Goal: Complete application form

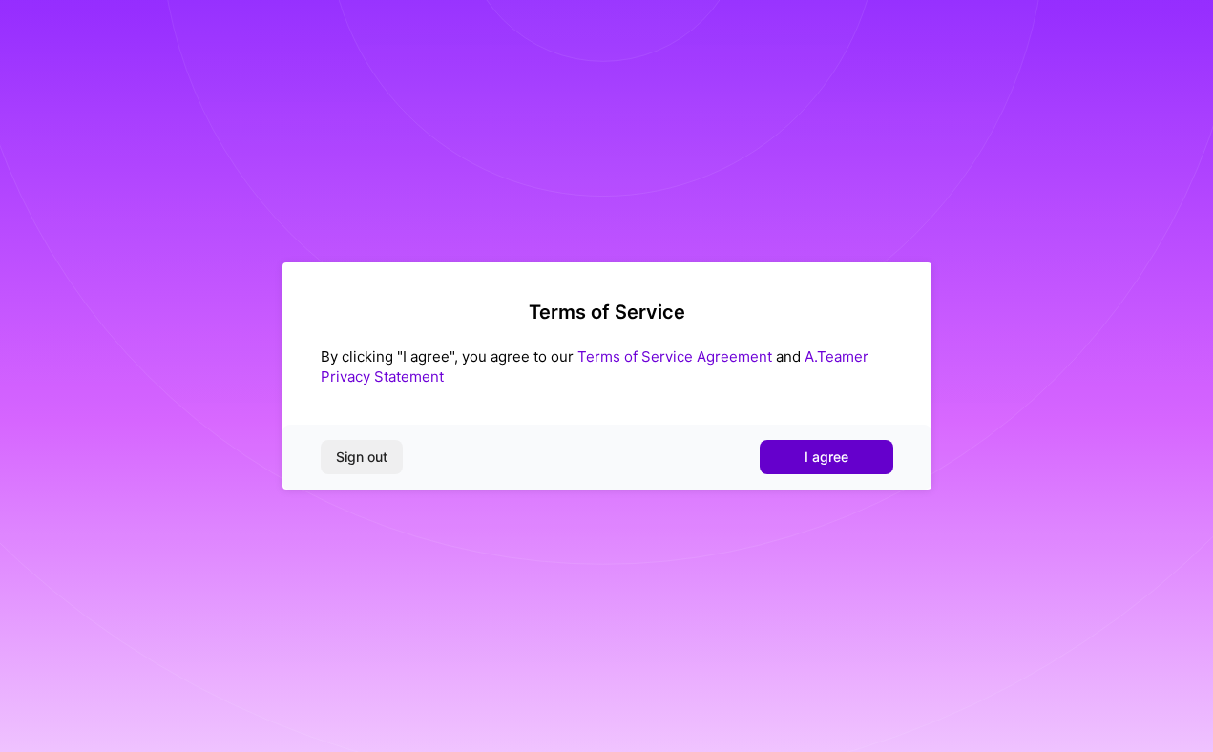
click at [818, 460] on span "I agree" at bounding box center [827, 457] width 44 height 19
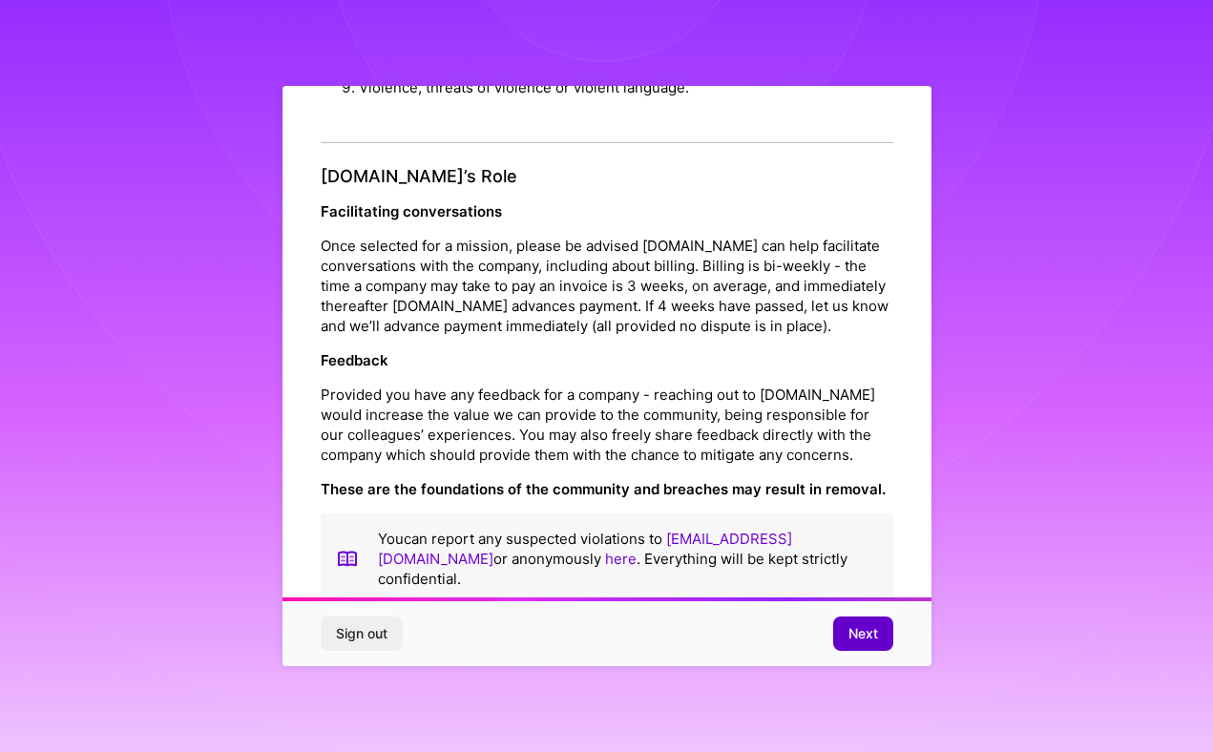
scroll to position [2043, 0]
click at [847, 622] on button "Next" at bounding box center [863, 634] width 60 height 34
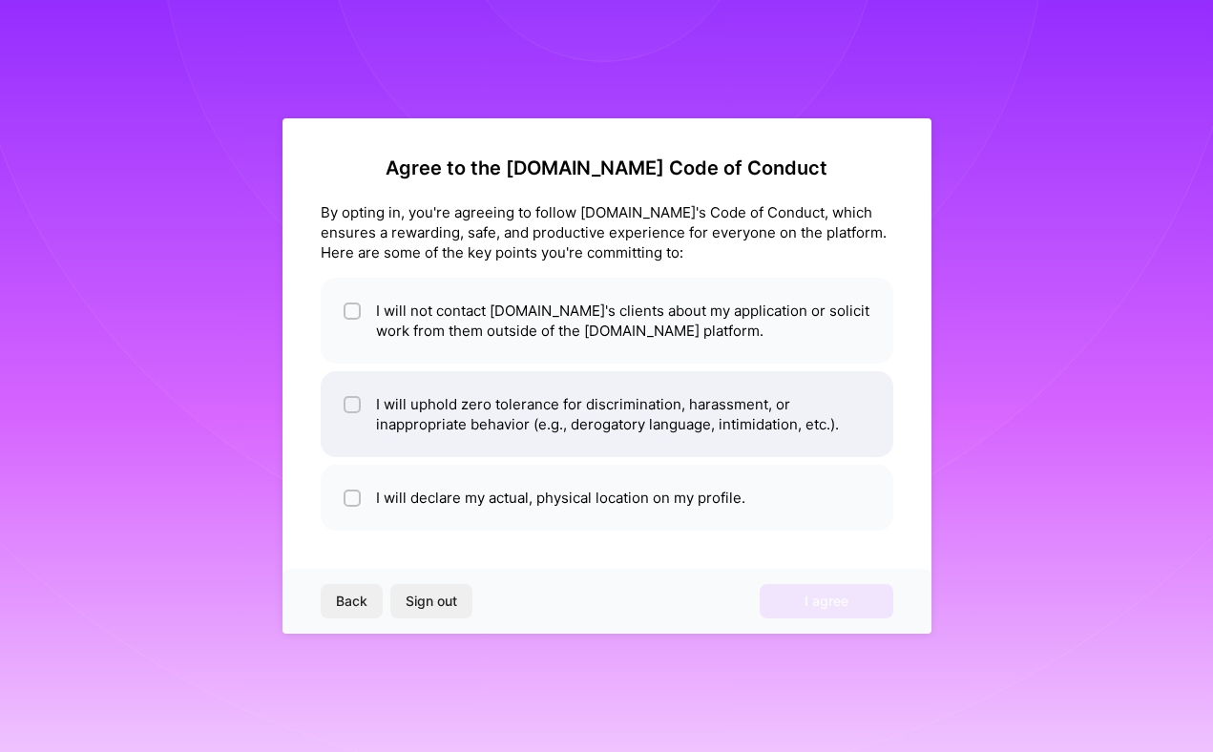
click at [341, 410] on li "I will uphold zero tolerance for discrimination, harassment, or inappropriate b…" at bounding box center [607, 414] width 573 height 86
checkbox input "true"
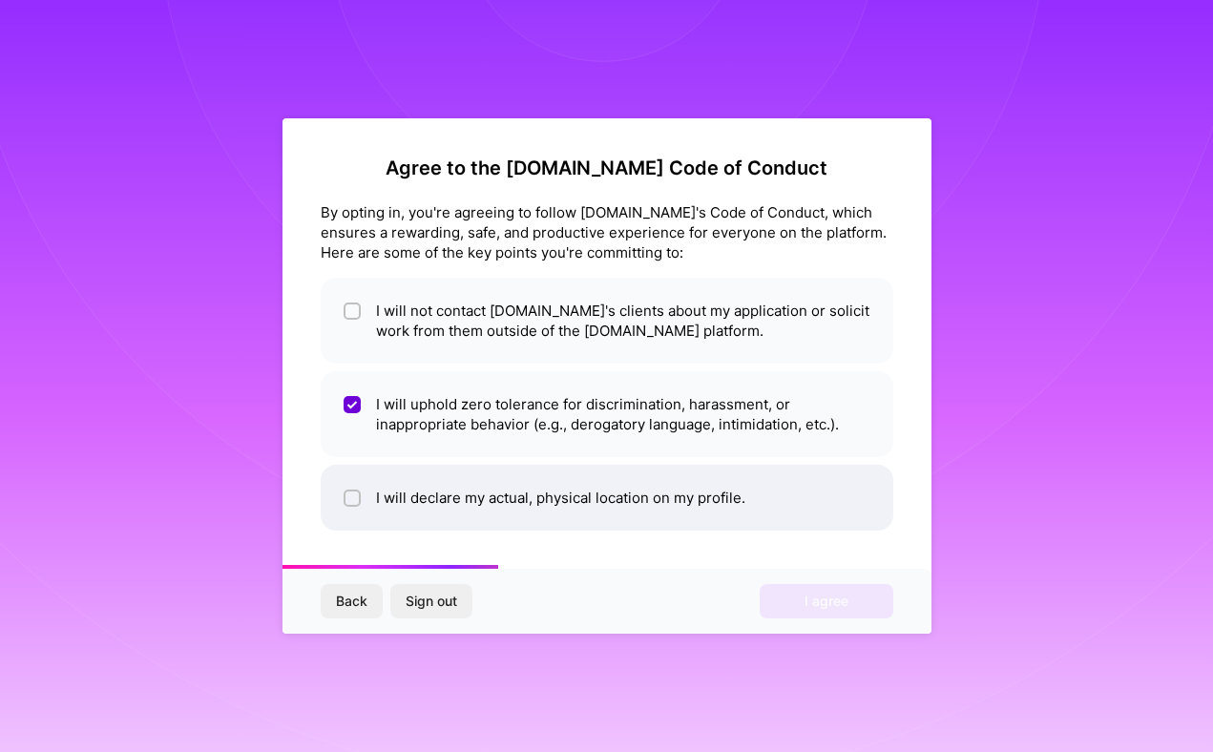
click at [347, 496] on input "checkbox" at bounding box center [353, 498] width 13 height 13
checkbox input "true"
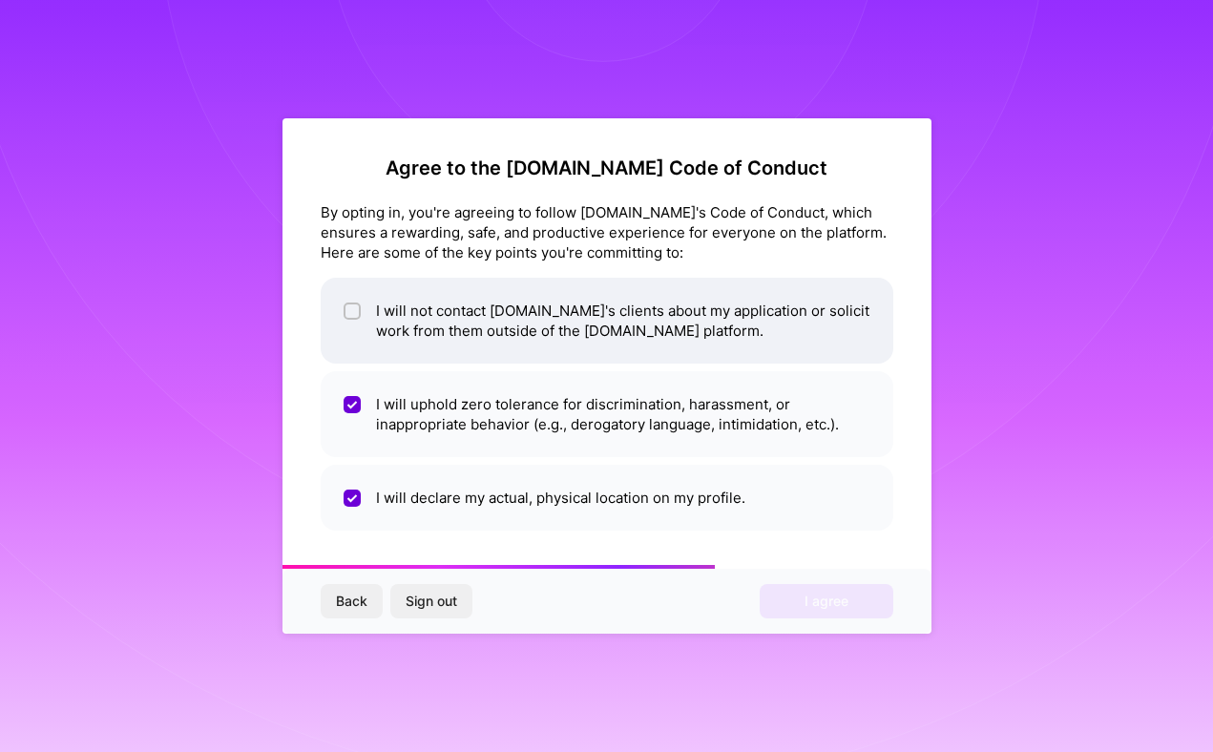
click at [360, 325] on span at bounding box center [352, 321] width 17 height 40
checkbox input "true"
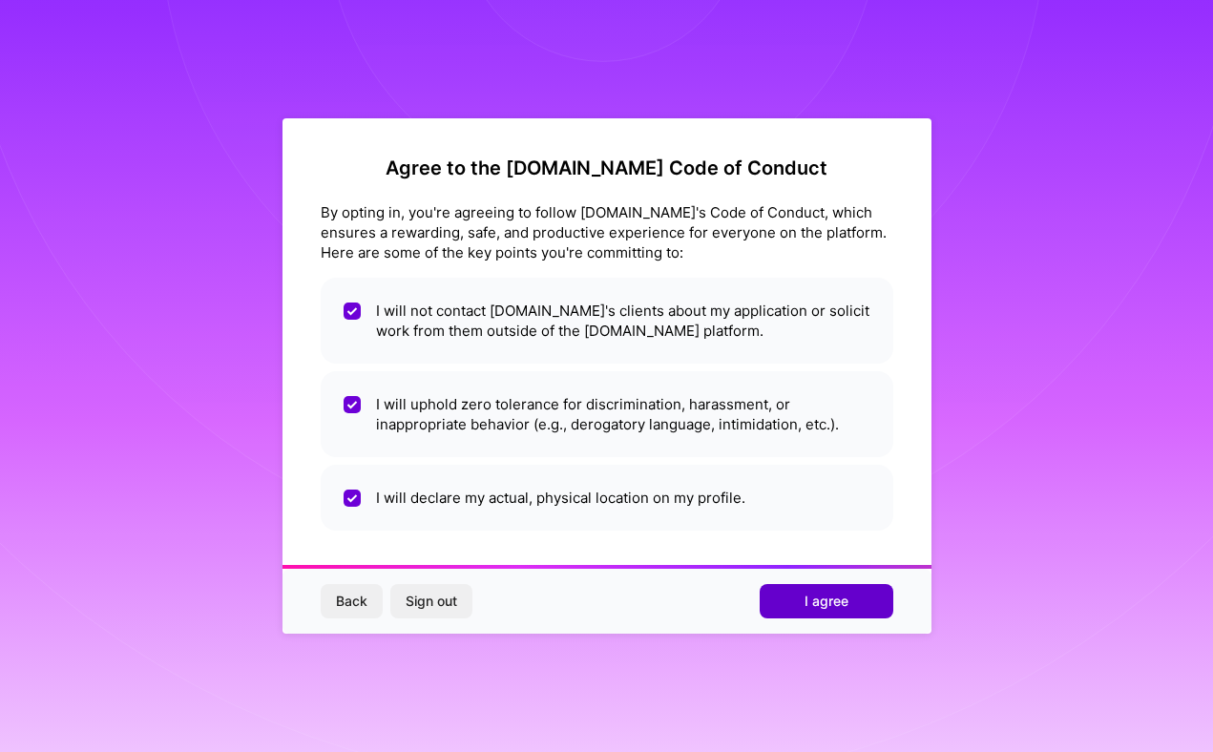
click at [816, 603] on span "I agree" at bounding box center [827, 601] width 44 height 19
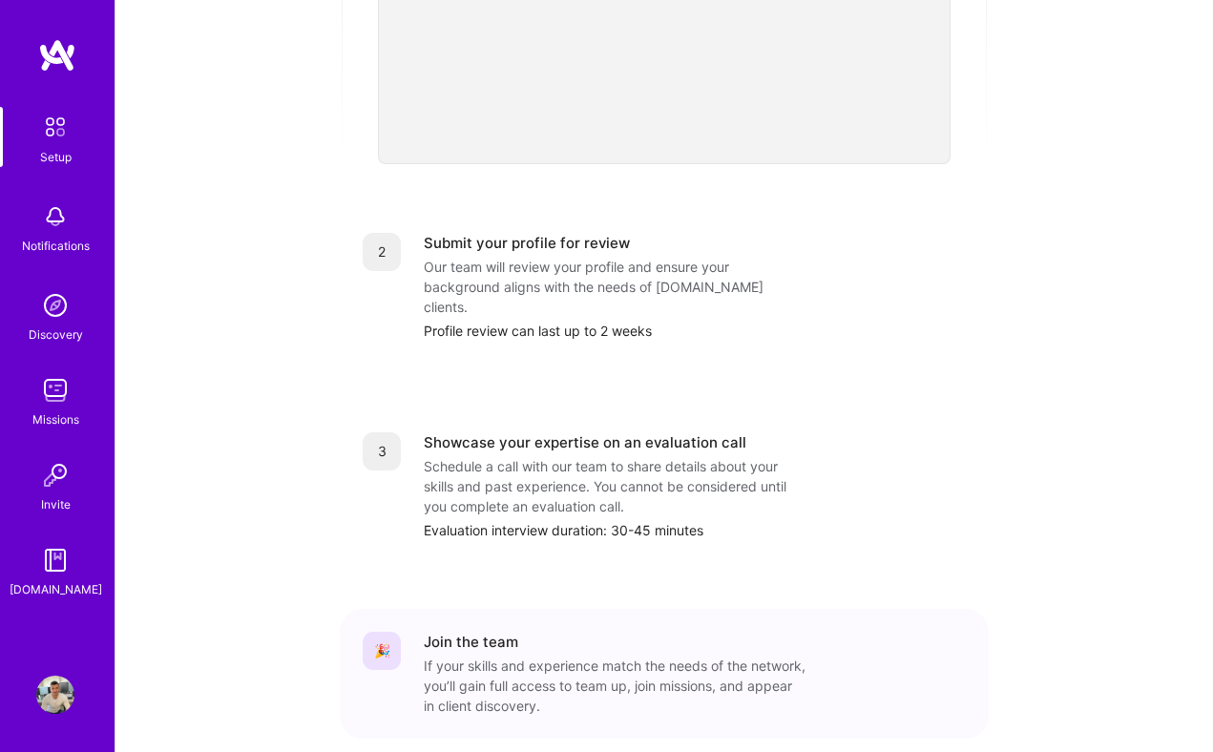
scroll to position [519, 0]
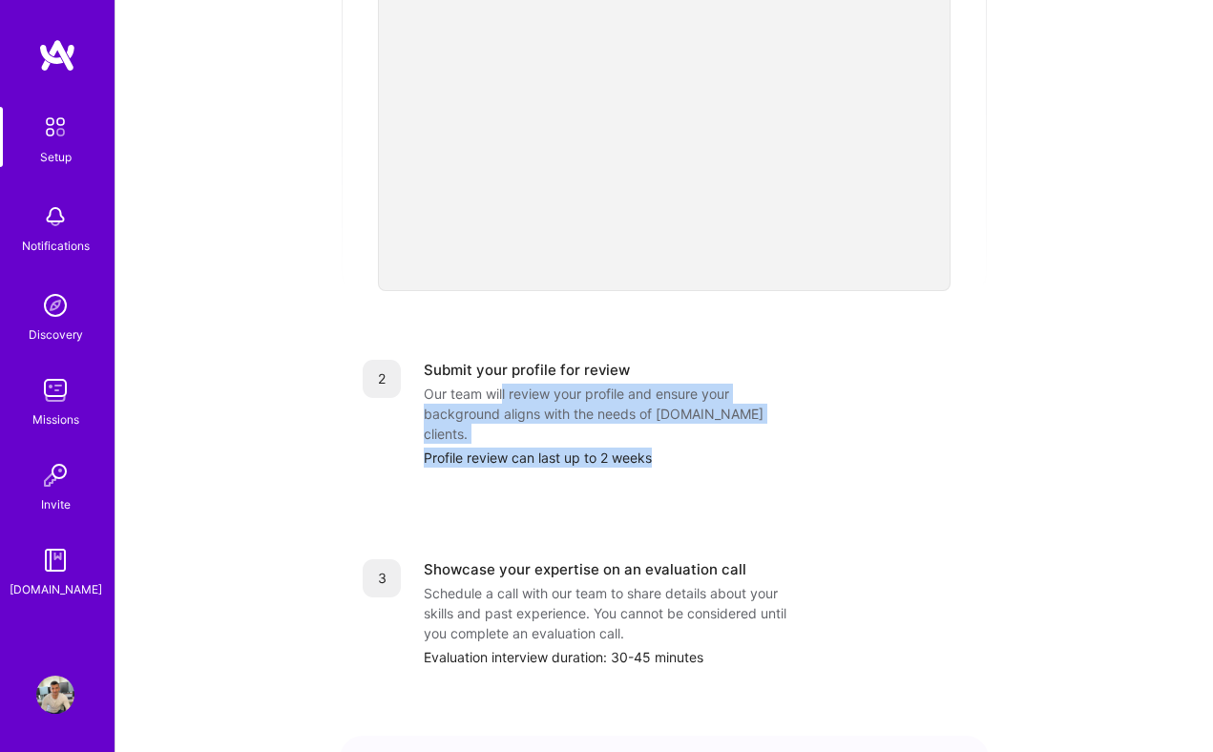
drag, startPoint x: 502, startPoint y: 375, endPoint x: 635, endPoint y: 434, distance: 145.3
click at [635, 434] on div "2 Submit your profile for review Our team will review your profile and ensure y…" at bounding box center [664, 414] width 649 height 154
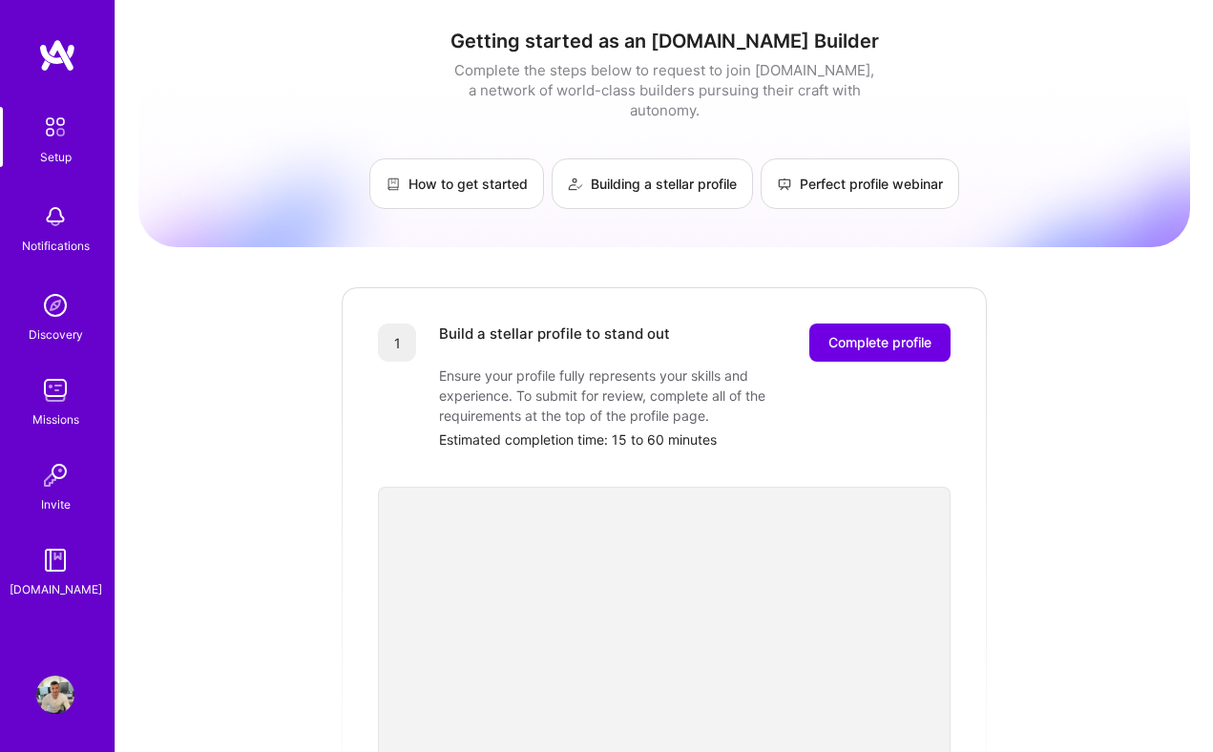
scroll to position [0, 0]
click at [861, 333] on span "Complete profile" at bounding box center [879, 342] width 103 height 19
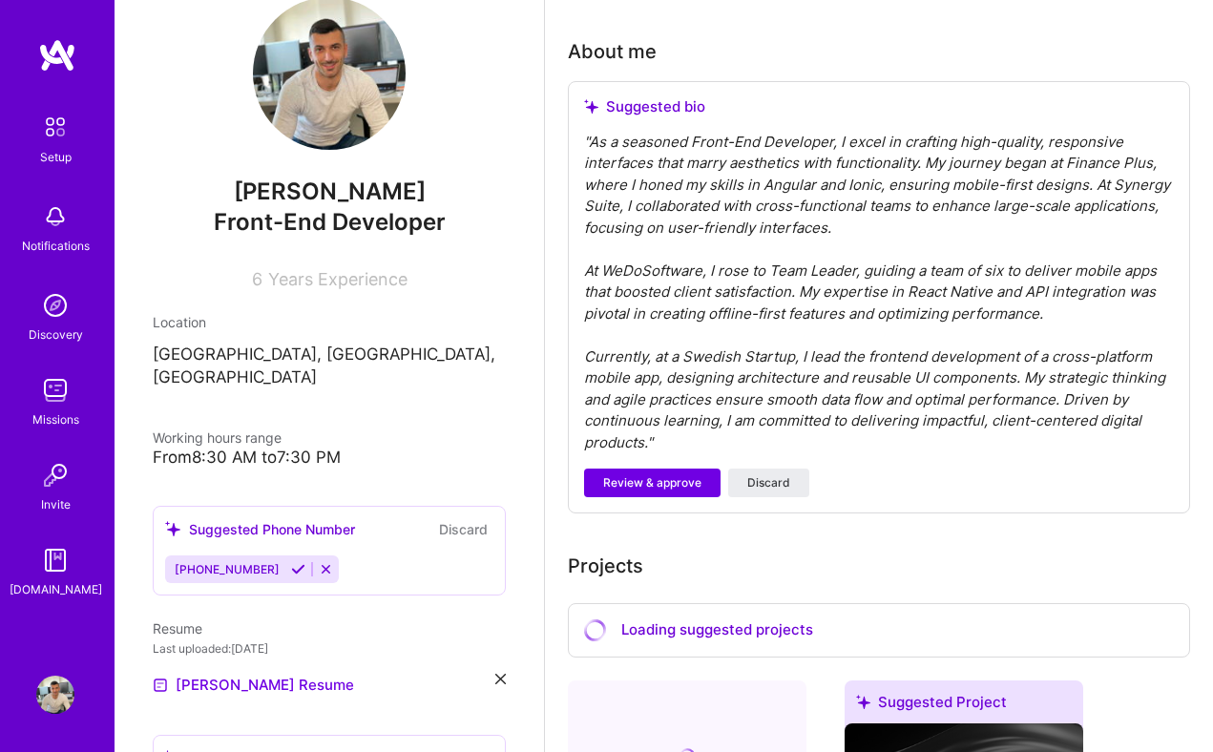
scroll to position [558, 0]
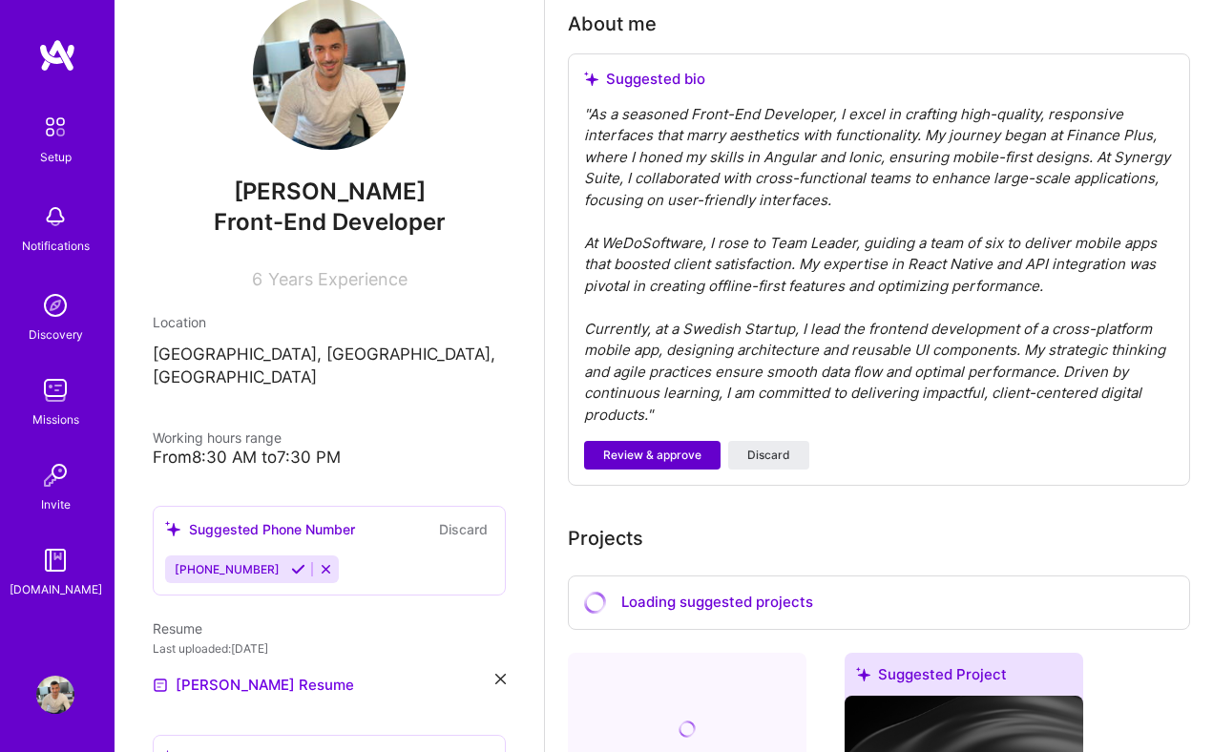
click at [679, 450] on span "Review & approve" at bounding box center [652, 455] width 98 height 17
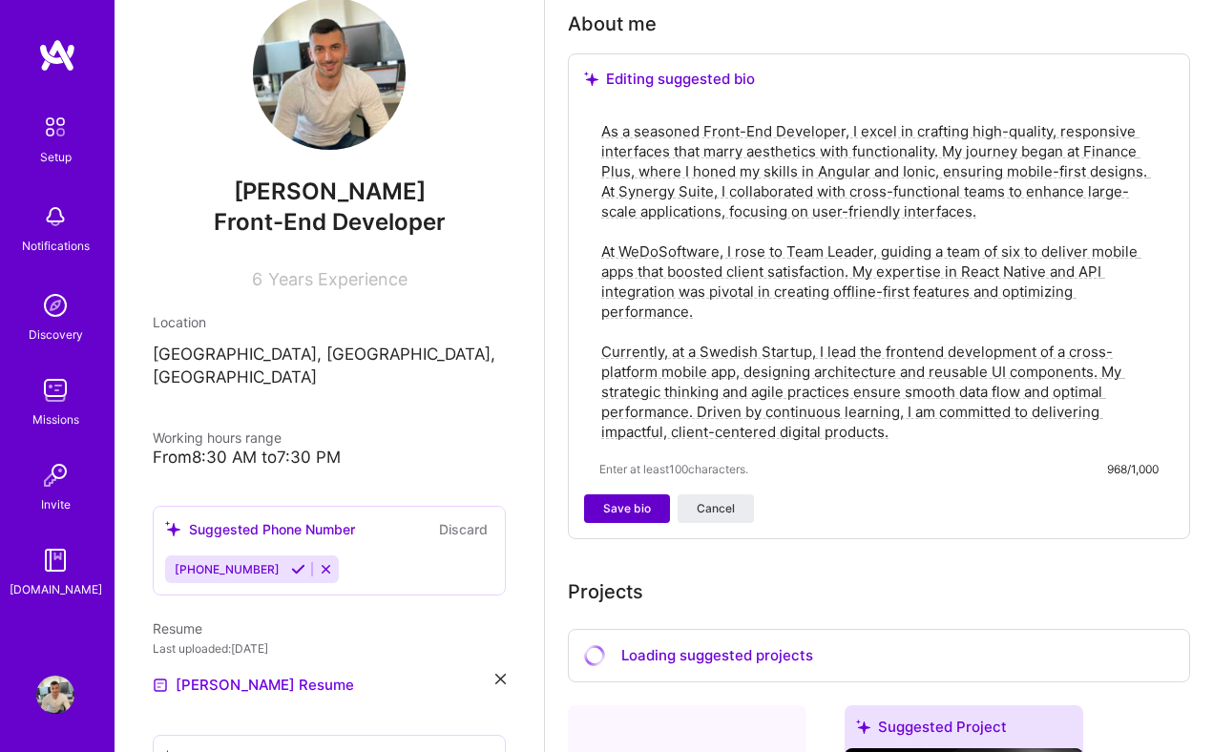
click at [643, 510] on span "Save bio" at bounding box center [627, 508] width 48 height 17
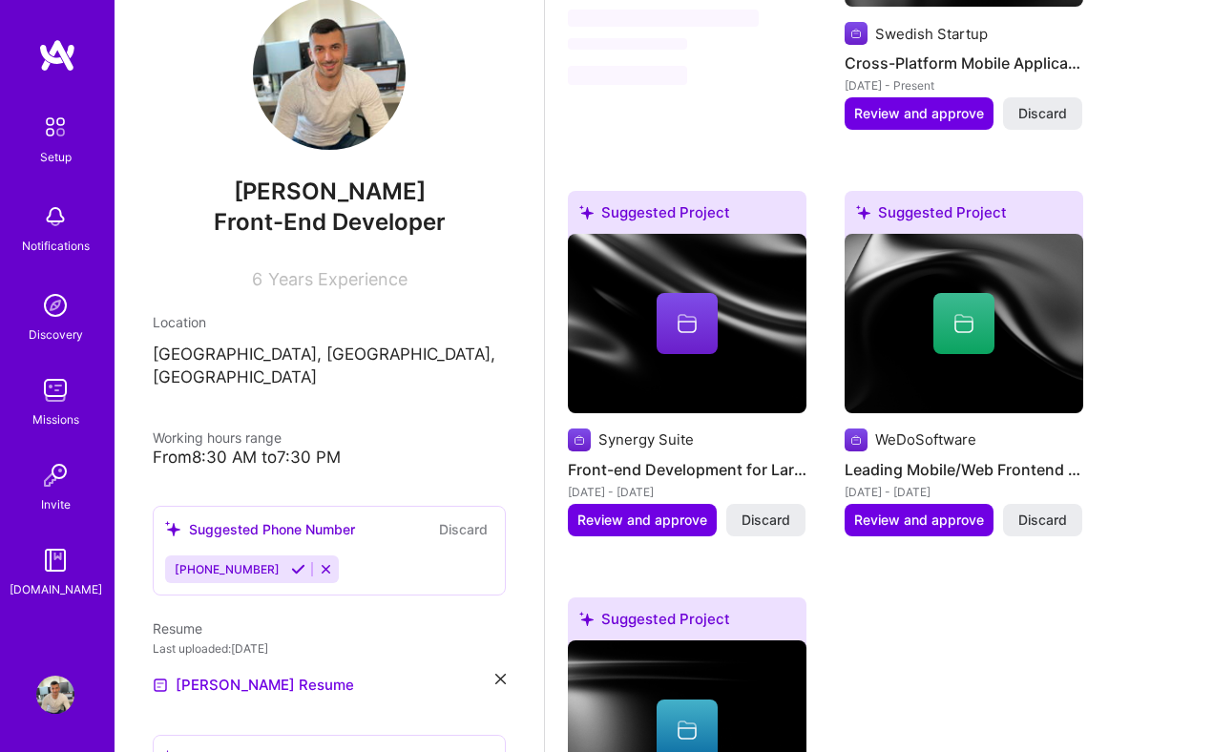
scroll to position [1245, 0]
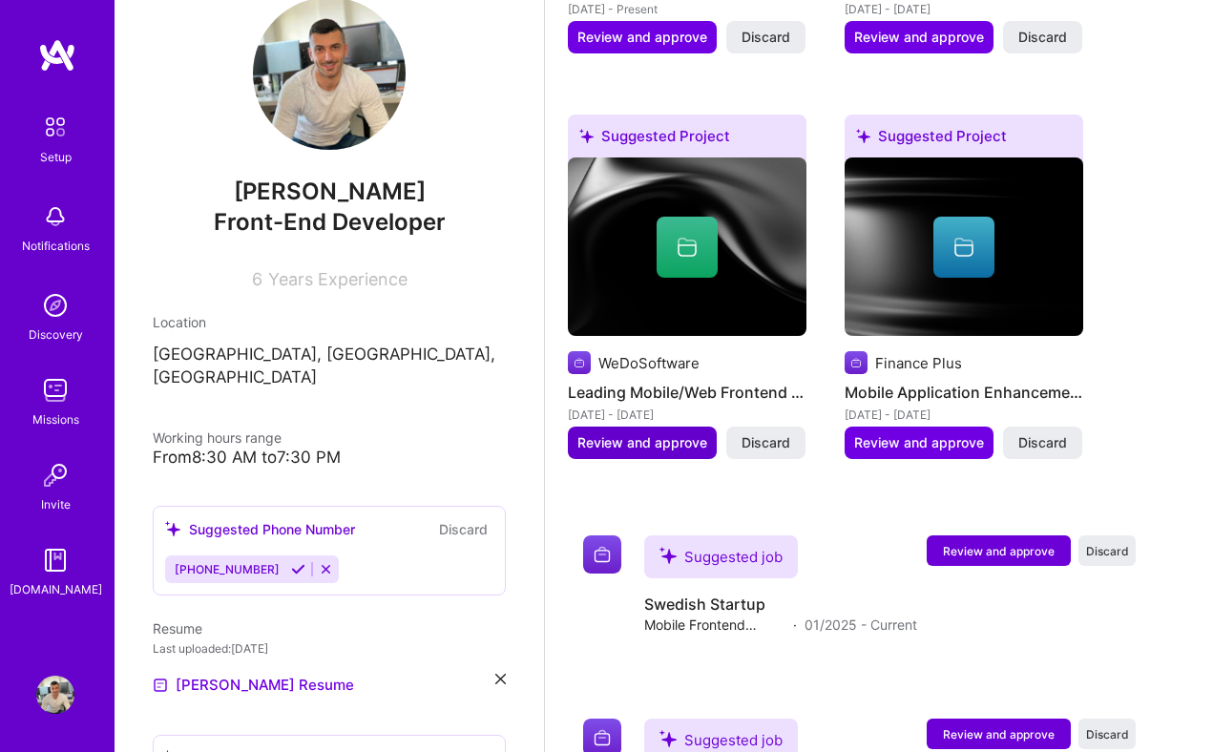
click at [672, 446] on span "Review and approve" at bounding box center [642, 442] width 130 height 19
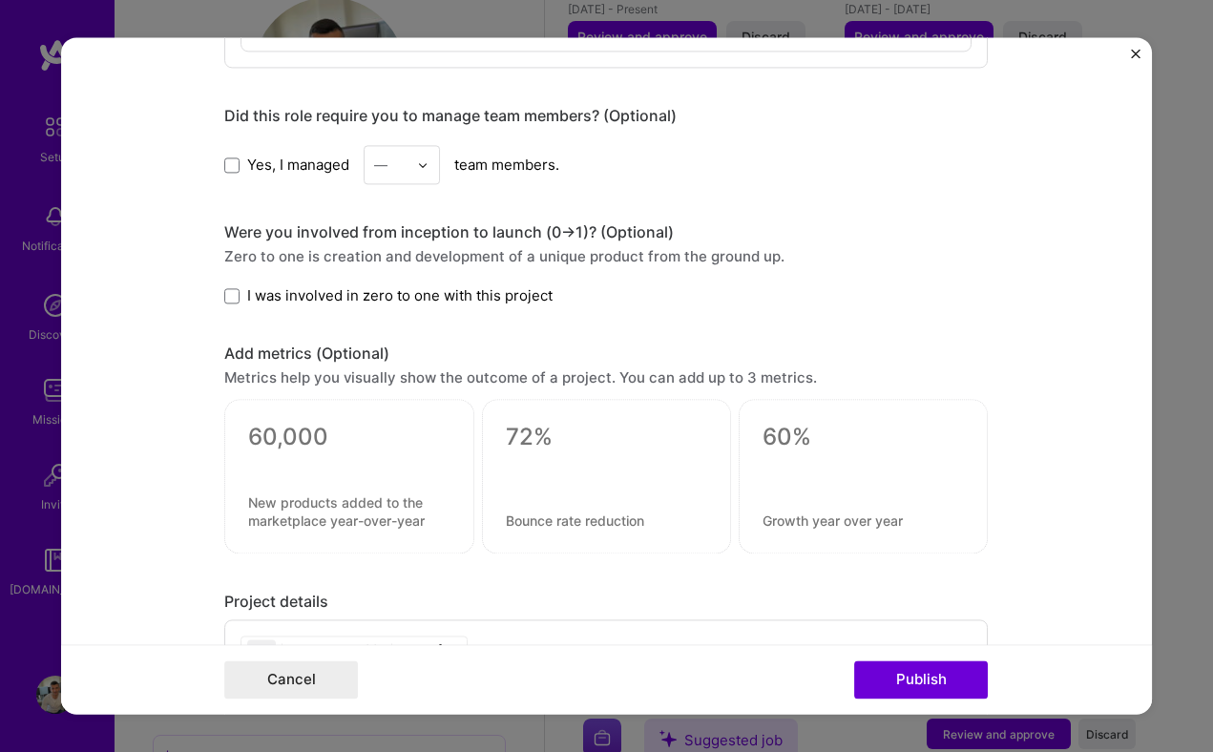
scroll to position [1529, 0]
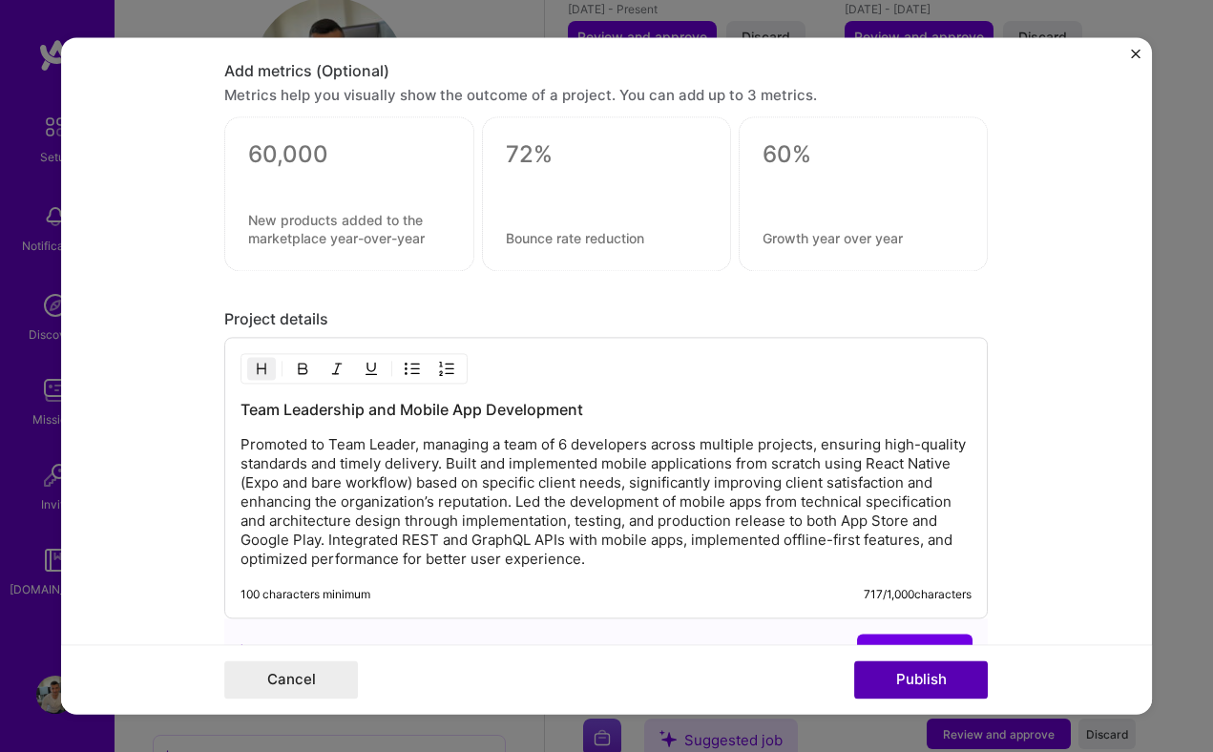
click at [931, 681] on button "Publish" at bounding box center [921, 680] width 134 height 38
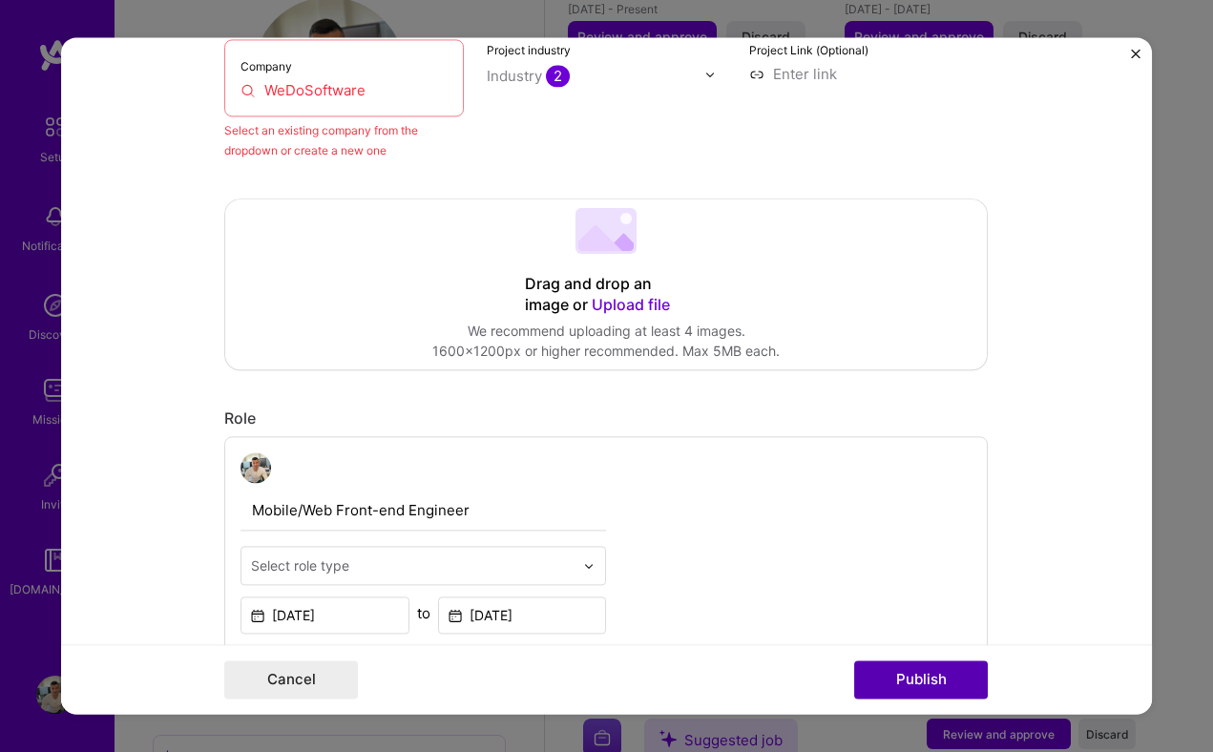
scroll to position [125, 0]
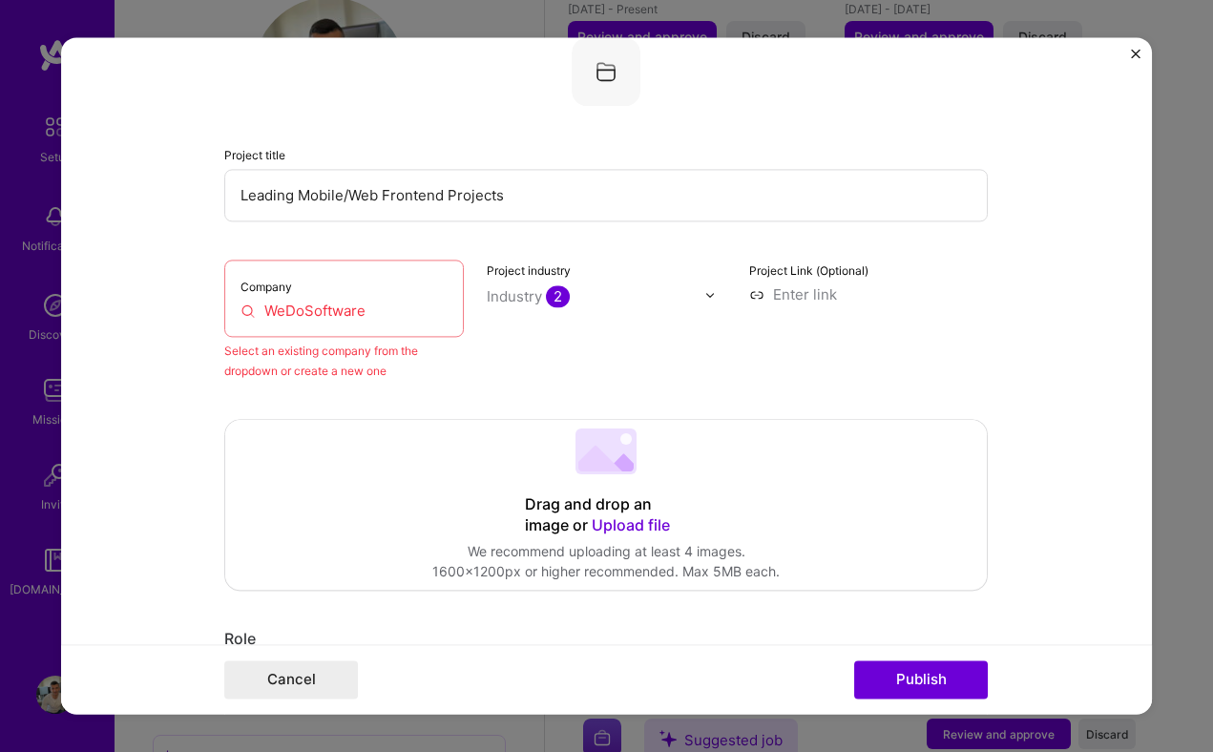
click at [568, 363] on div "Project industry Industry 2" at bounding box center [607, 320] width 240 height 121
click at [395, 308] on input "WeDoSoftware" at bounding box center [344, 311] width 207 height 20
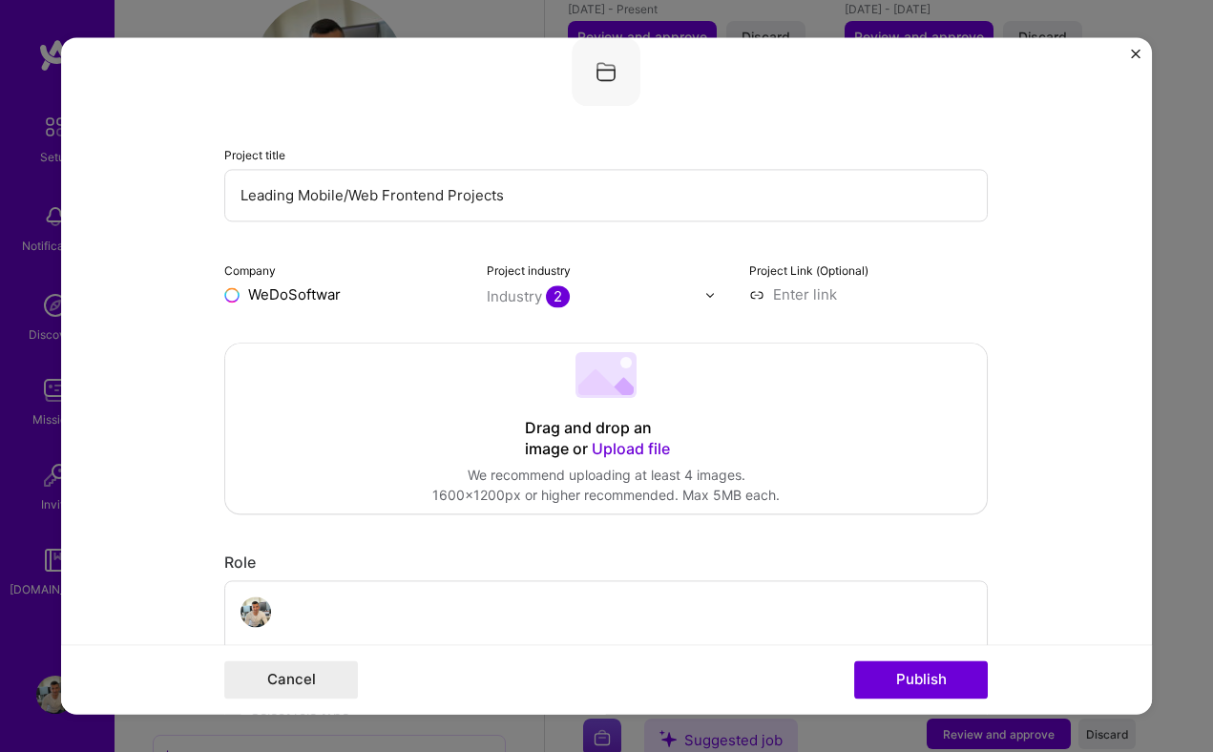
type input "WeDoSoftware"
click at [357, 331] on div "WeDoSoftware" at bounding box center [391, 338] width 120 height 33
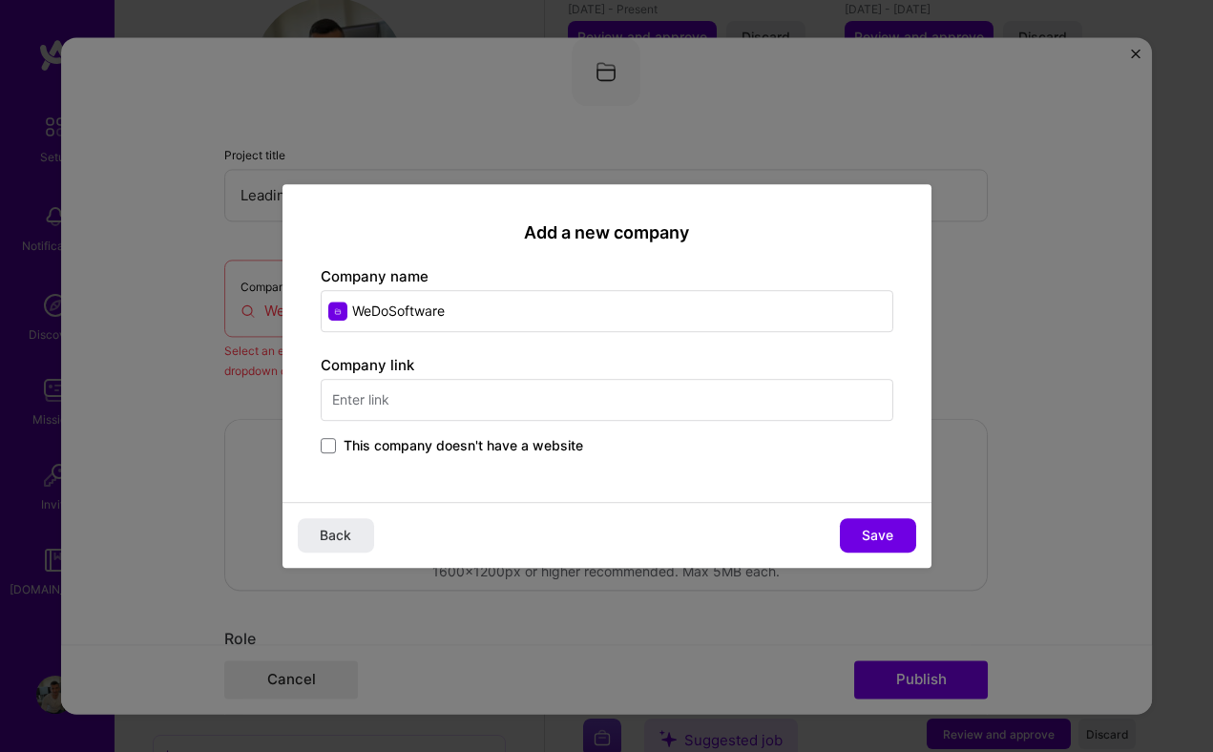
click at [588, 413] on input "text" at bounding box center [607, 400] width 573 height 42
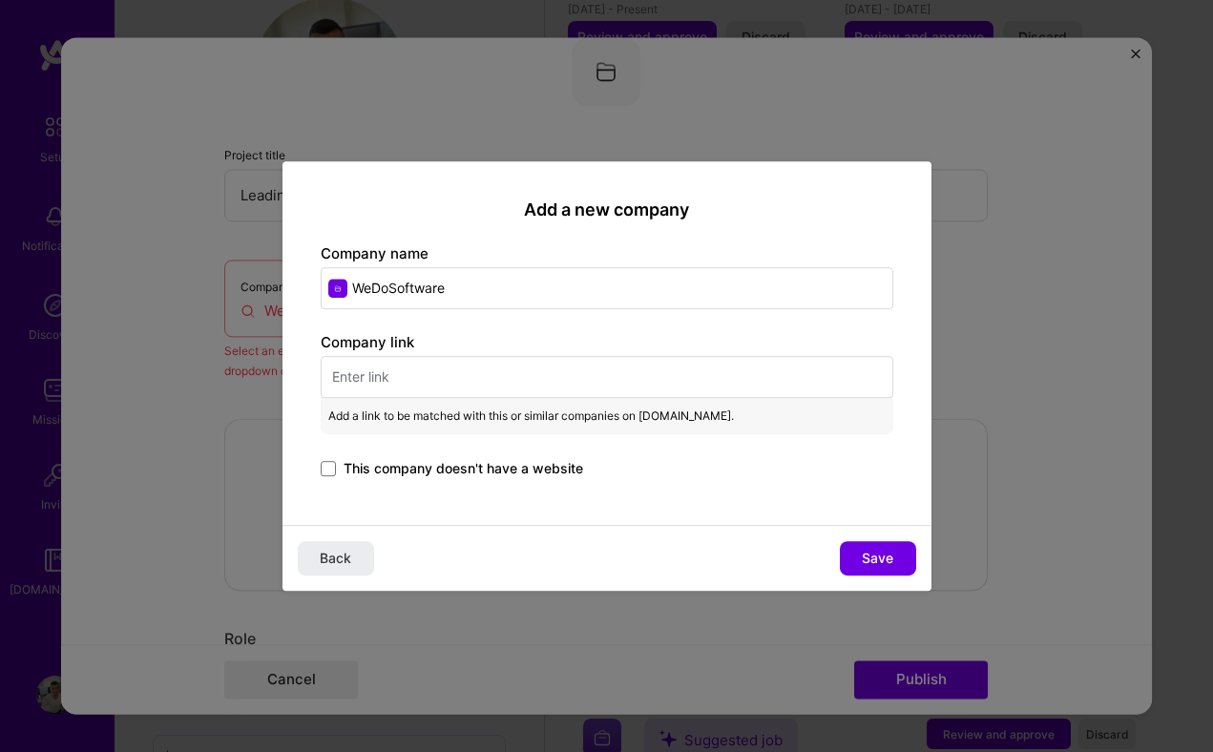
paste input "[URL][DOMAIN_NAME]"
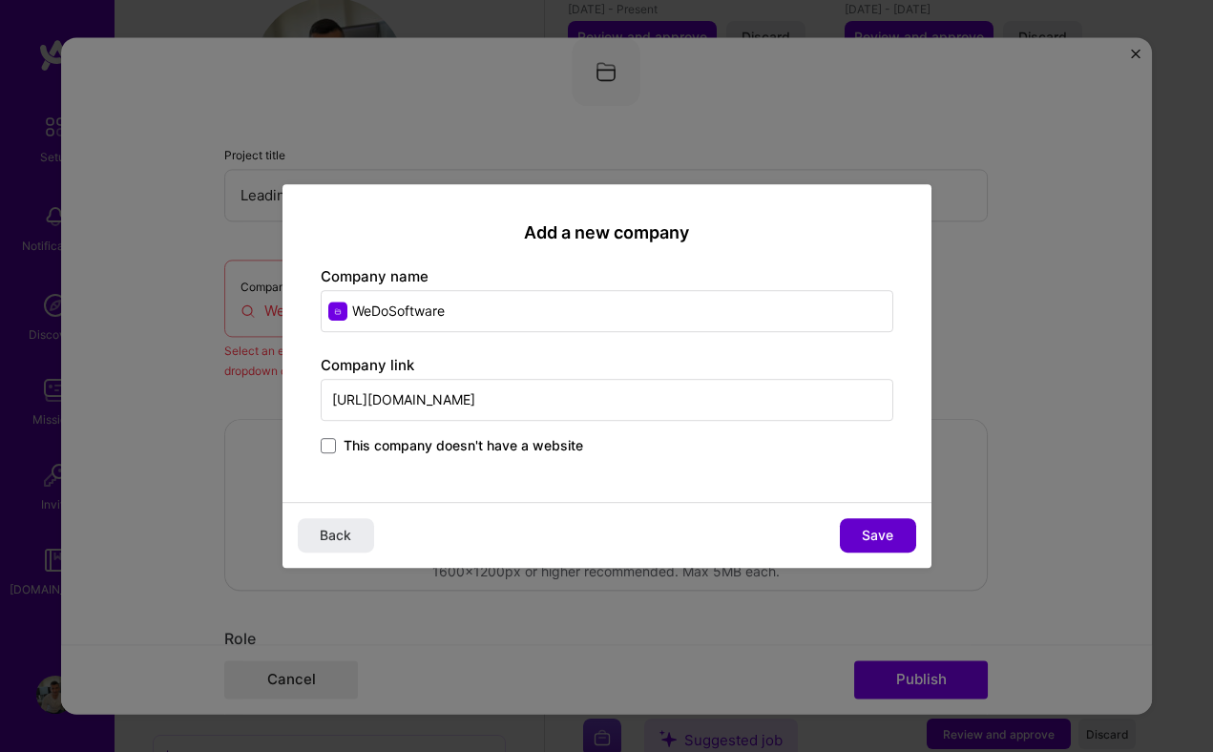
type input "[URL][DOMAIN_NAME]"
click at [877, 532] on span "Save" at bounding box center [877, 535] width 31 height 19
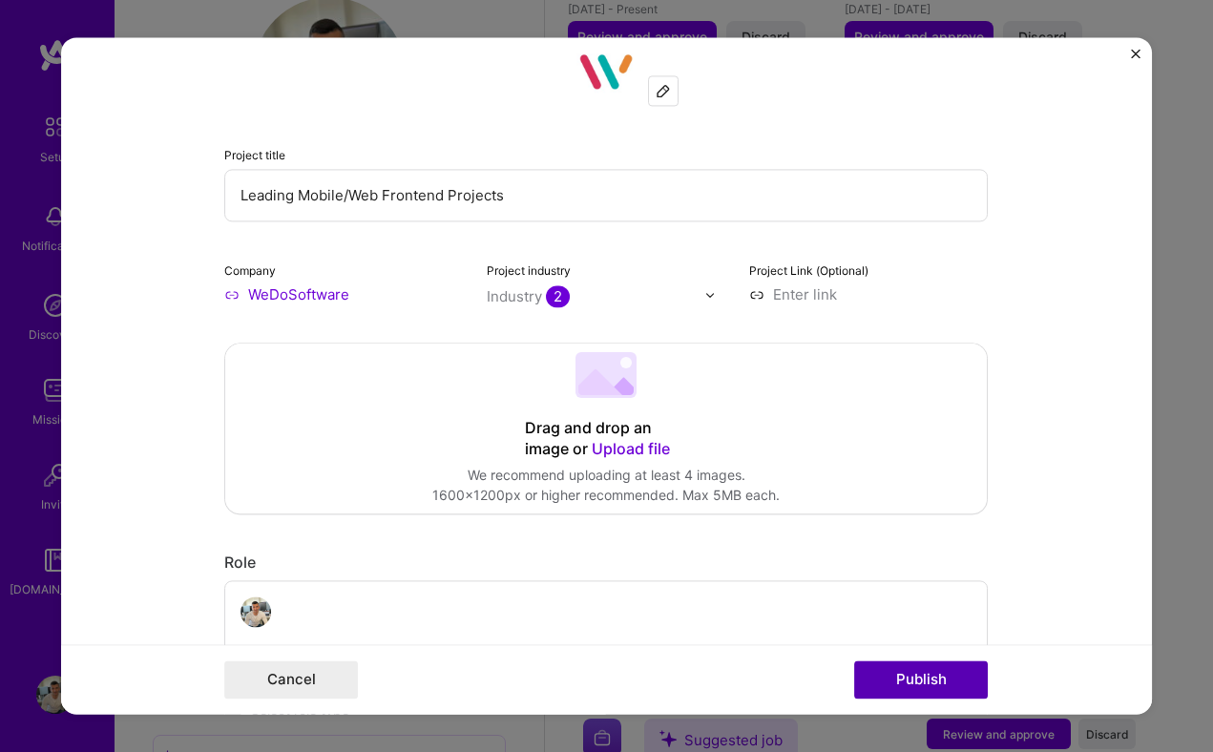
click at [922, 679] on button "Publish" at bounding box center [921, 680] width 134 height 38
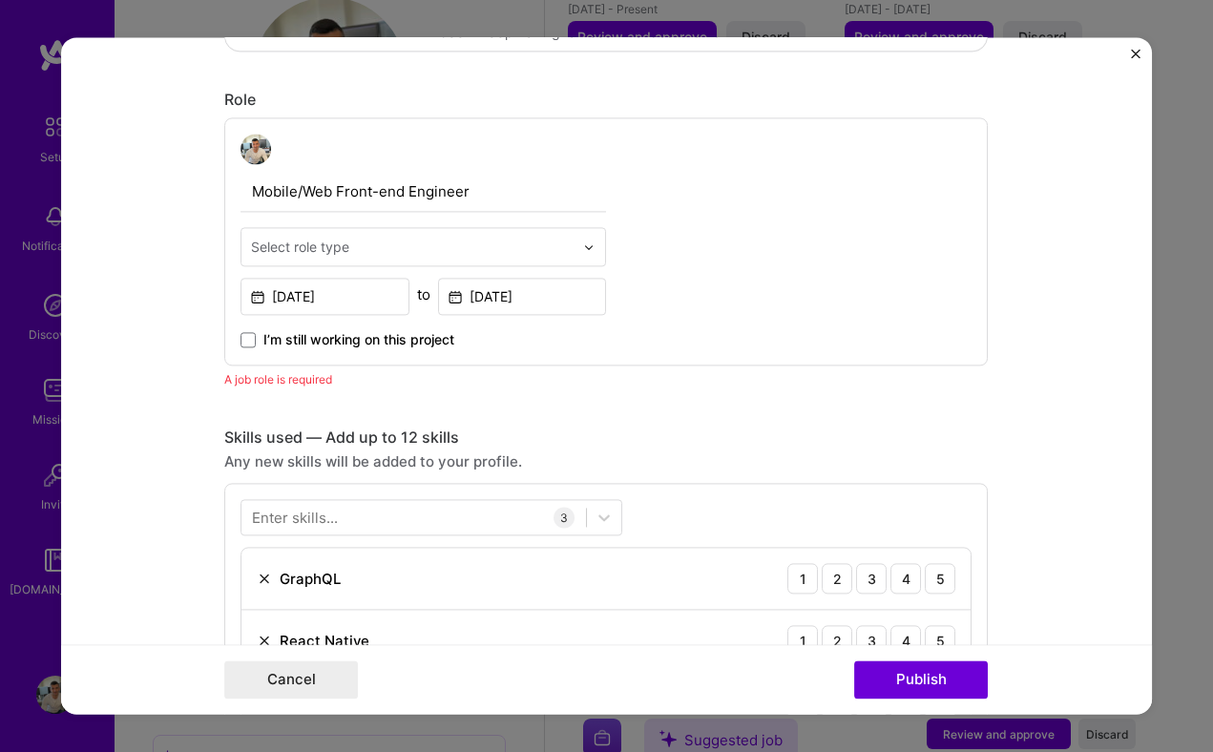
scroll to position [581, 0]
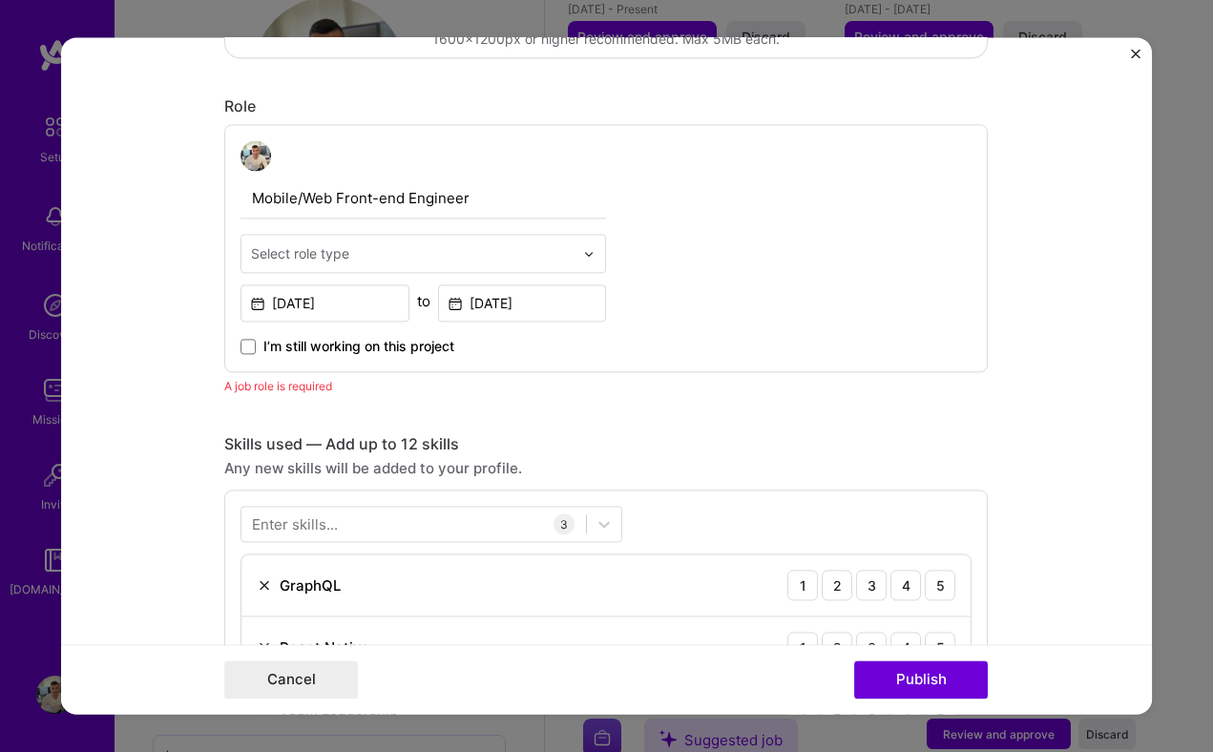
click at [388, 261] on input "text" at bounding box center [412, 253] width 323 height 20
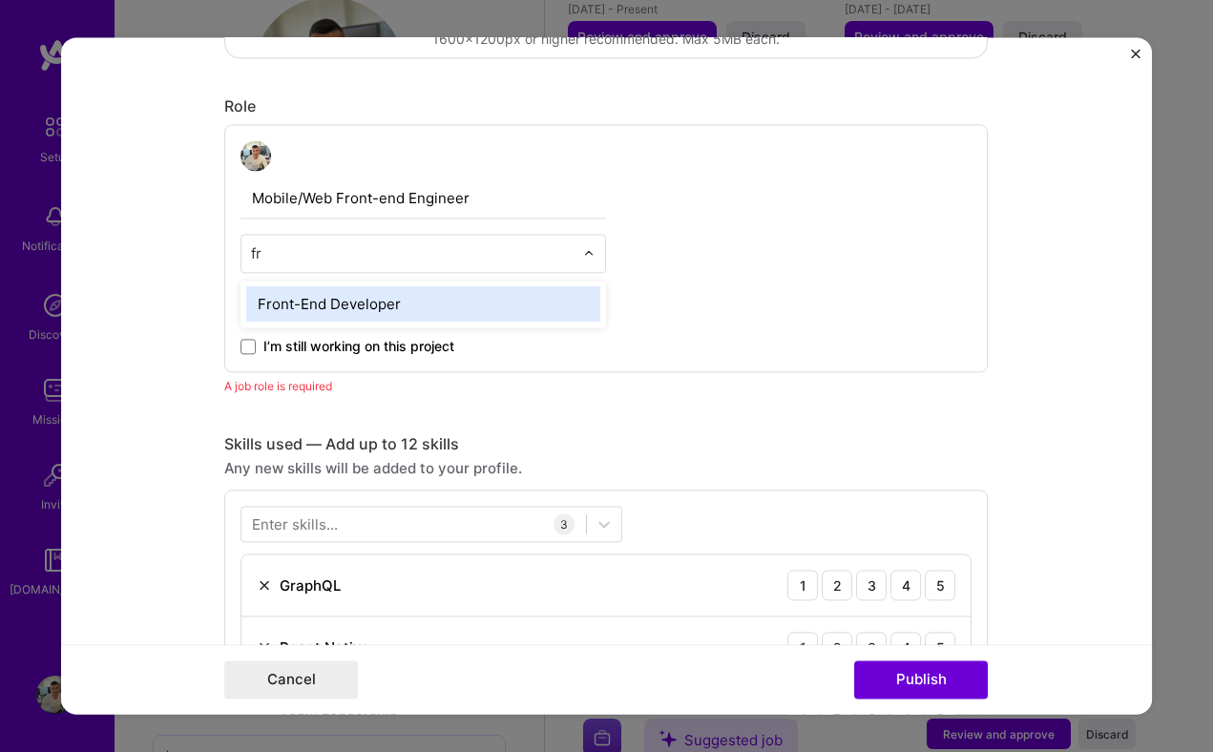
scroll to position [0, 0]
type input "f"
type input "l"
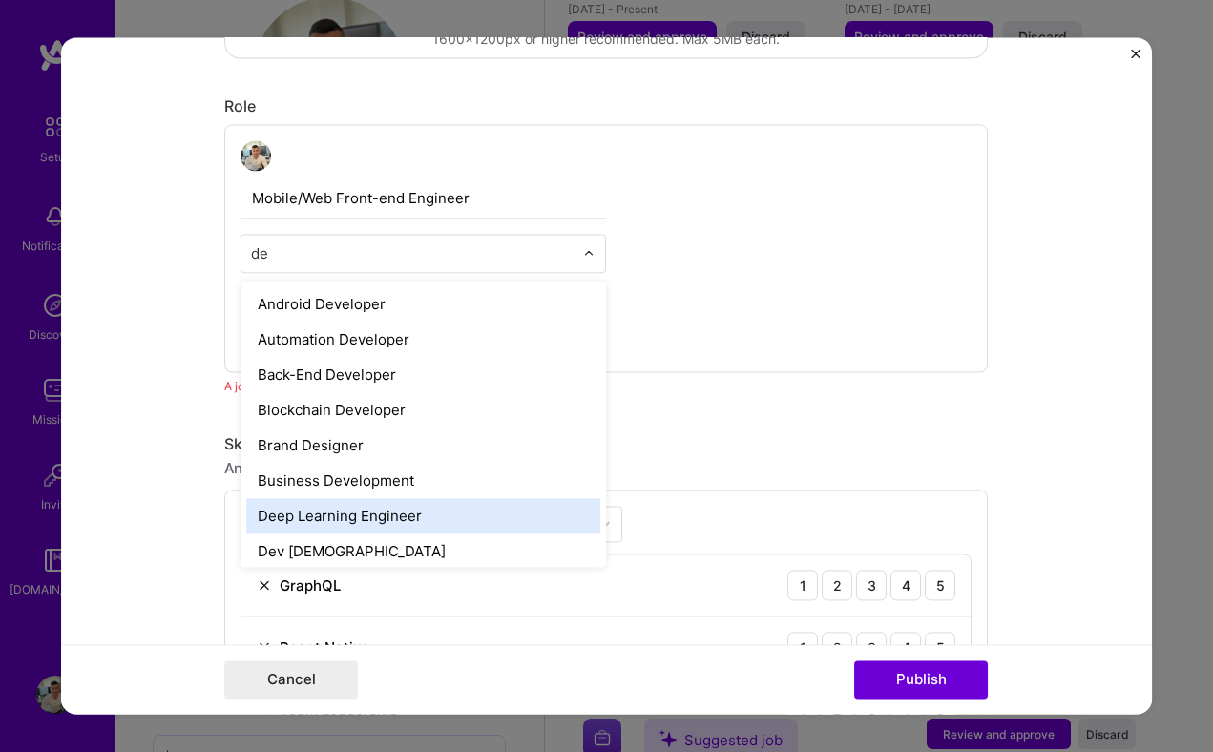
type input "d"
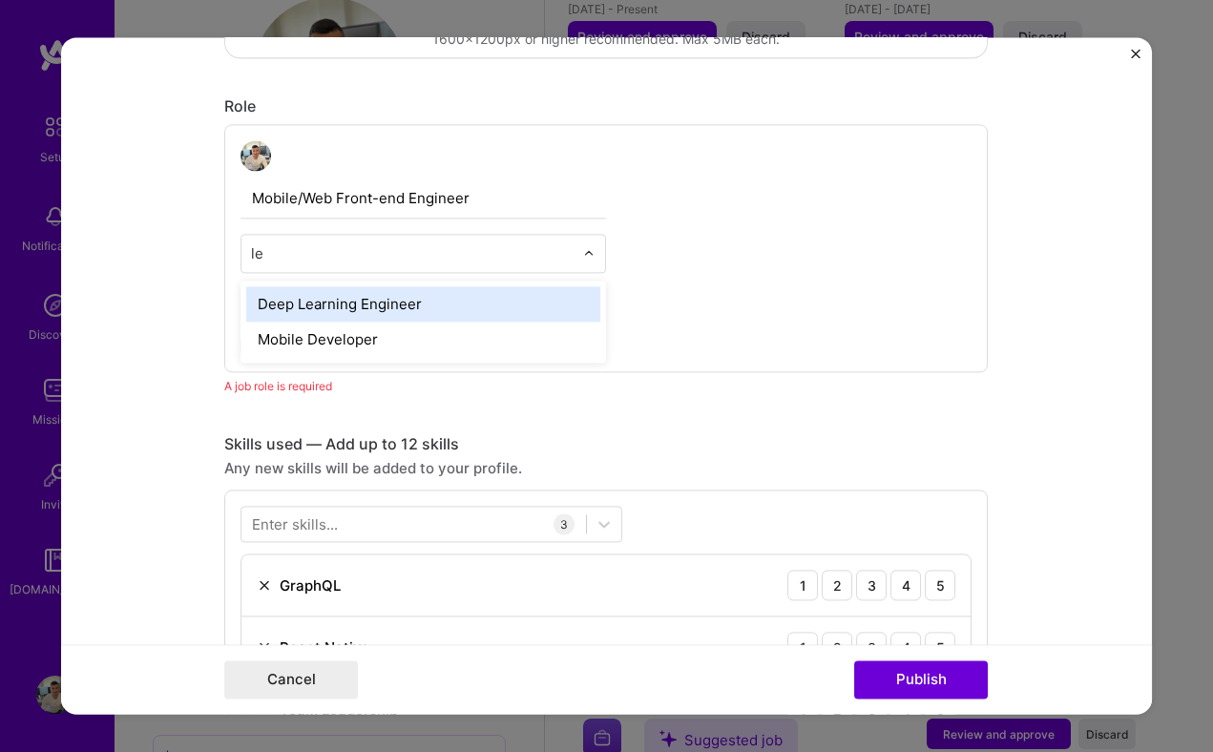
type input "l"
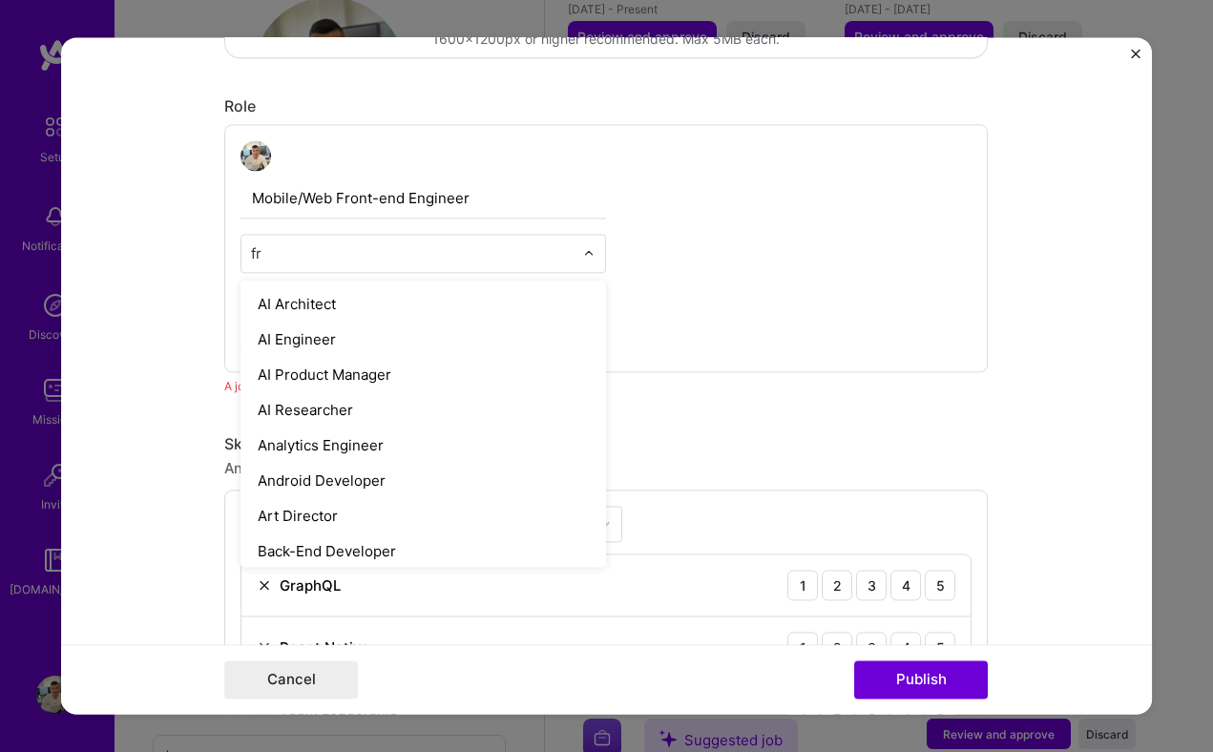
type input "fro"
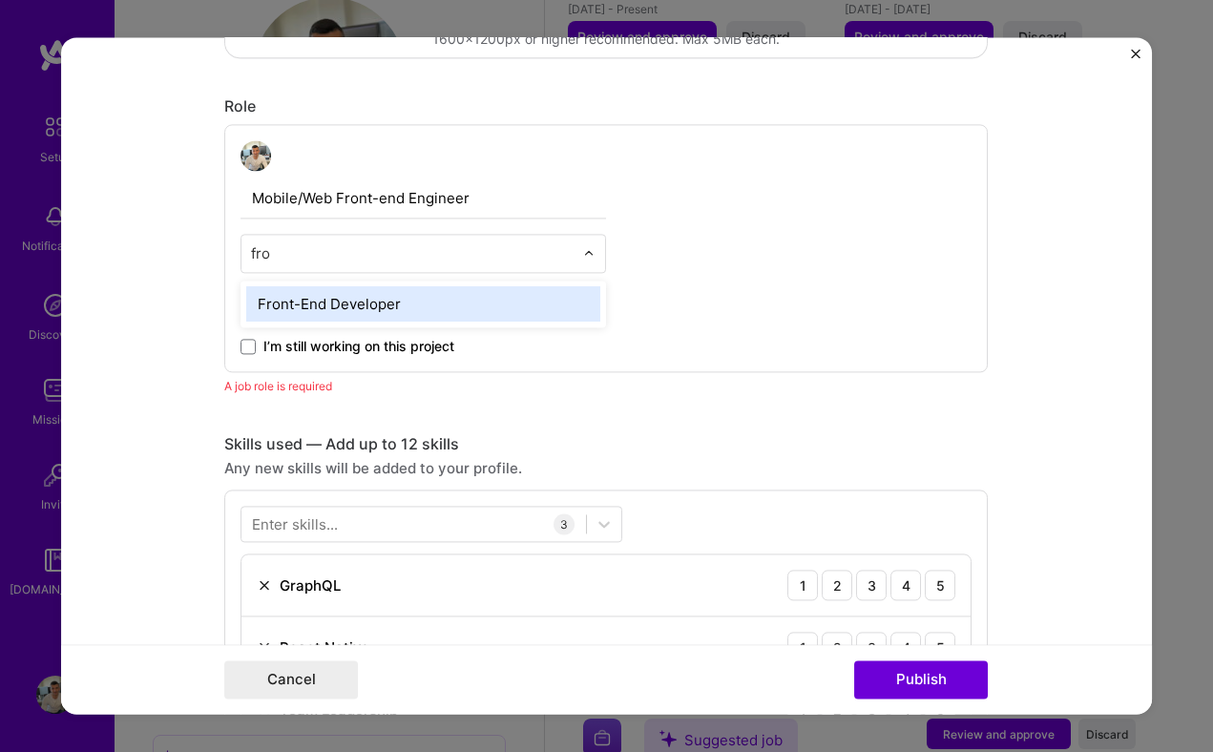
click at [360, 297] on div "Front-End Developer" at bounding box center [423, 303] width 354 height 35
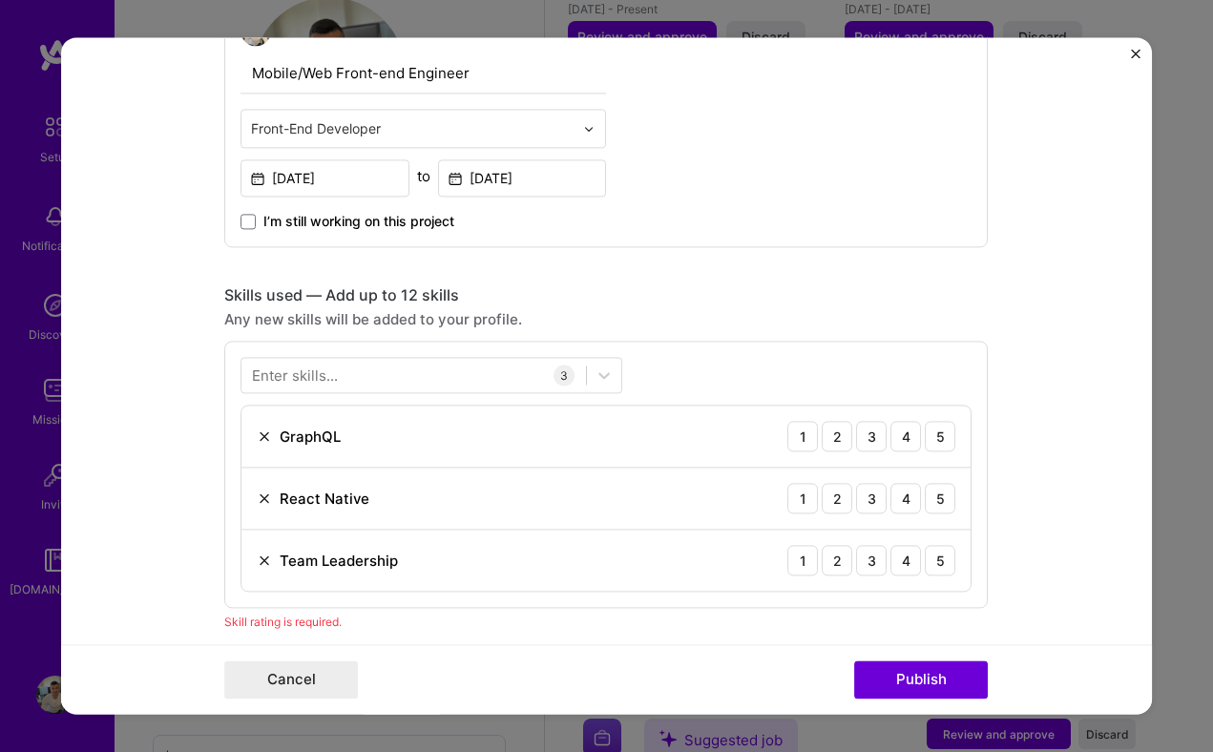
scroll to position [733, 0]
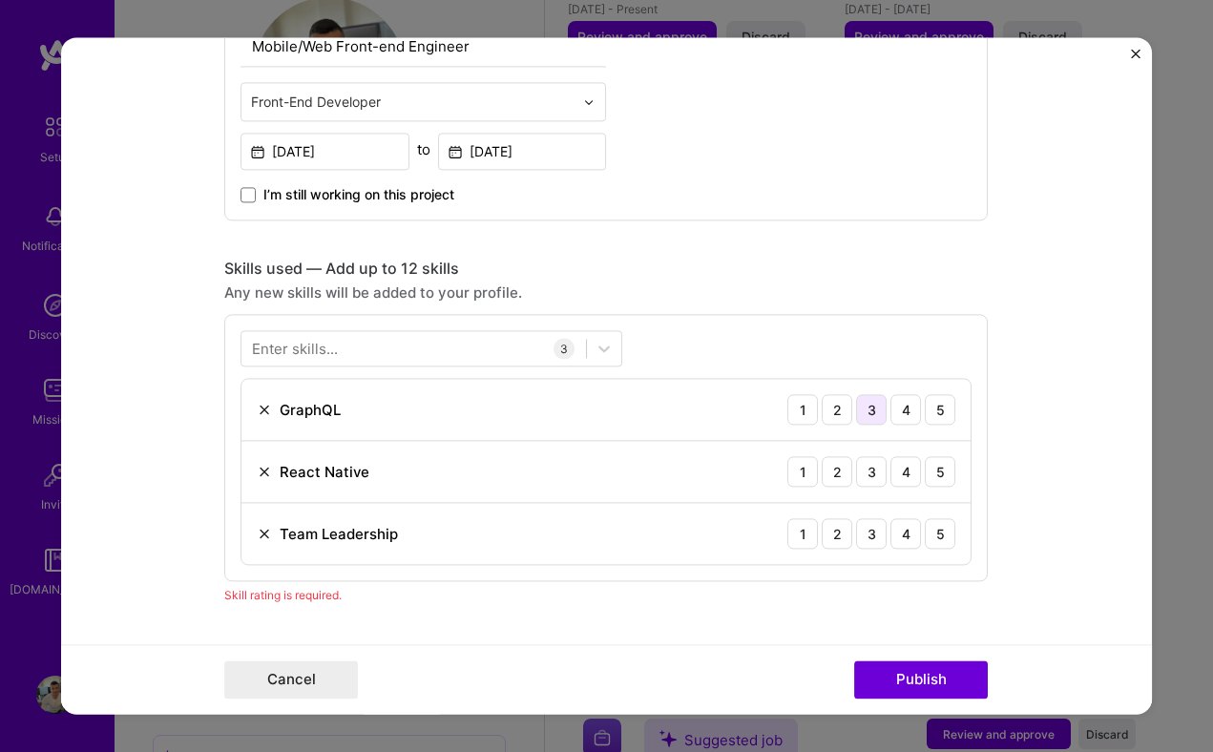
click at [874, 411] on div "3" at bounding box center [871, 409] width 31 height 31
click at [948, 468] on div "5" at bounding box center [940, 471] width 31 height 31
click at [938, 526] on div "5" at bounding box center [940, 533] width 31 height 31
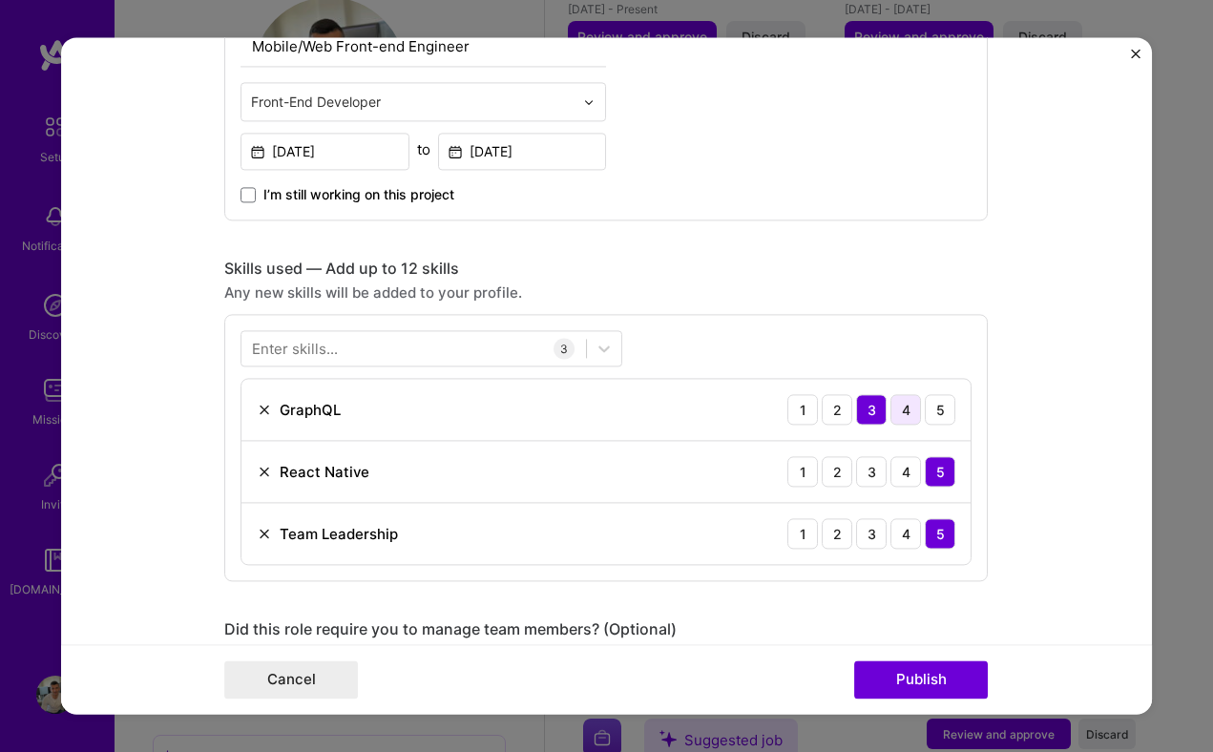
click at [904, 415] on div "4" at bounding box center [906, 409] width 31 height 31
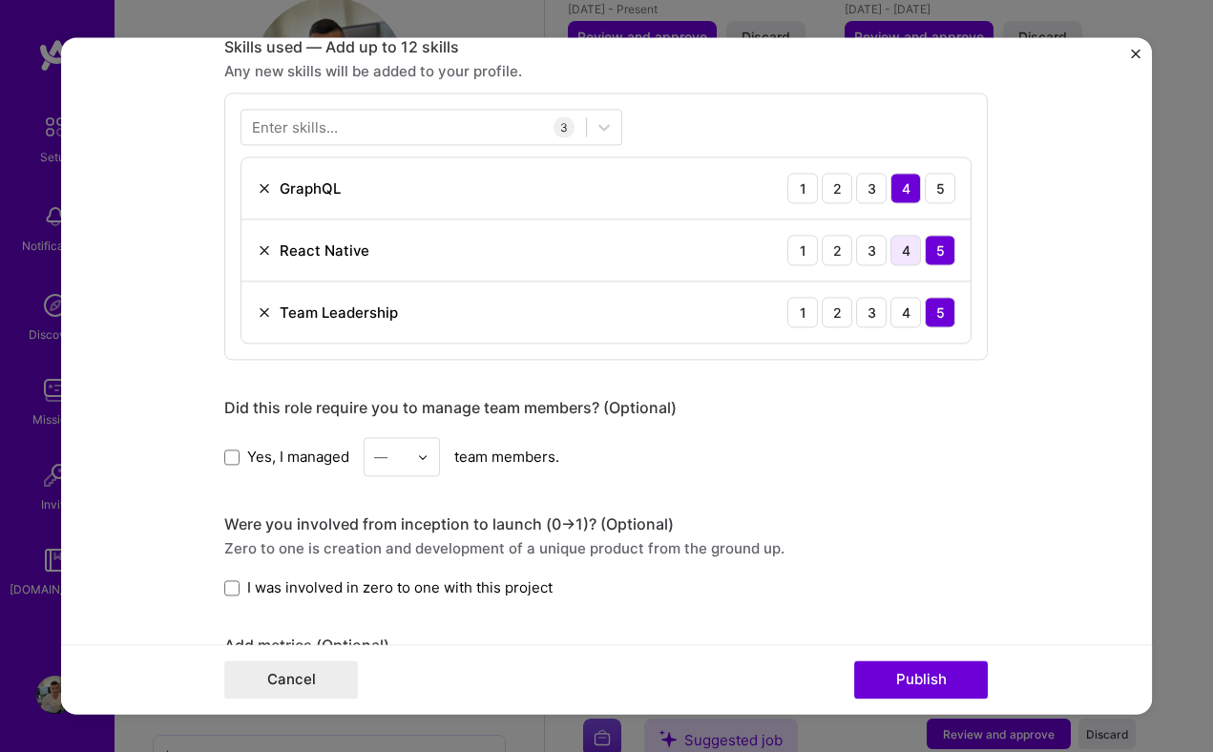
scroll to position [960, 0]
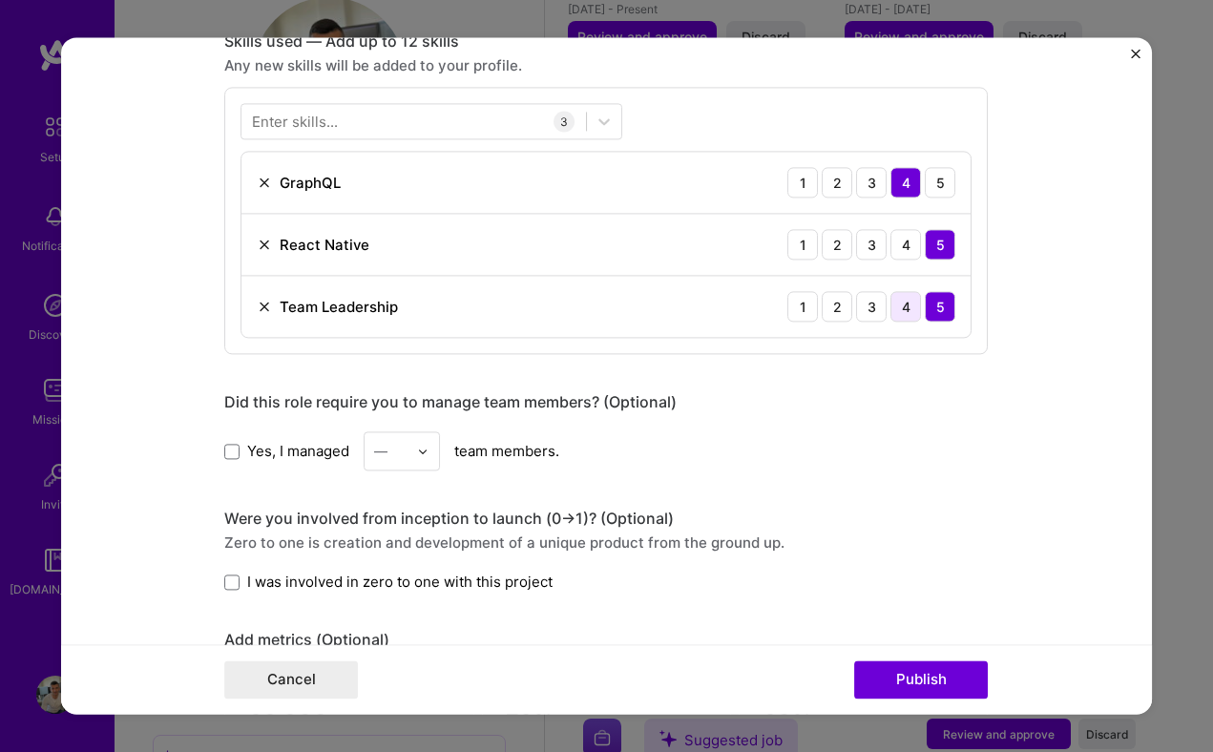
click at [910, 302] on div "4" at bounding box center [906, 306] width 31 height 31
click at [423, 452] on img at bounding box center [422, 451] width 11 height 11
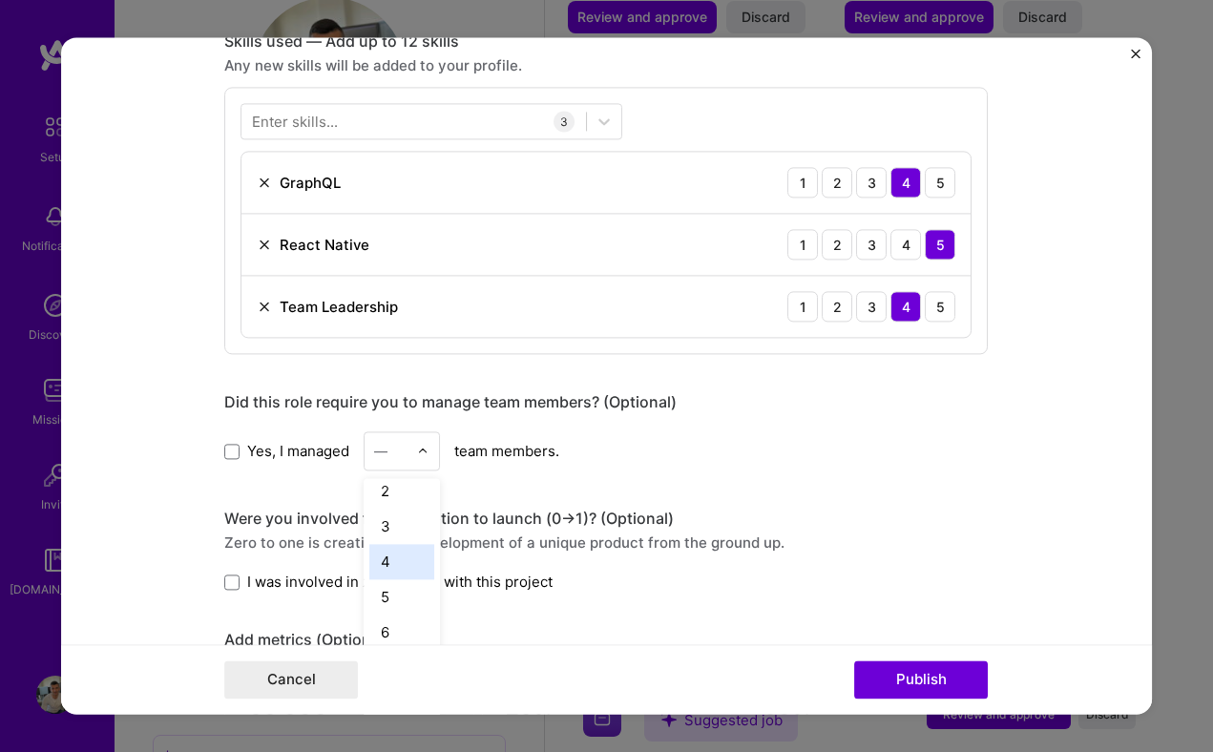
scroll to position [50, 0]
click at [388, 618] on div "6" at bounding box center [401, 628] width 65 height 35
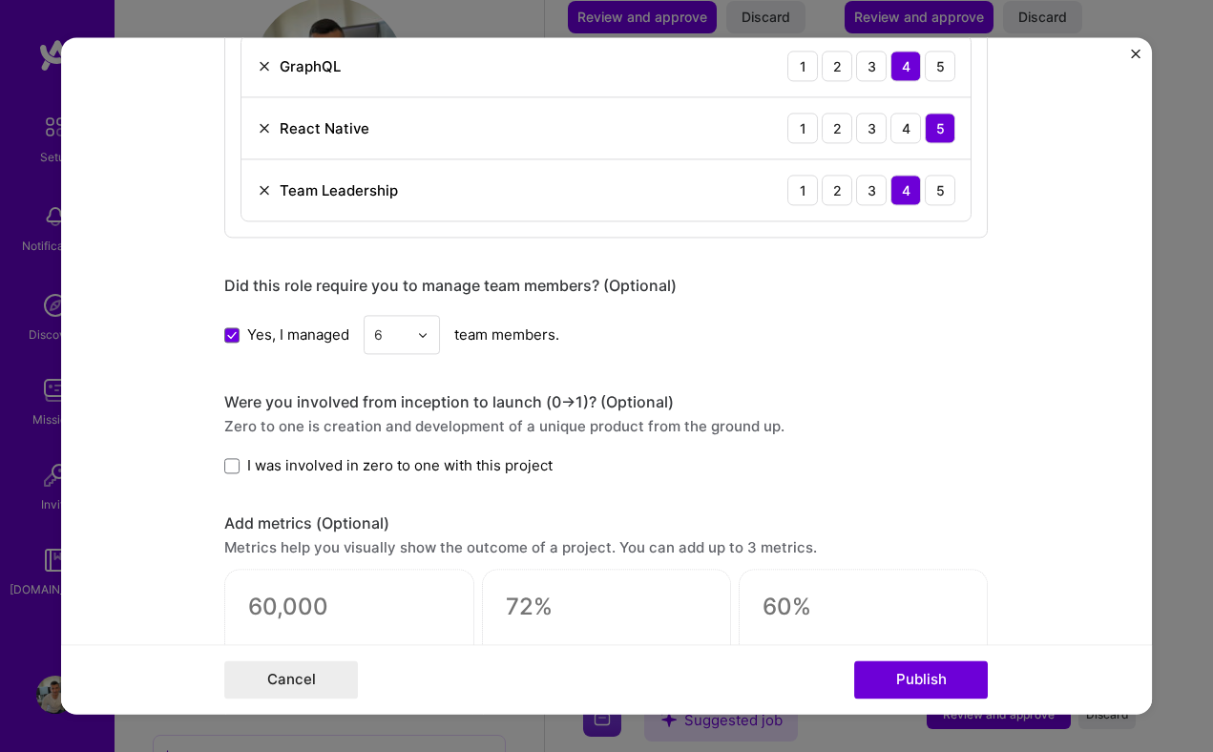
scroll to position [1106, 0]
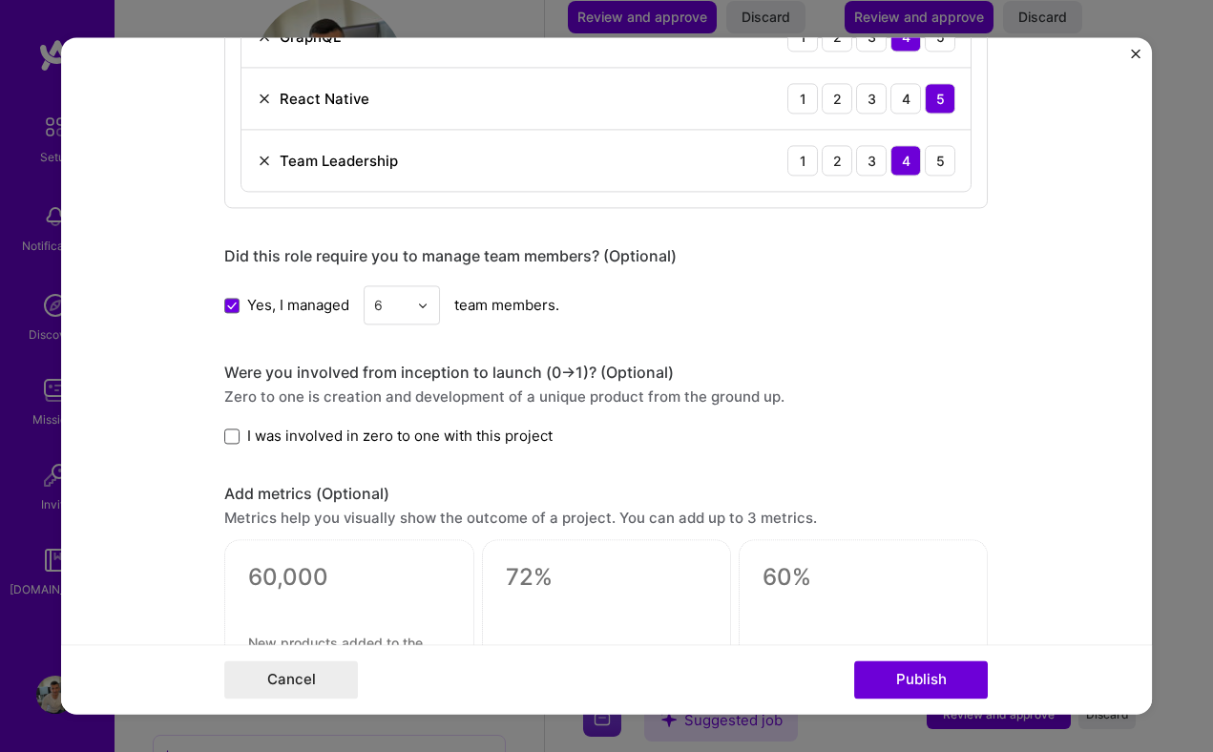
click at [235, 434] on span at bounding box center [231, 436] width 15 height 15
click at [0, 0] on input "I was involved in zero to one with this project" at bounding box center [0, 0] width 0 height 0
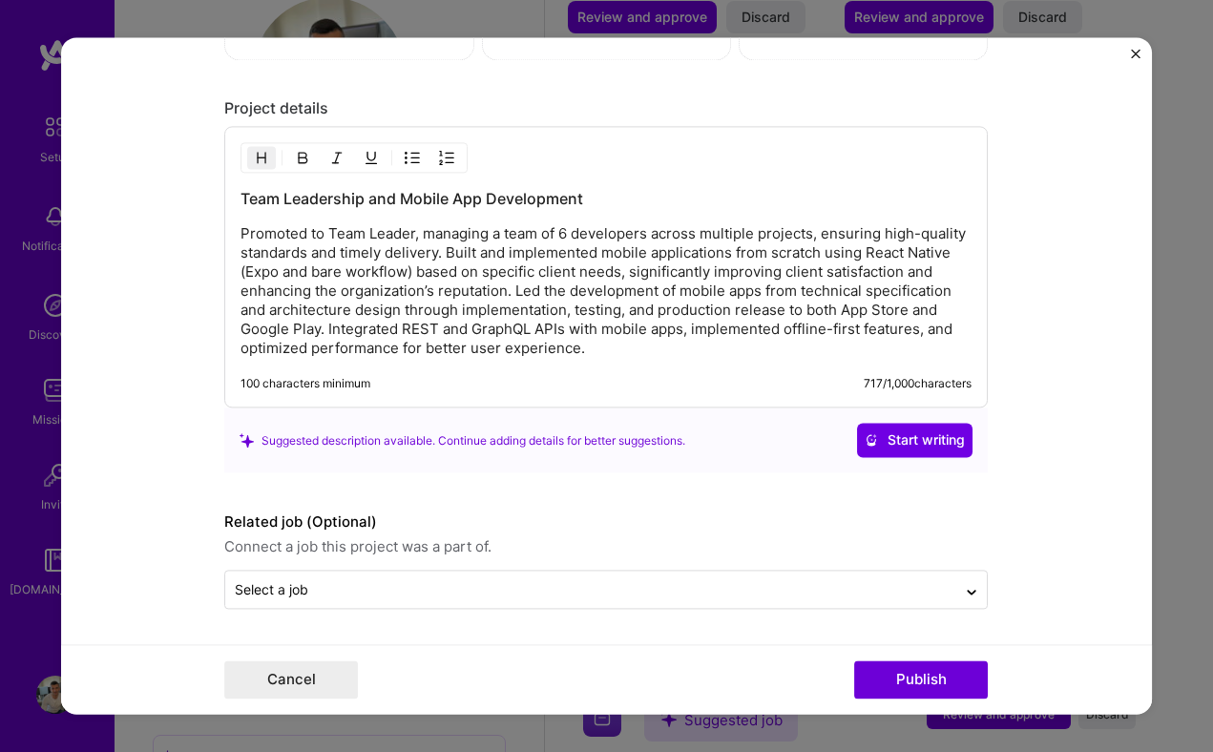
scroll to position [1740, 0]
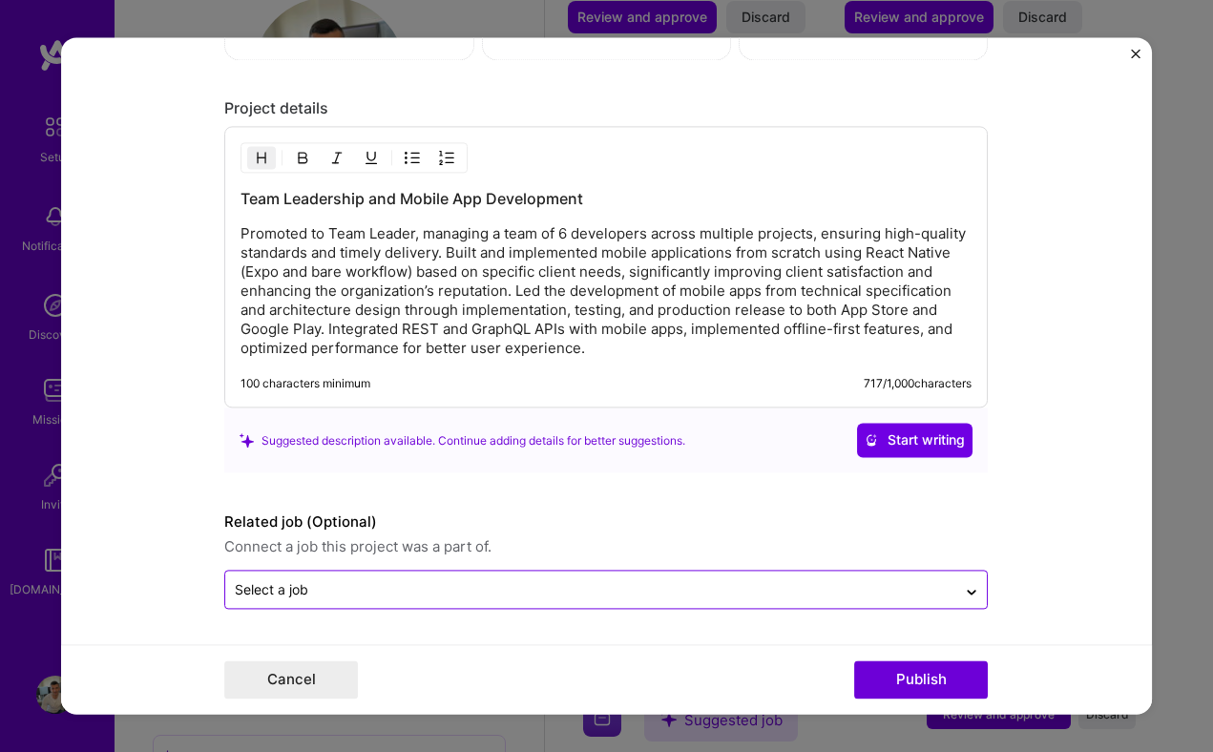
click at [814, 581] on input "text" at bounding box center [591, 590] width 712 height 20
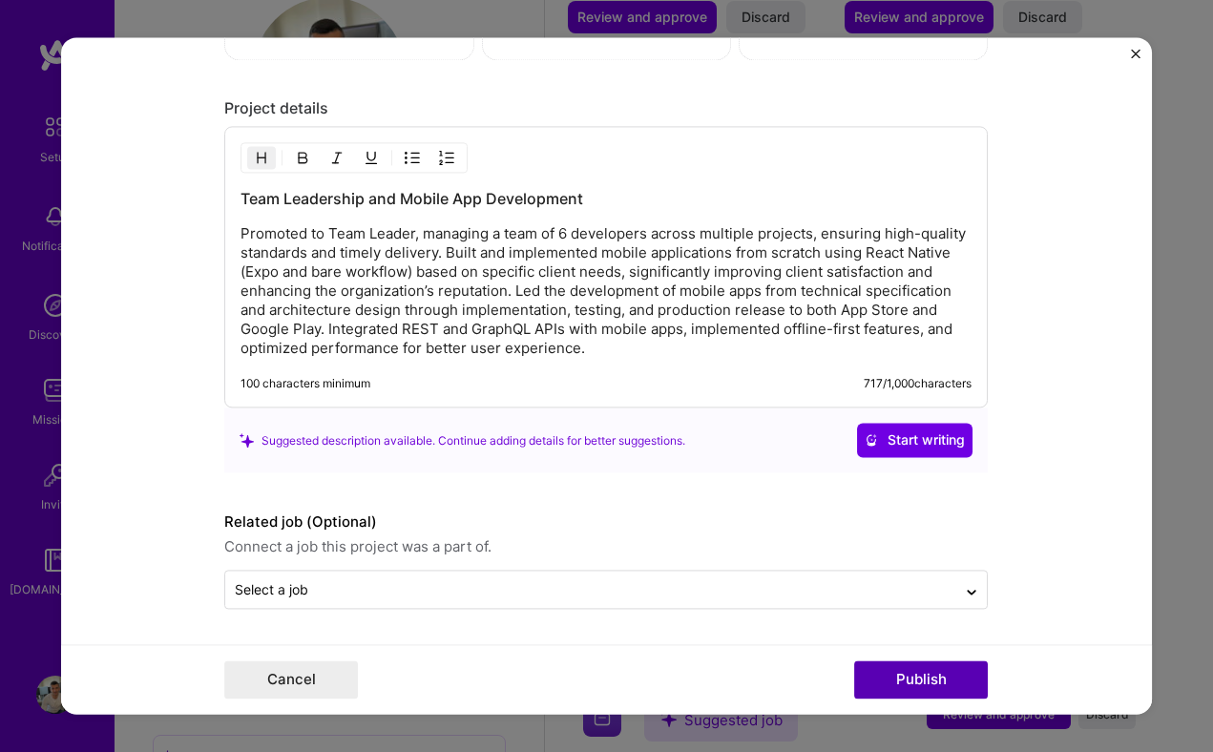
click at [917, 682] on button "Publish" at bounding box center [921, 680] width 134 height 38
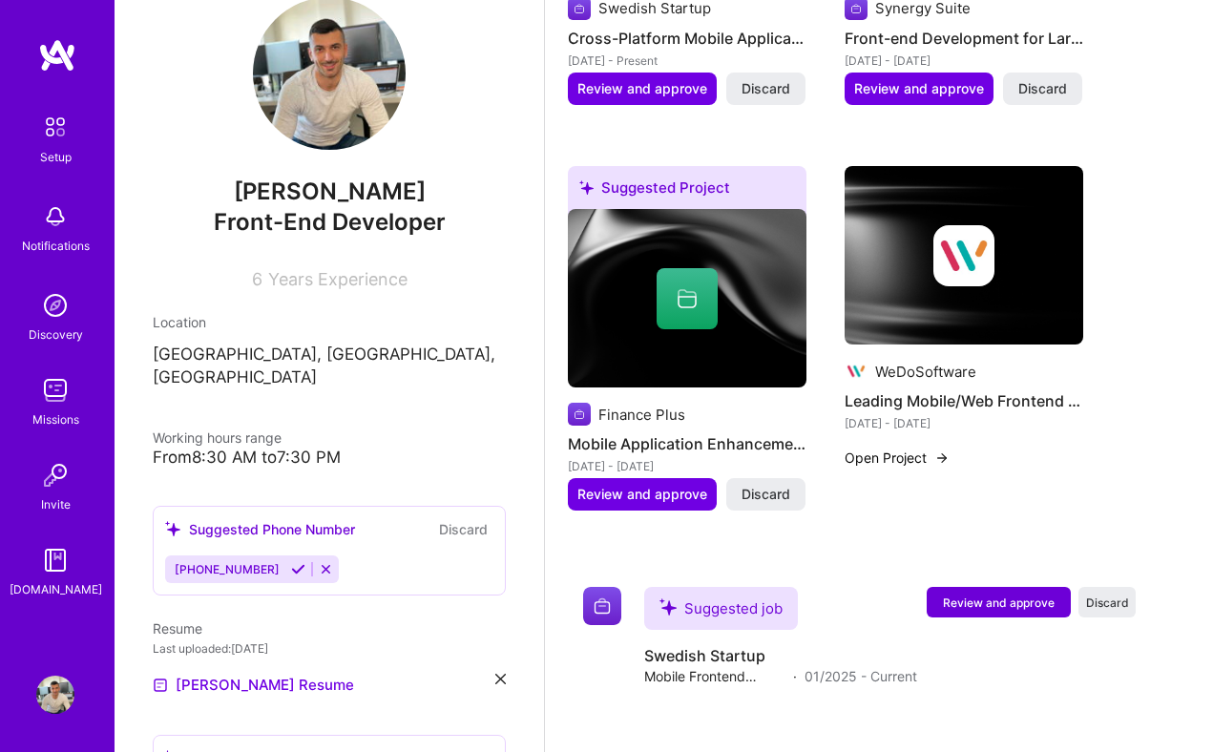
scroll to position [1164, 0]
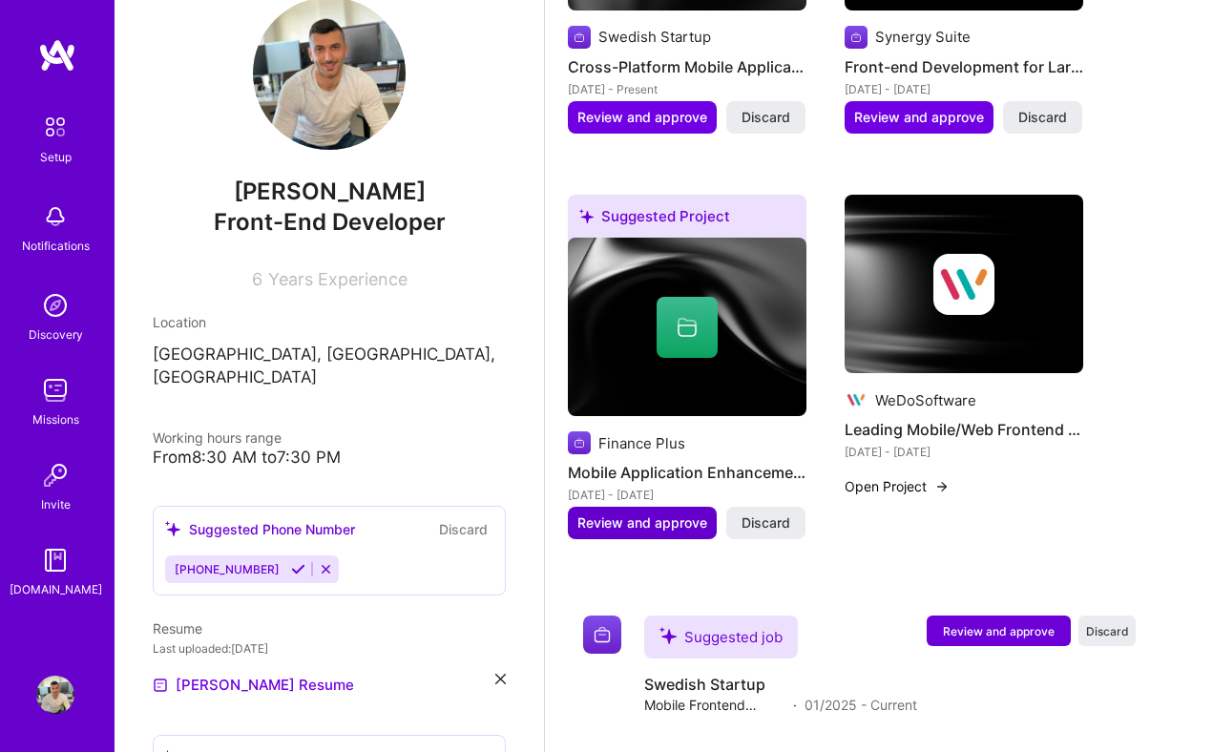
click at [681, 523] on span "Review and approve" at bounding box center [642, 522] width 130 height 19
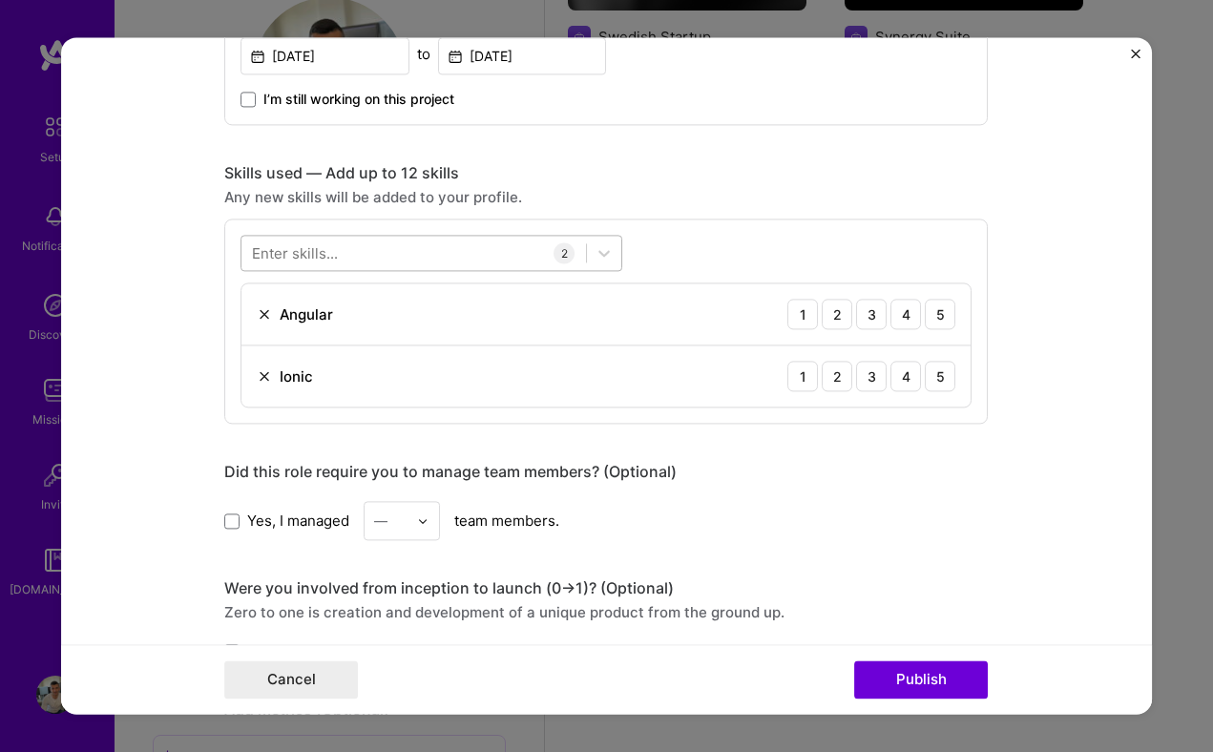
scroll to position [836, 0]
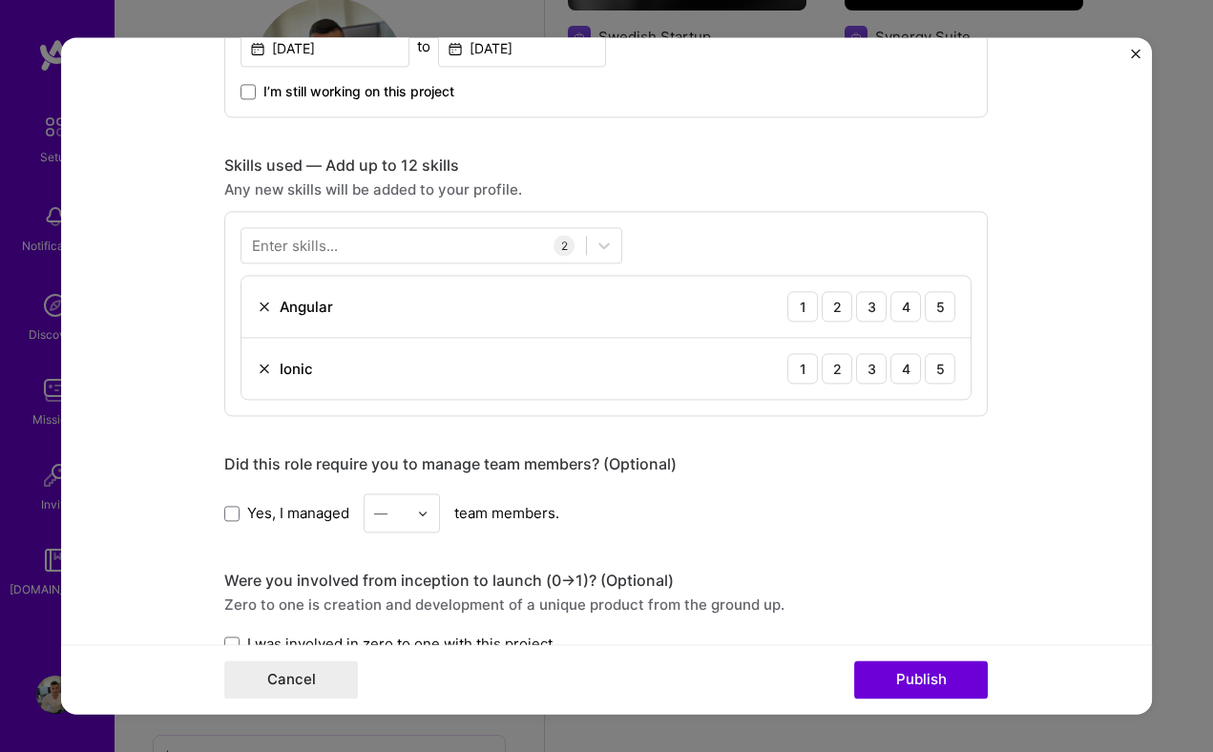
click at [423, 506] on div at bounding box center [428, 512] width 22 height 37
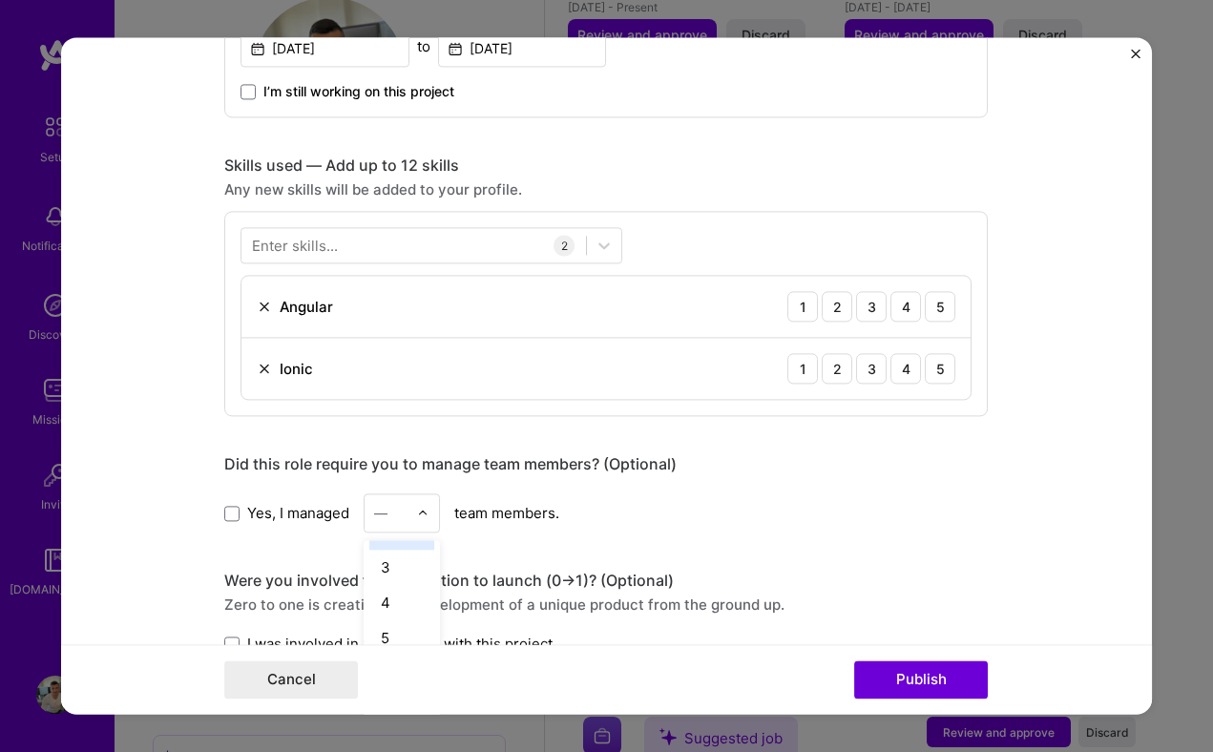
scroll to position [81, 0]
click at [403, 593] on div "4" at bounding box center [401, 588] width 65 height 35
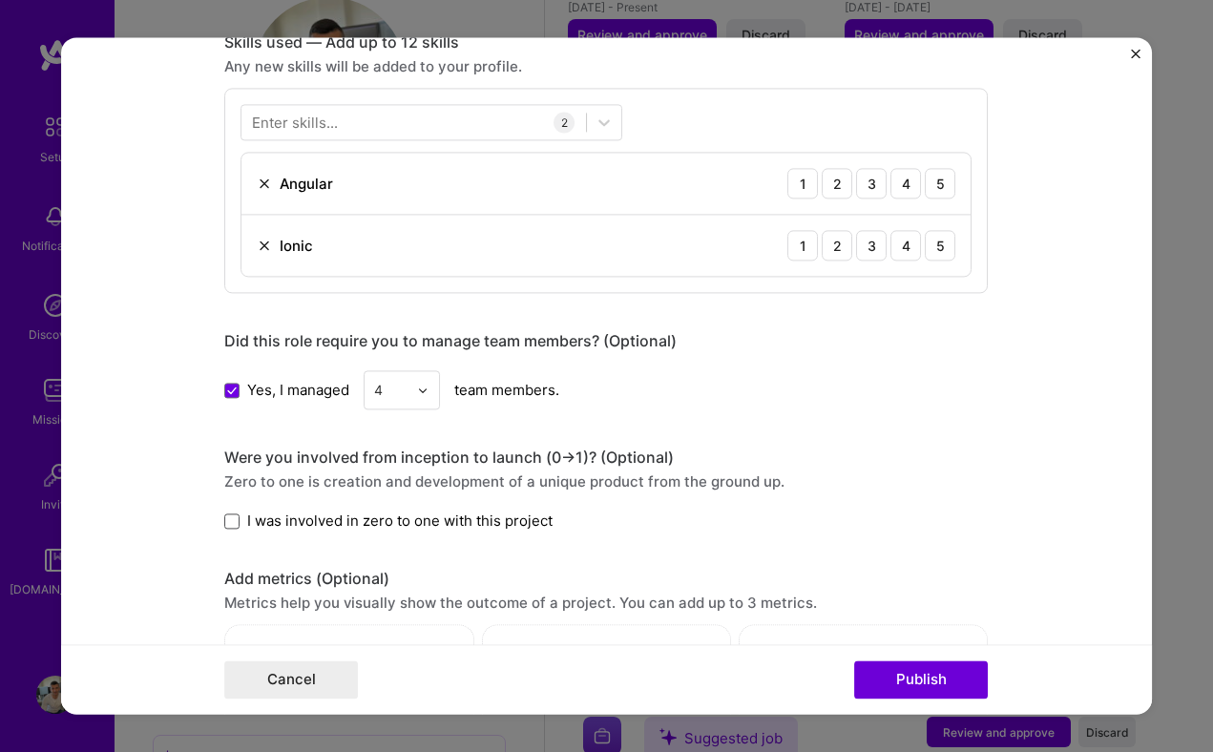
click at [233, 519] on span at bounding box center [231, 520] width 15 height 15
click at [0, 0] on input "I was involved in zero to one with this project" at bounding box center [0, 0] width 0 height 0
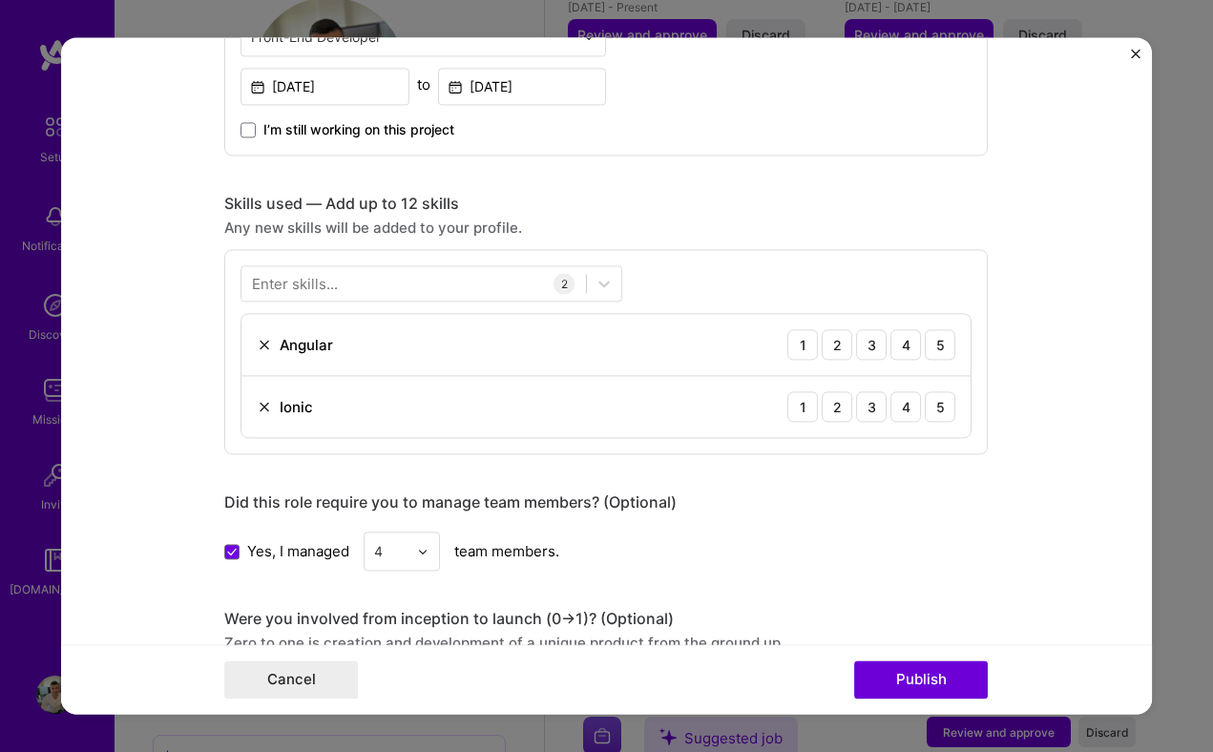
scroll to position [800, 0]
click at [914, 346] on div "4" at bounding box center [906, 342] width 31 height 31
click at [920, 396] on div "4" at bounding box center [906, 404] width 31 height 31
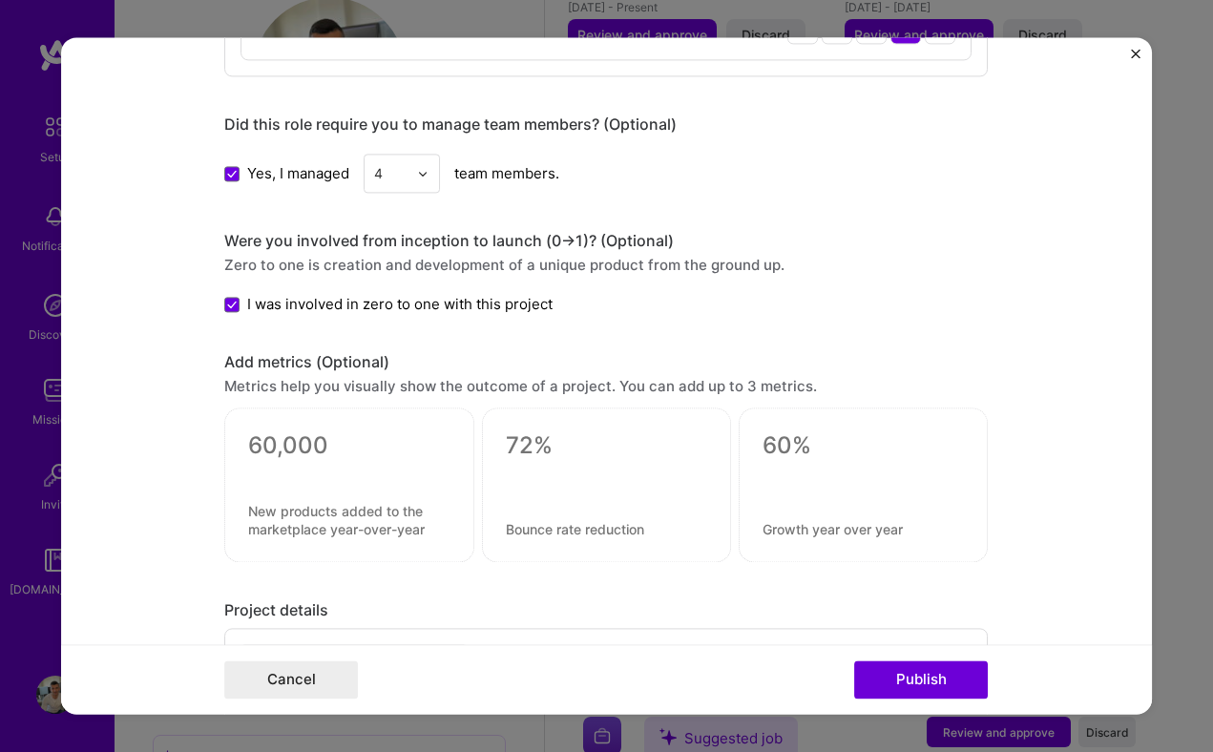
scroll to position [1373, 0]
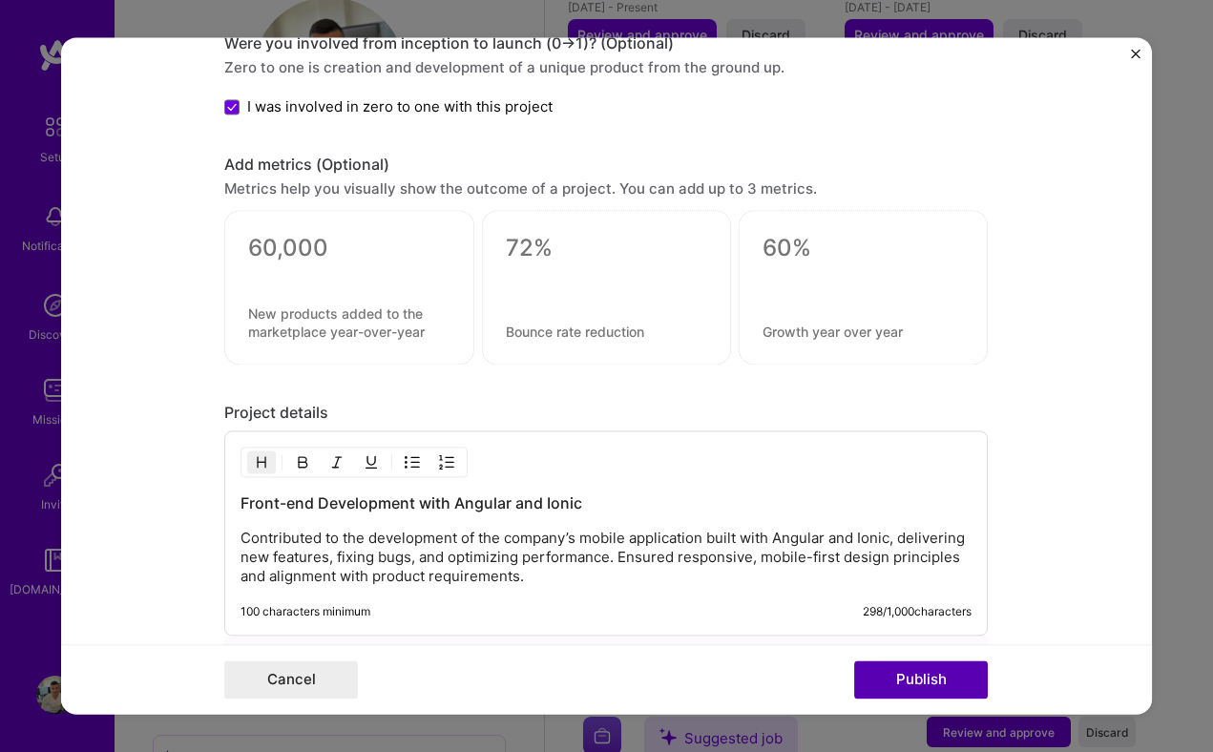
click at [940, 676] on button "Publish" at bounding box center [921, 680] width 134 height 38
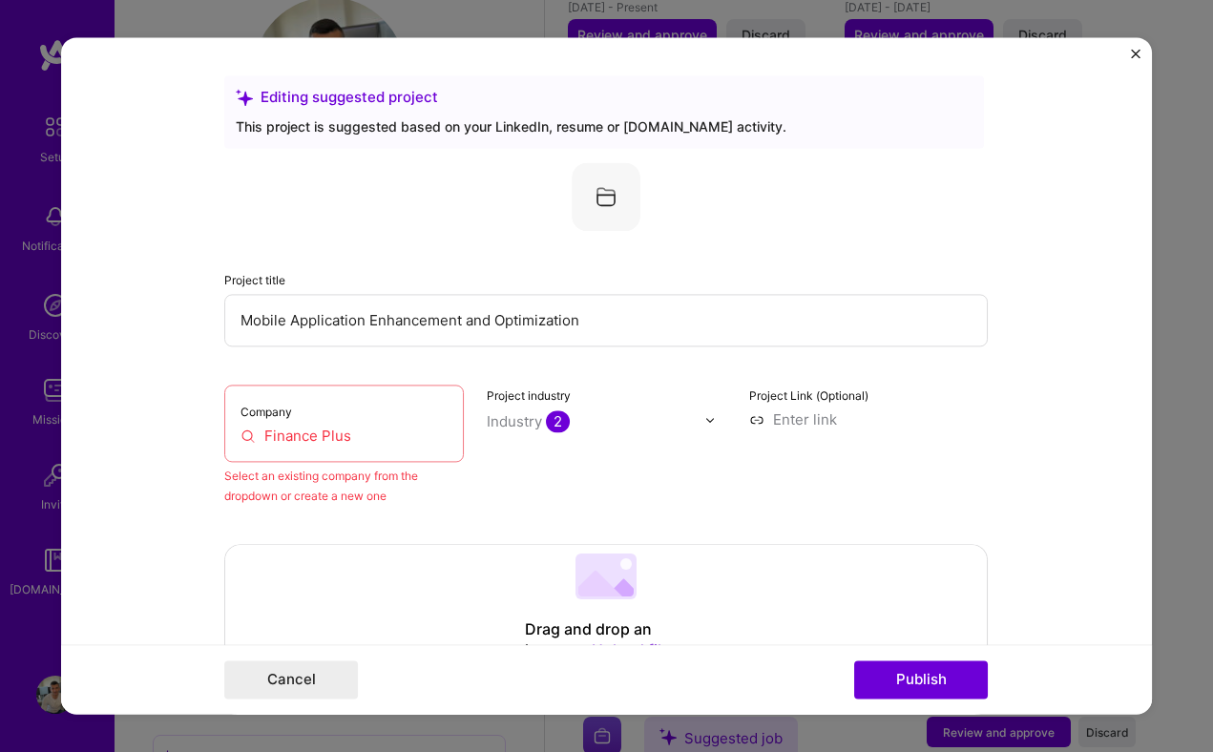
scroll to position [0, 0]
click at [387, 448] on div "Company Finance Plus" at bounding box center [344, 423] width 240 height 77
drag, startPoint x: 368, startPoint y: 436, endPoint x: 252, endPoint y: 432, distance: 116.5
click at [252, 432] on input "Finance Plus" at bounding box center [344, 436] width 207 height 20
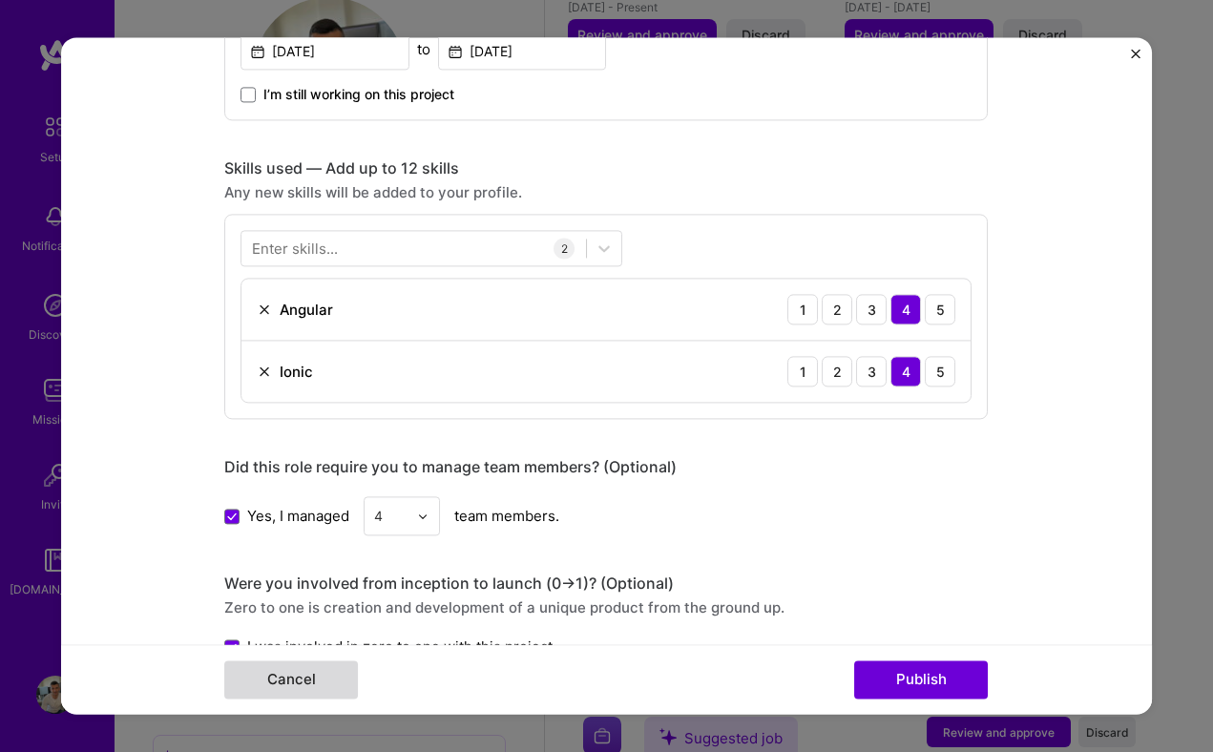
scroll to position [911, 0]
click at [274, 689] on button "Cancel" at bounding box center [291, 680] width 134 height 38
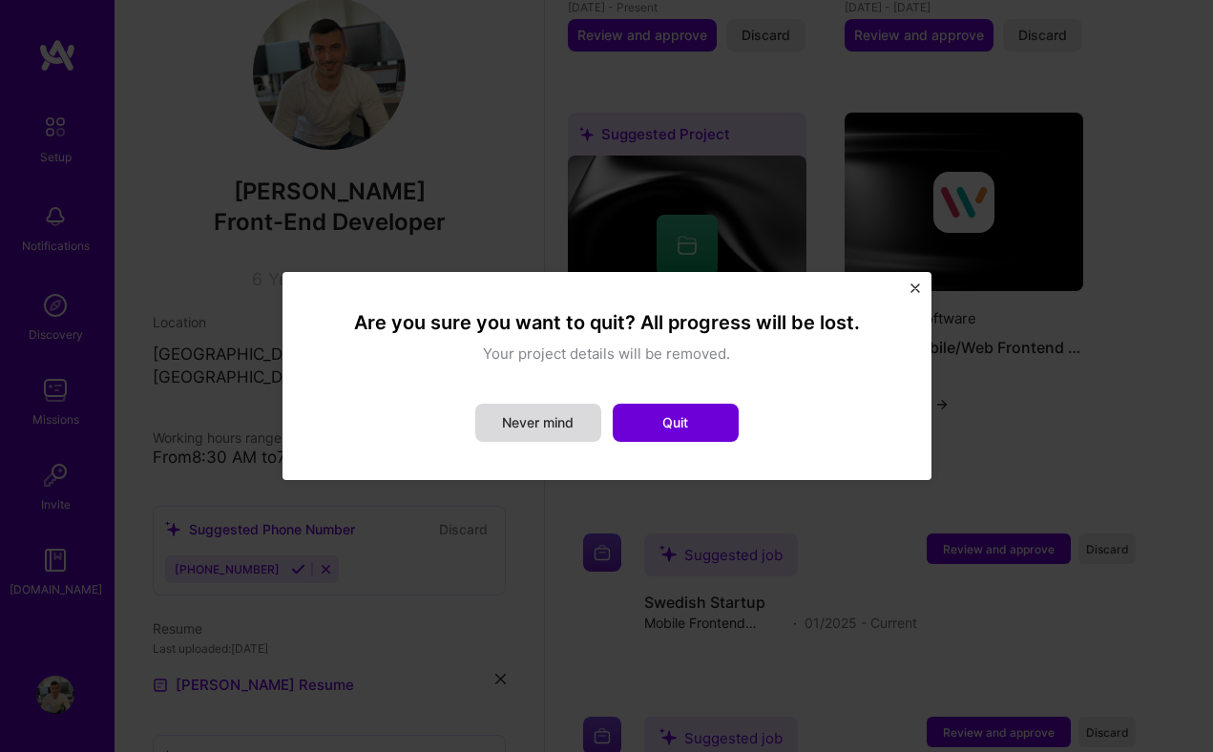
click at [559, 425] on button "Never mind" at bounding box center [538, 423] width 126 height 38
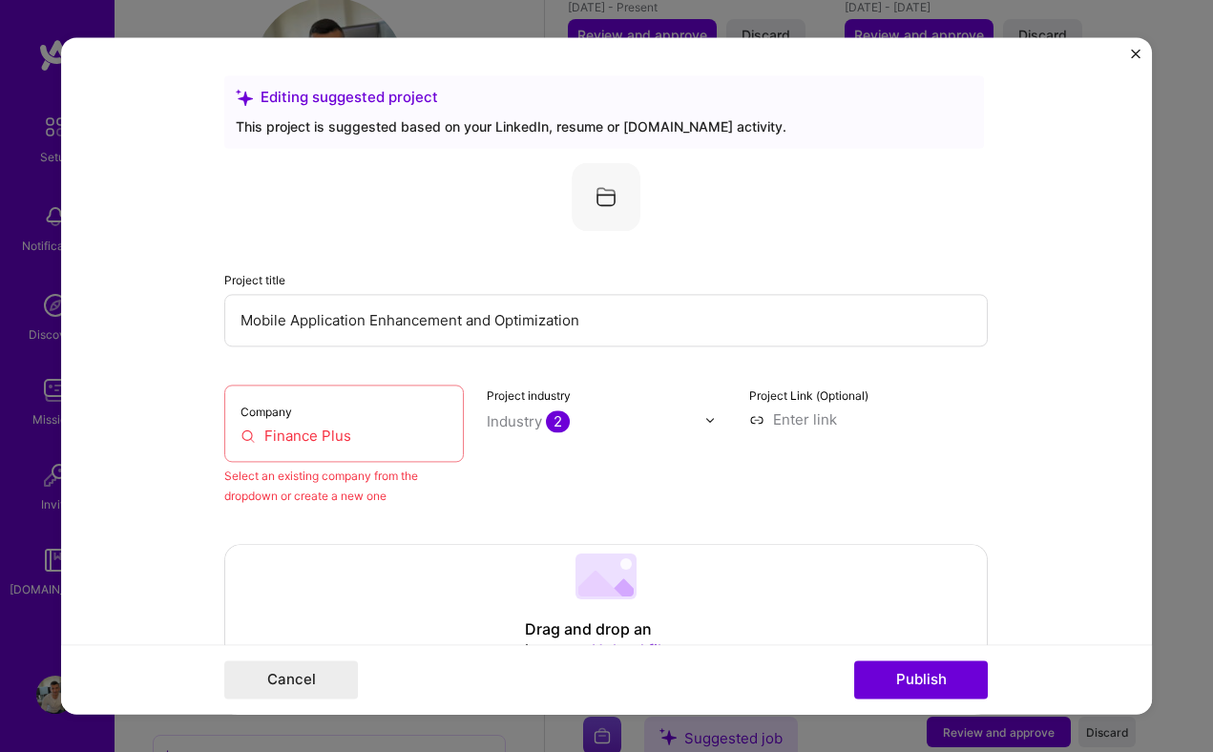
scroll to position [45, 0]
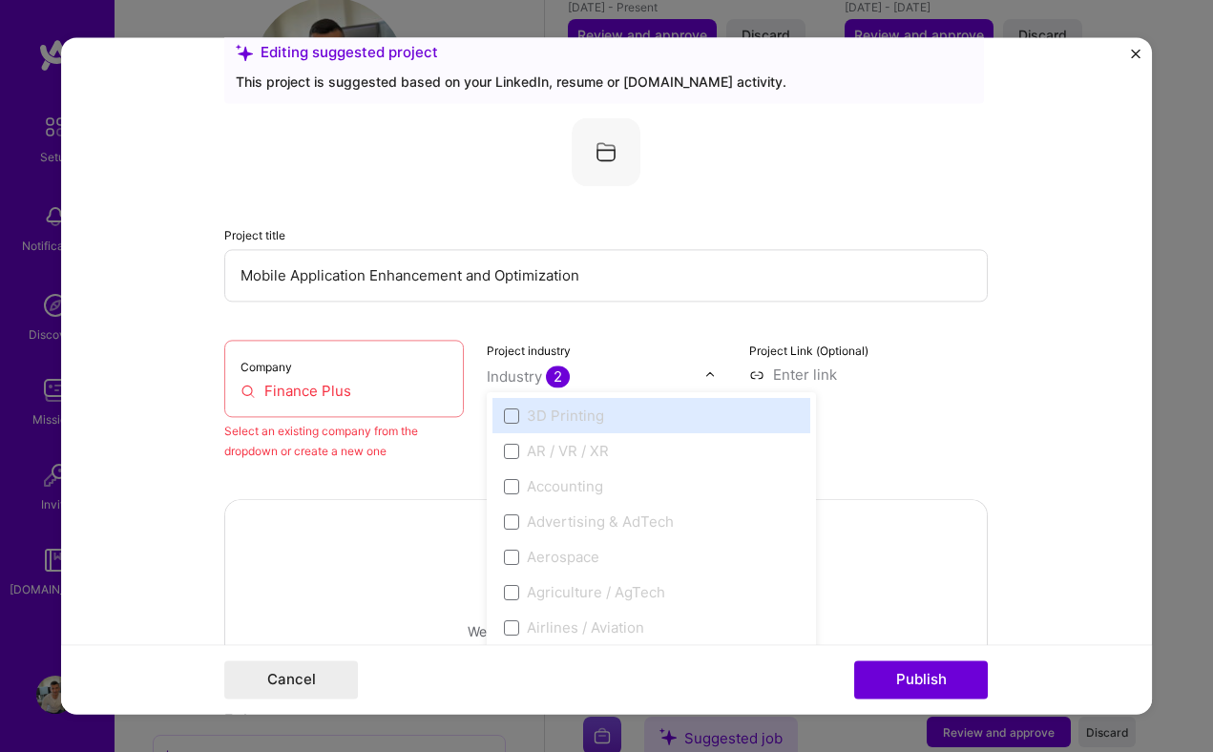
click at [660, 375] on input "text" at bounding box center [596, 377] width 218 height 20
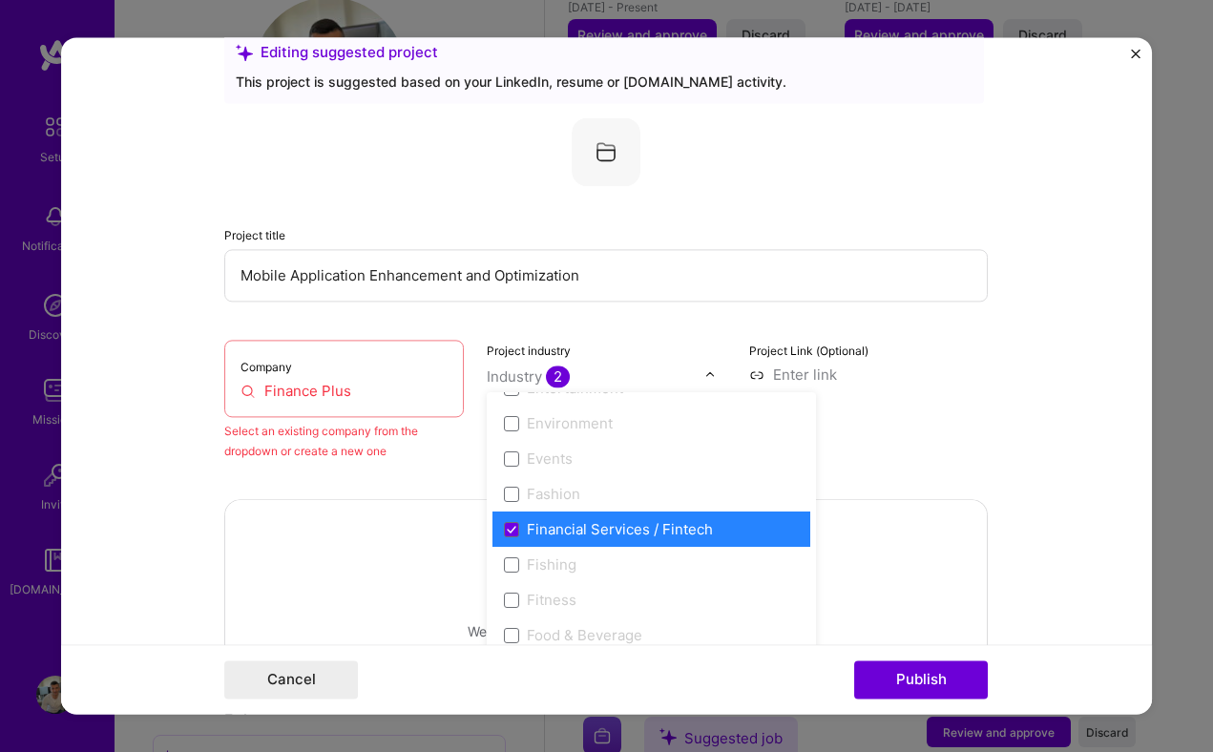
scroll to position [1834, 0]
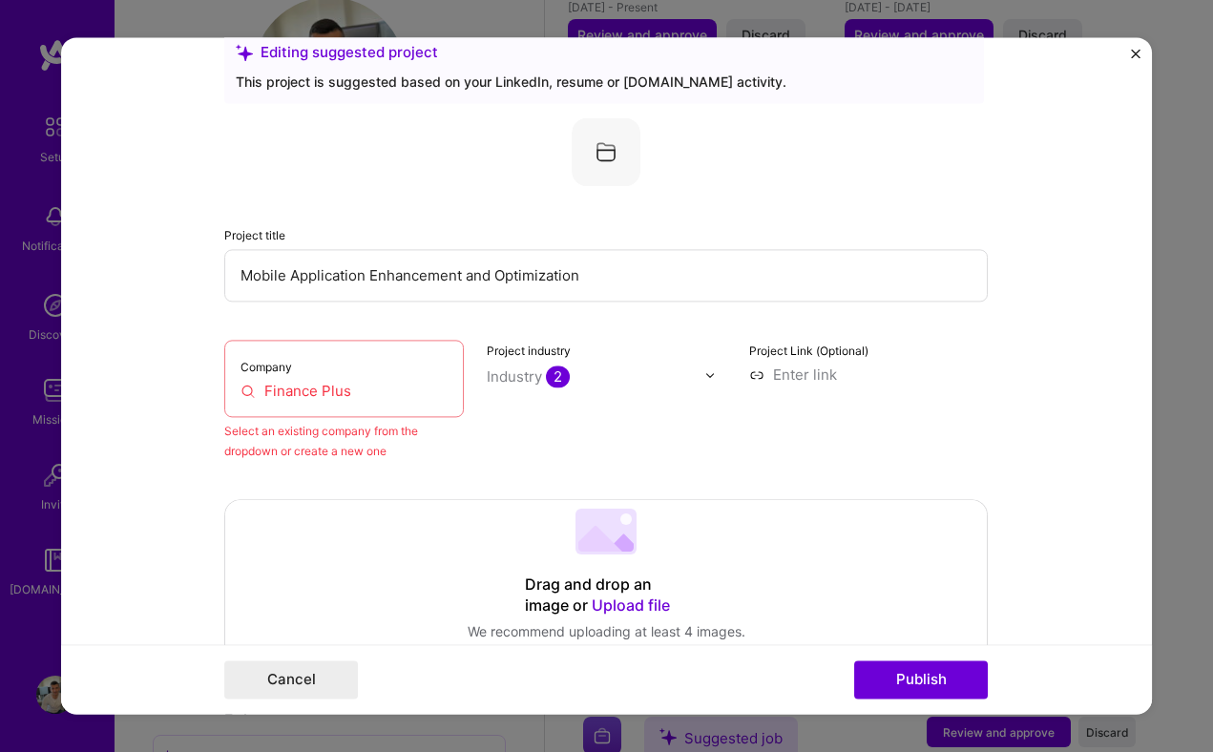
click at [981, 399] on div "Project Link (Optional)" at bounding box center [869, 400] width 240 height 121
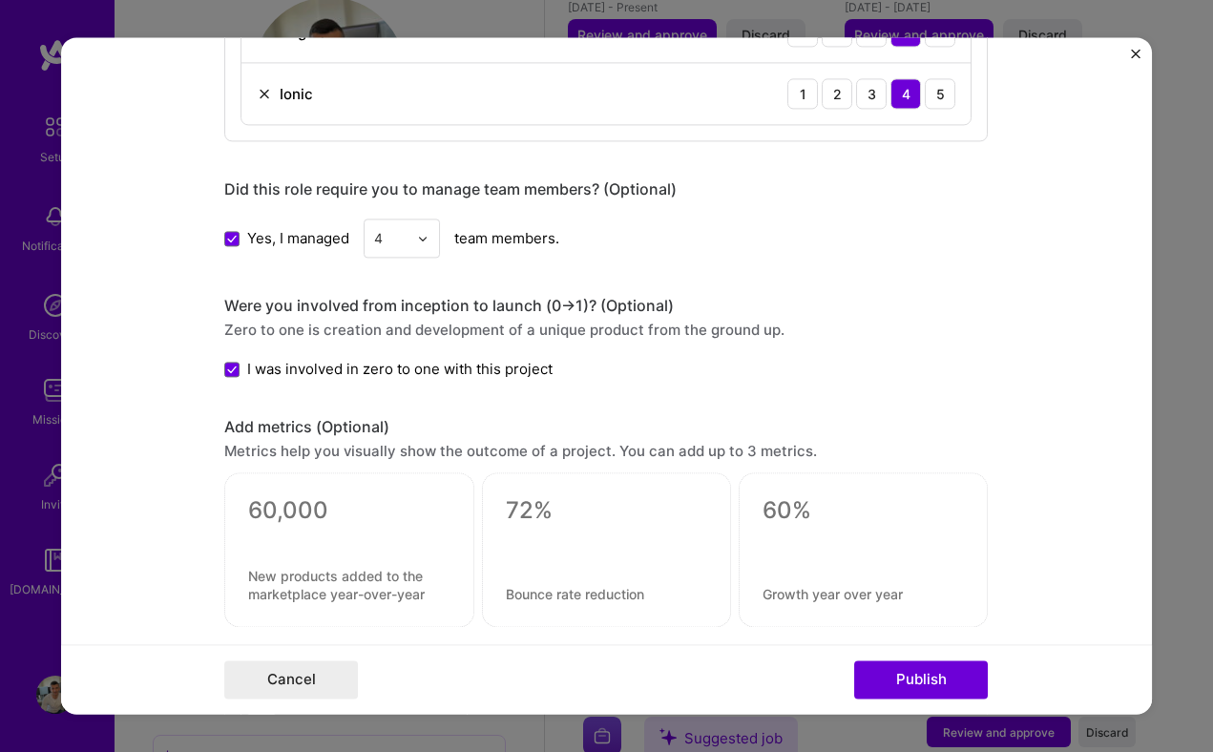
scroll to position [1270, 0]
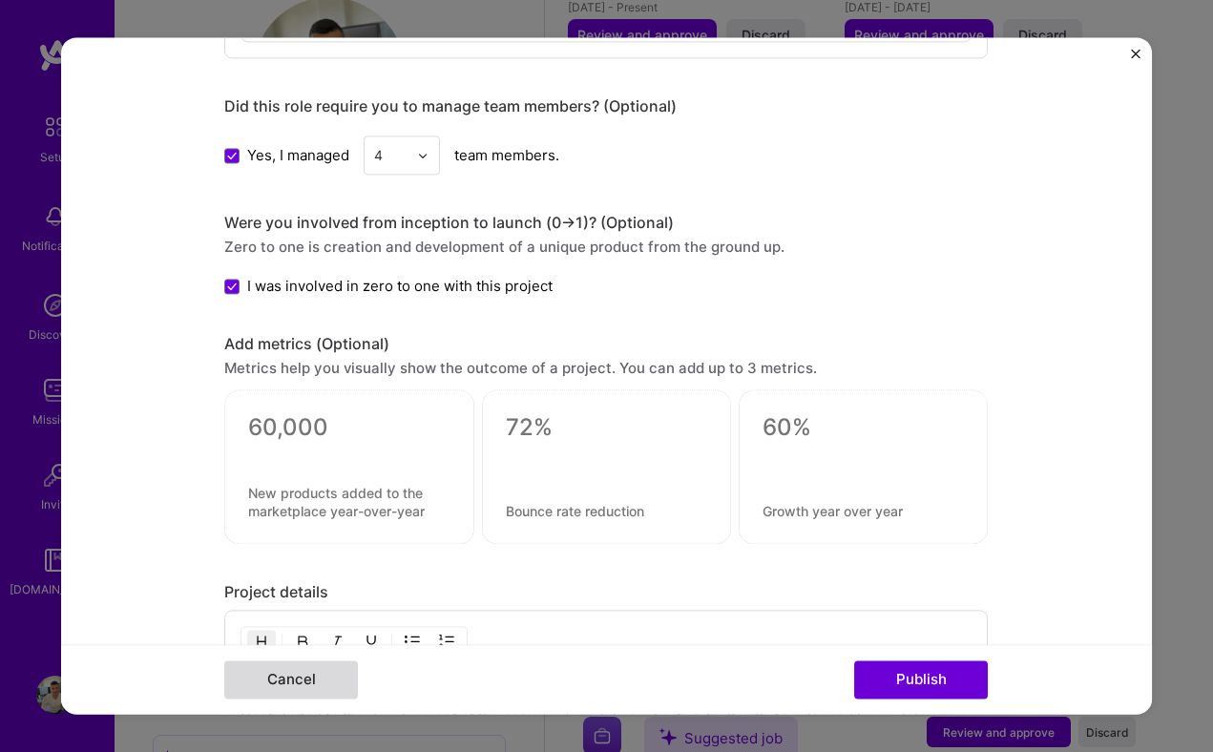
click at [310, 681] on button "Cancel" at bounding box center [291, 680] width 134 height 38
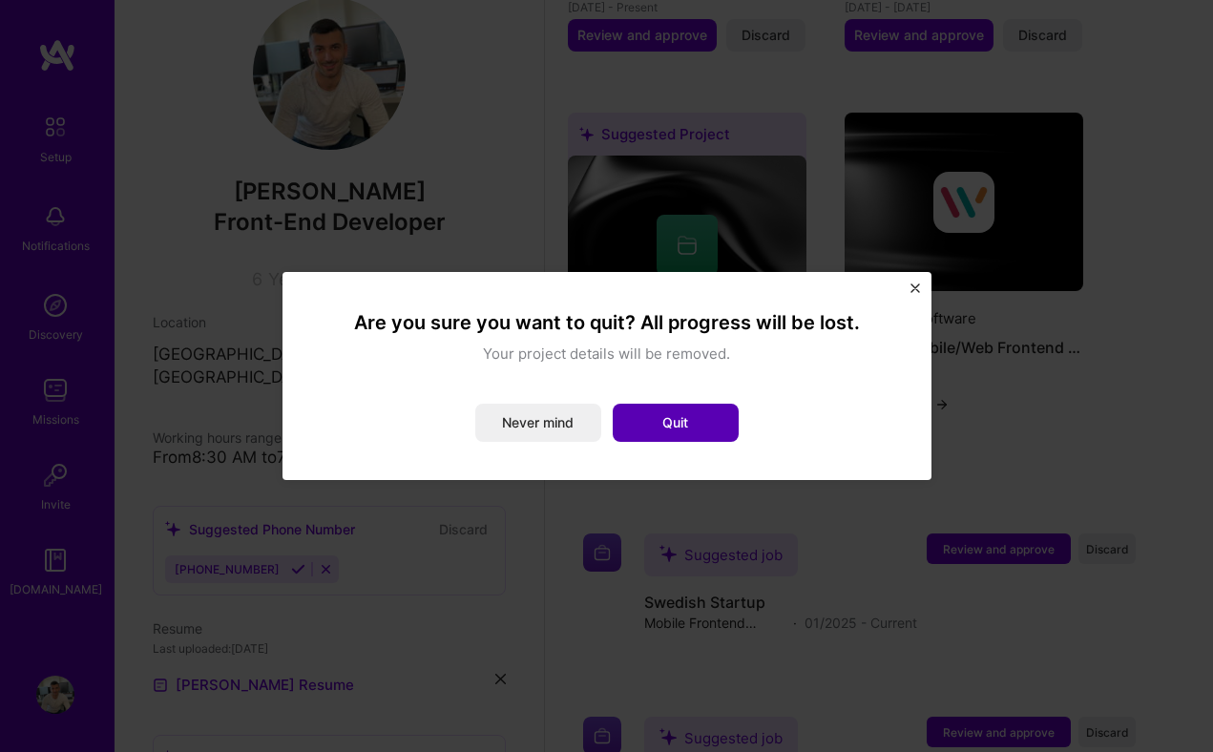
click at [691, 424] on button "Quit" at bounding box center [676, 423] width 126 height 38
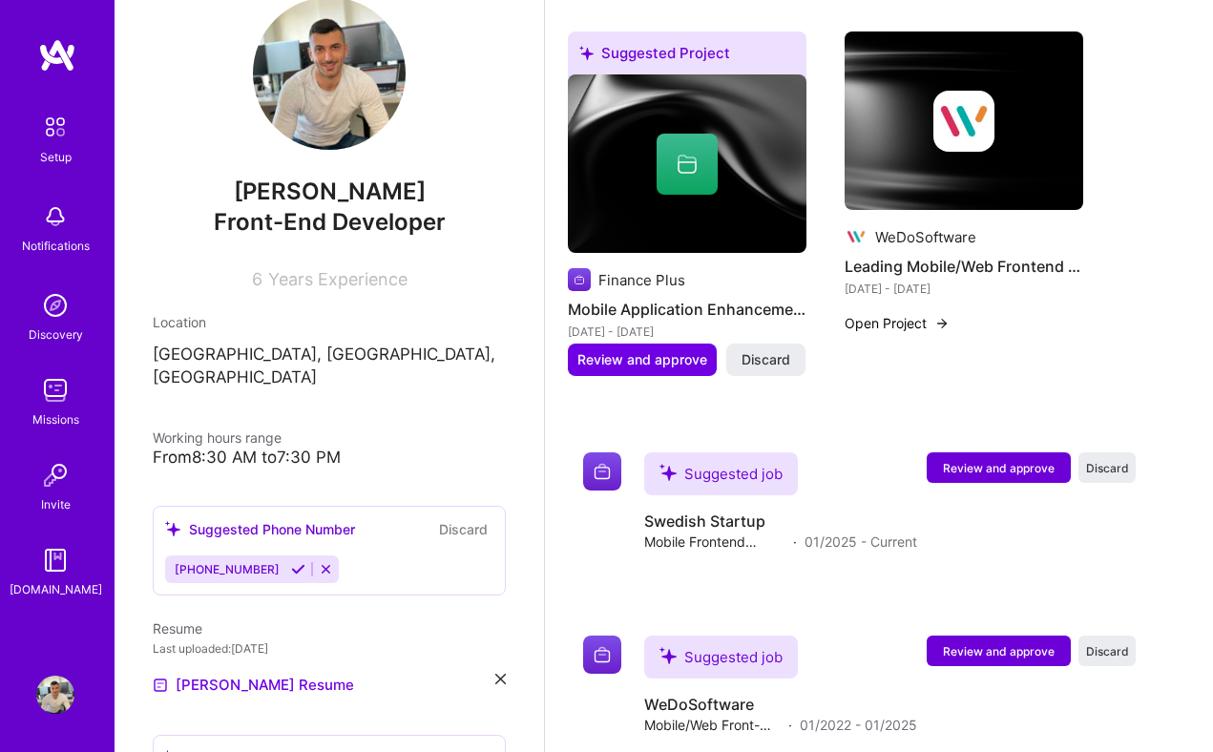
scroll to position [1370, 0]
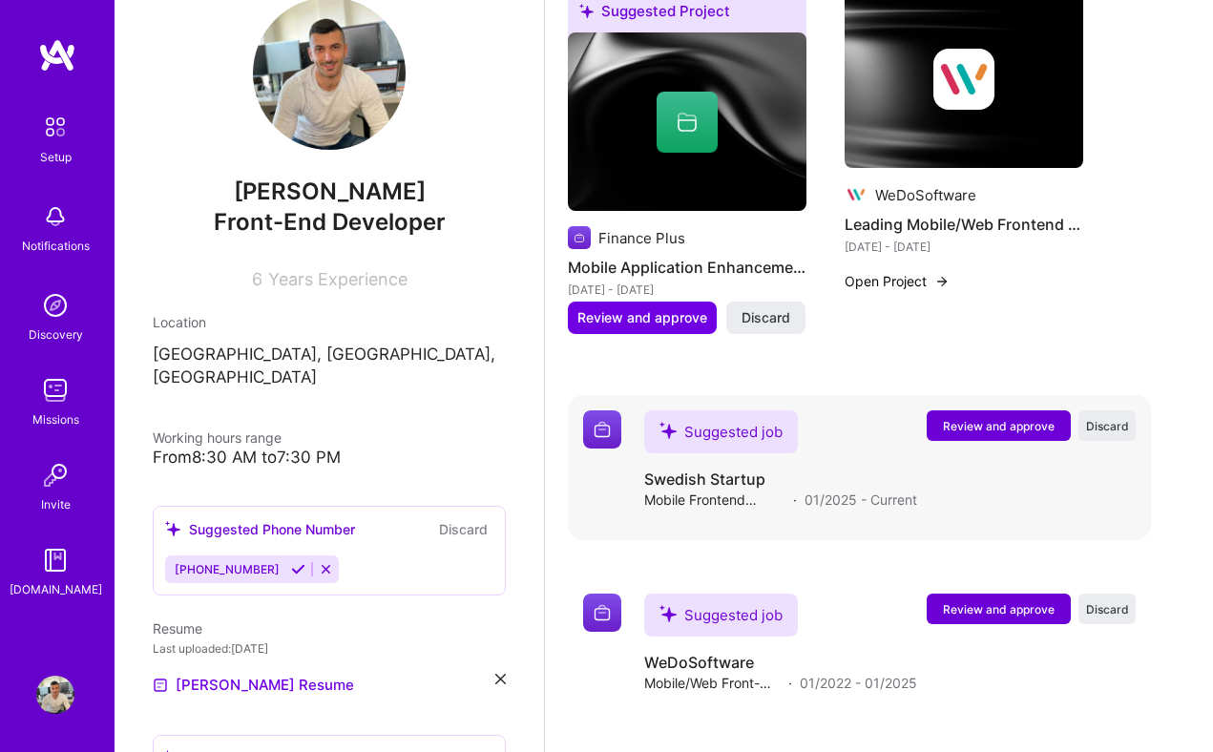
click at [1001, 423] on span "Review and approve" at bounding box center [999, 426] width 112 height 16
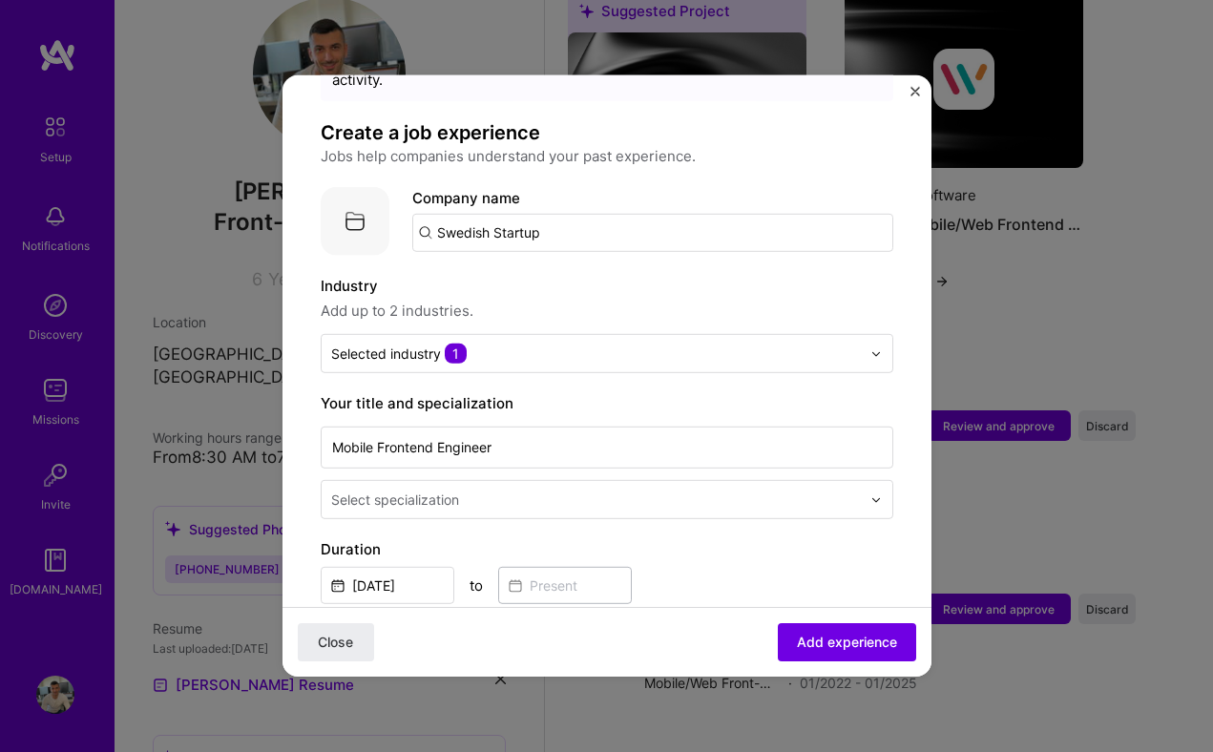
scroll to position [110, 0]
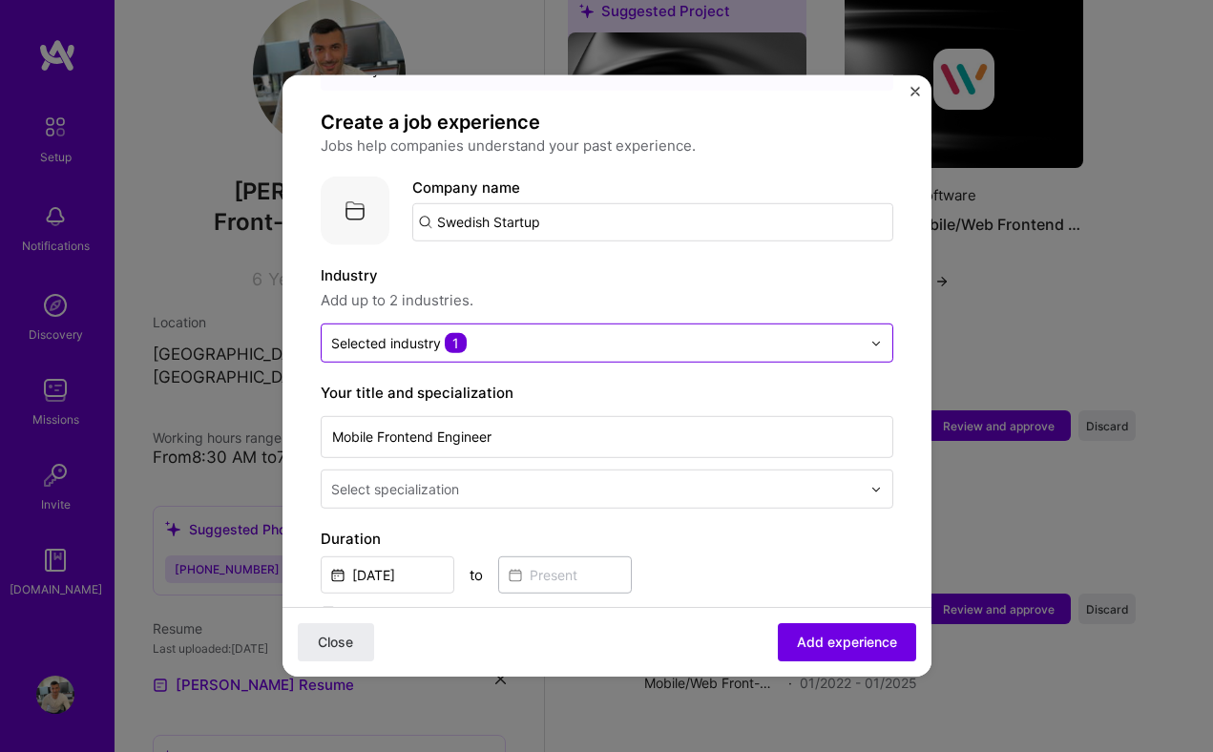
click at [534, 333] on input "text" at bounding box center [596, 343] width 530 height 20
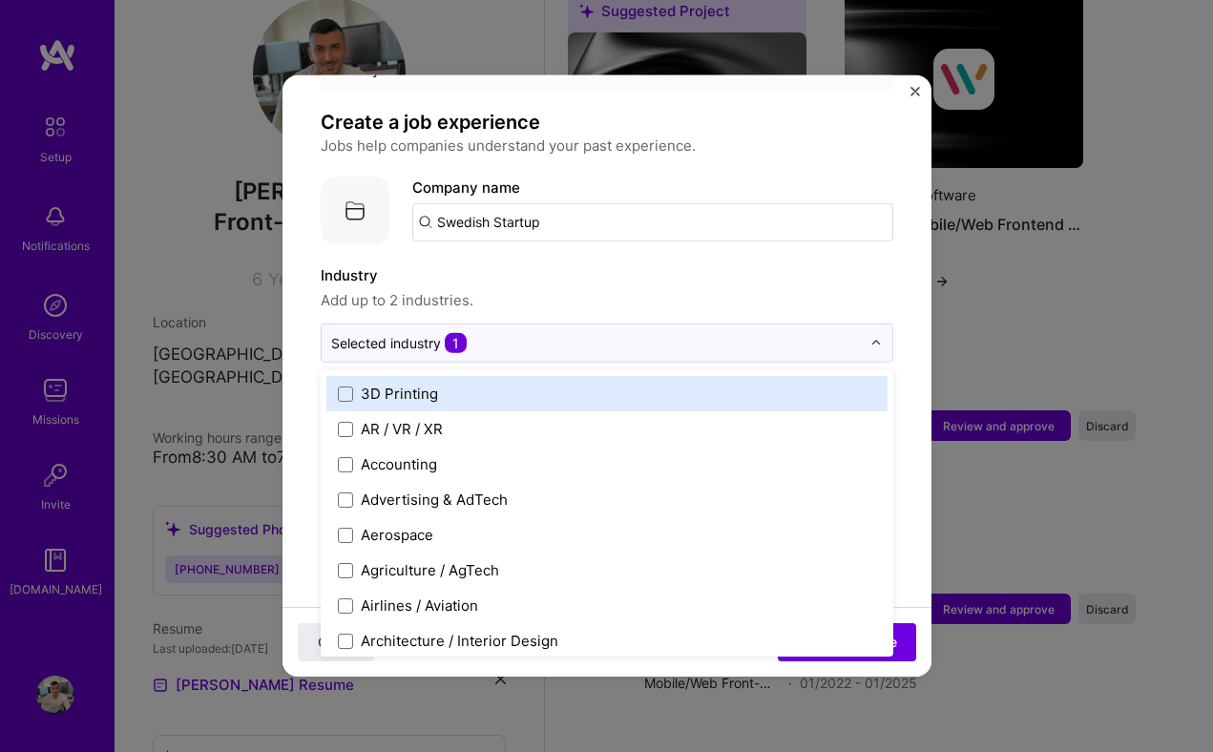
click at [612, 264] on label "Industry" at bounding box center [607, 275] width 573 height 23
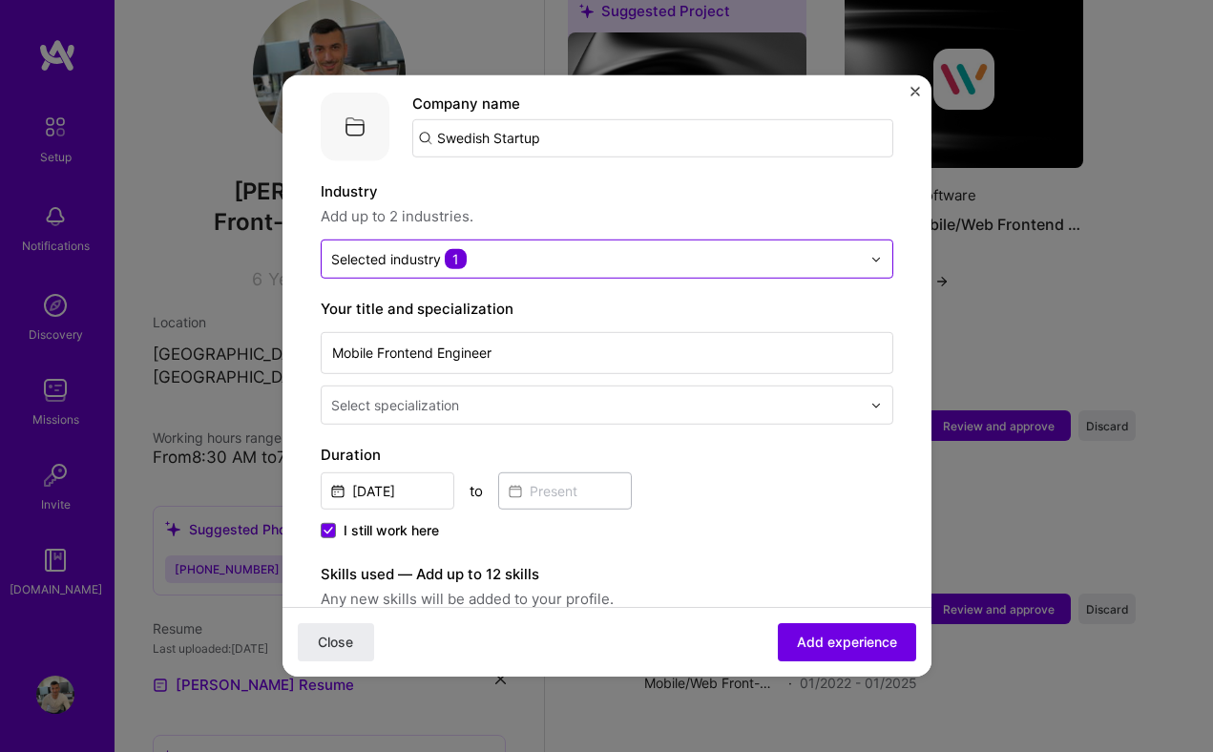
scroll to position [196, 0]
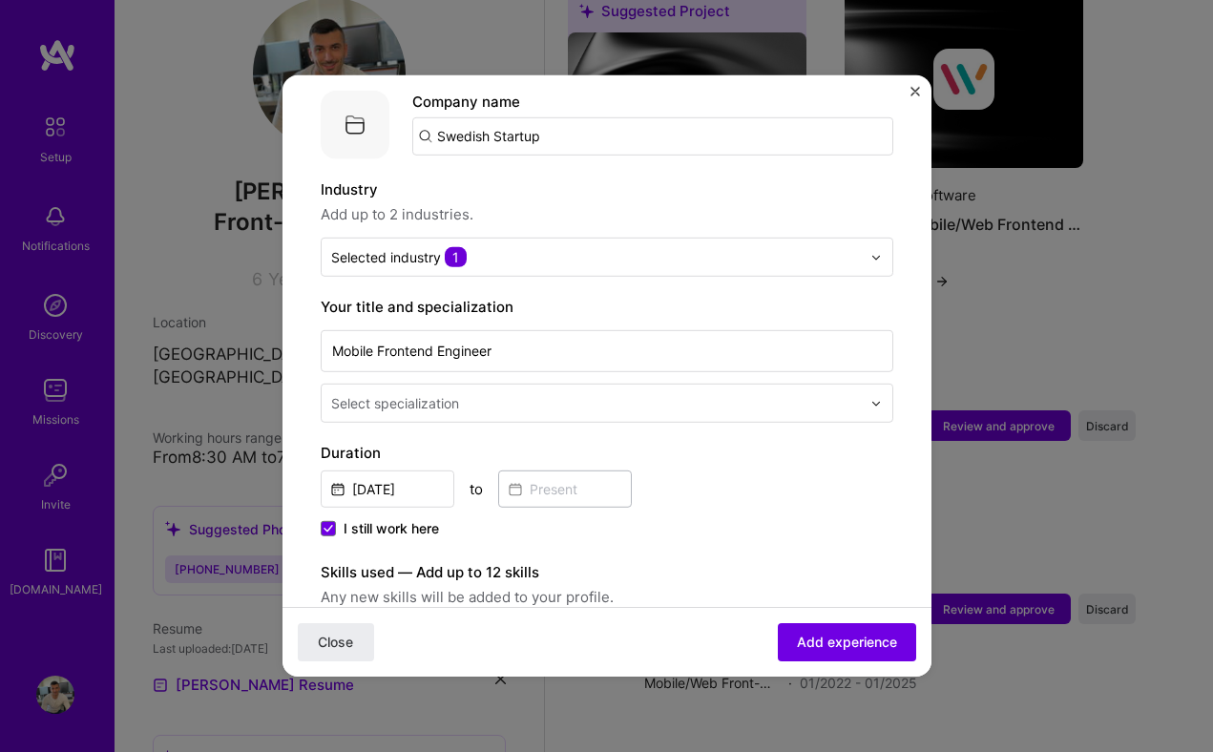
click at [520, 393] on input "text" at bounding box center [598, 403] width 534 height 20
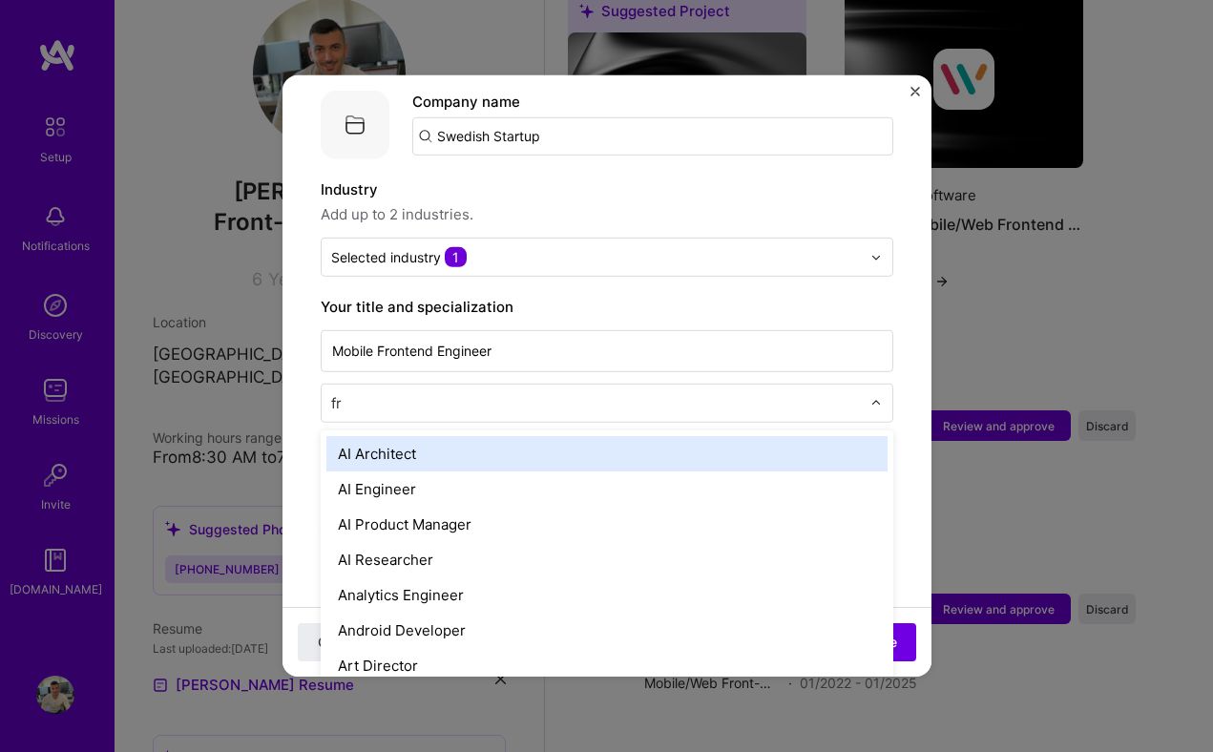
type input "fro"
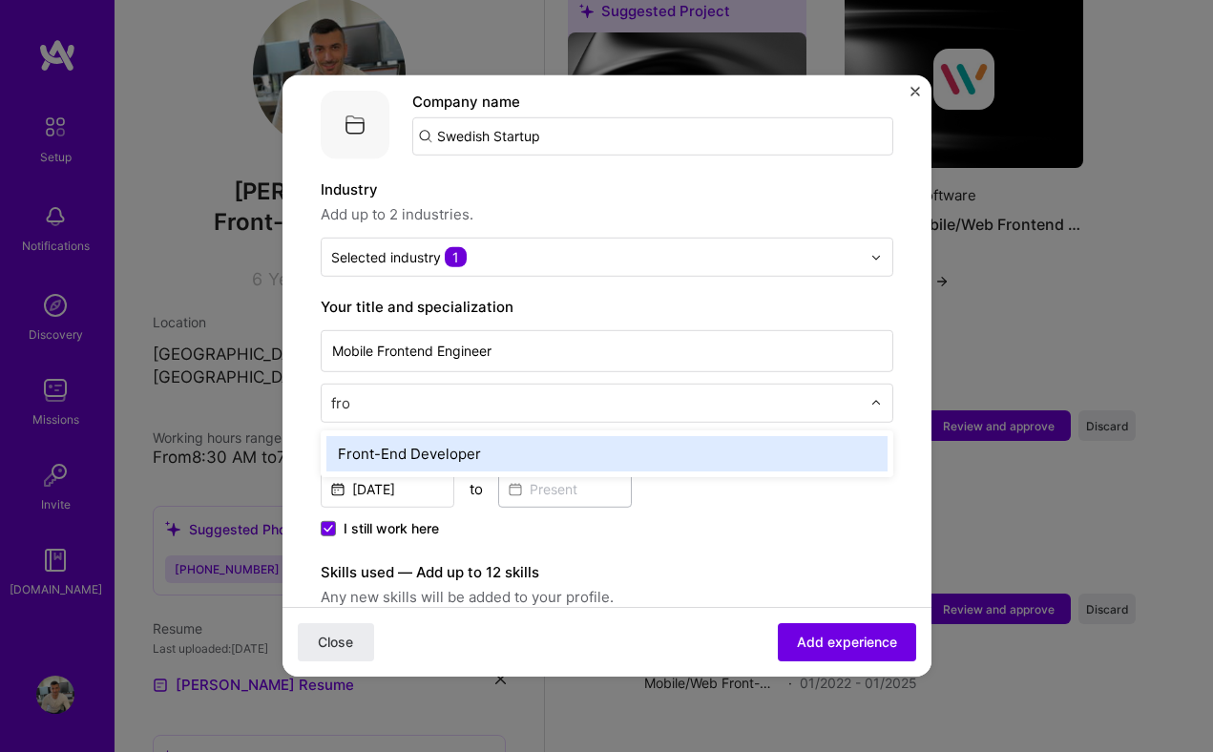
click at [456, 436] on div "Front-End Developer" at bounding box center [606, 453] width 561 height 35
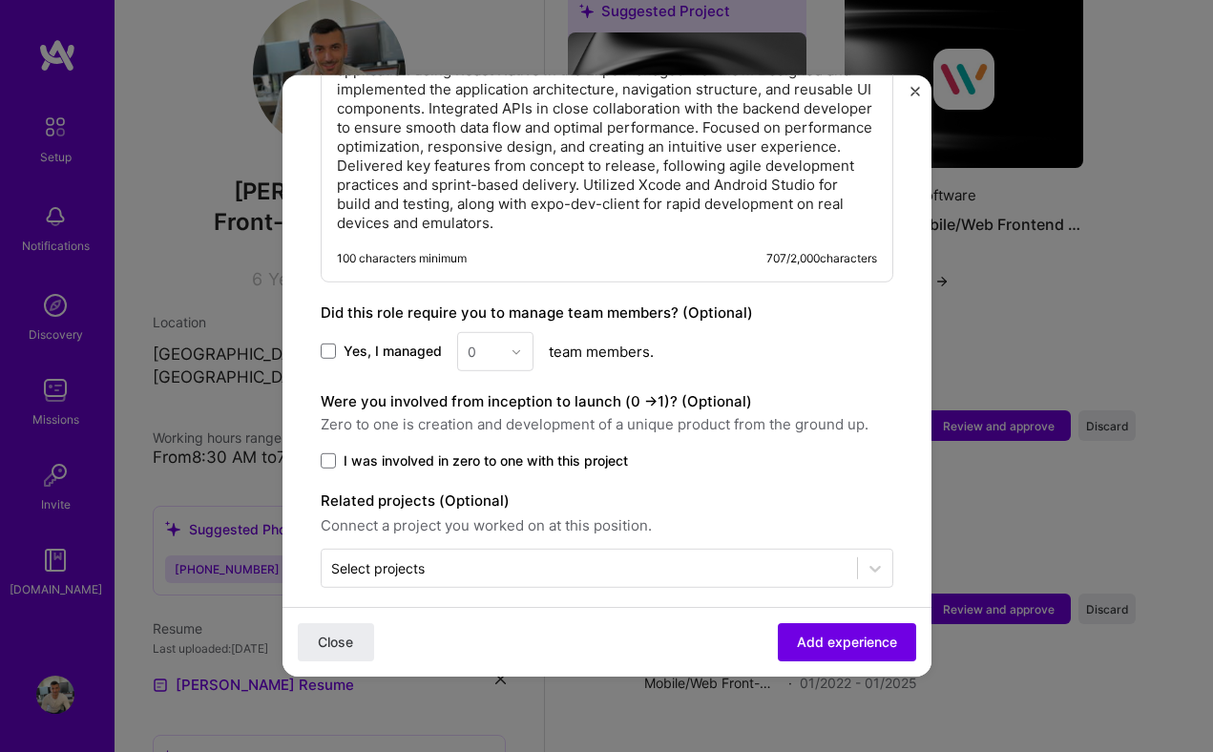
scroll to position [1151, 0]
click at [329, 454] on span at bounding box center [328, 461] width 15 height 15
click at [0, 0] on input "I was involved in zero to one with this project" at bounding box center [0, 0] width 0 height 0
click at [830, 647] on span "Add experience" at bounding box center [847, 642] width 100 height 19
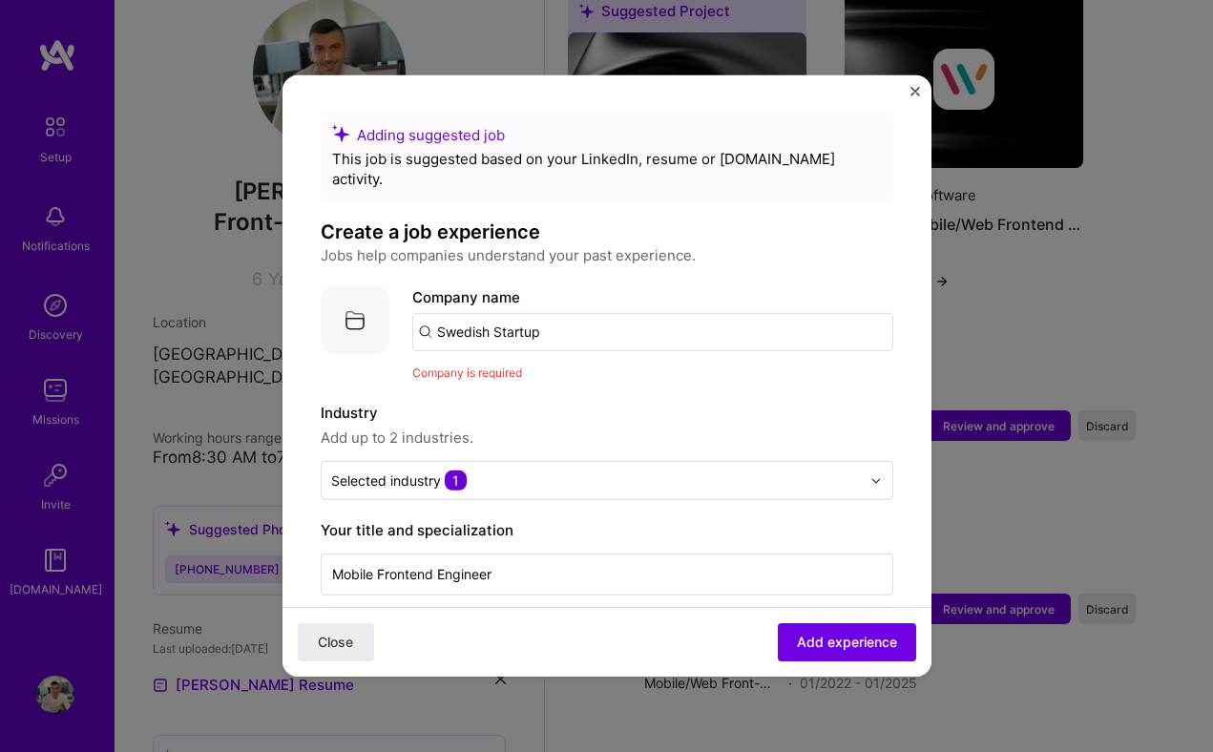
scroll to position [0, 0]
click at [559, 313] on input "Swedish Startup" at bounding box center [652, 332] width 481 height 38
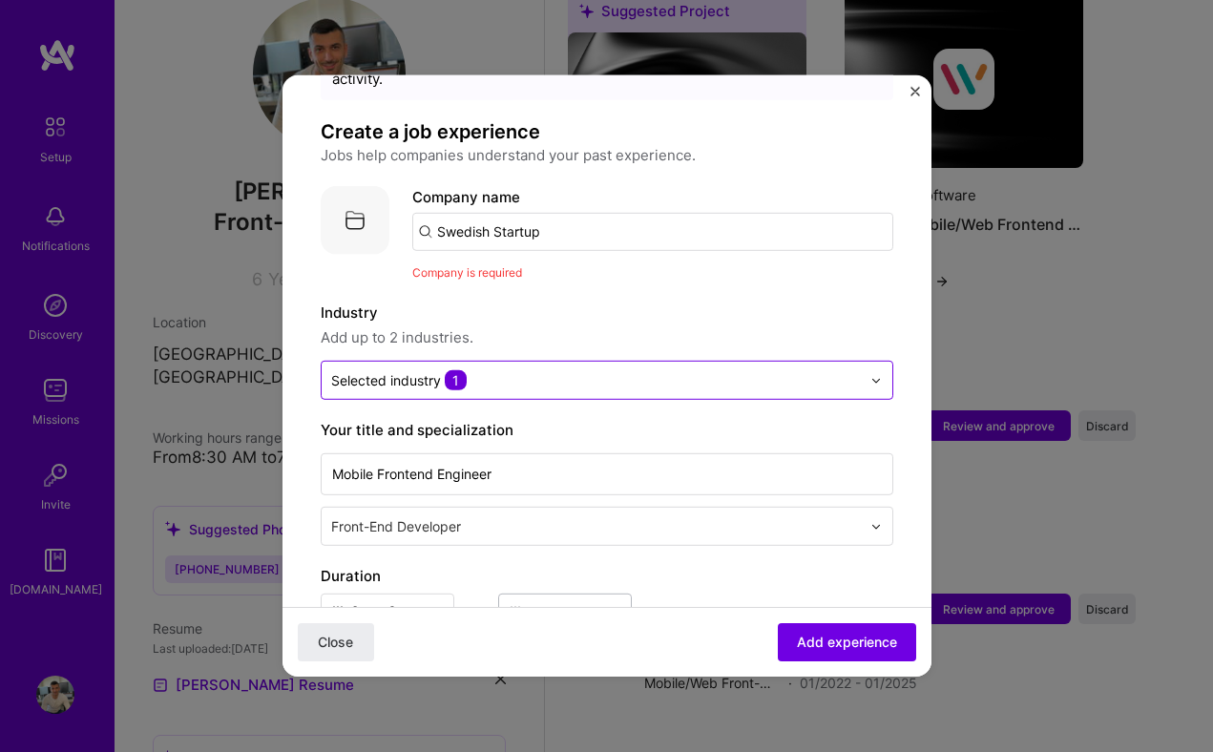
click at [522, 370] on input "text" at bounding box center [596, 380] width 530 height 20
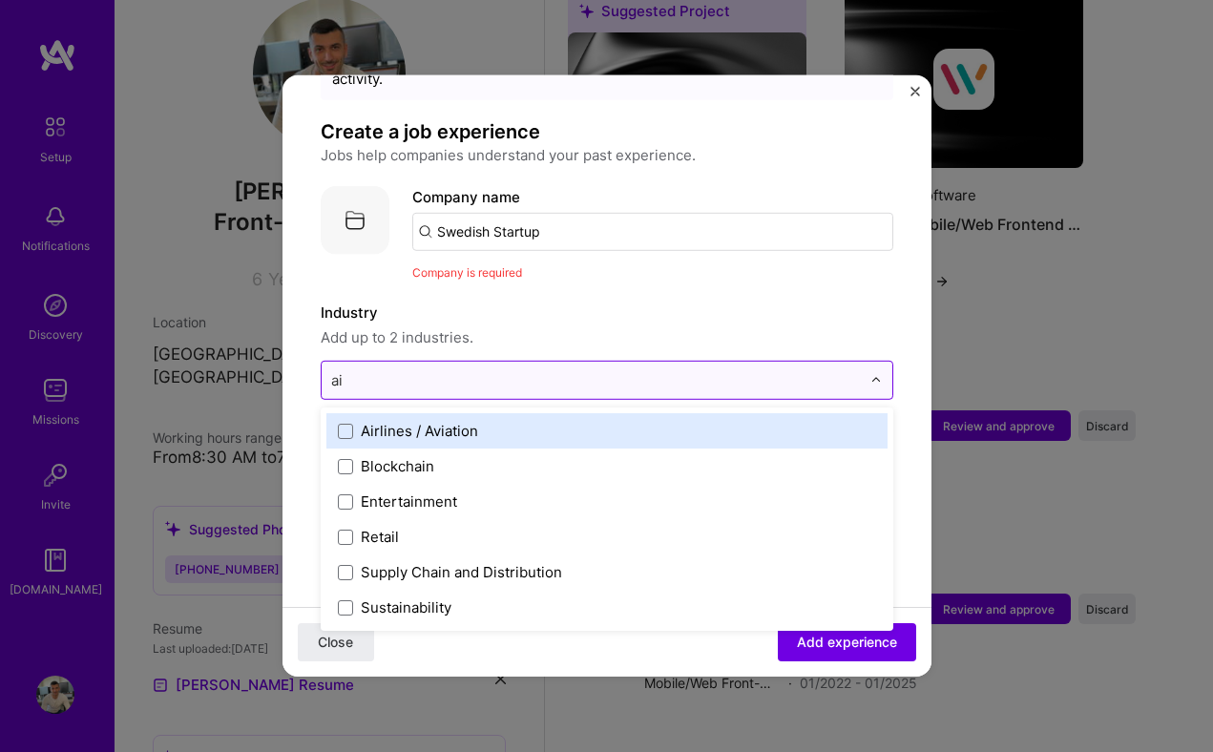
type input "a"
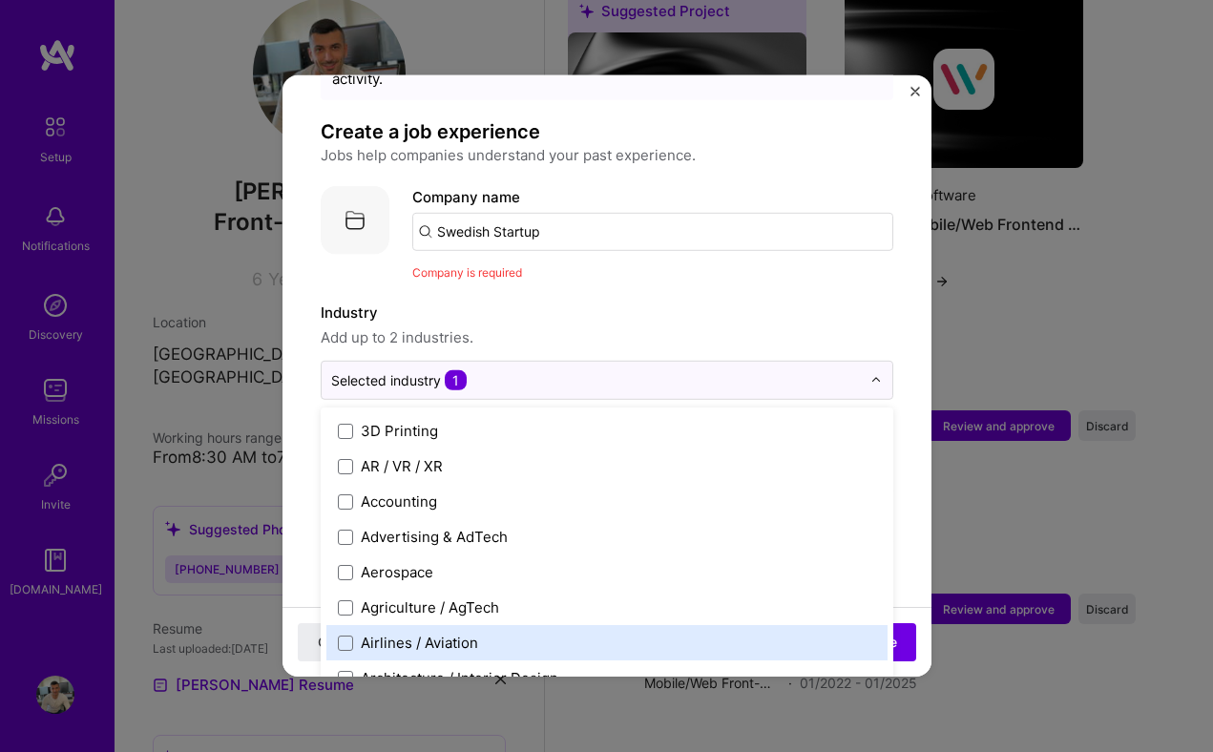
click at [684, 326] on span "Add up to 2 industries." at bounding box center [607, 337] width 573 height 23
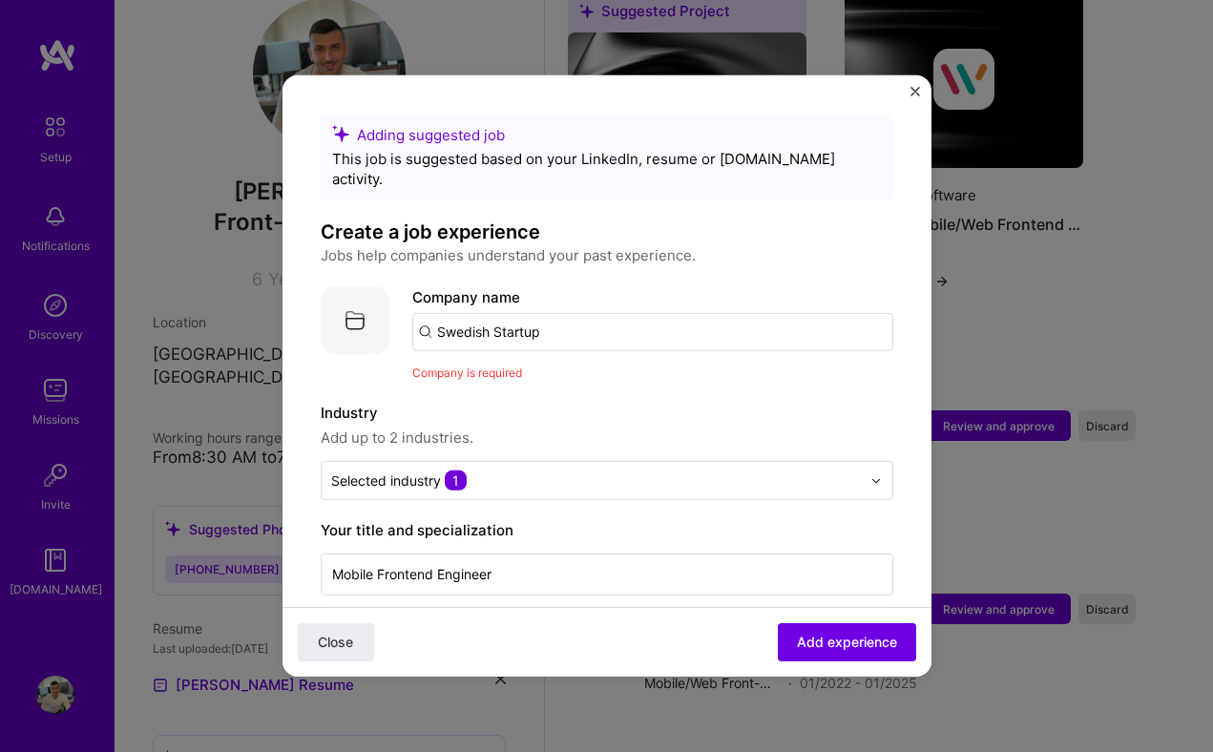
scroll to position [0, 0]
click at [825, 651] on span "Add experience" at bounding box center [847, 642] width 100 height 19
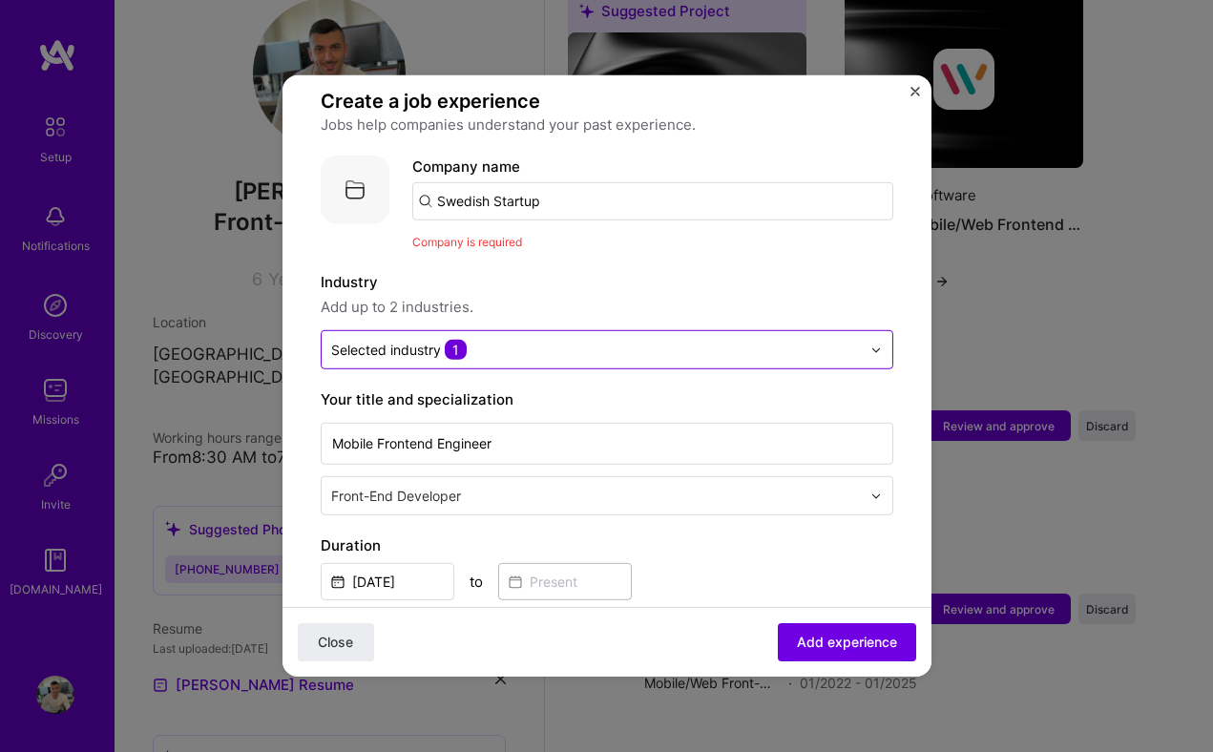
scroll to position [89, 0]
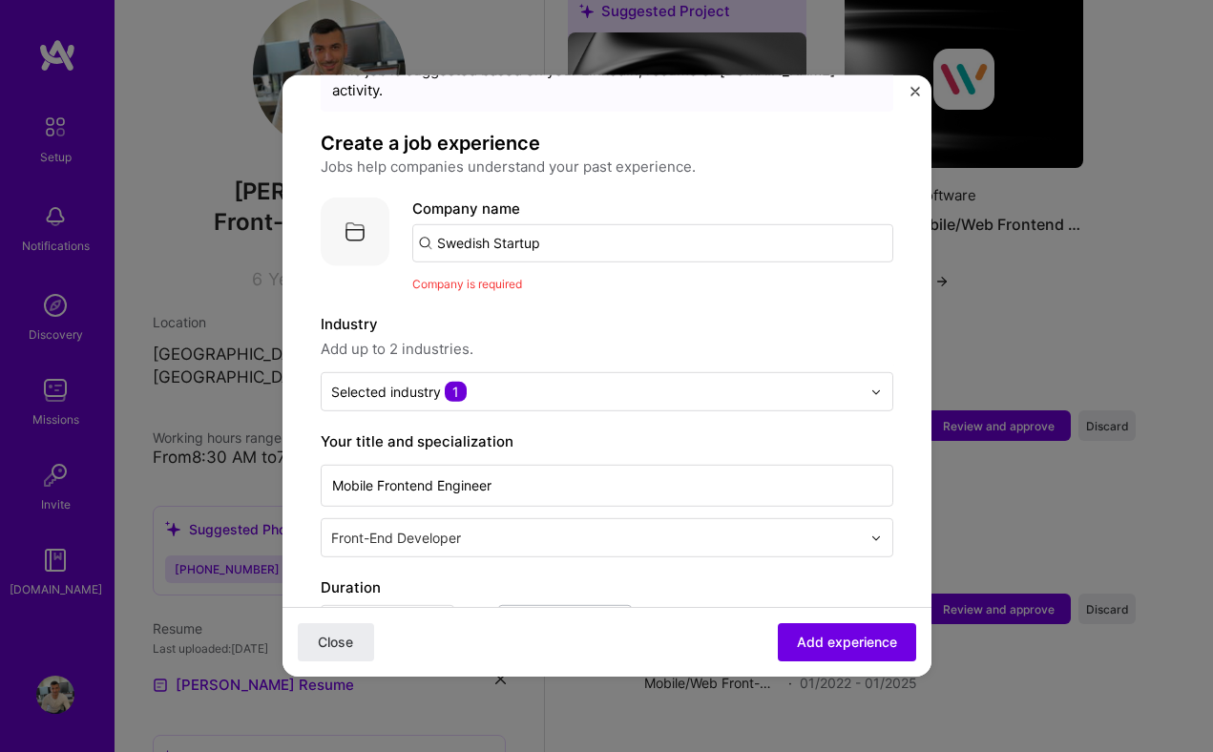
click at [573, 230] on input "Swedish Startup" at bounding box center [652, 243] width 481 height 38
type input "Swedish Startup"
click at [500, 272] on div "Add company Swedish Startup" at bounding box center [555, 296] width 286 height 49
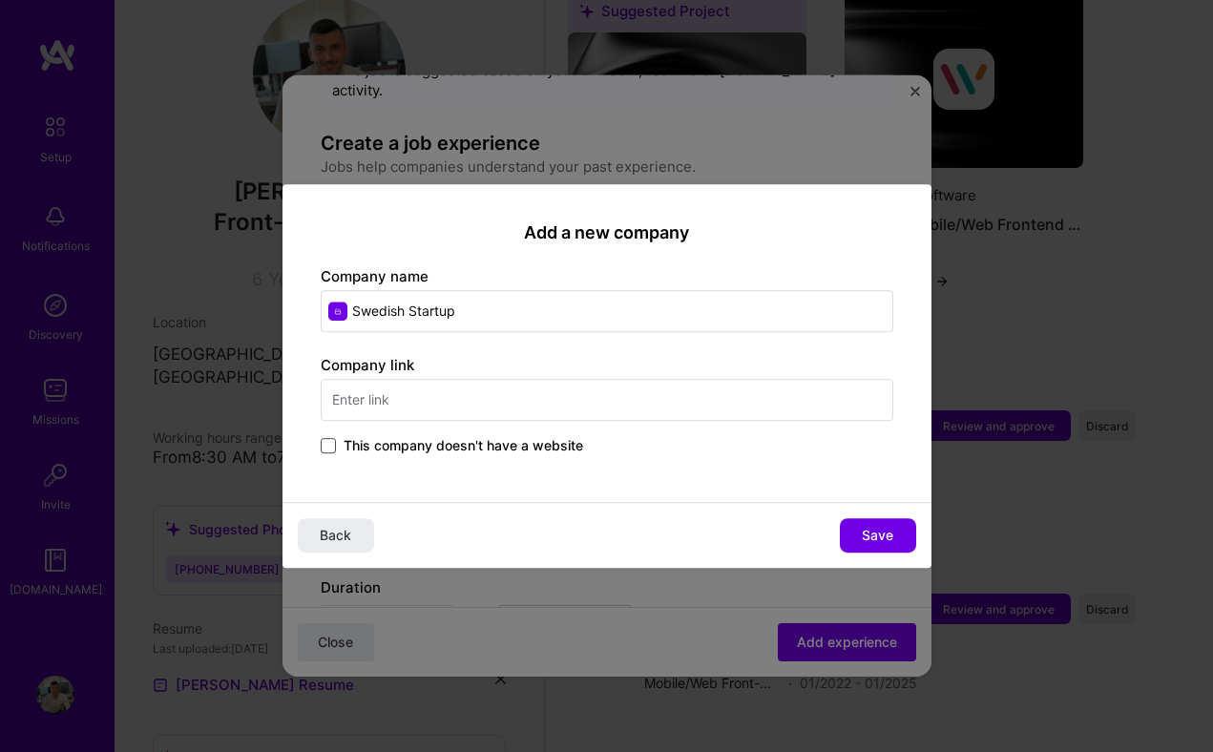
click at [333, 443] on span at bounding box center [328, 445] width 15 height 15
click at [0, 0] on input "This company doesn't have a website" at bounding box center [0, 0] width 0 height 0
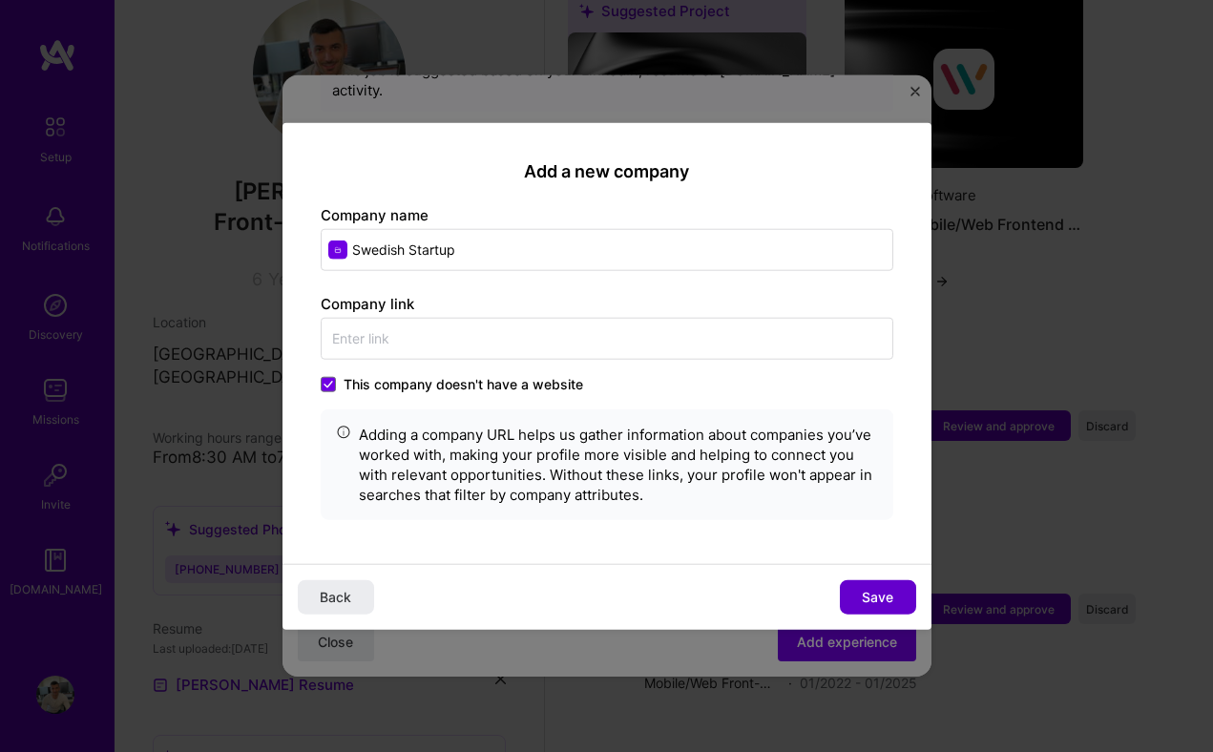
click at [869, 589] on span "Save" at bounding box center [877, 596] width 31 height 19
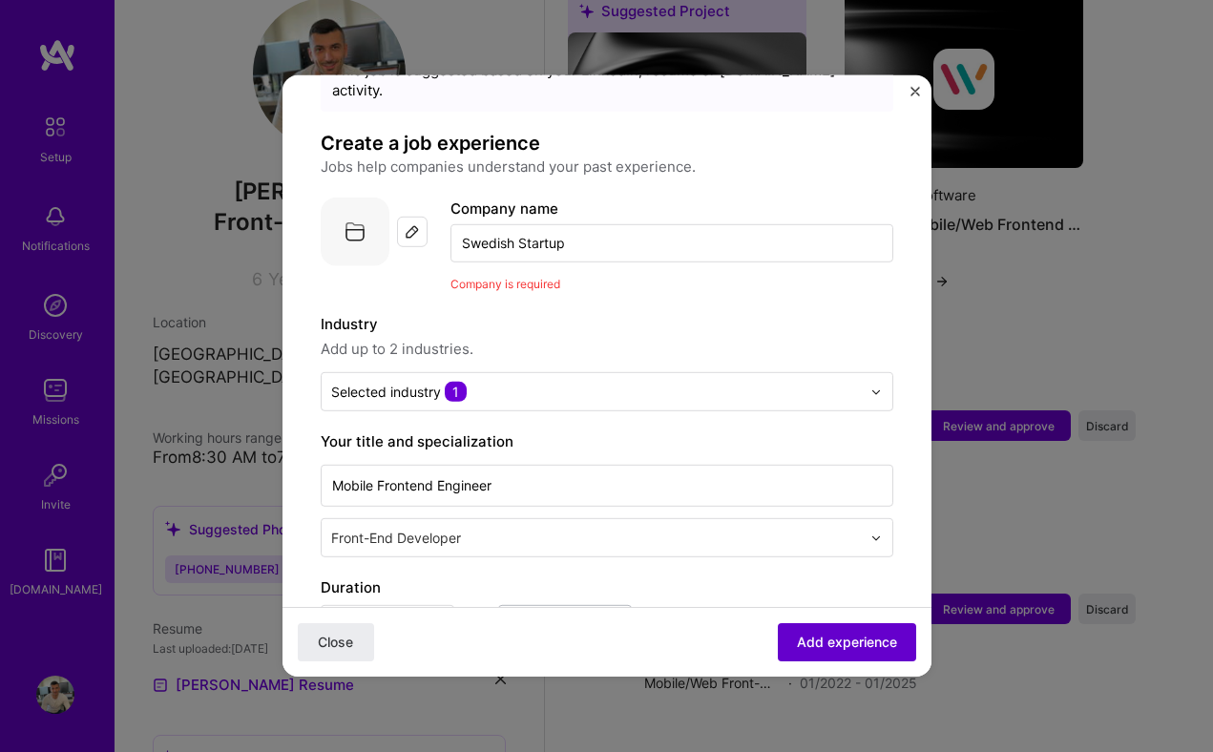
click at [824, 645] on span "Add experience" at bounding box center [847, 642] width 100 height 19
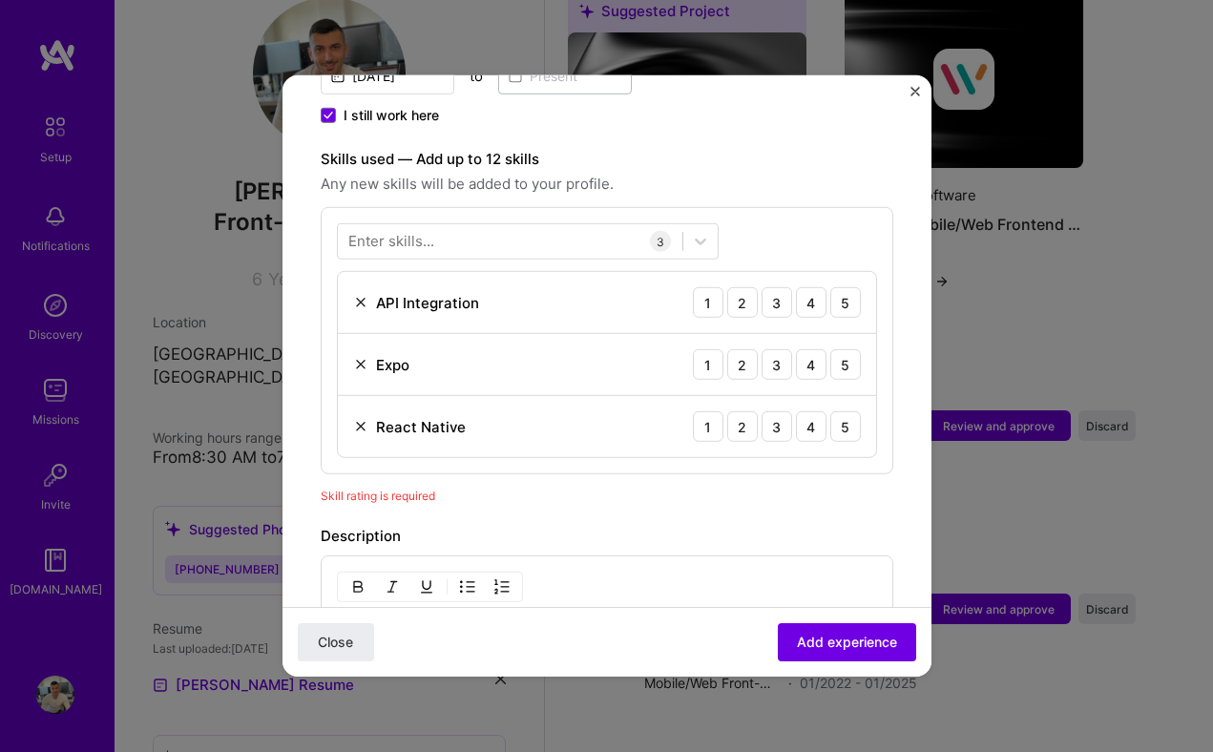
scroll to position [590, 0]
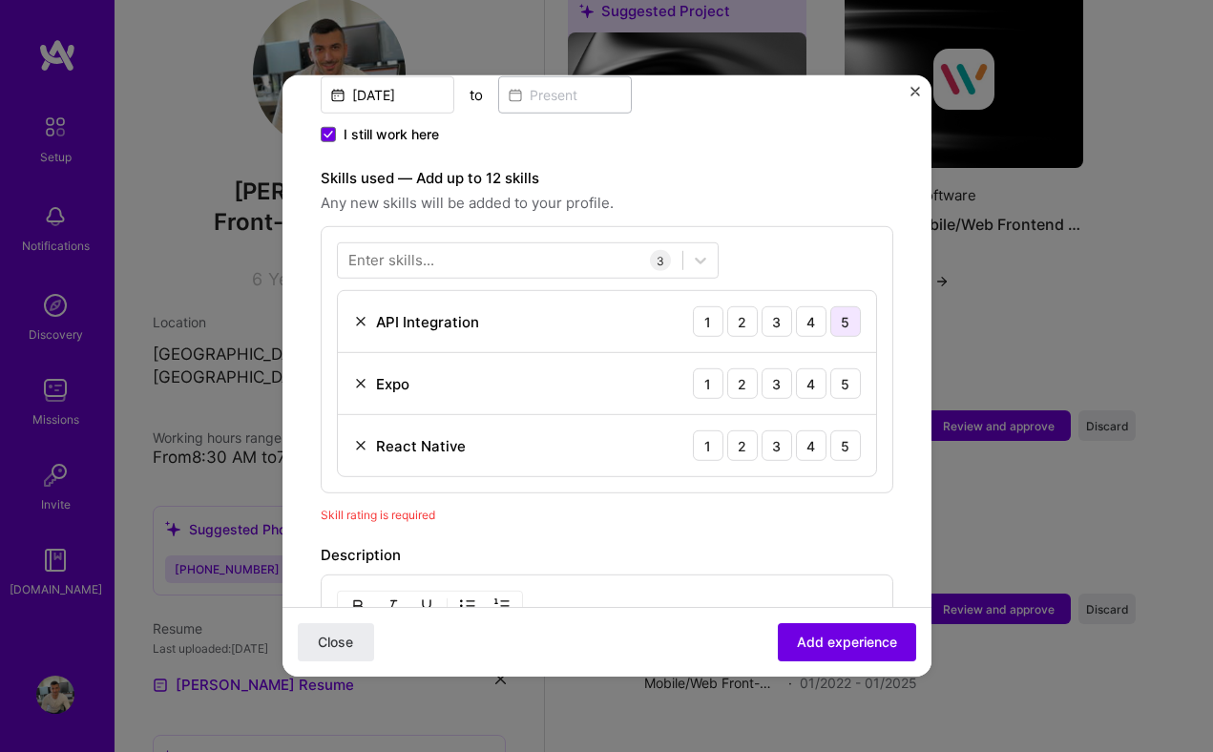
click at [855, 306] on div "5" at bounding box center [845, 321] width 31 height 31
click at [852, 368] on div "5" at bounding box center [845, 383] width 31 height 31
click at [847, 434] on div "5" at bounding box center [845, 445] width 31 height 31
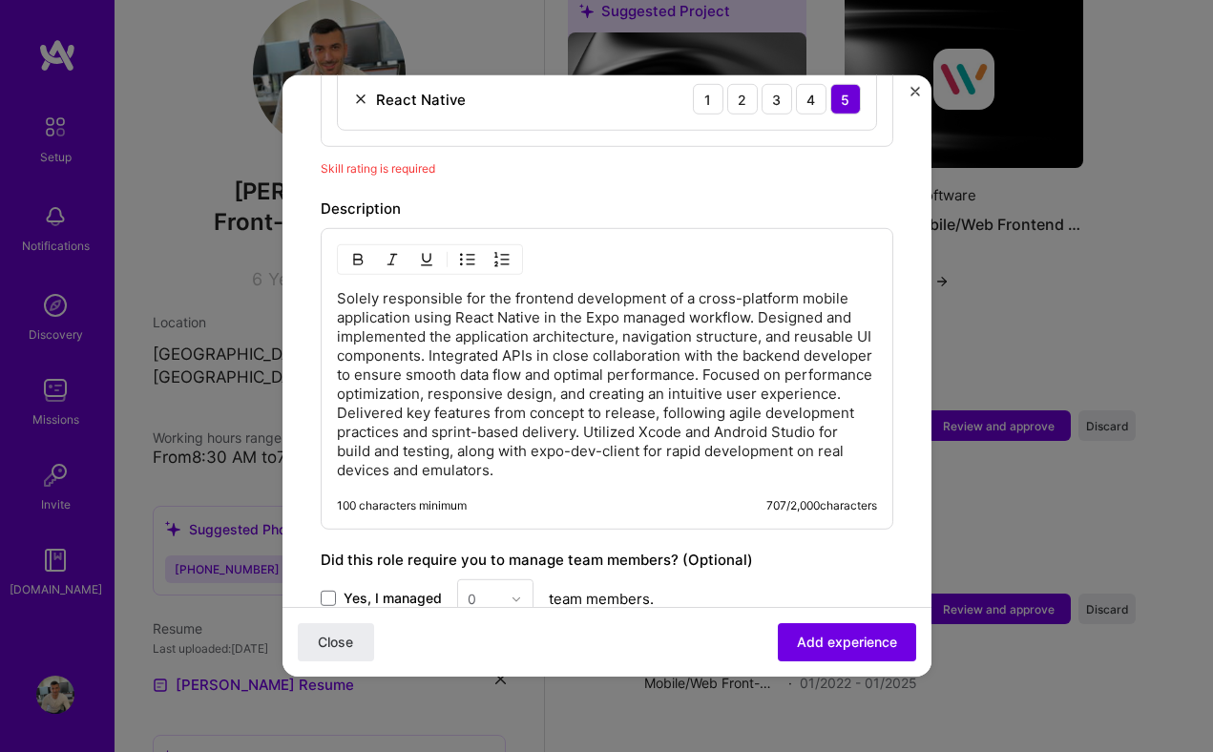
scroll to position [939, 0]
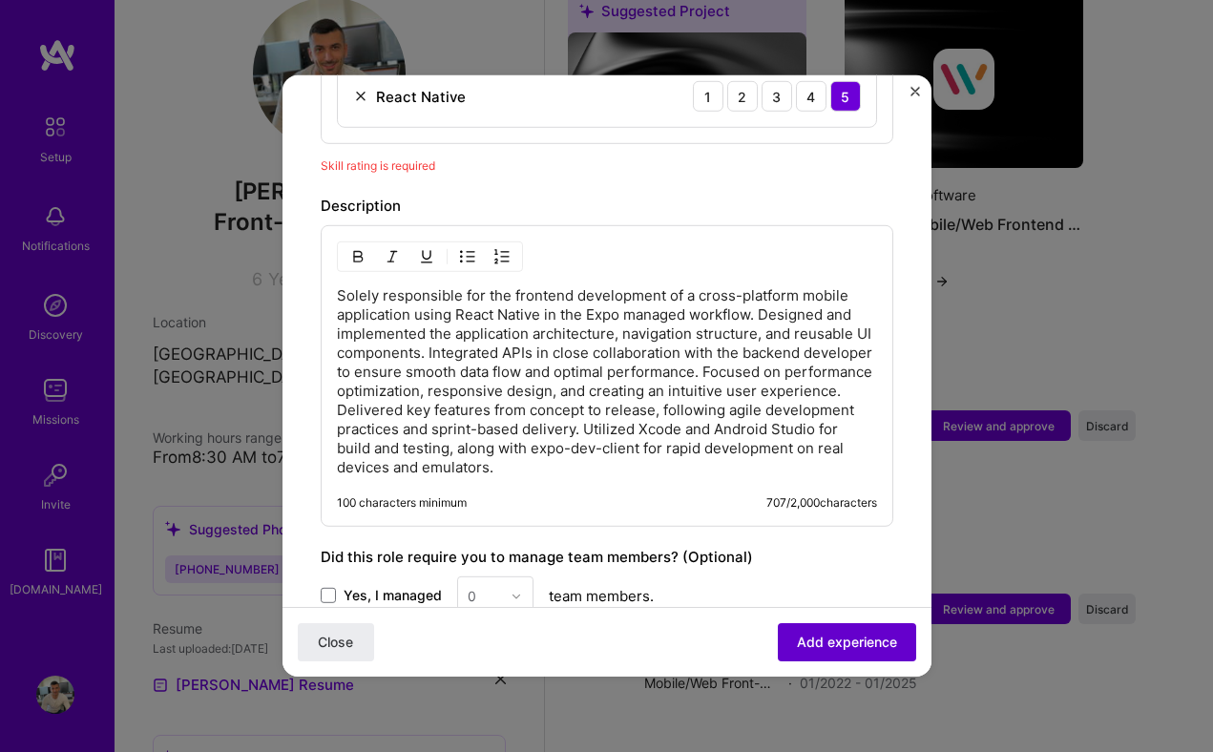
click at [807, 645] on span "Add experience" at bounding box center [847, 642] width 100 height 19
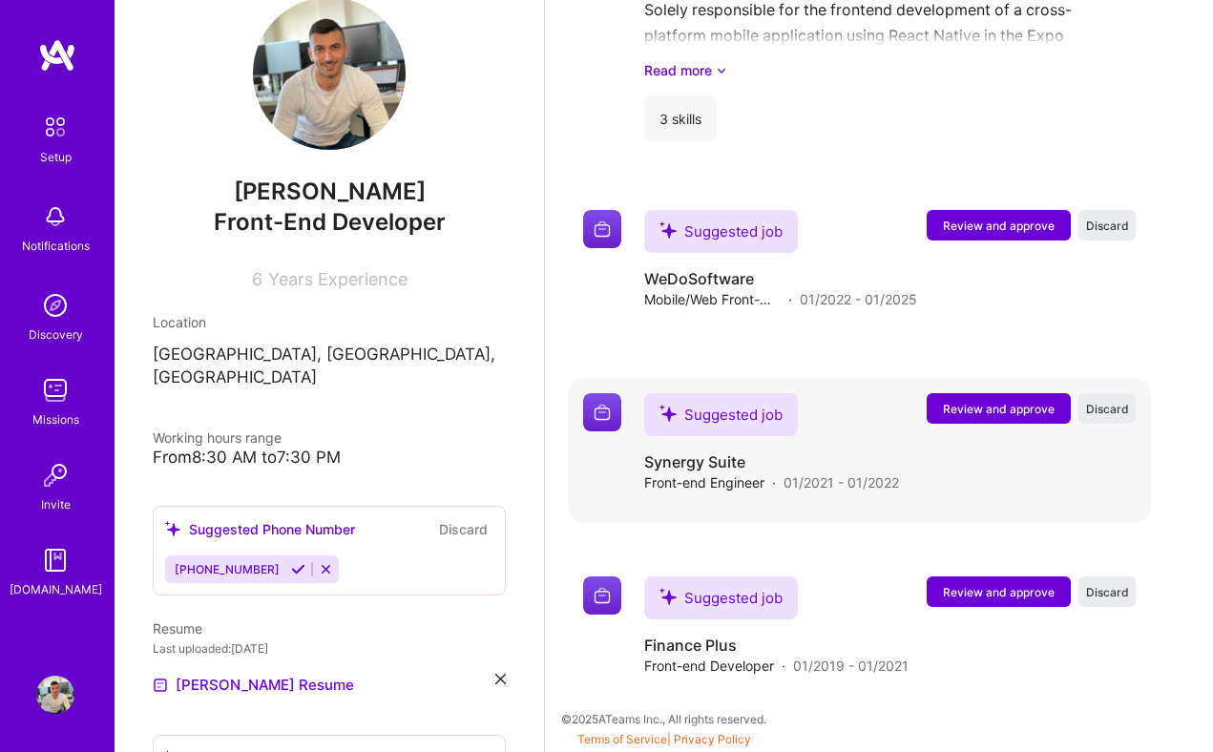
scroll to position [1922, 0]
click at [974, 409] on span "Review and approve" at bounding box center [999, 409] width 112 height 16
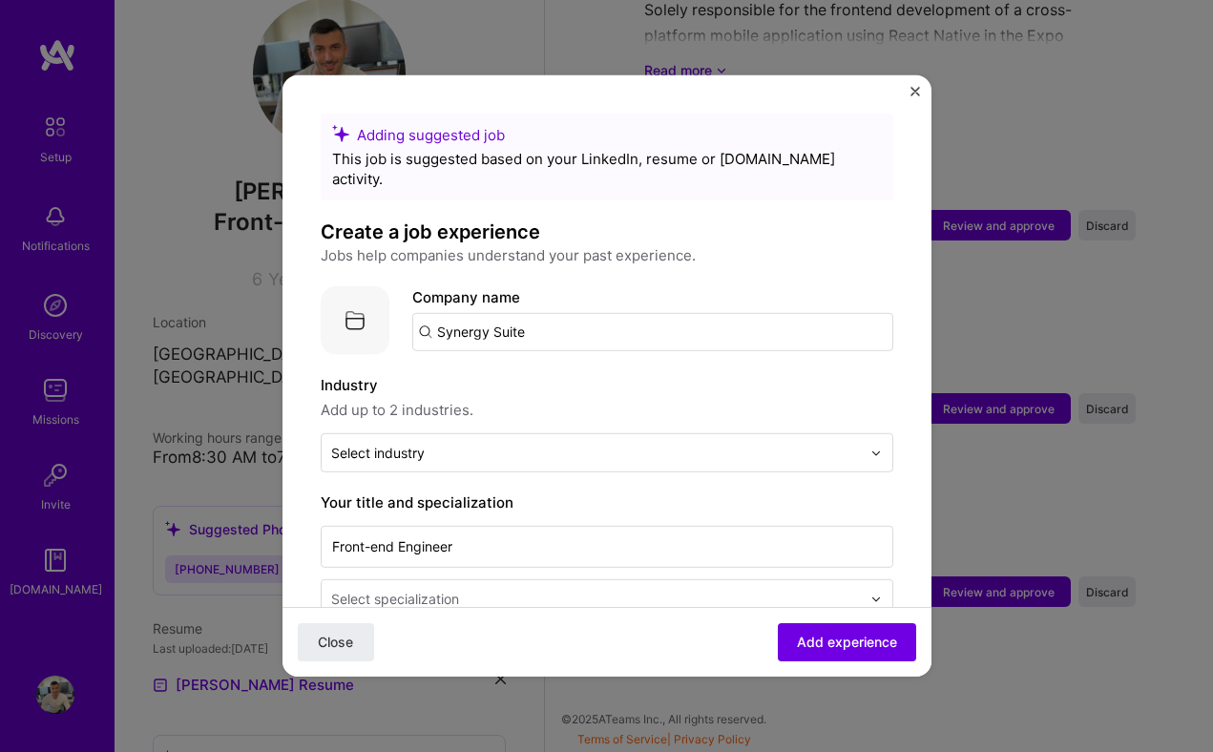
click at [567, 313] on input "Synergy Suite" at bounding box center [652, 332] width 481 height 38
type input "Synergy Suite"
click at [551, 368] on div "Synergy Suite" at bounding box center [576, 384] width 114 height 33
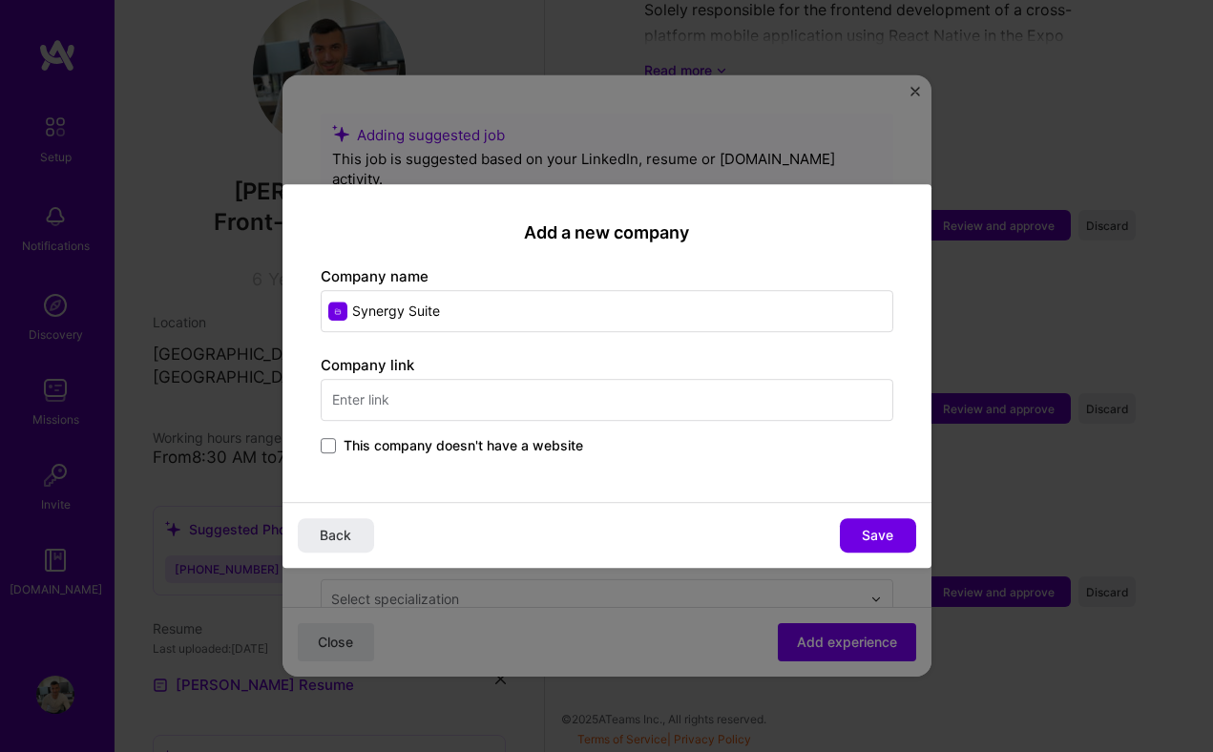
click at [409, 400] on input "text" at bounding box center [607, 400] width 573 height 42
paste input "[URL][DOMAIN_NAME]"
click at [519, 397] on input "[URL][DOMAIN_NAME]" at bounding box center [607, 400] width 573 height 42
paste input "[DOMAIN_NAME]"
type input "[URL][DOMAIN_NAME]"
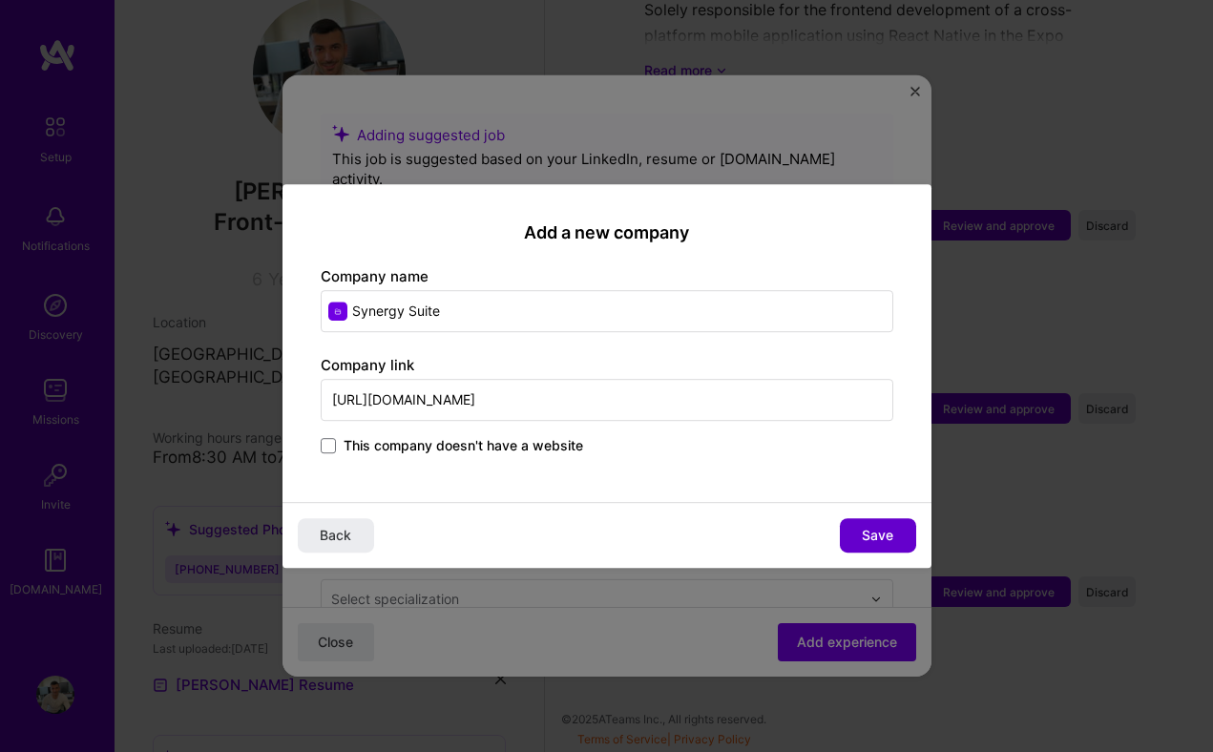
click at [870, 526] on span "Save" at bounding box center [877, 535] width 31 height 19
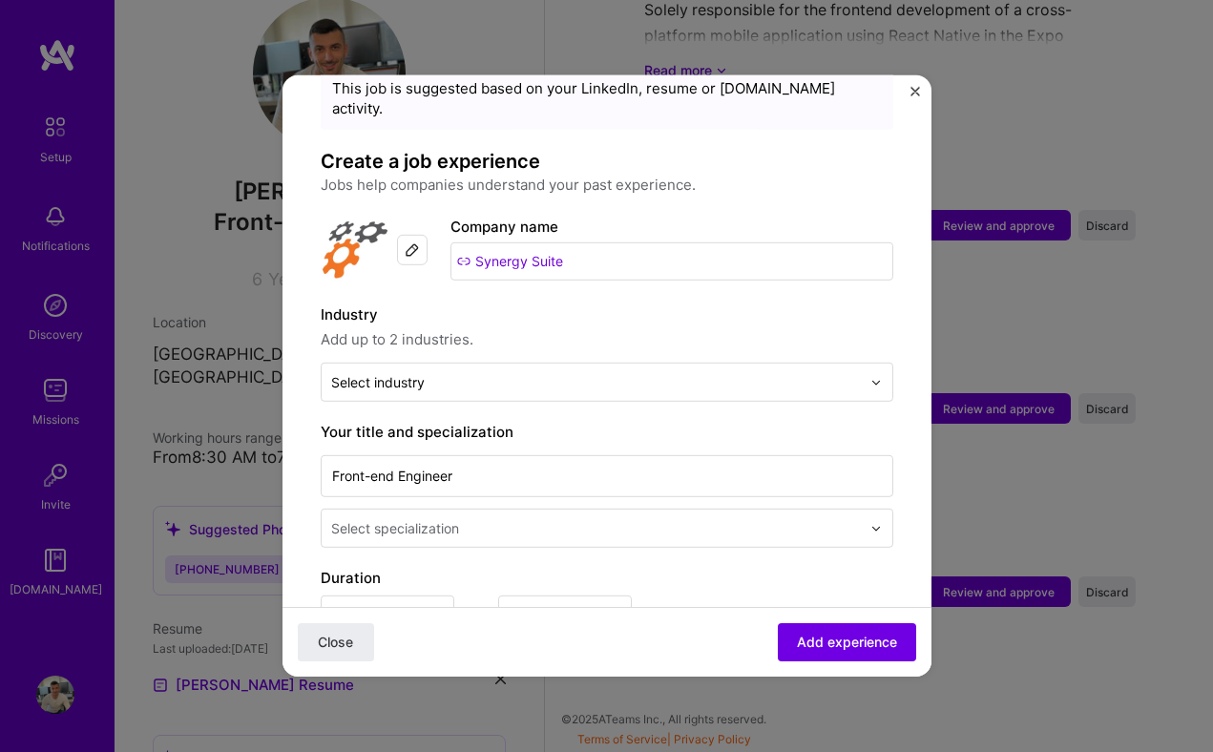
scroll to position [89, 0]
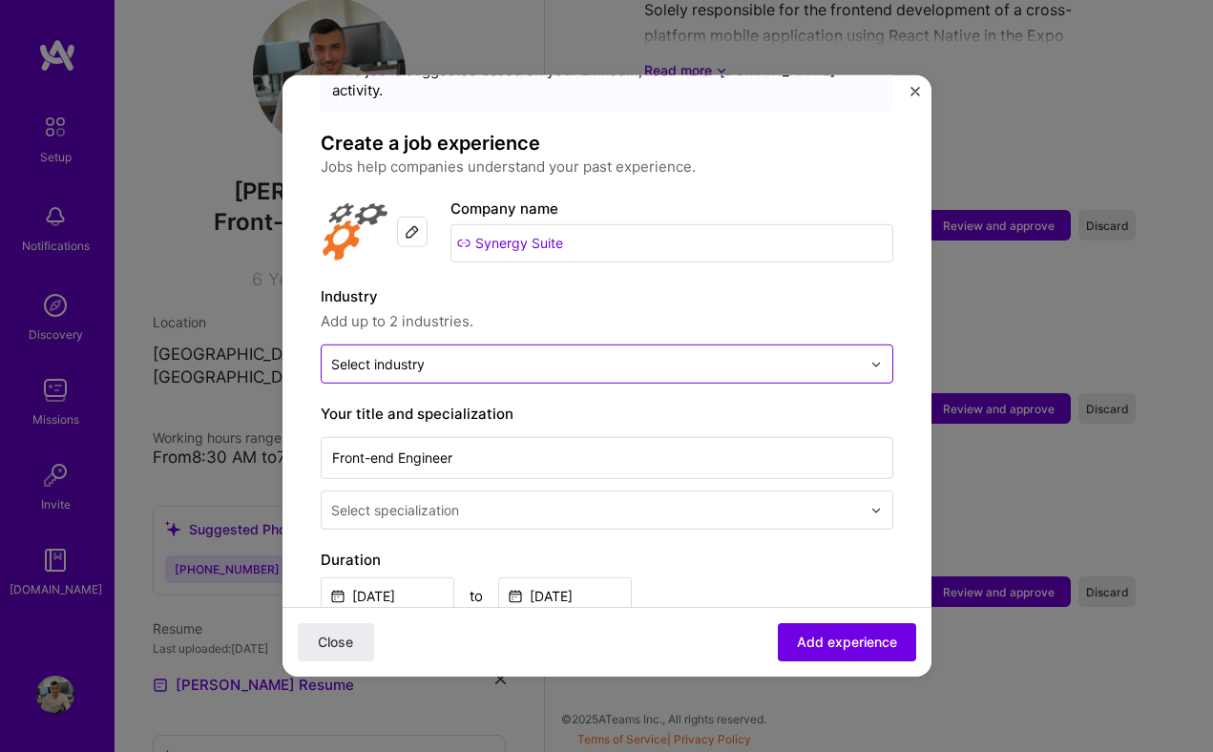
click at [553, 354] on input "text" at bounding box center [596, 364] width 530 height 20
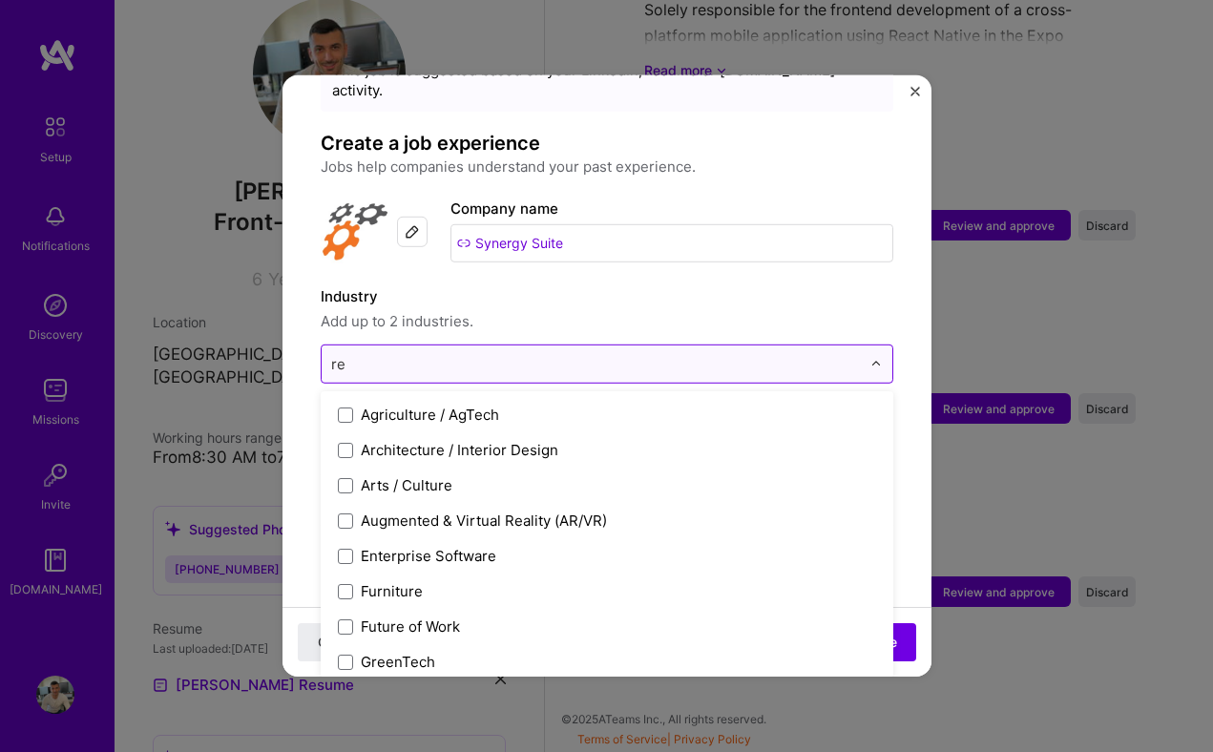
type input "r"
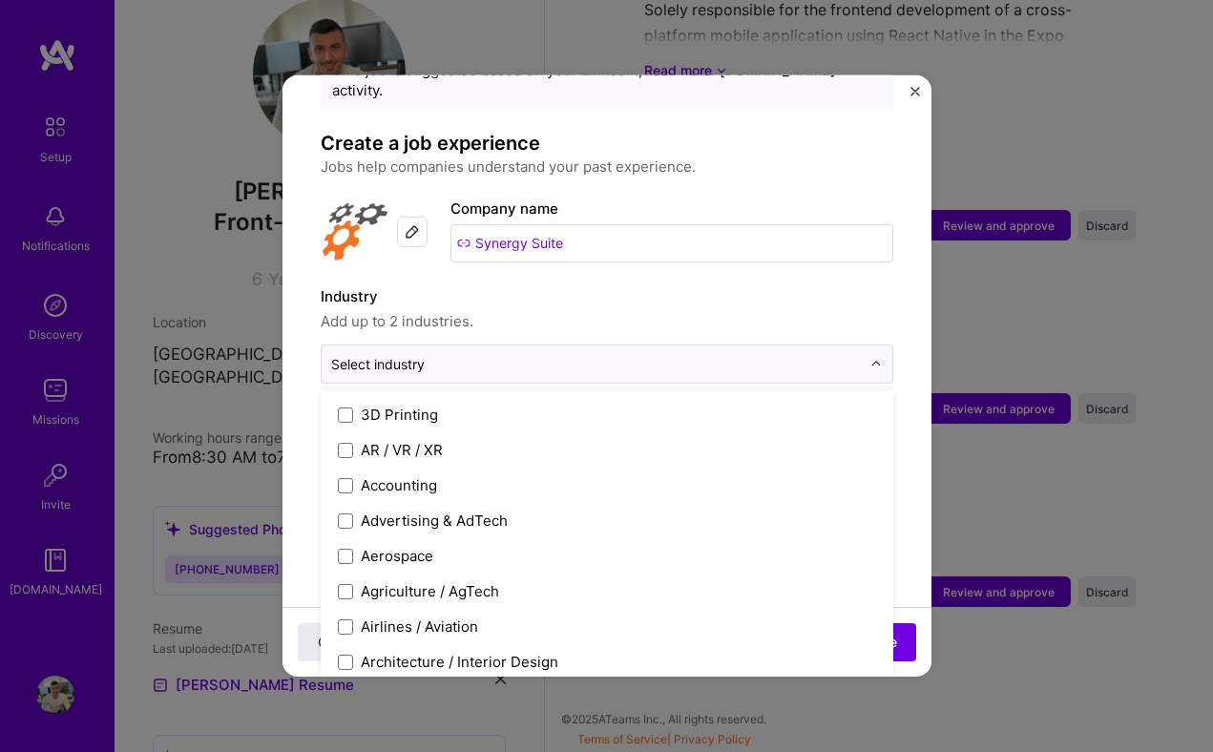
click at [639, 285] on label "Industry" at bounding box center [607, 296] width 573 height 23
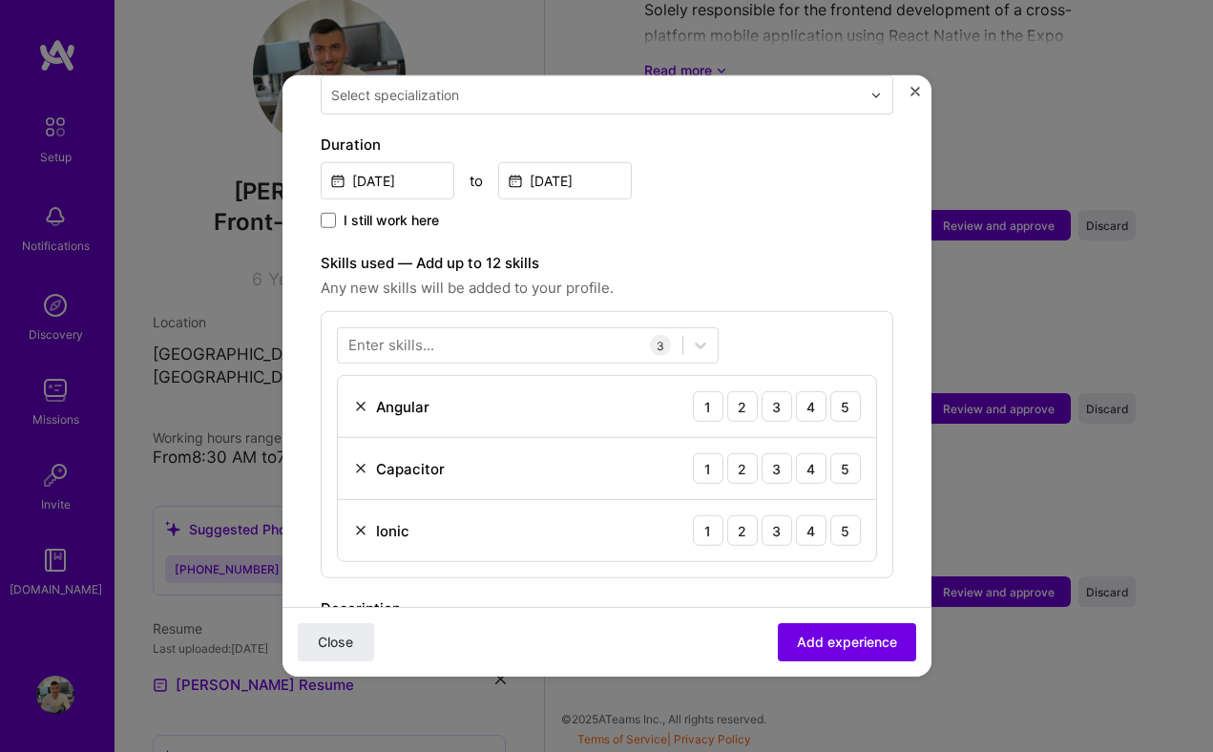
scroll to position [506, 0]
click at [811, 389] on div "4" at bounding box center [811, 404] width 31 height 31
click at [818, 451] on div "4" at bounding box center [811, 466] width 31 height 31
click at [821, 515] on div "4" at bounding box center [811, 528] width 31 height 31
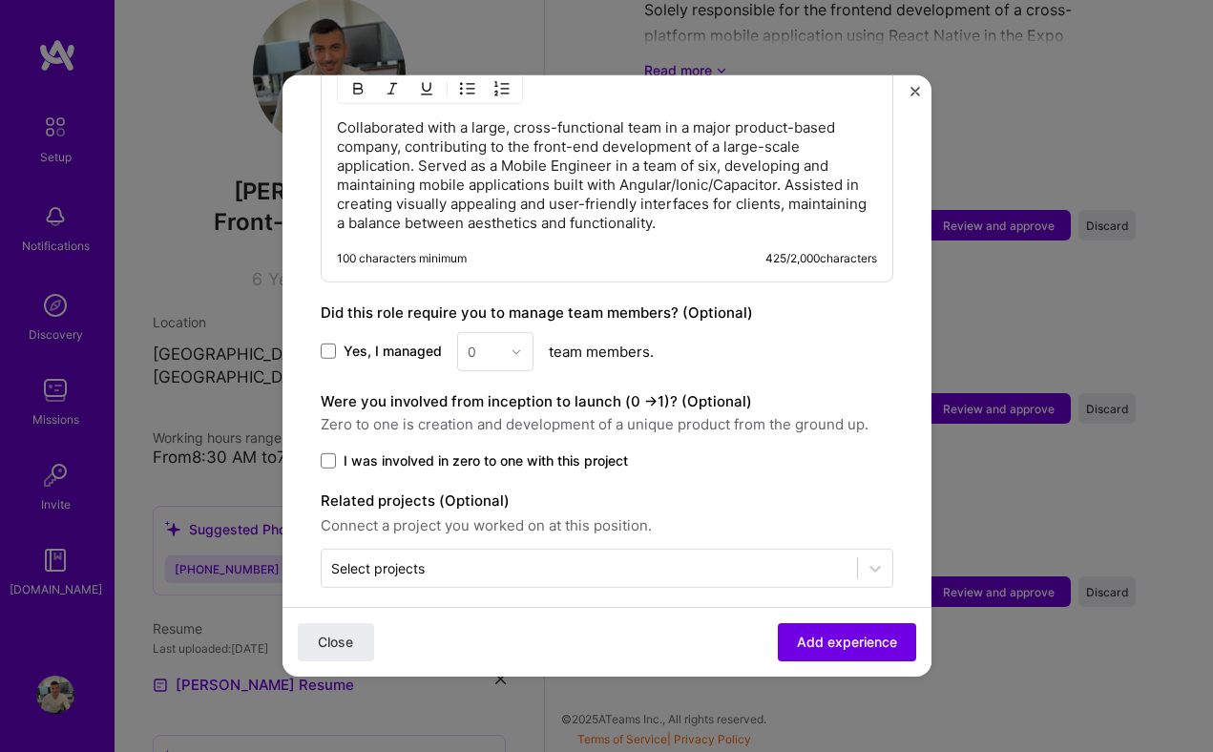
scroll to position [1074, 0]
click at [323, 454] on span at bounding box center [328, 461] width 15 height 15
click at [0, 0] on input "I was involved in zero to one with this project" at bounding box center [0, 0] width 0 height 0
click at [323, 454] on span at bounding box center [328, 461] width 15 height 15
click at [0, 0] on input "I was involved in zero to one with this project" at bounding box center [0, 0] width 0 height 0
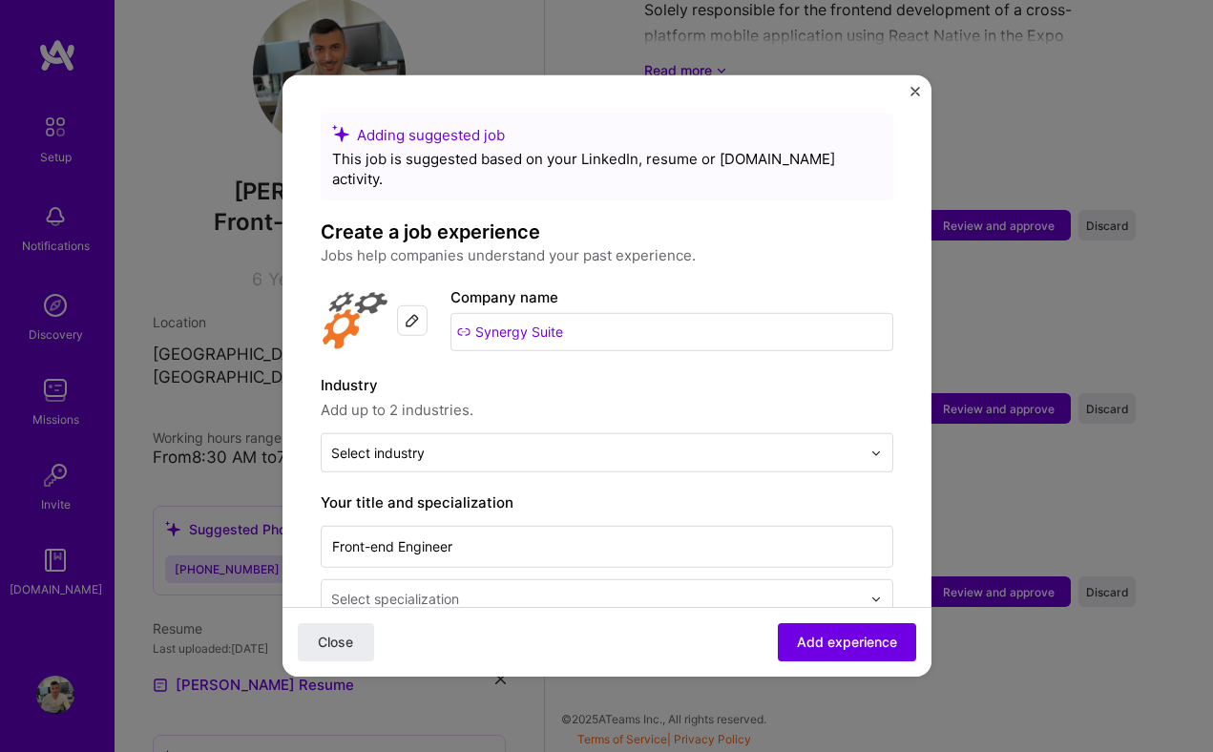
scroll to position [0, 0]
click at [828, 632] on button "Add experience" at bounding box center [847, 642] width 138 height 38
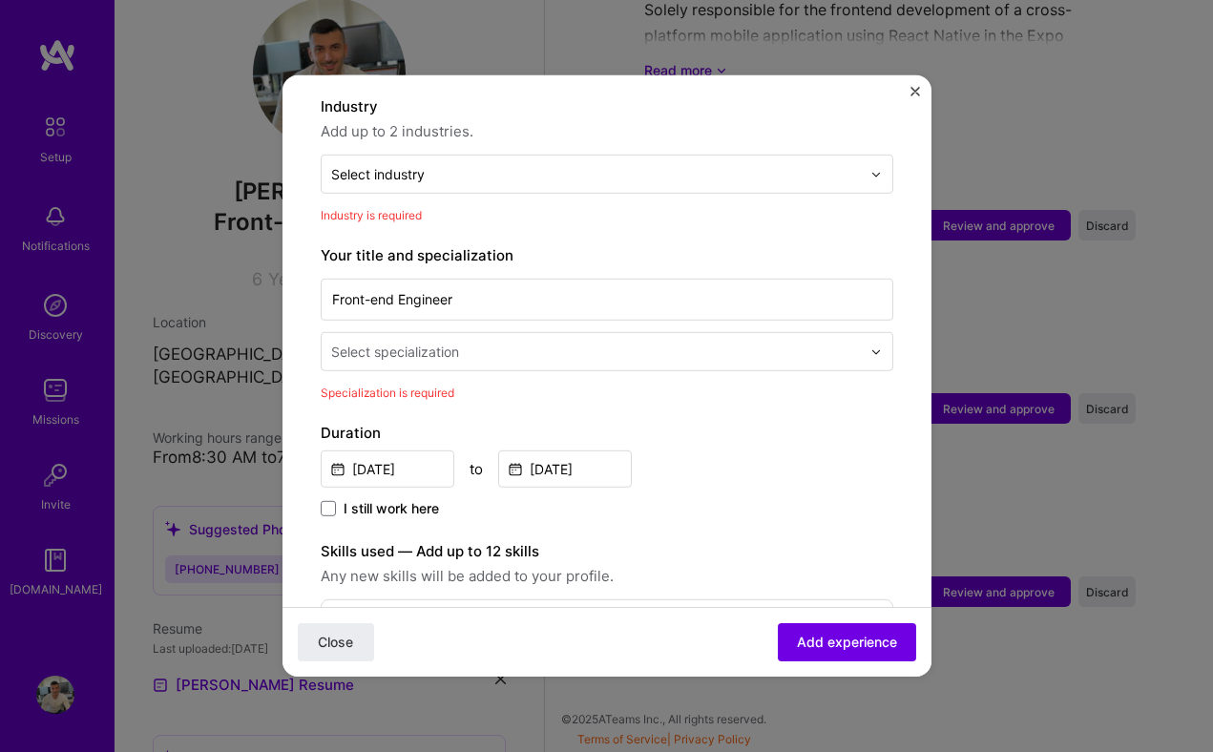
scroll to position [226, 0]
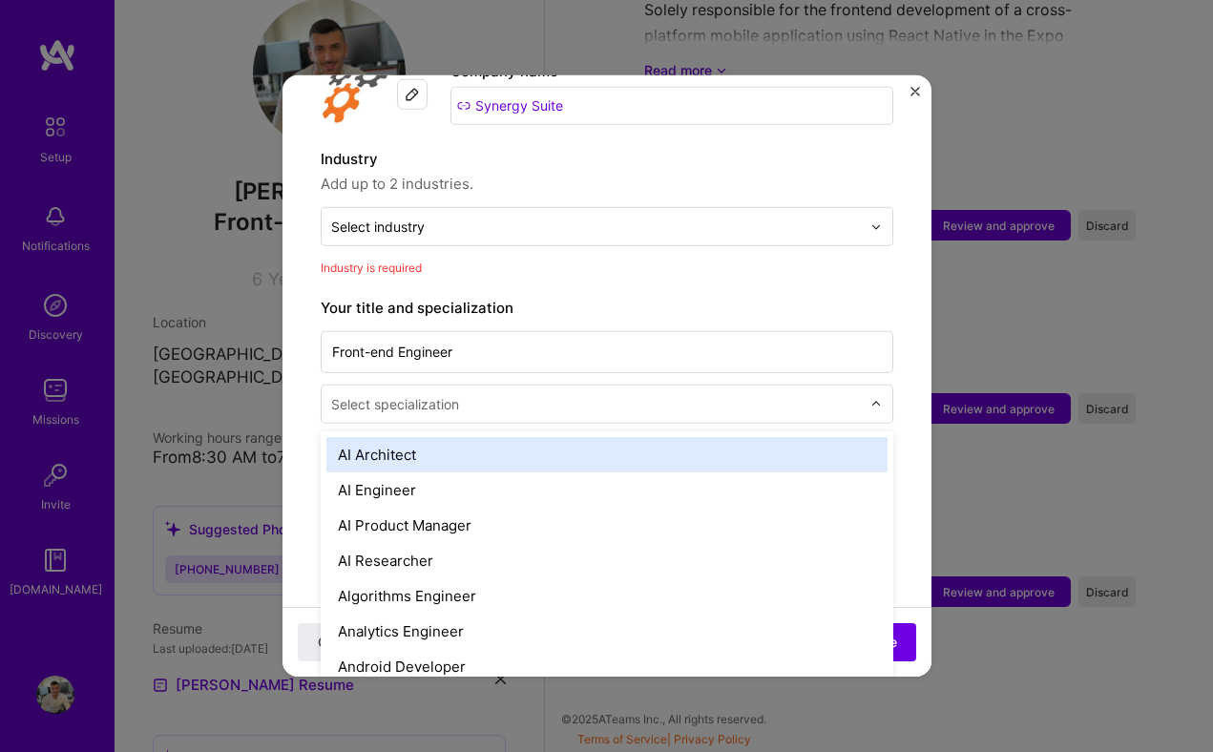
click at [479, 394] on input "text" at bounding box center [598, 404] width 534 height 20
type input "fro"
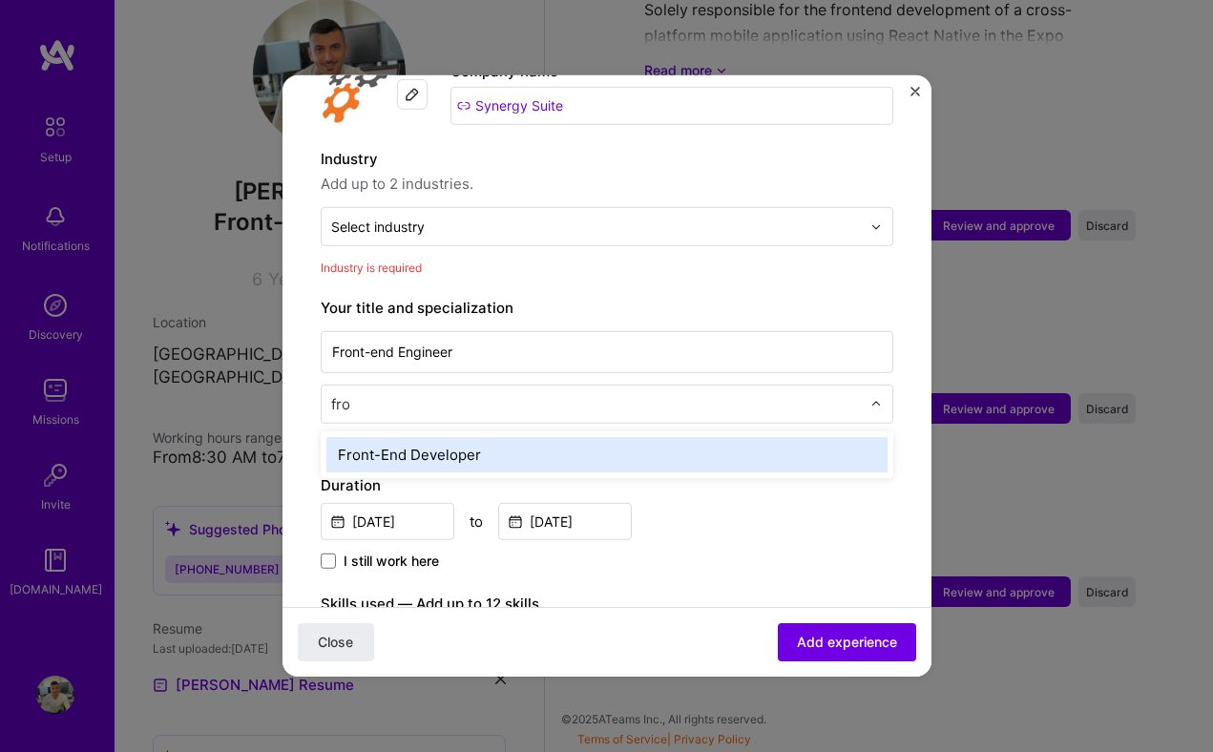
click at [438, 437] on div "Front-End Developer" at bounding box center [606, 454] width 561 height 35
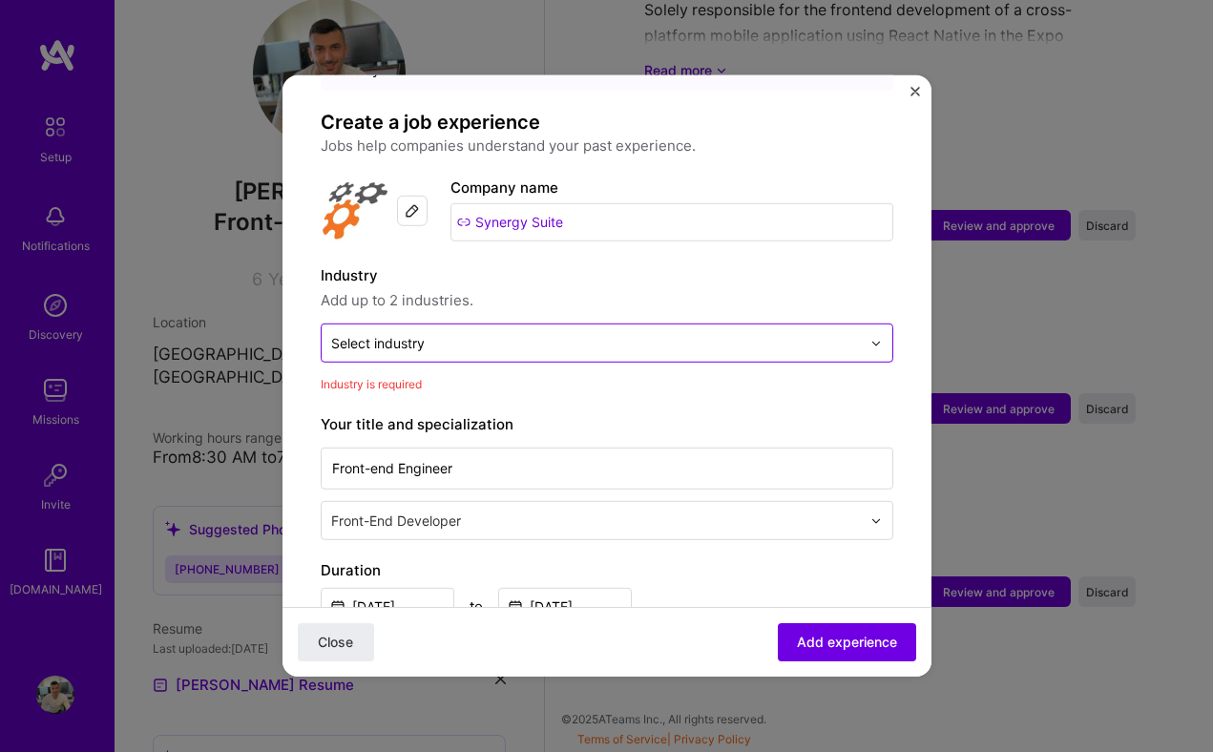
scroll to position [112, 0]
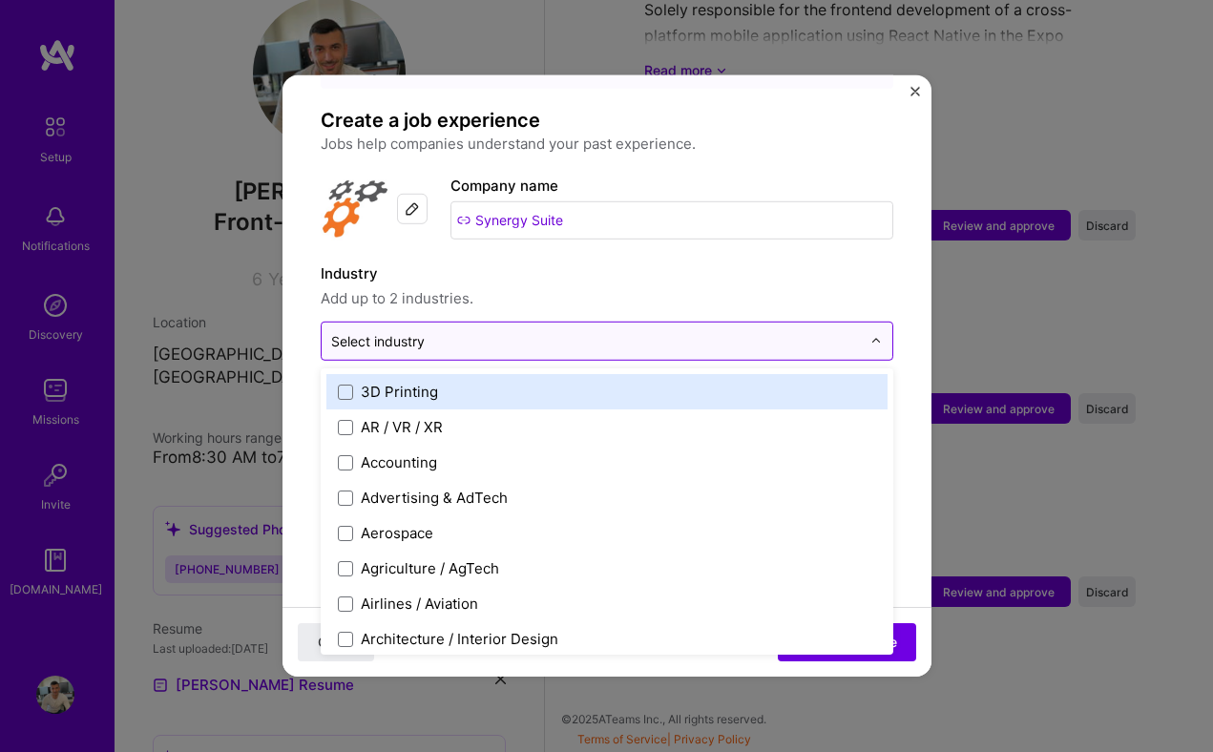
click at [440, 330] on div at bounding box center [596, 341] width 530 height 24
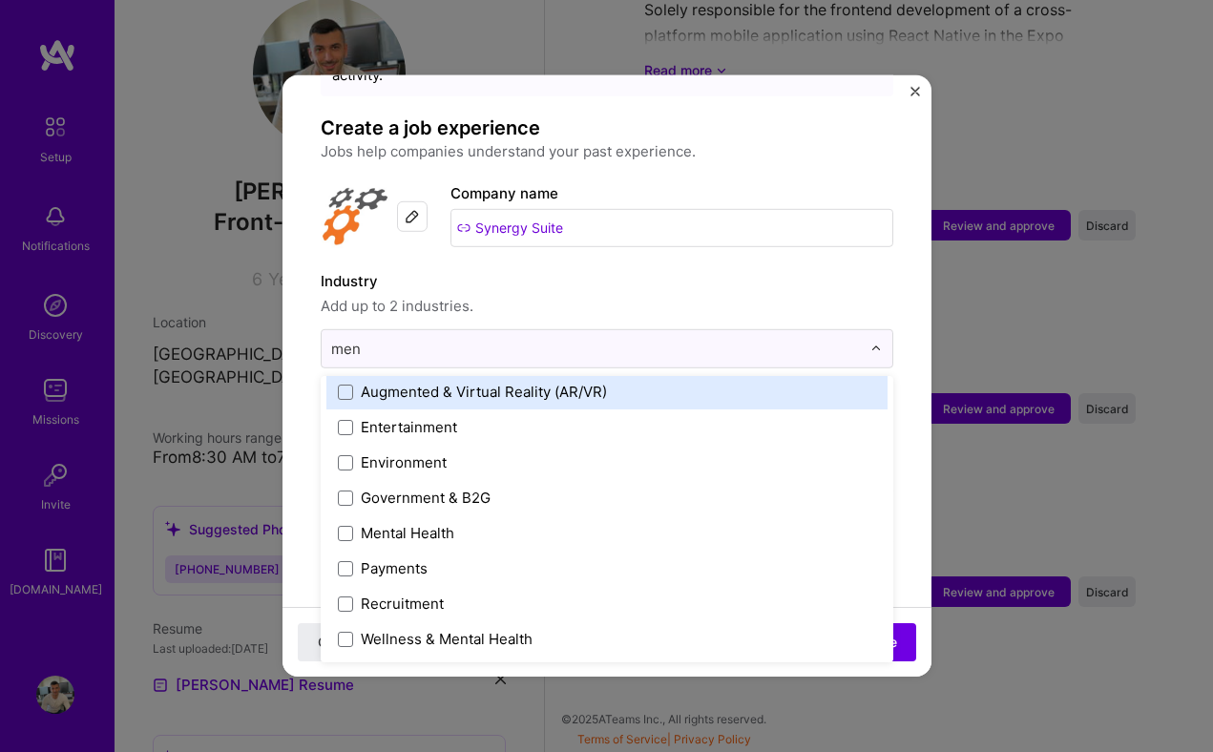
scroll to position [8, 0]
type input "m"
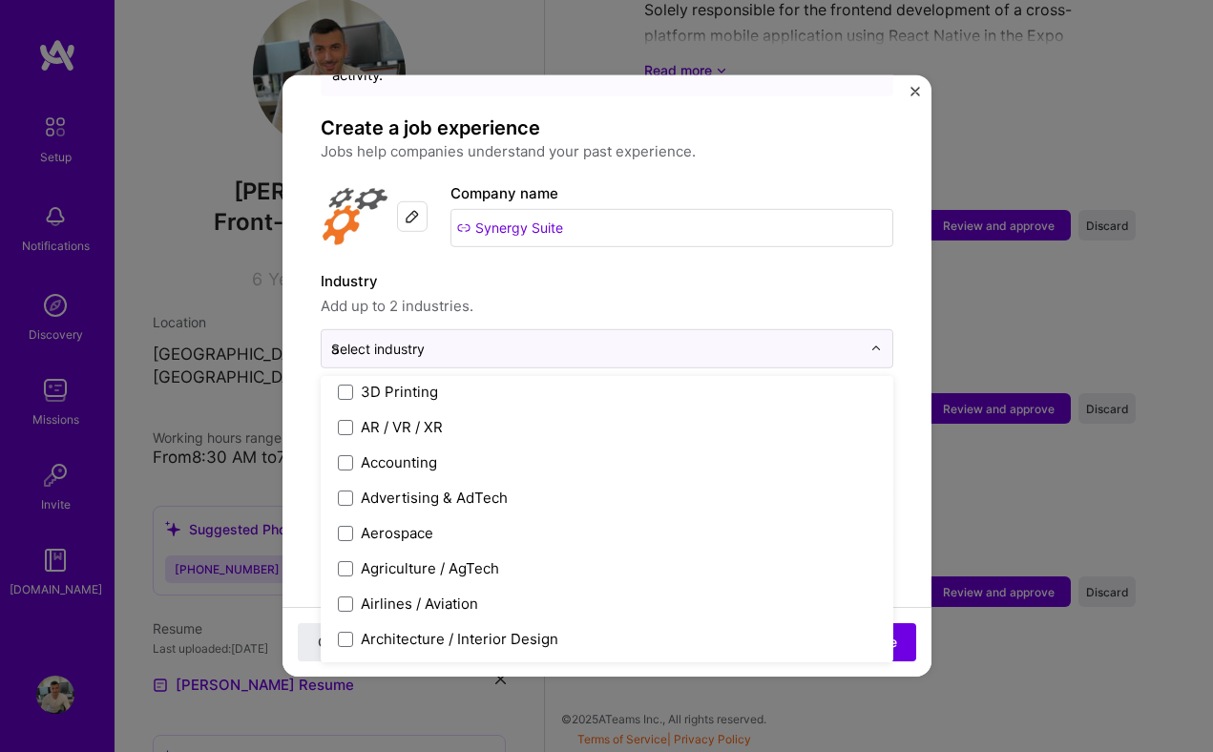
type input "ag"
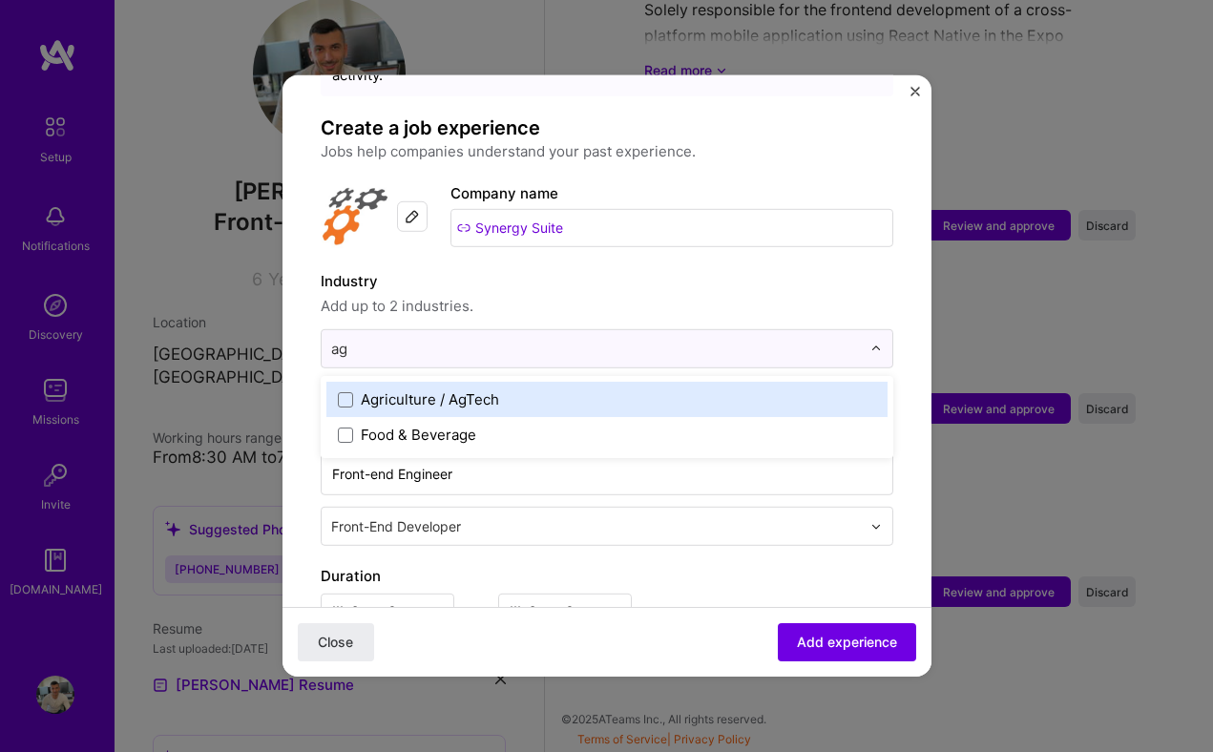
scroll to position [0, 0]
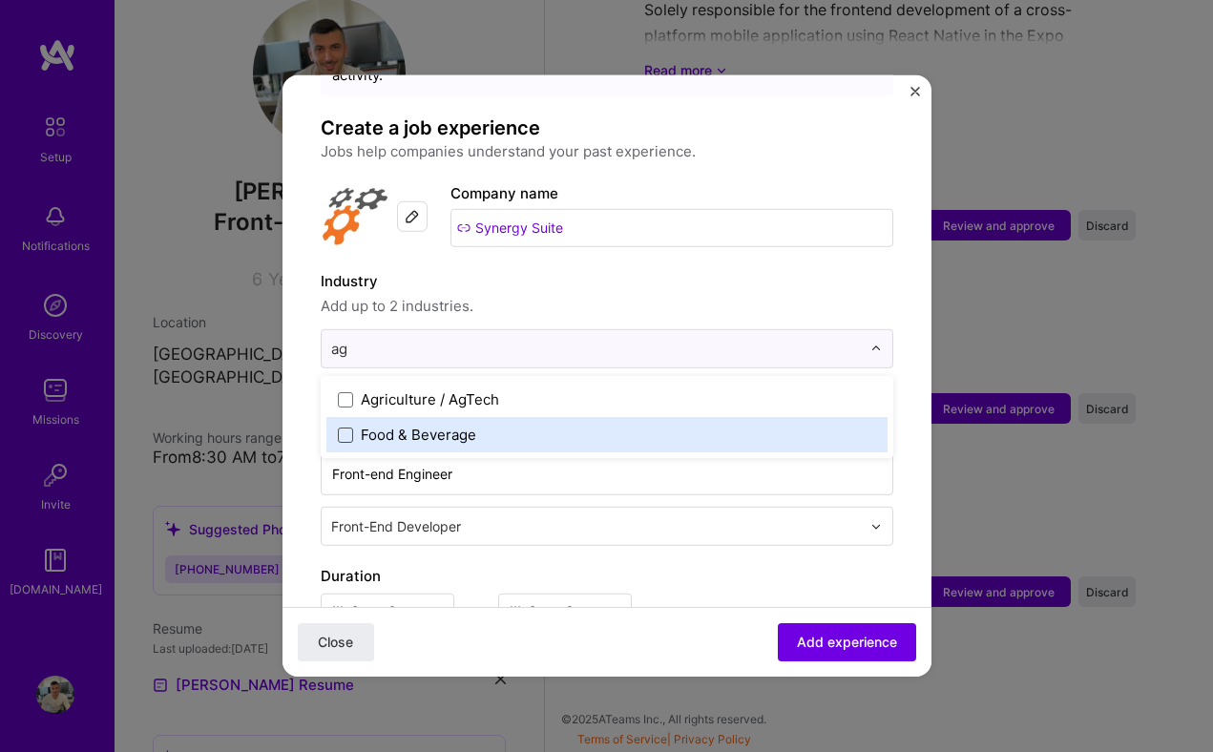
click at [349, 427] on span at bounding box center [345, 434] width 15 height 15
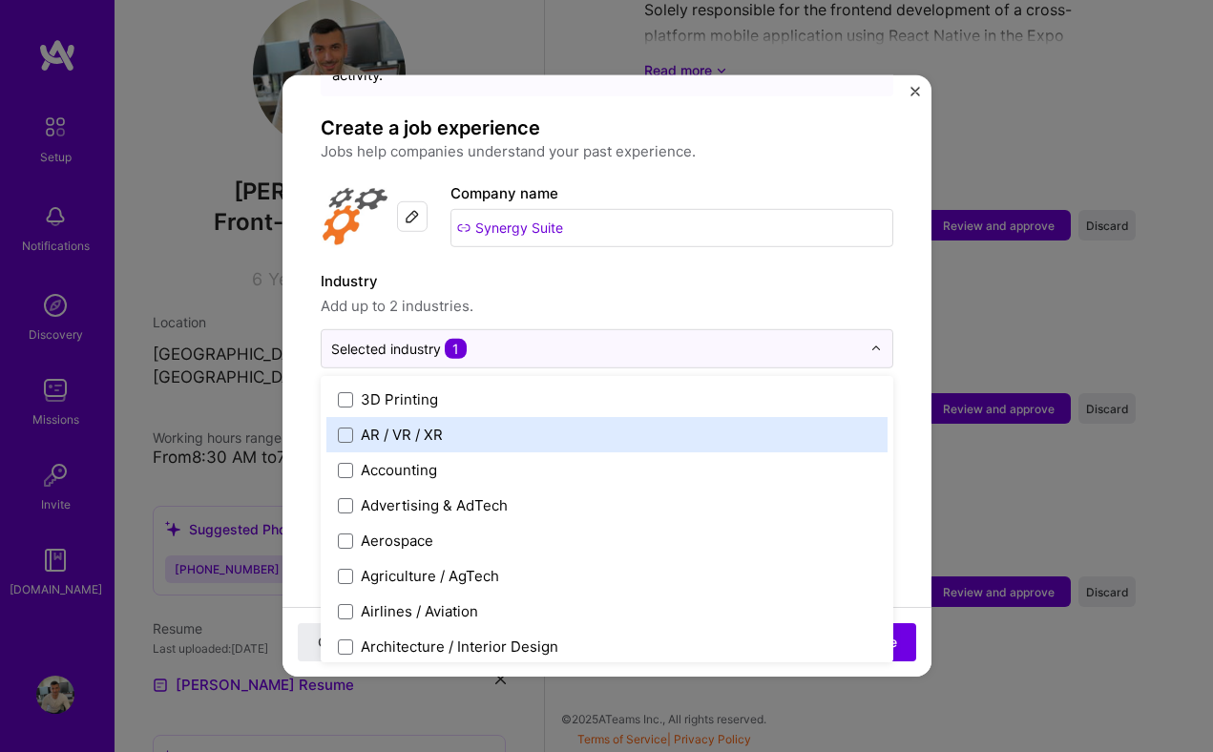
click at [882, 295] on span "Add up to 2 industries." at bounding box center [607, 306] width 573 height 23
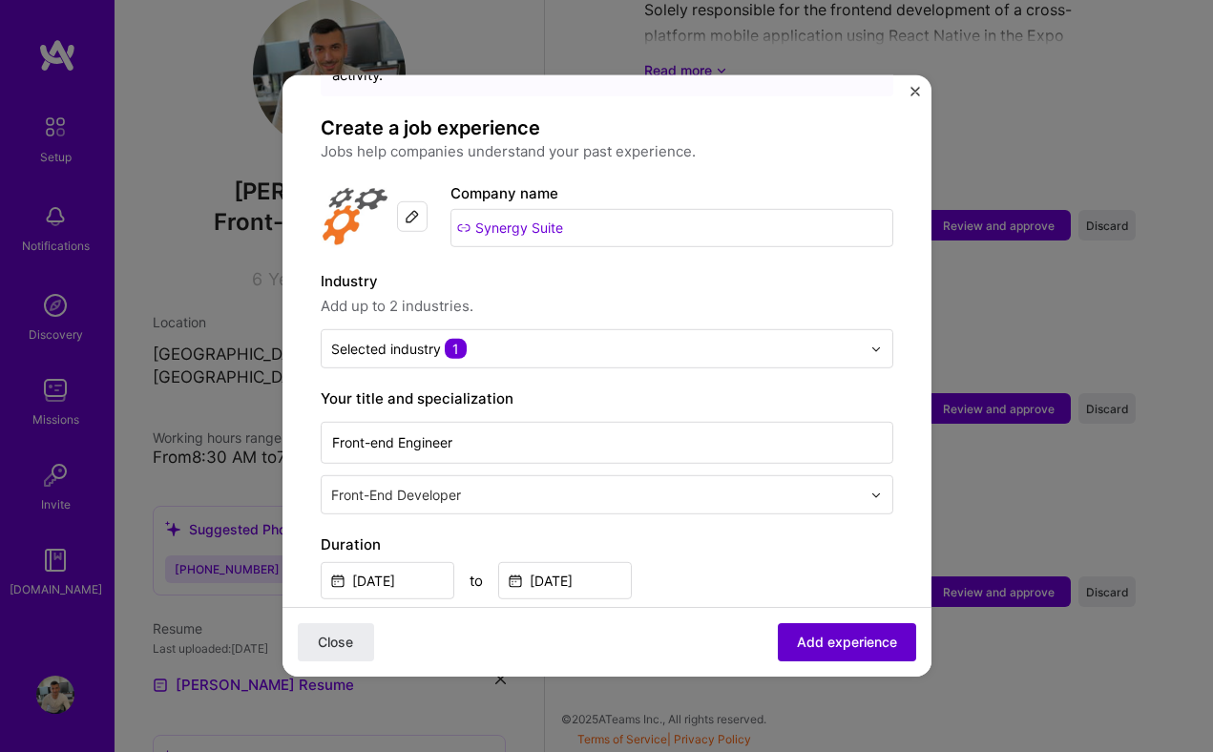
click at [843, 640] on span "Add experience" at bounding box center [847, 642] width 100 height 19
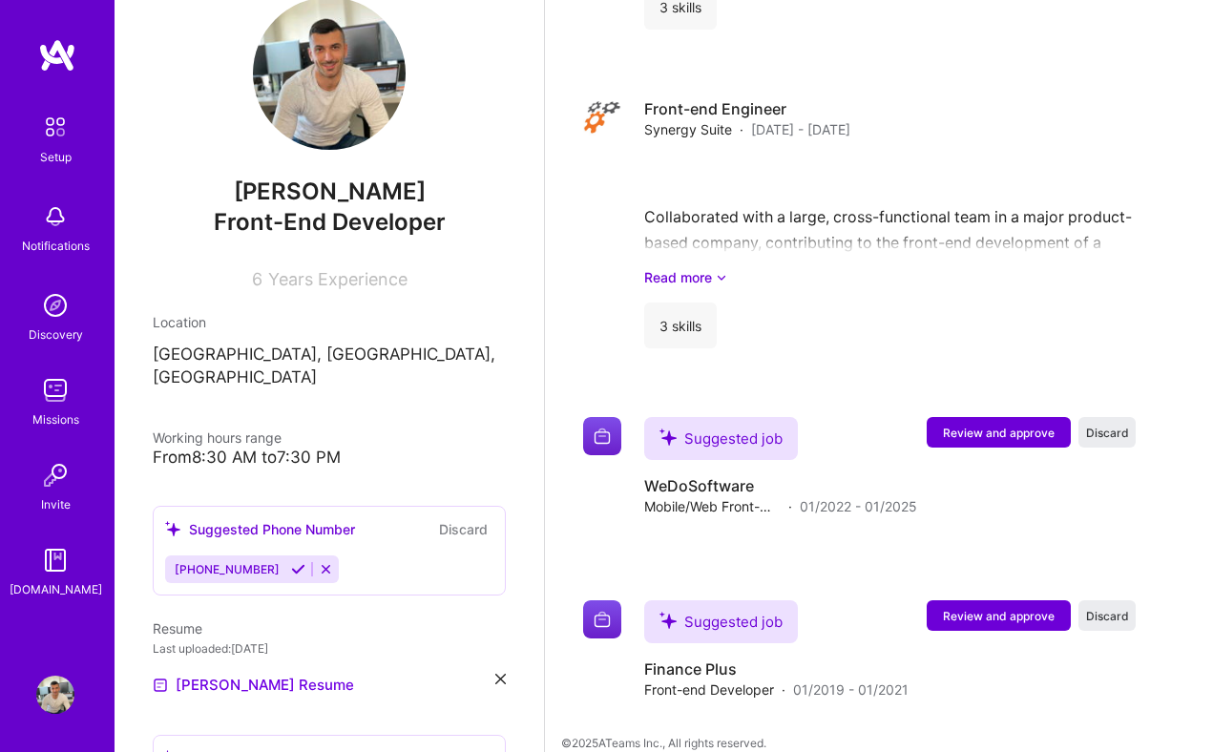
scroll to position [2050, 0]
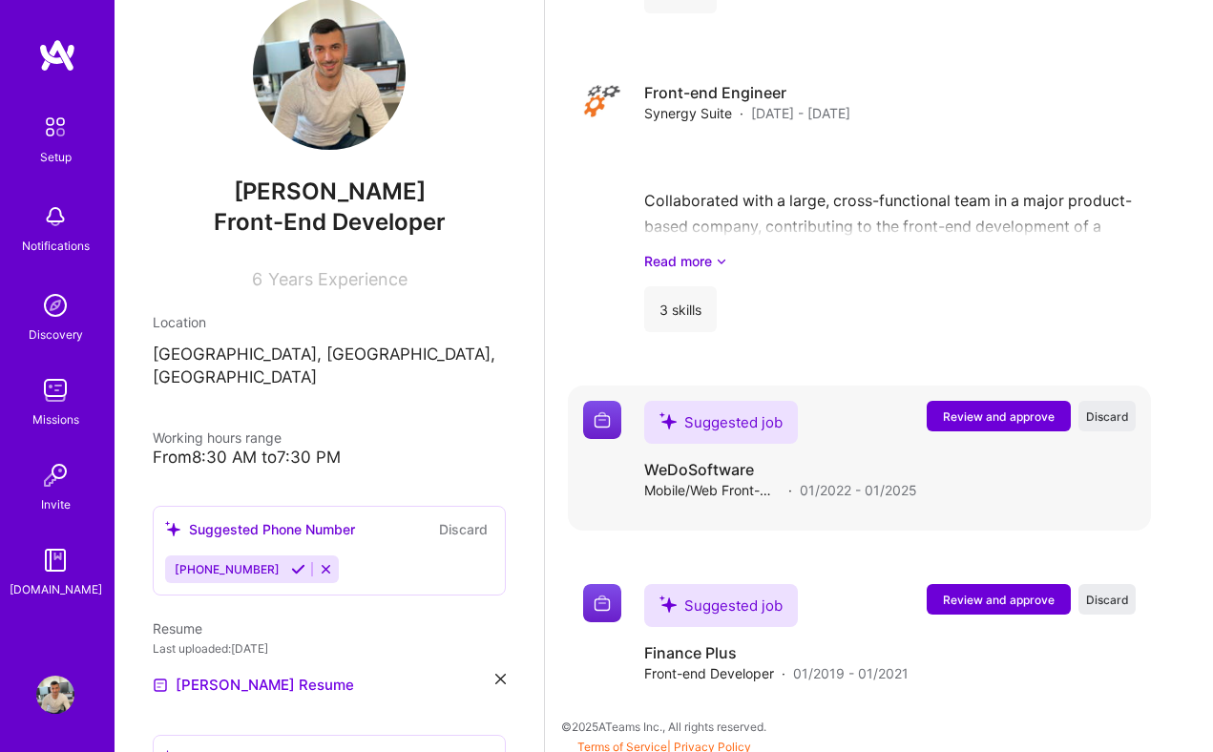
click at [974, 413] on span "Review and approve" at bounding box center [999, 417] width 112 height 16
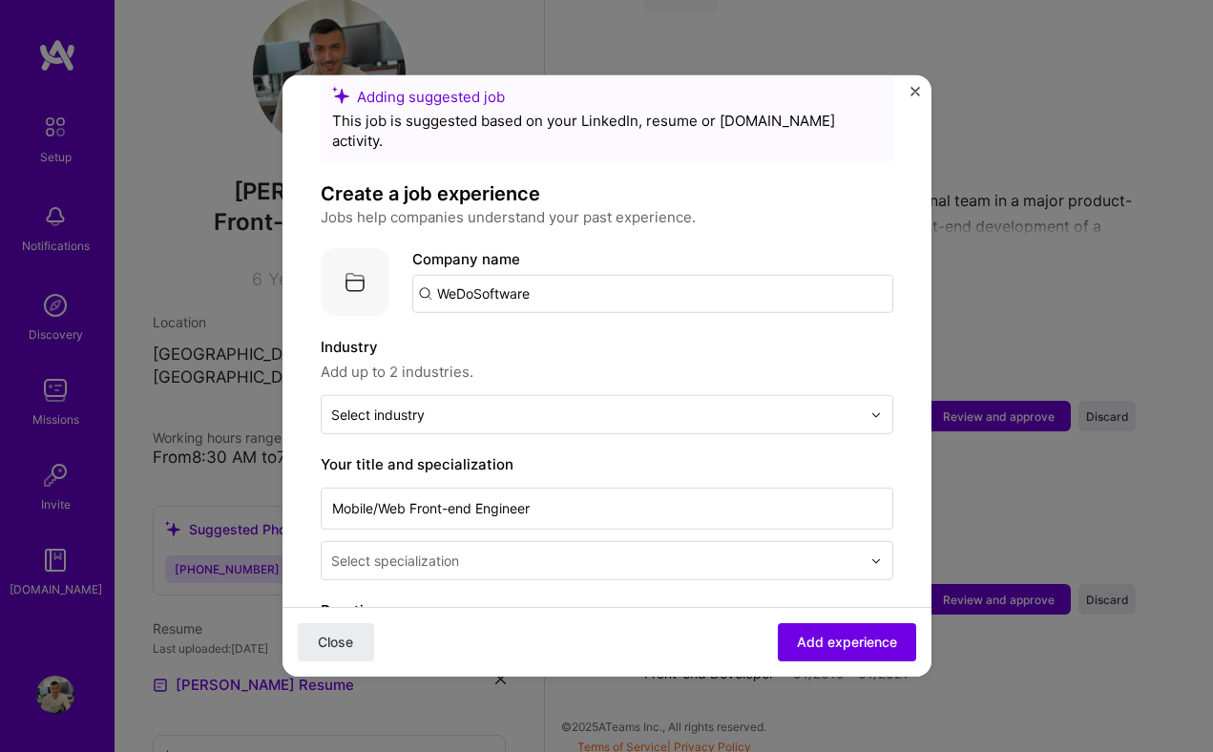
scroll to position [30, 0]
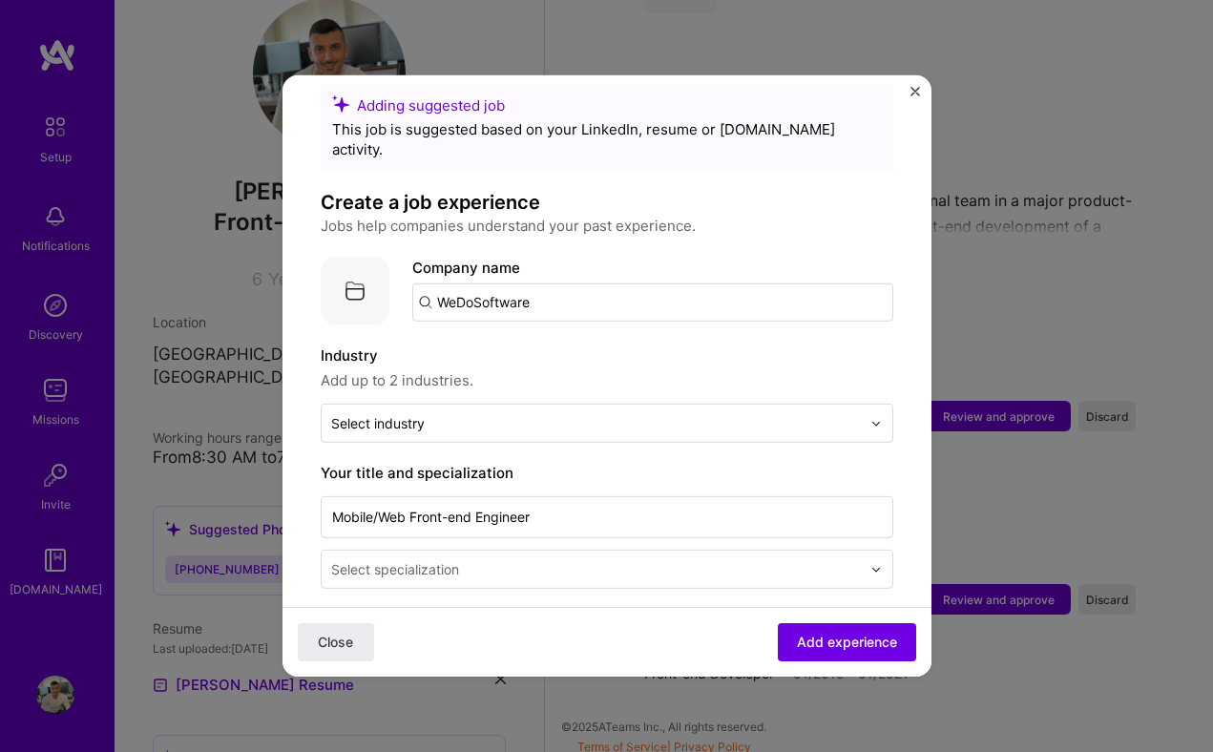
click at [549, 286] on input "WeDoSoftware" at bounding box center [652, 302] width 481 height 38
type input "WeDoSoftware"
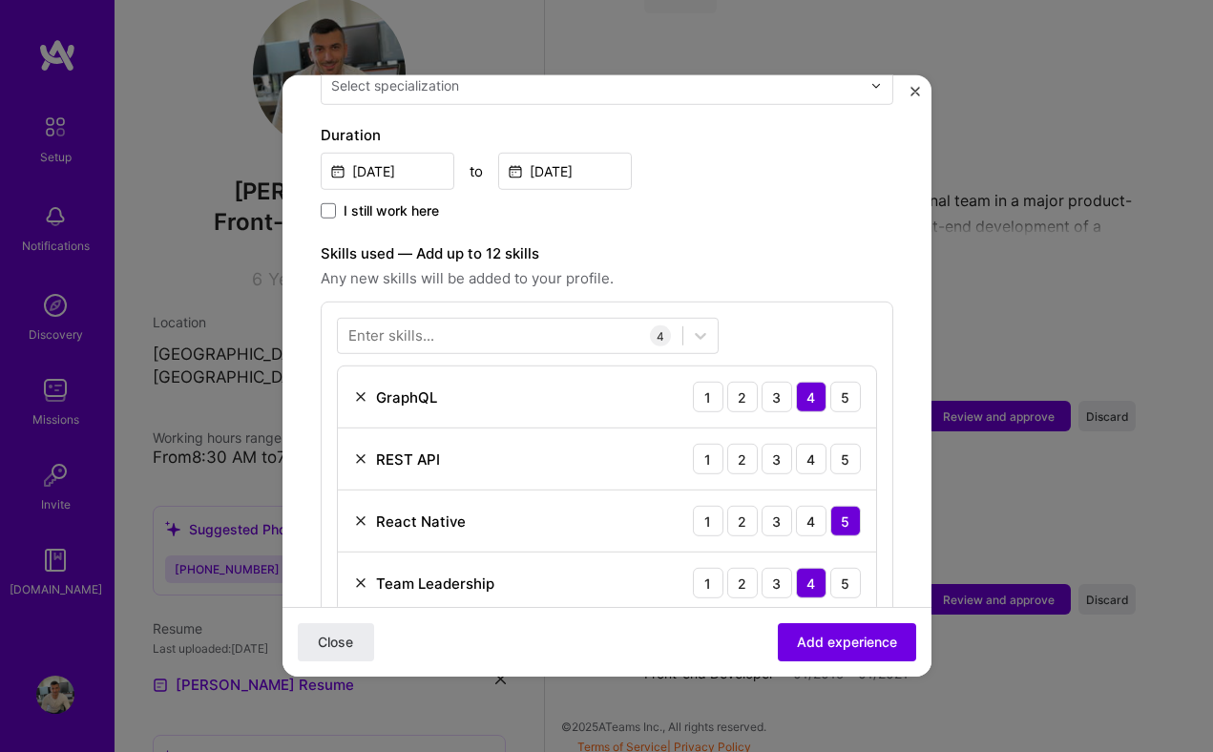
scroll to position [515, 0]
click at [843, 442] on div "5" at bounding box center [845, 457] width 31 height 31
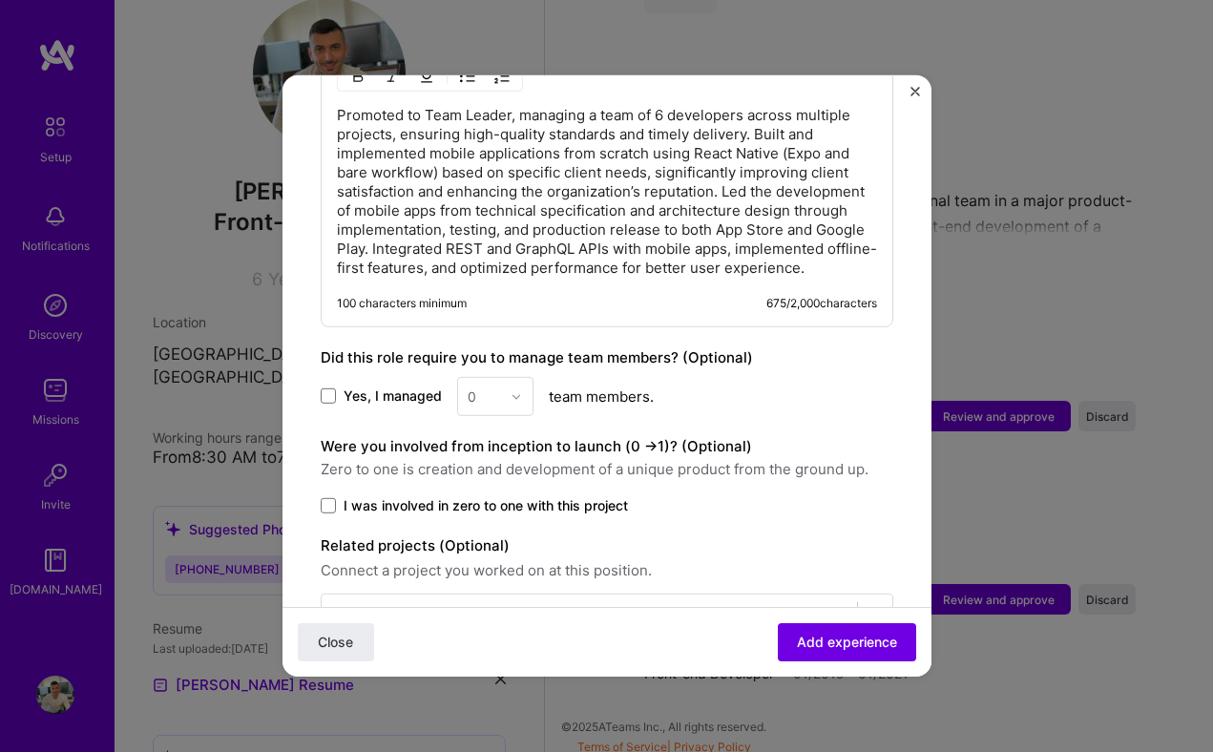
scroll to position [1162, 0]
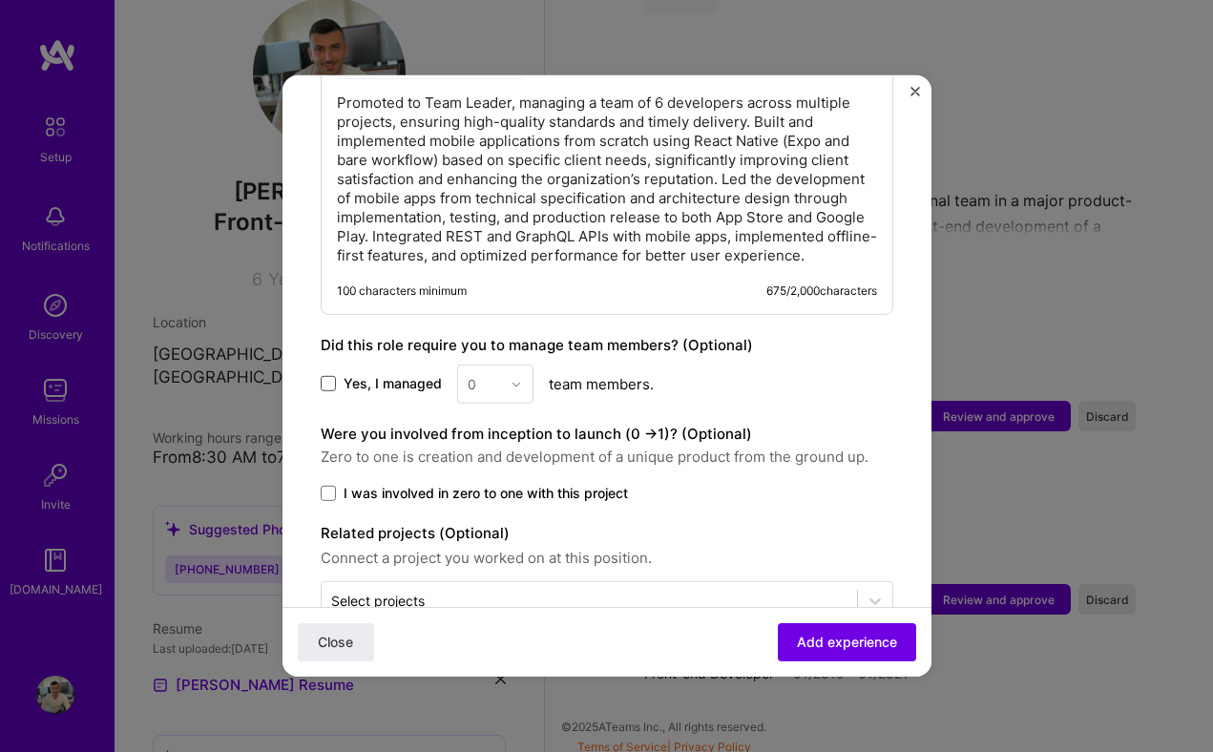
click at [330, 376] on span at bounding box center [328, 383] width 15 height 15
click at [0, 0] on input "Yes, I managed" at bounding box center [0, 0] width 0 height 0
click at [521, 366] on div at bounding box center [522, 384] width 22 height 37
click at [484, 594] on div "6" at bounding box center [495, 611] width 65 height 35
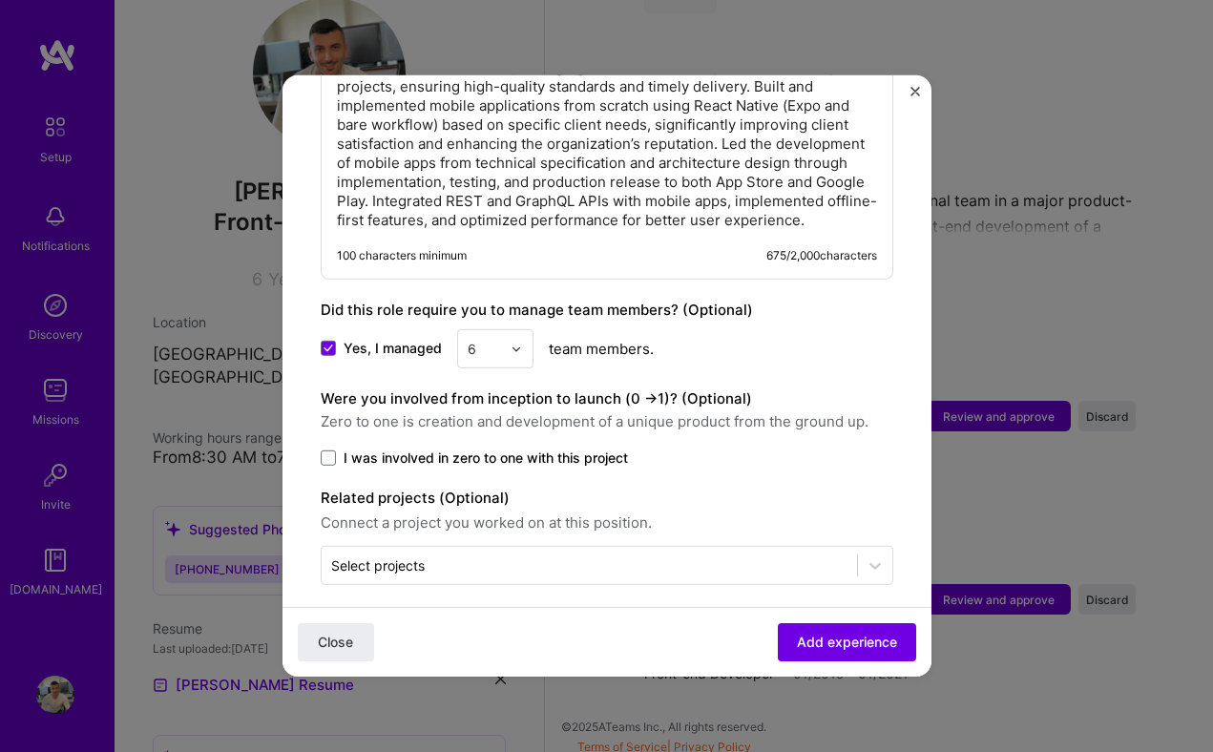
scroll to position [1193, 0]
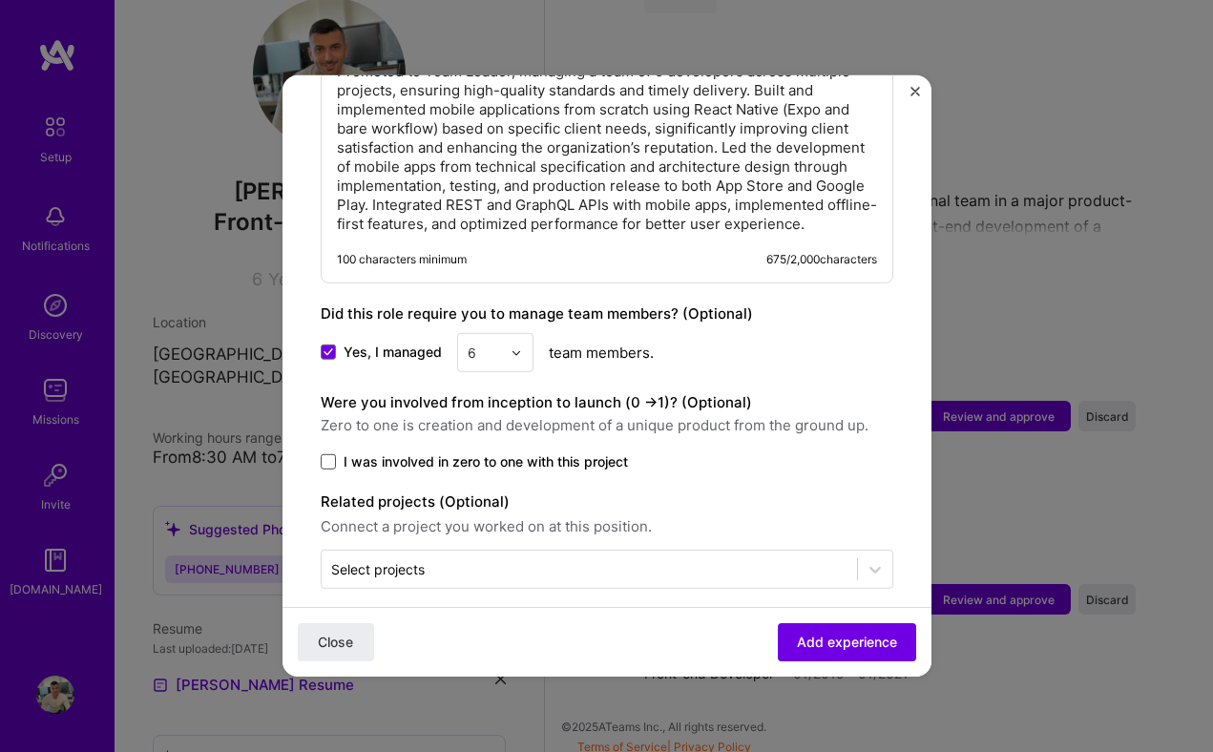
click at [333, 454] on span at bounding box center [328, 461] width 15 height 15
click at [0, 0] on input "I was involved in zero to one with this project" at bounding box center [0, 0] width 0 height 0
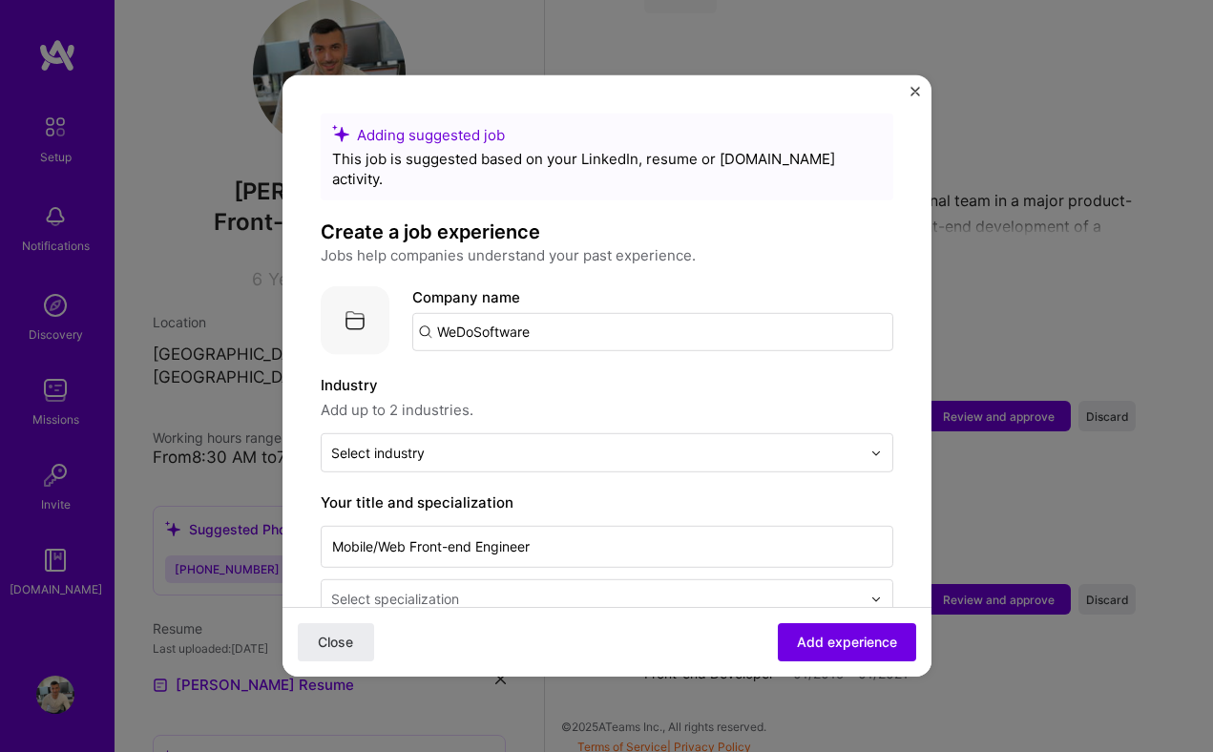
scroll to position [0, 0]
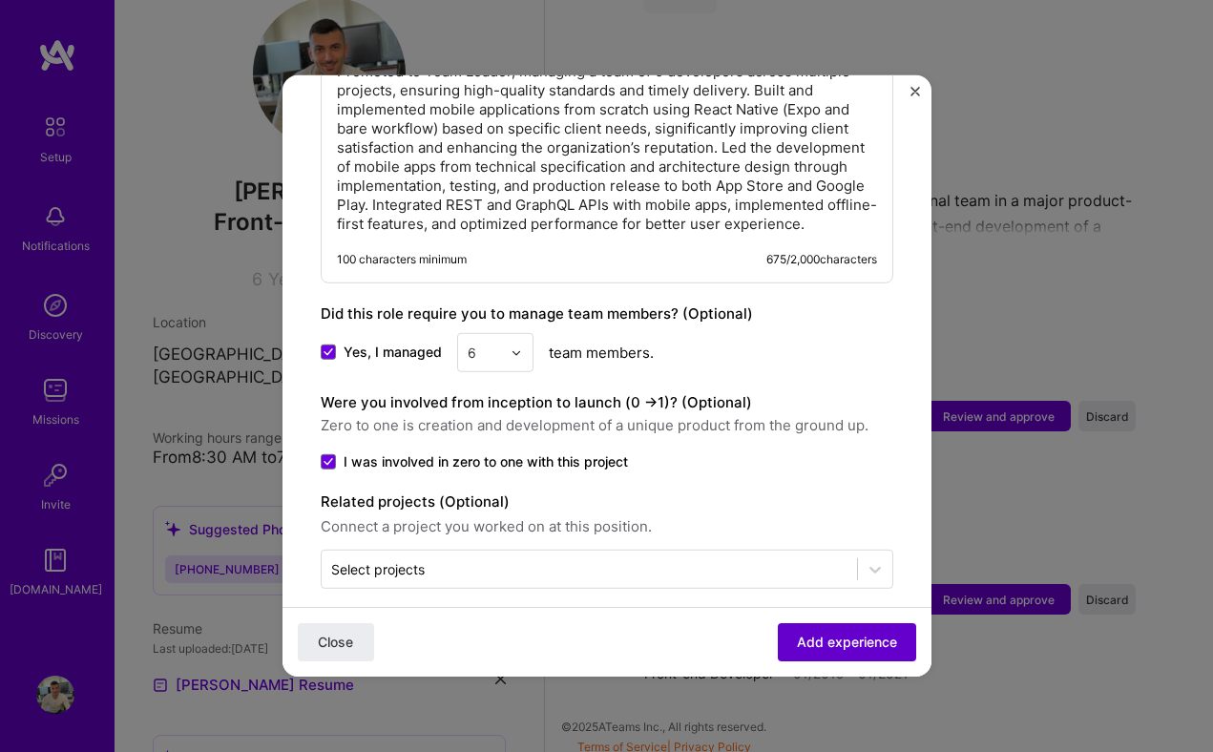
click at [808, 644] on span "Add experience" at bounding box center [847, 642] width 100 height 19
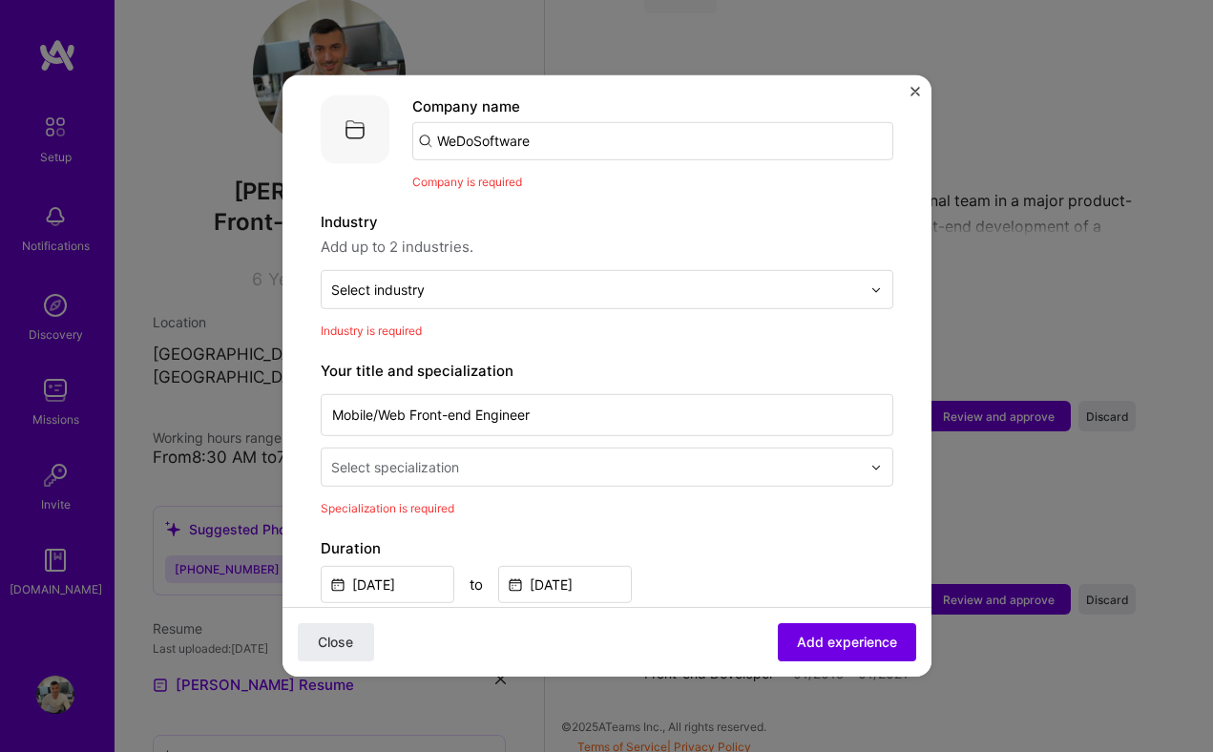
scroll to position [2058, 0]
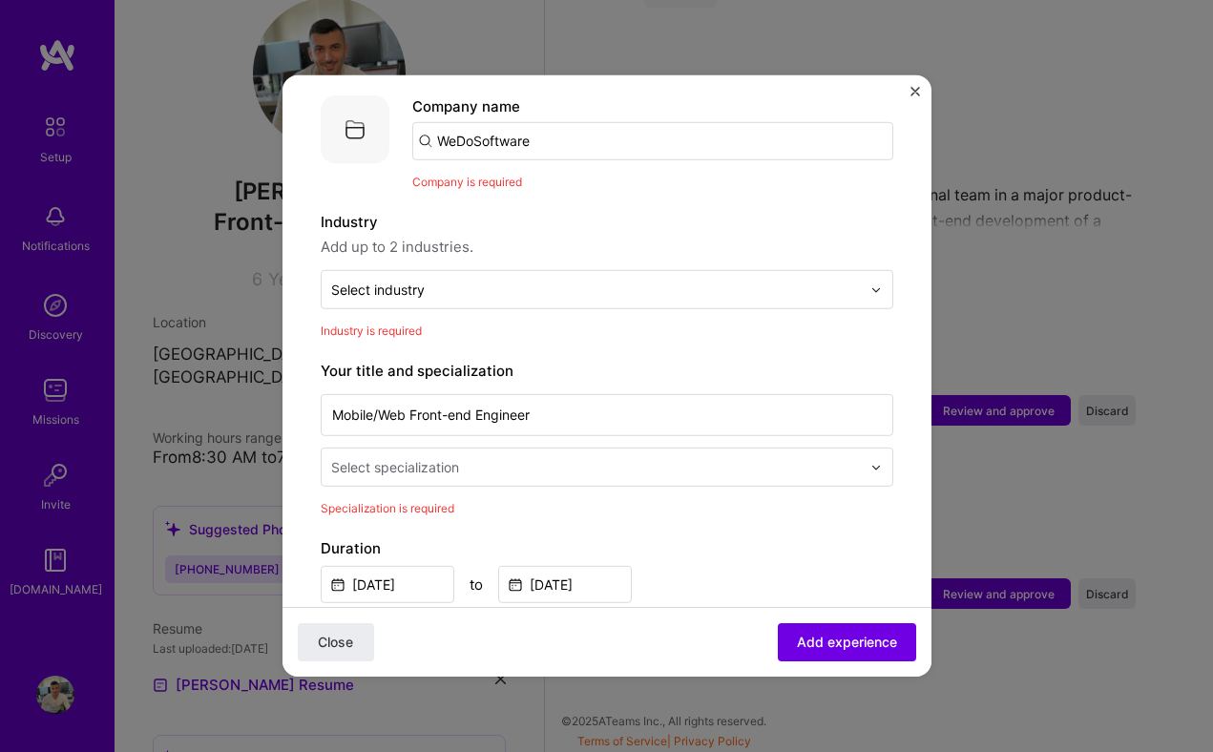
click at [436, 457] on div "Select specialization" at bounding box center [395, 467] width 128 height 20
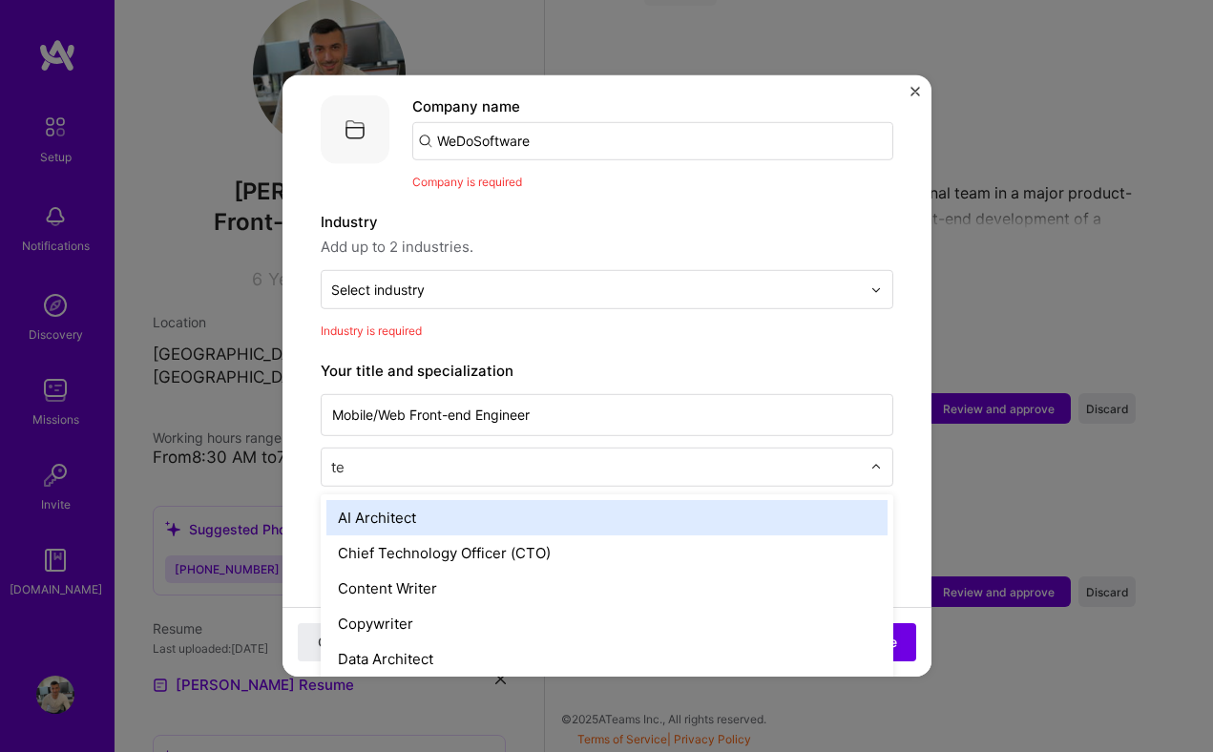
type input "t"
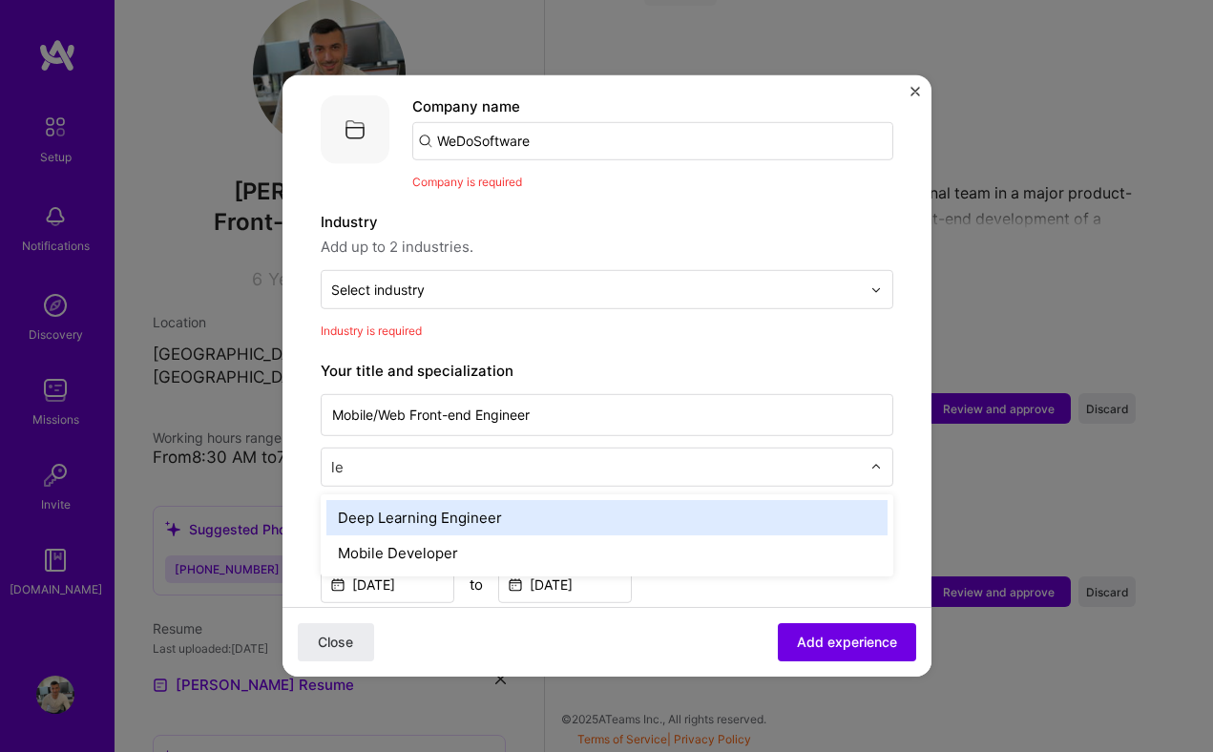
type input "l"
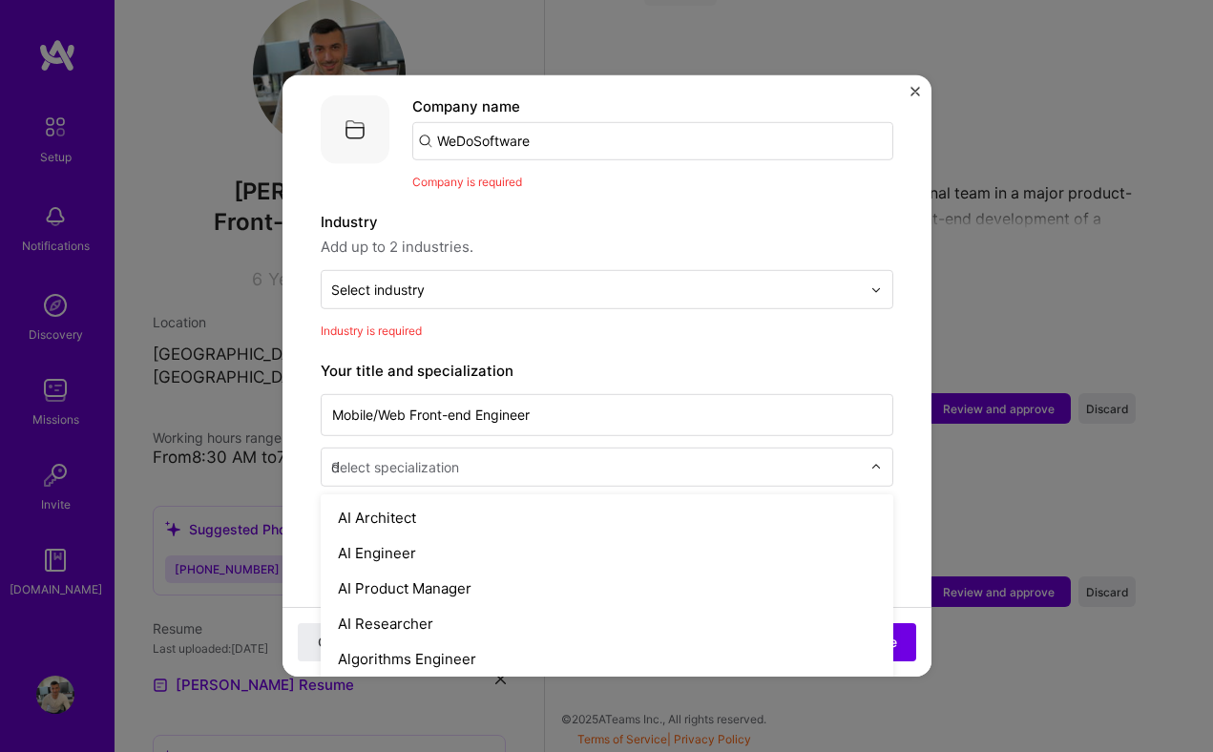
type input "de"
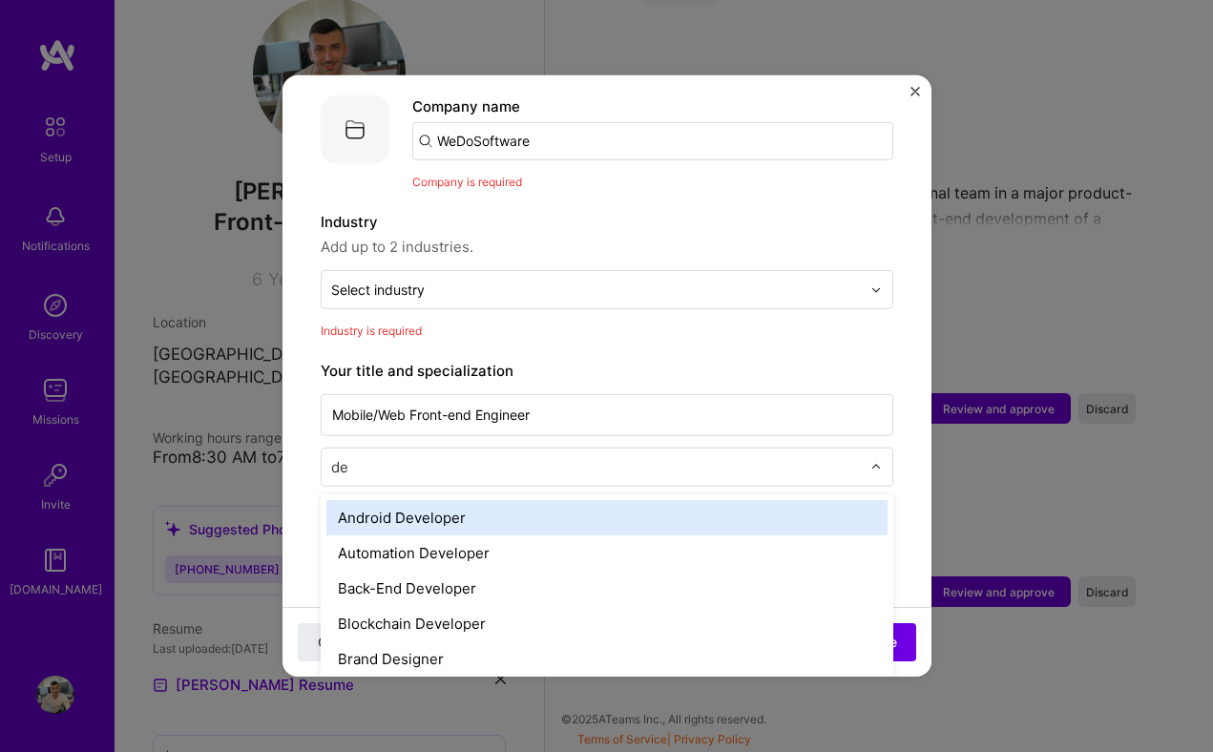
click at [426, 500] on div "Android Developer" at bounding box center [606, 517] width 561 height 35
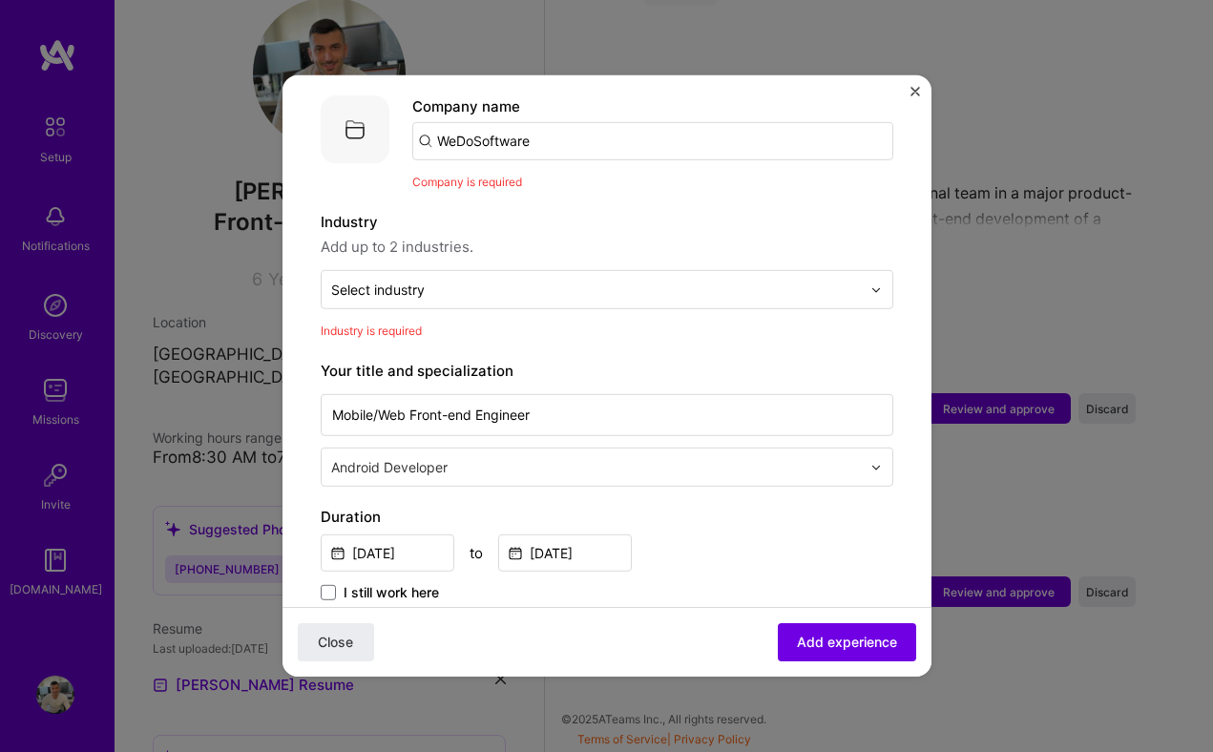
click at [519, 457] on input "text" at bounding box center [598, 467] width 534 height 20
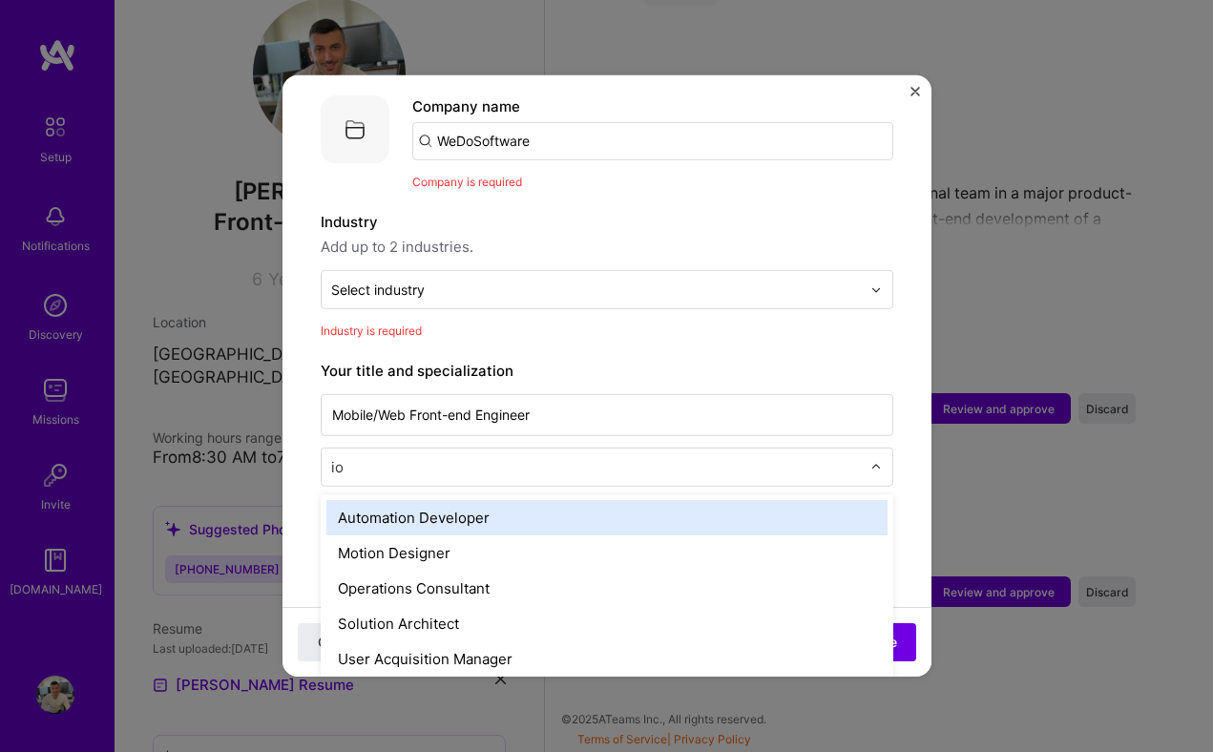
type input "ios"
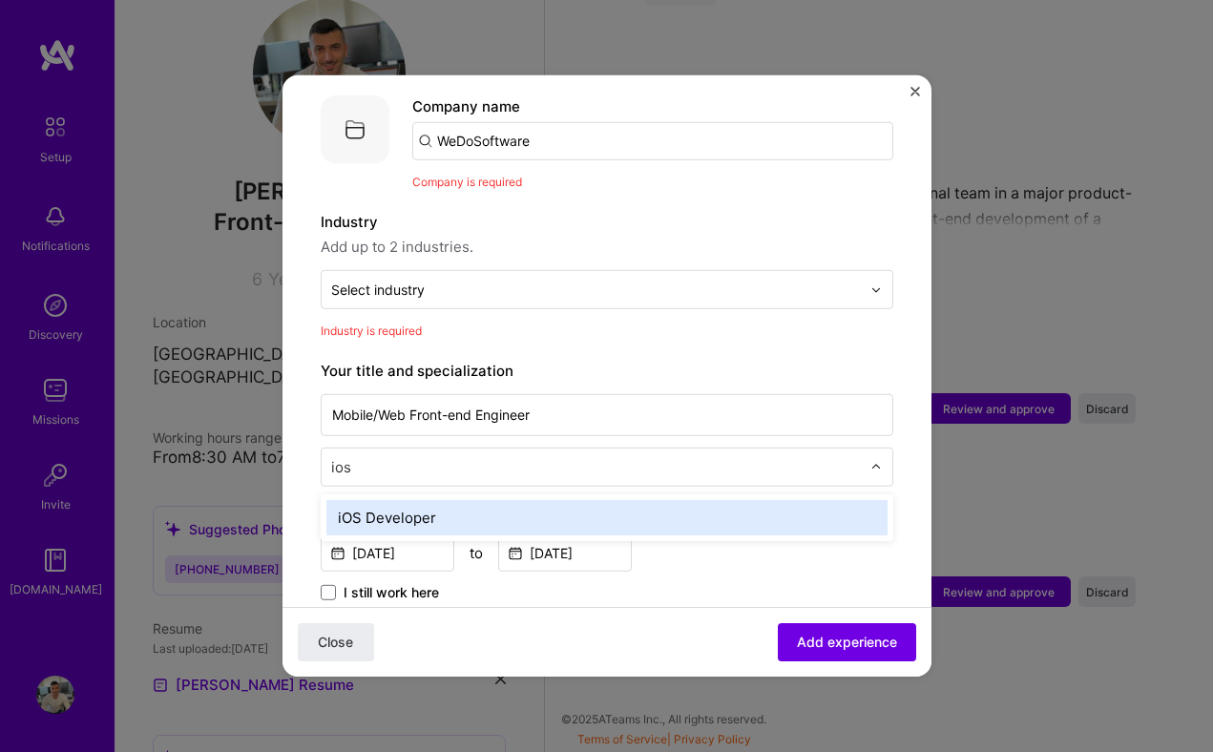
click at [431, 500] on div "iOS Developer" at bounding box center [606, 517] width 561 height 35
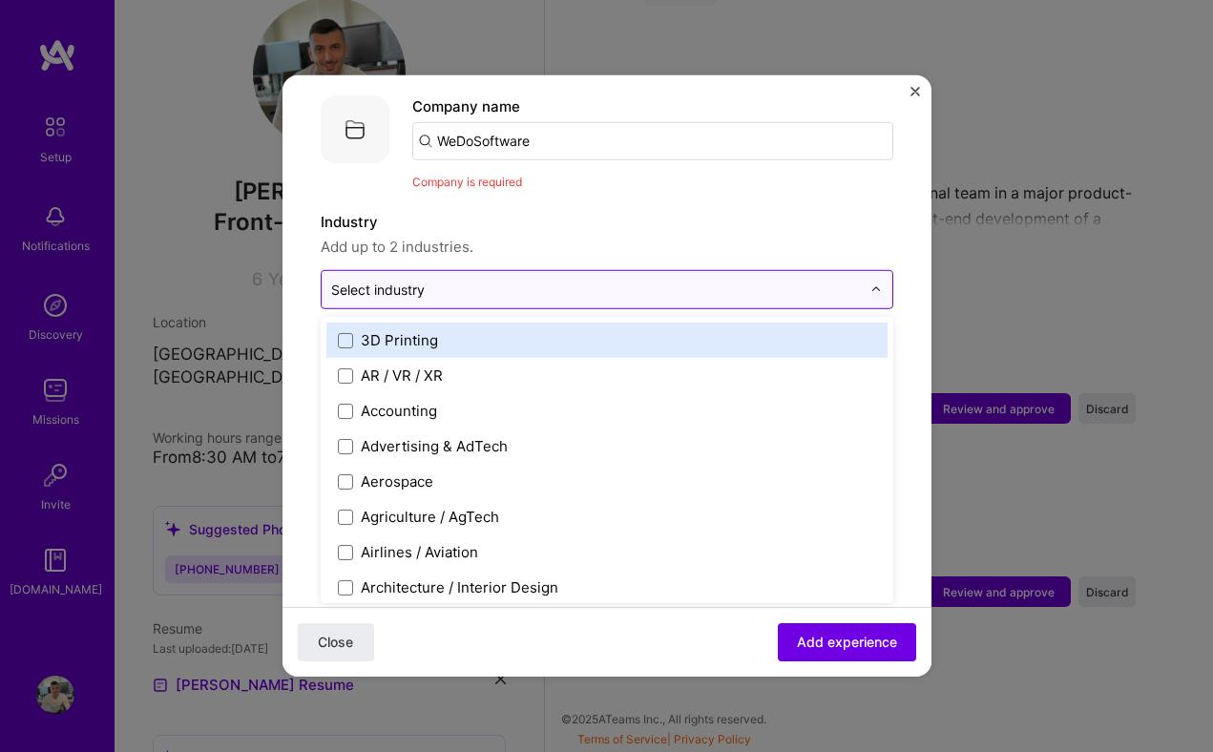
click at [440, 280] on input "text" at bounding box center [596, 290] width 530 height 20
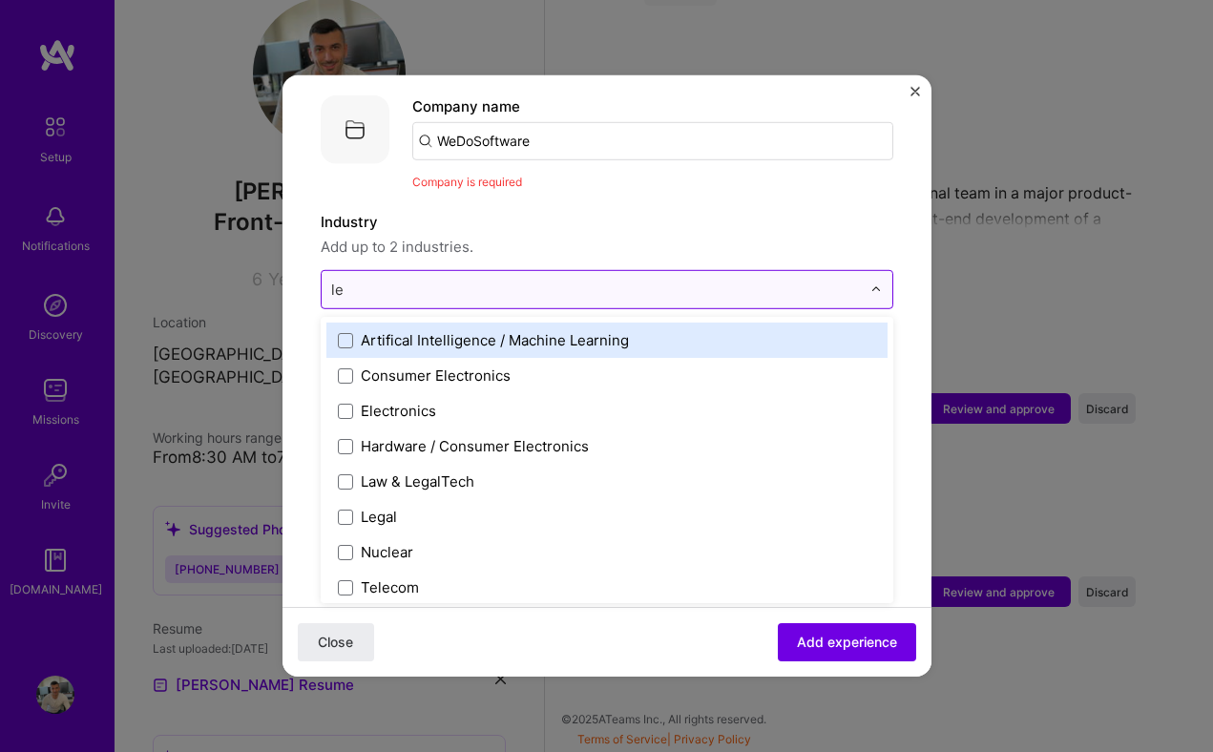
type input "l"
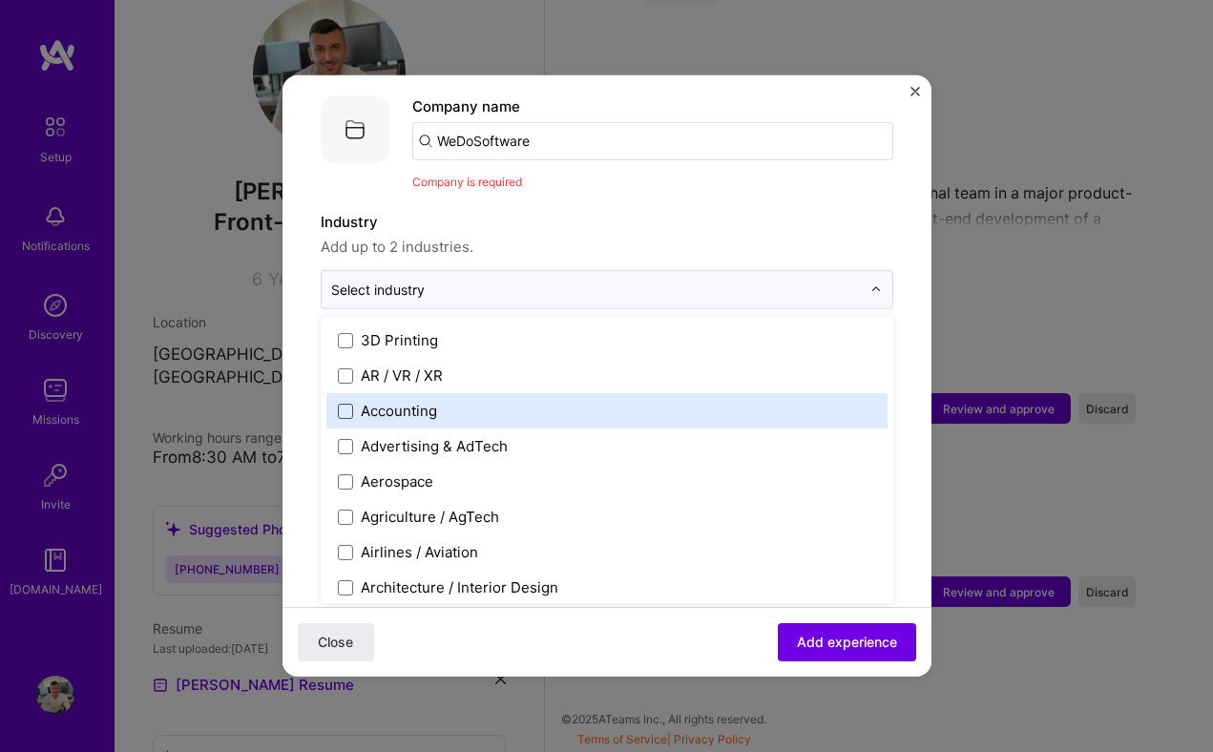
click at [340, 403] on span at bounding box center [345, 410] width 15 height 15
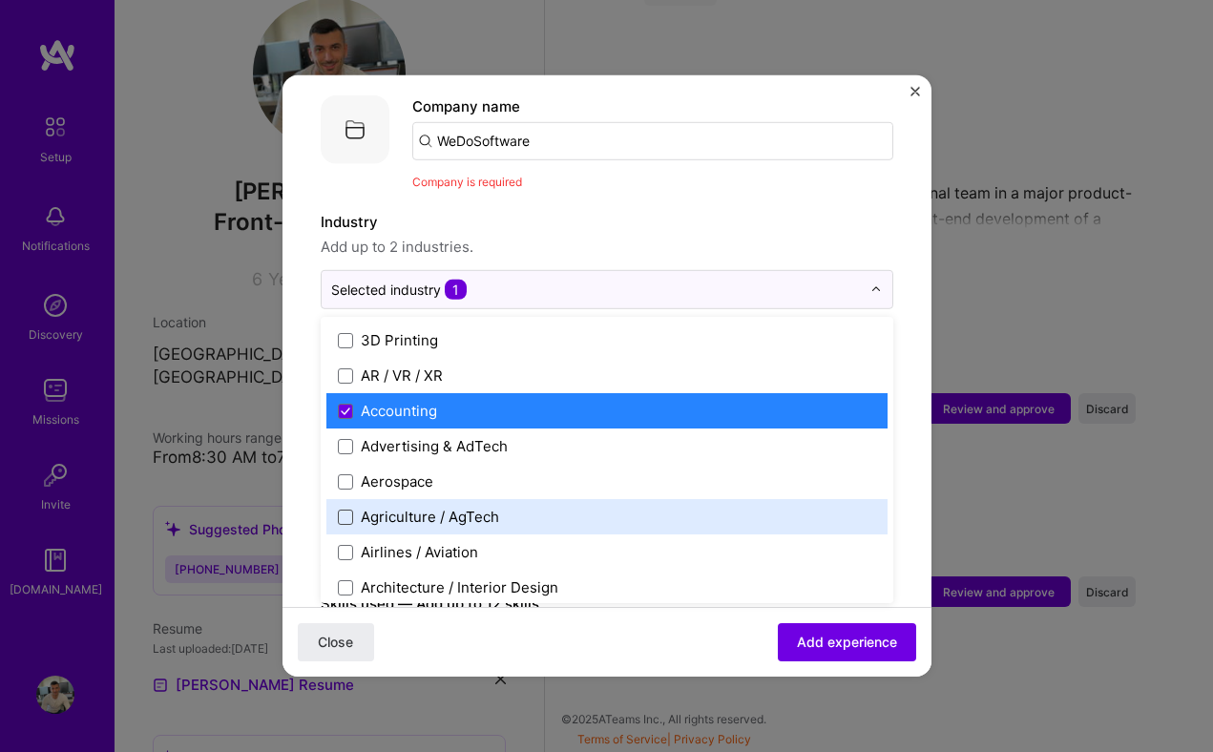
click at [341, 509] on span at bounding box center [345, 516] width 15 height 15
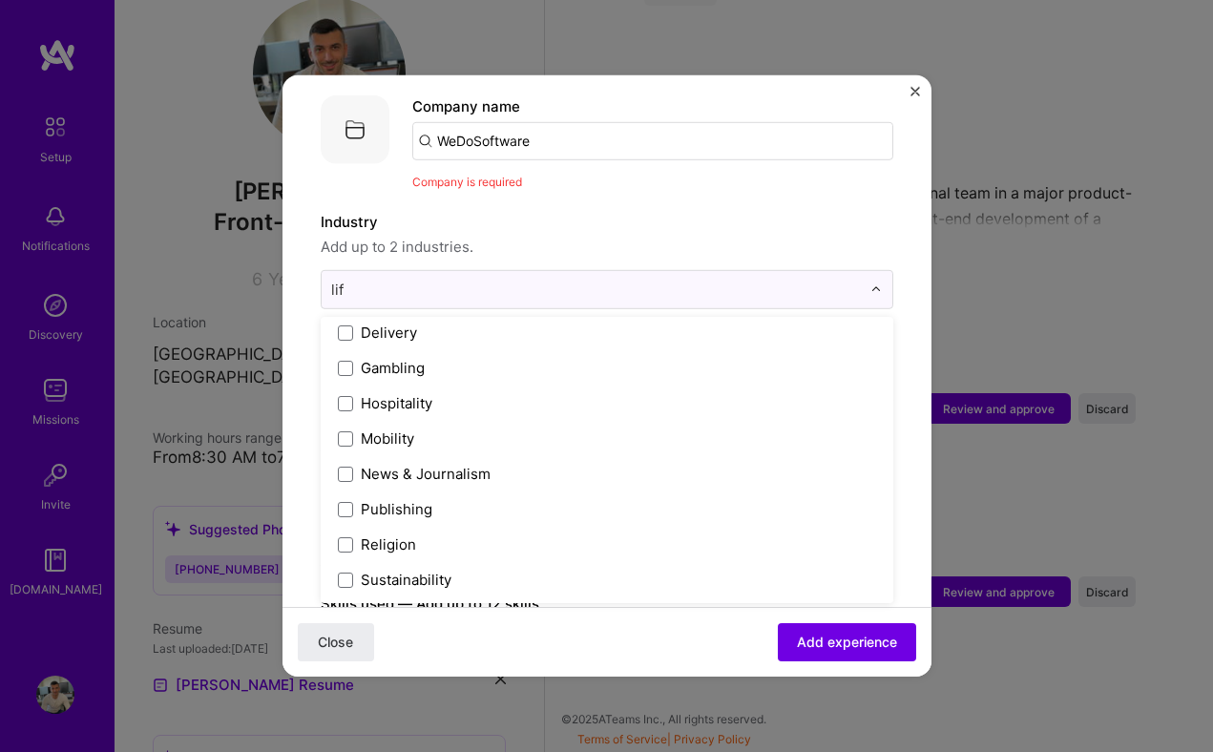
scroll to position [0, 0]
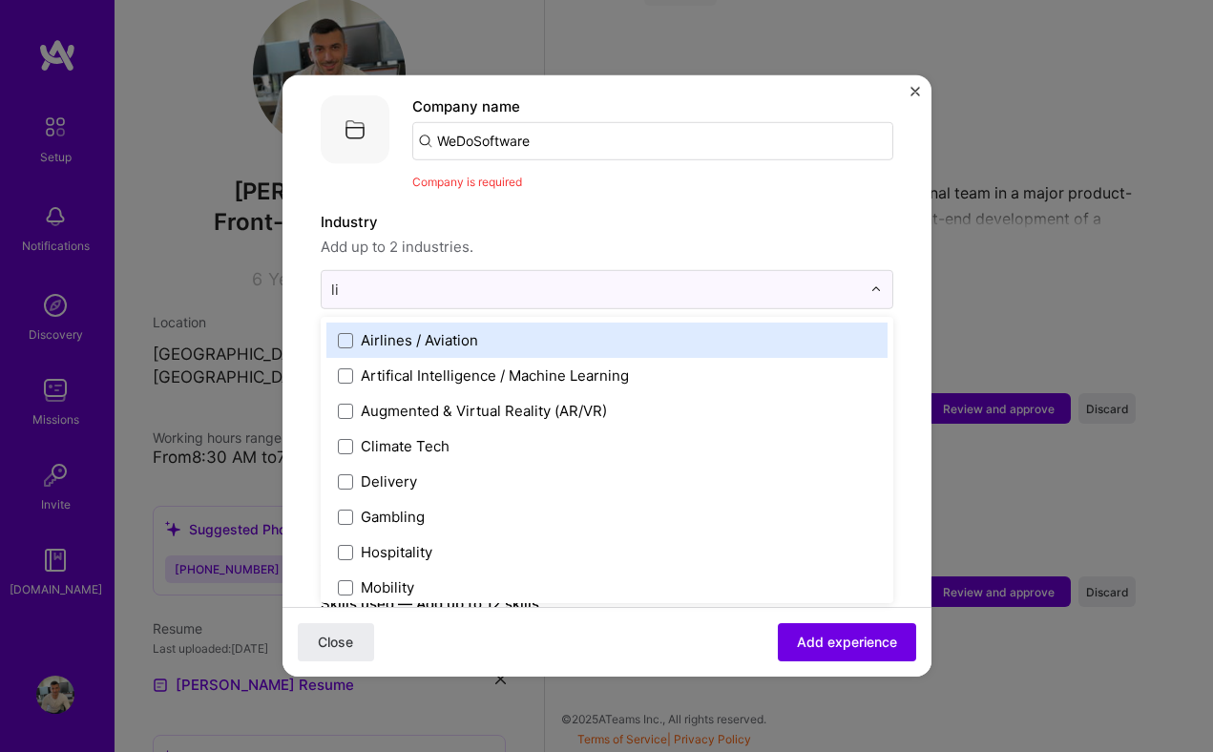
type input "l"
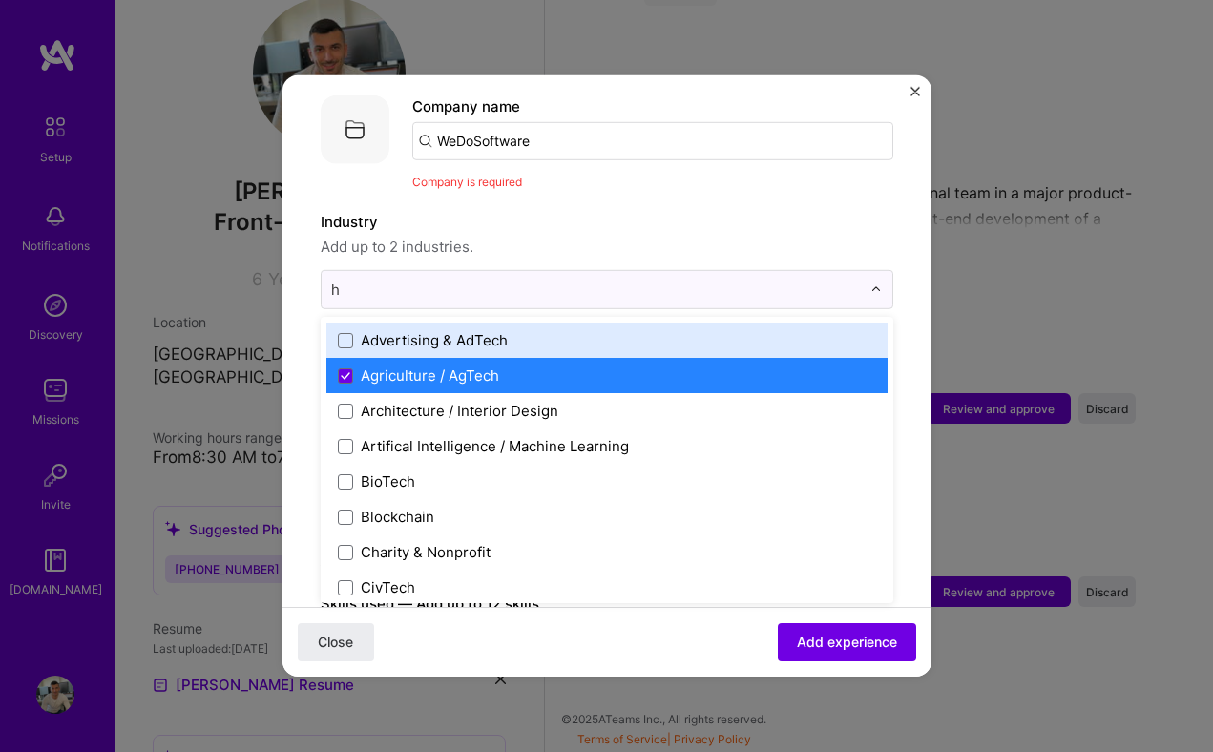
type input "he"
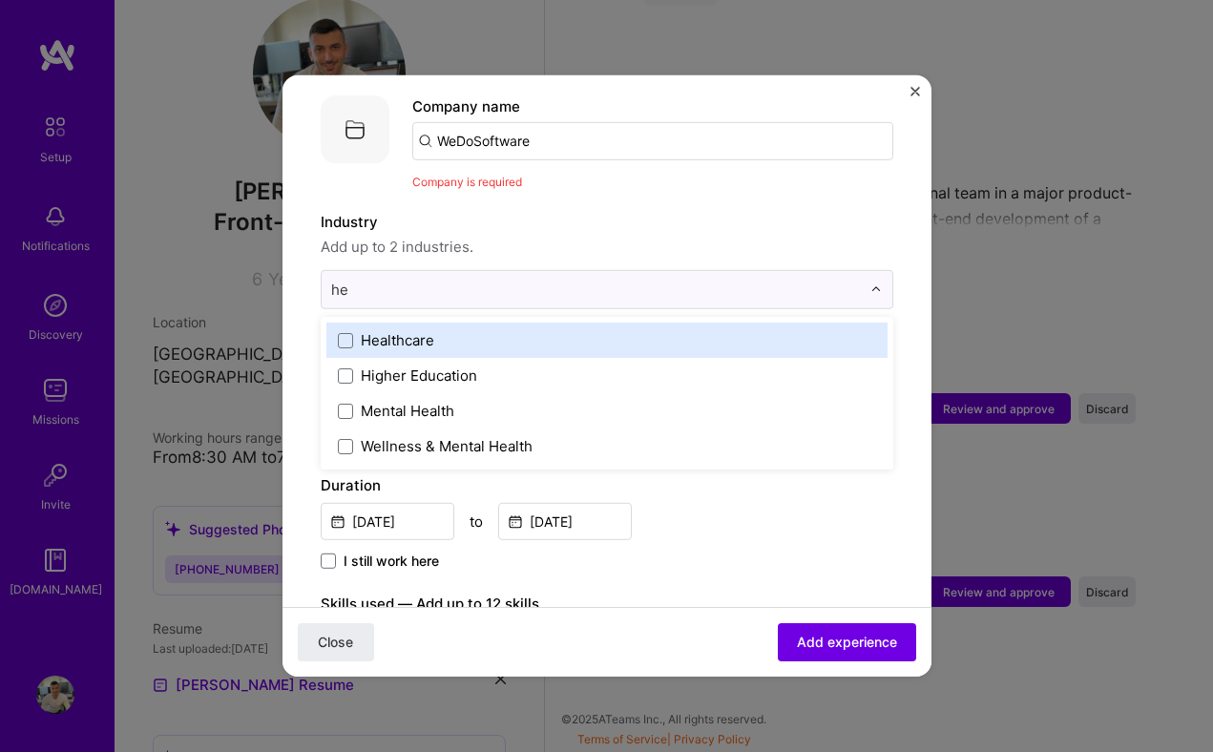
click at [336, 323] on div "Healthcare" at bounding box center [606, 340] width 561 height 35
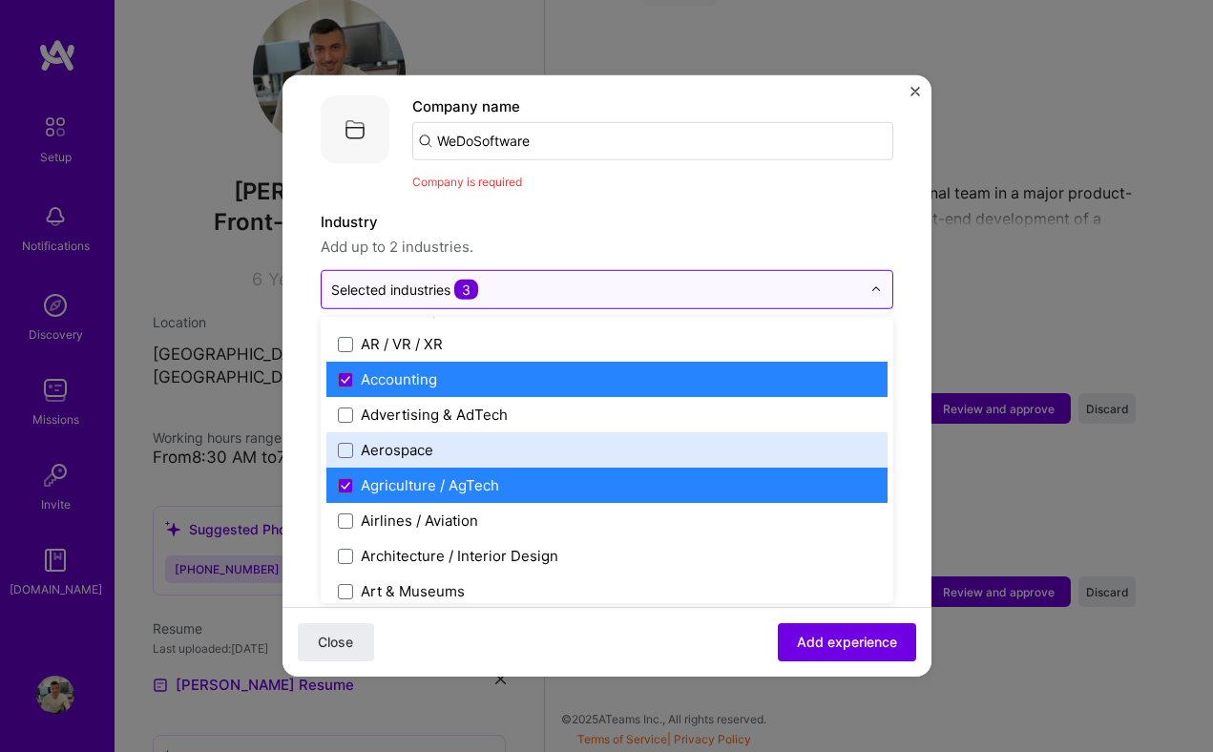
scroll to position [32, 0]
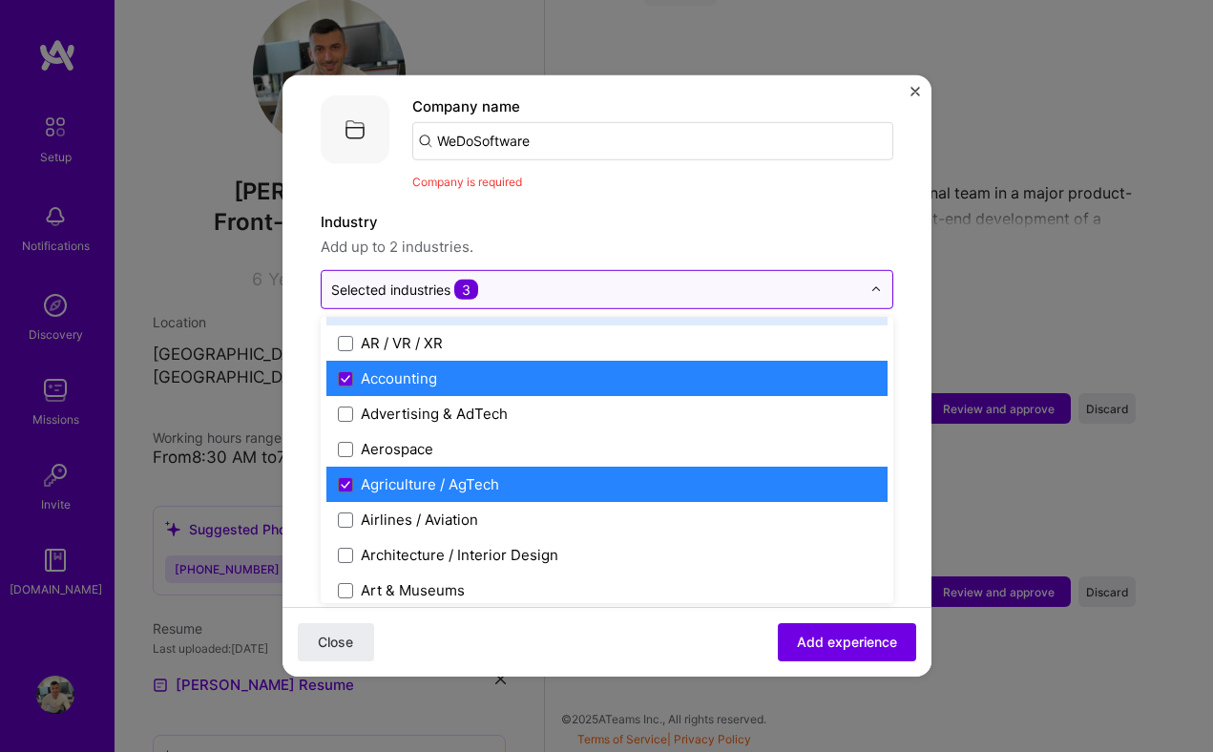
click at [872, 283] on img at bounding box center [875, 288] width 11 height 11
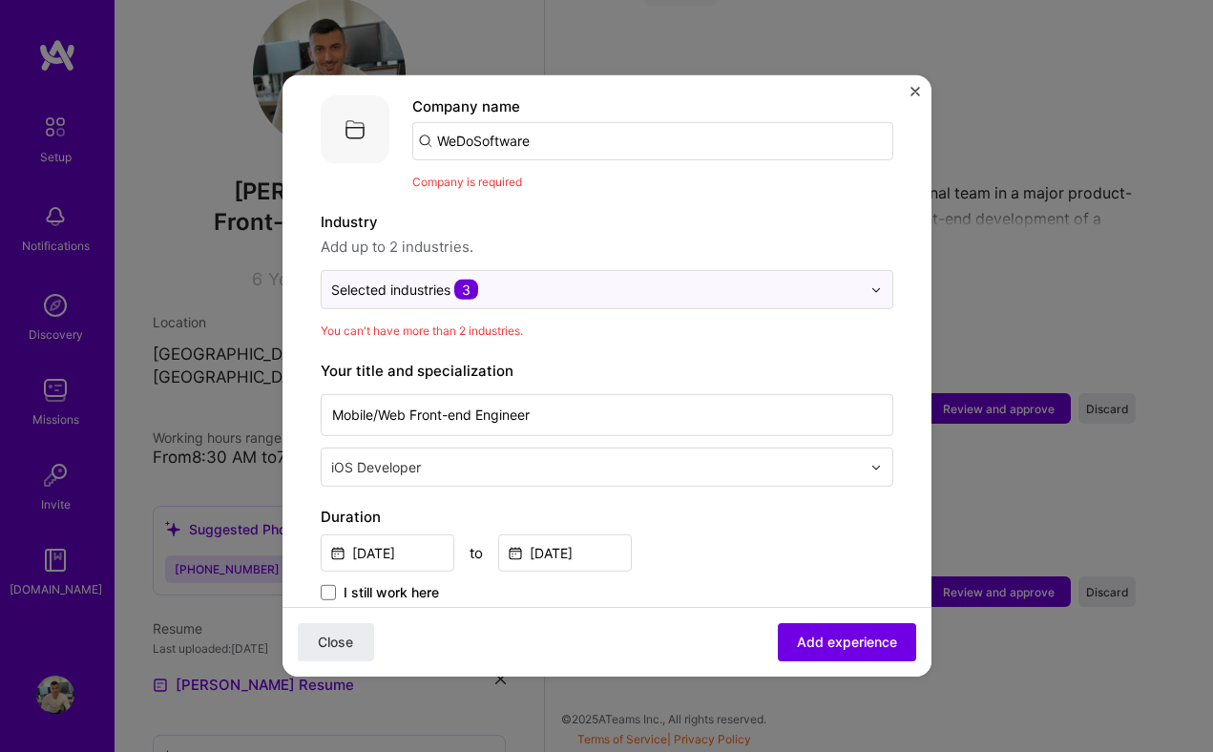
click at [437, 457] on input "text" at bounding box center [598, 467] width 534 height 20
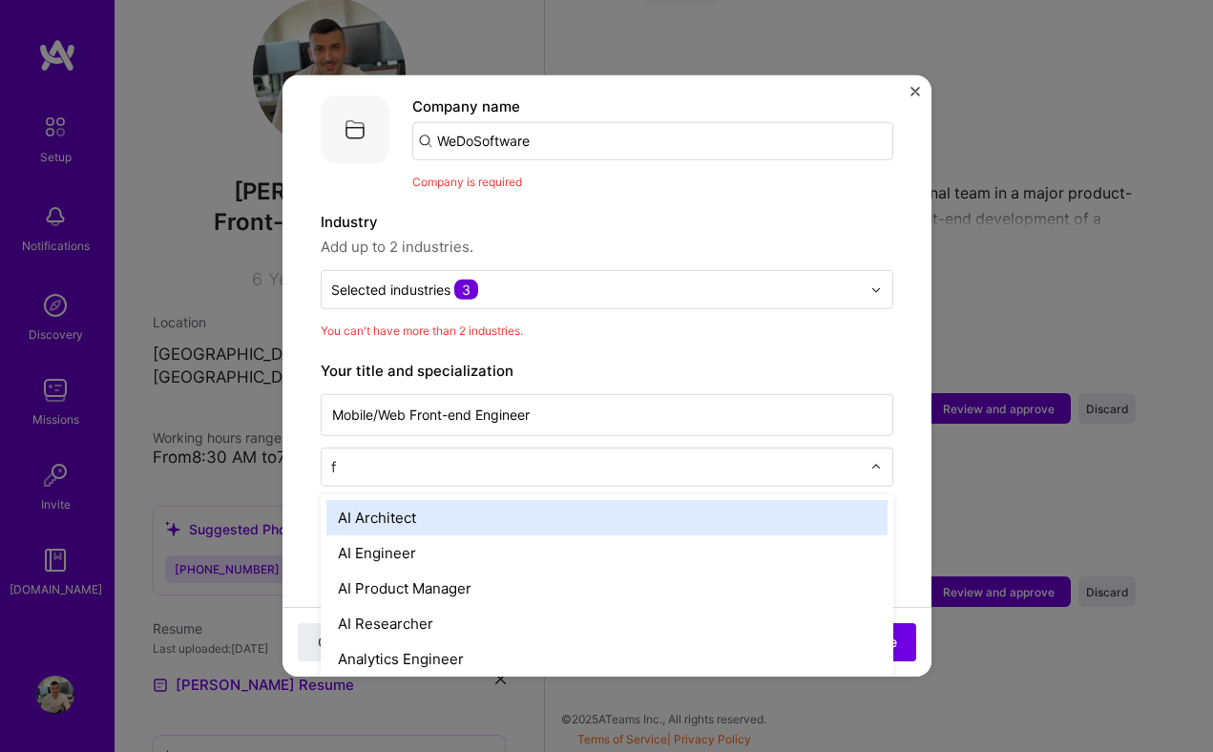
type input "fr"
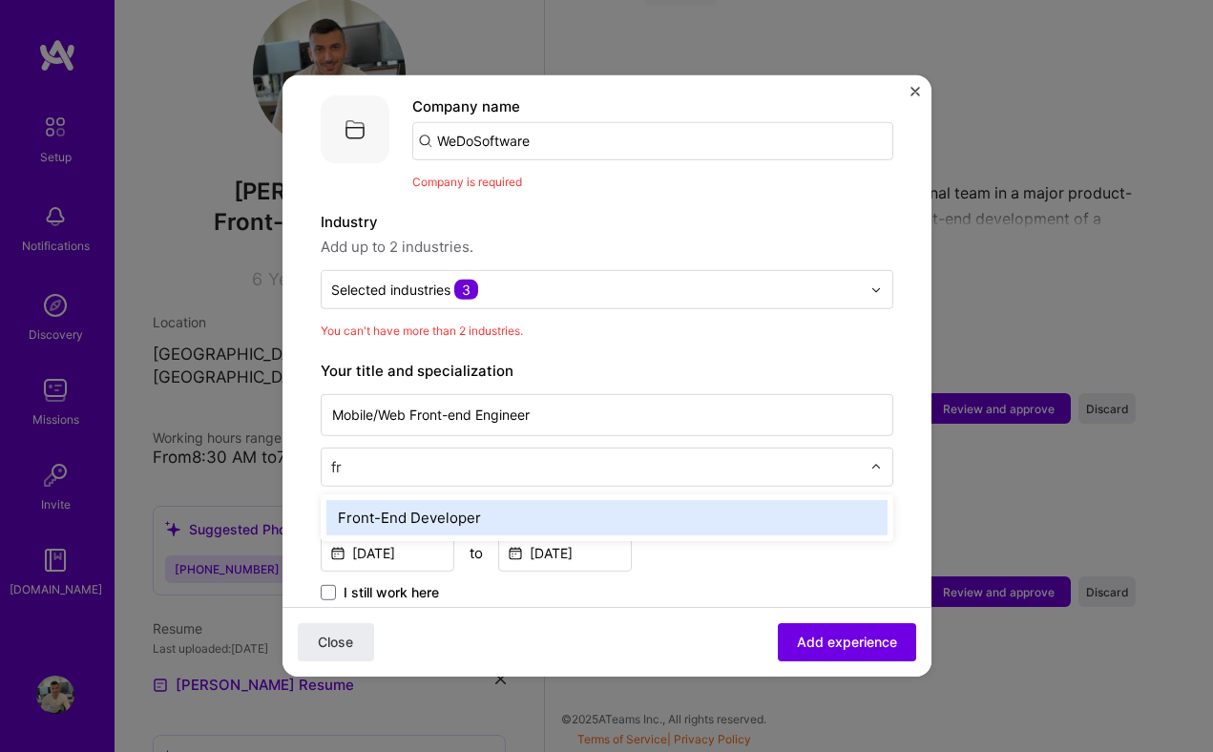
click at [368, 500] on div "Front-End Developer" at bounding box center [606, 517] width 561 height 35
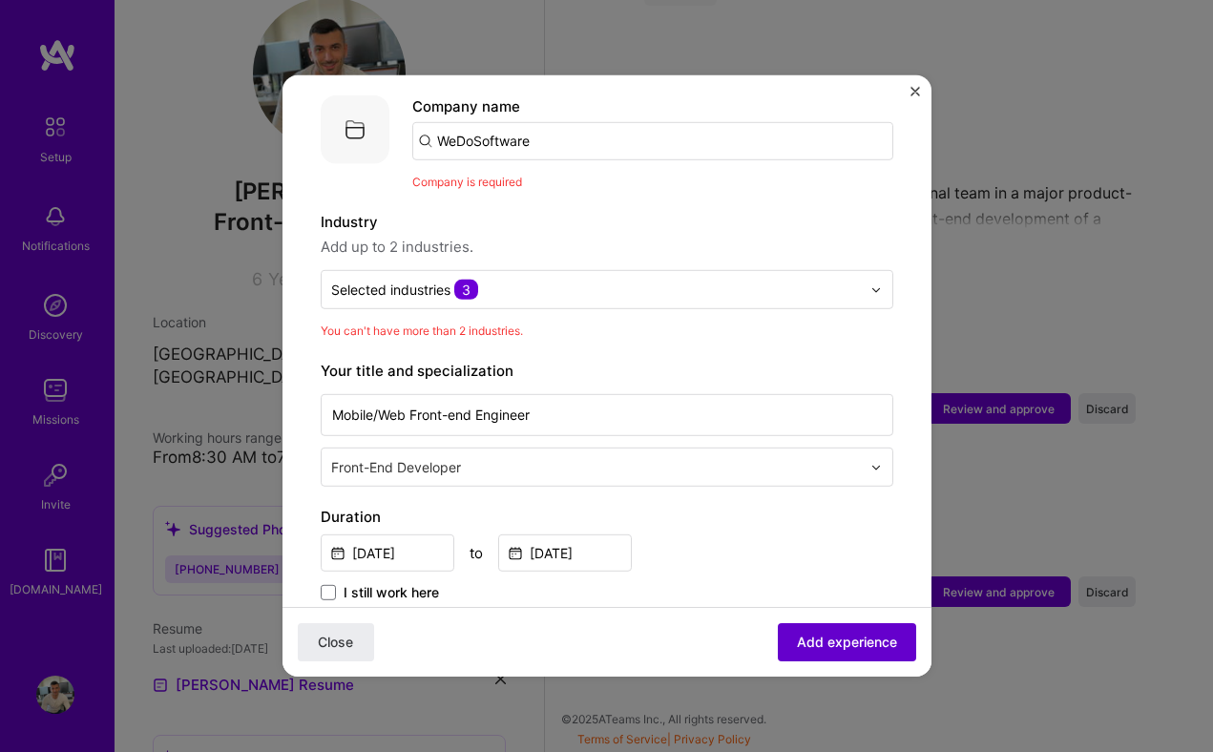
click at [821, 639] on span "Add experience" at bounding box center [847, 642] width 100 height 19
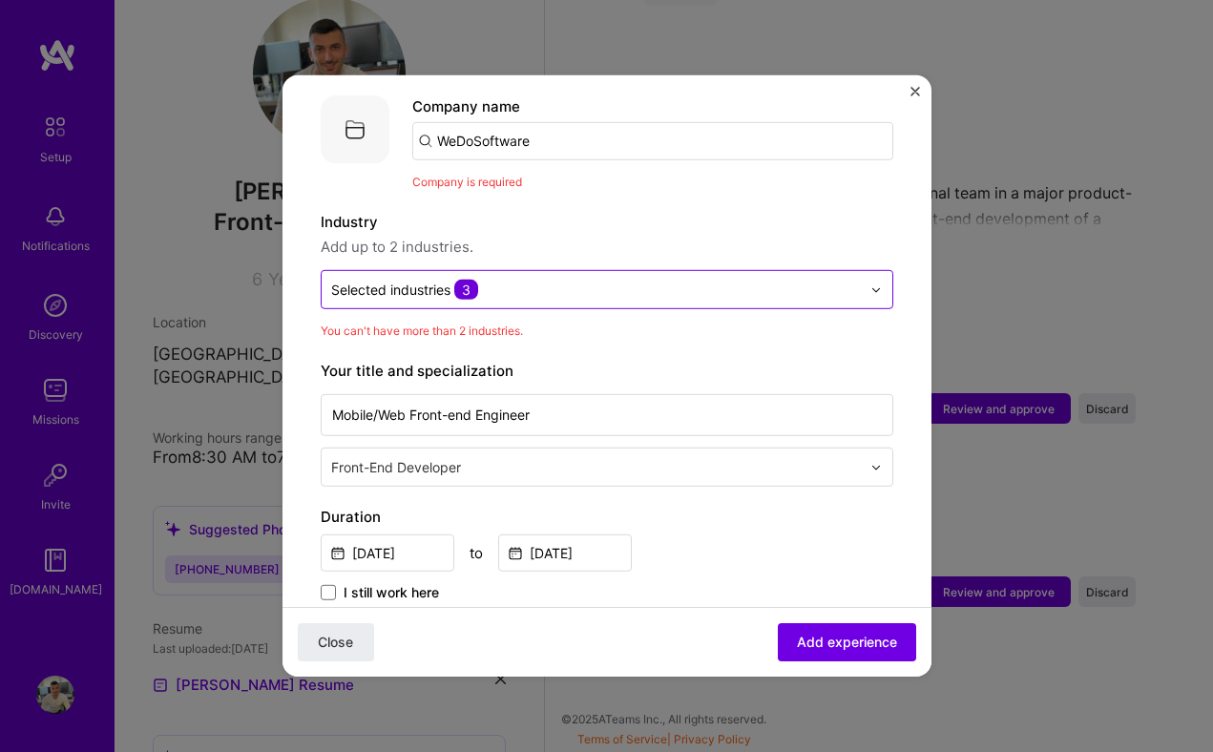
click at [499, 280] on input "text" at bounding box center [596, 290] width 530 height 20
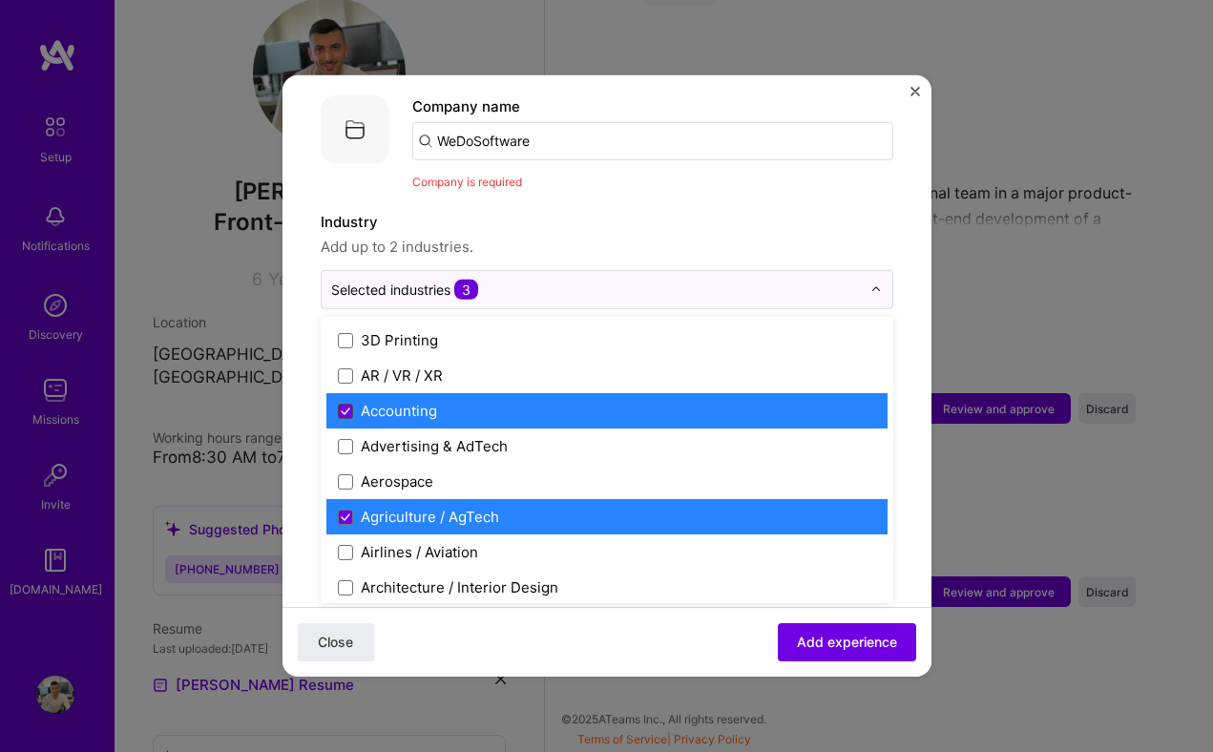
click at [341, 407] on icon at bounding box center [346, 411] width 10 height 8
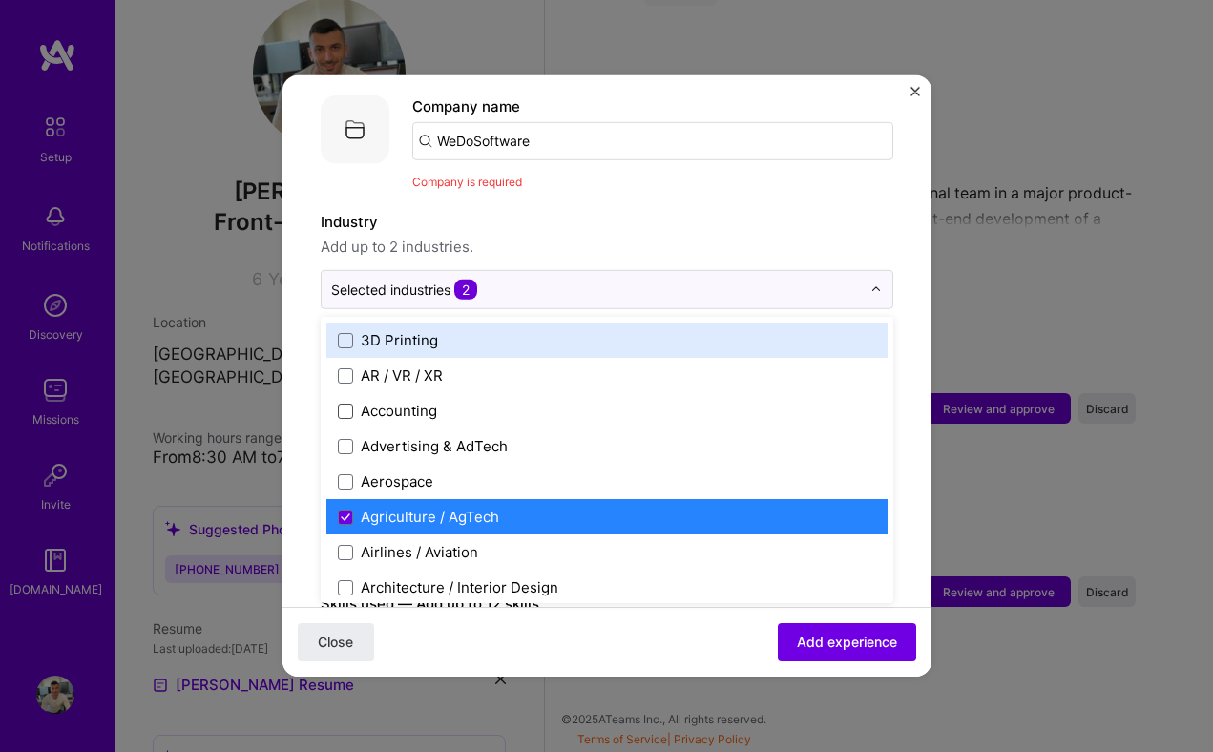
click at [772, 236] on span "Add up to 2 industries." at bounding box center [607, 247] width 573 height 23
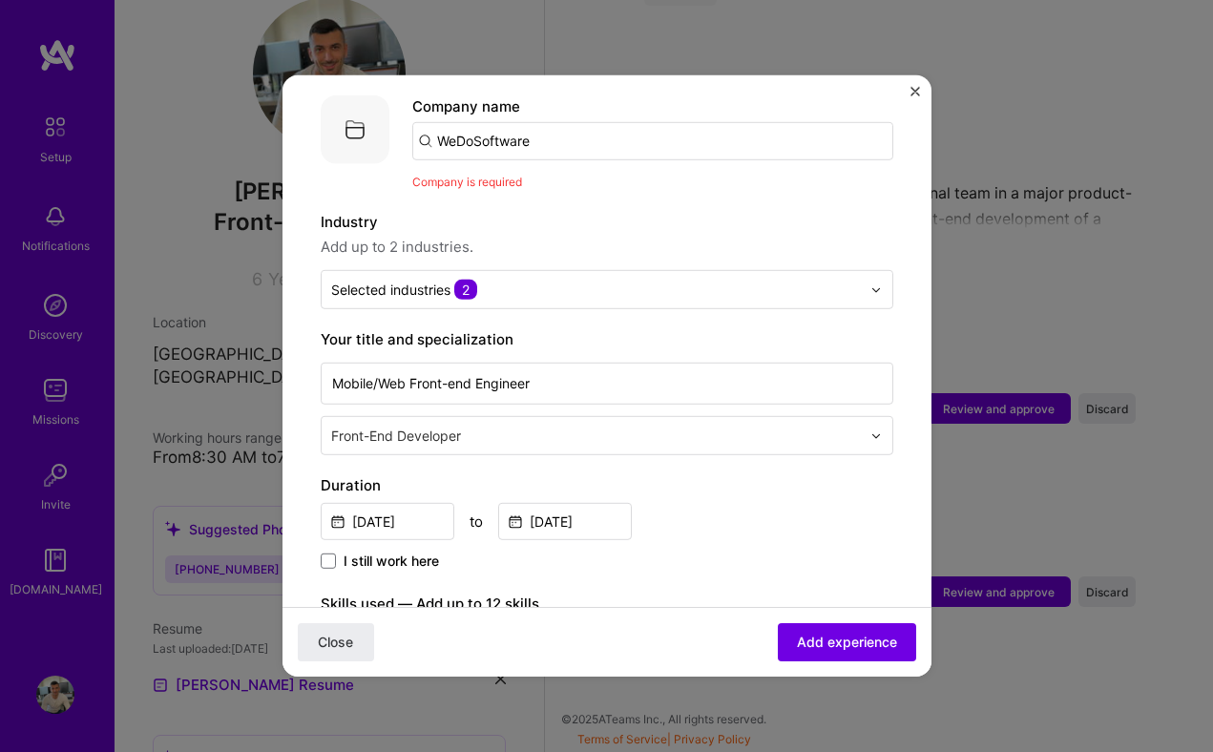
scroll to position [130, 0]
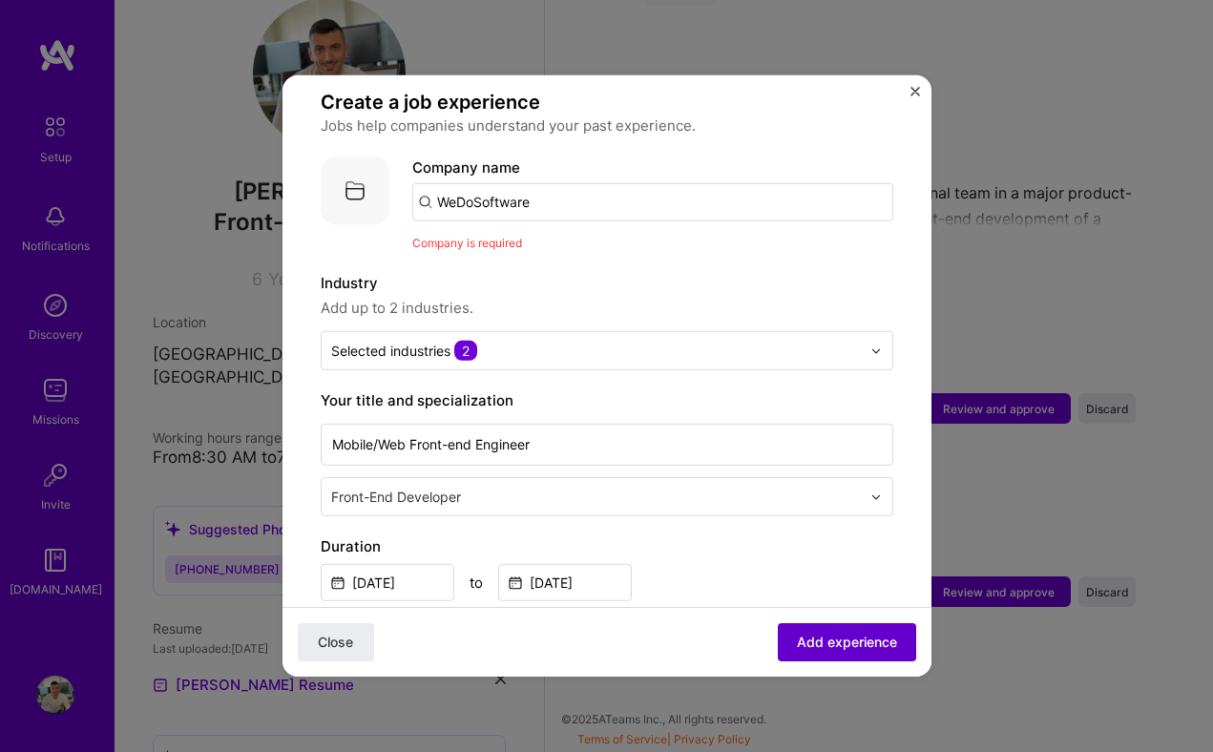
click at [810, 640] on span "Add experience" at bounding box center [847, 642] width 100 height 19
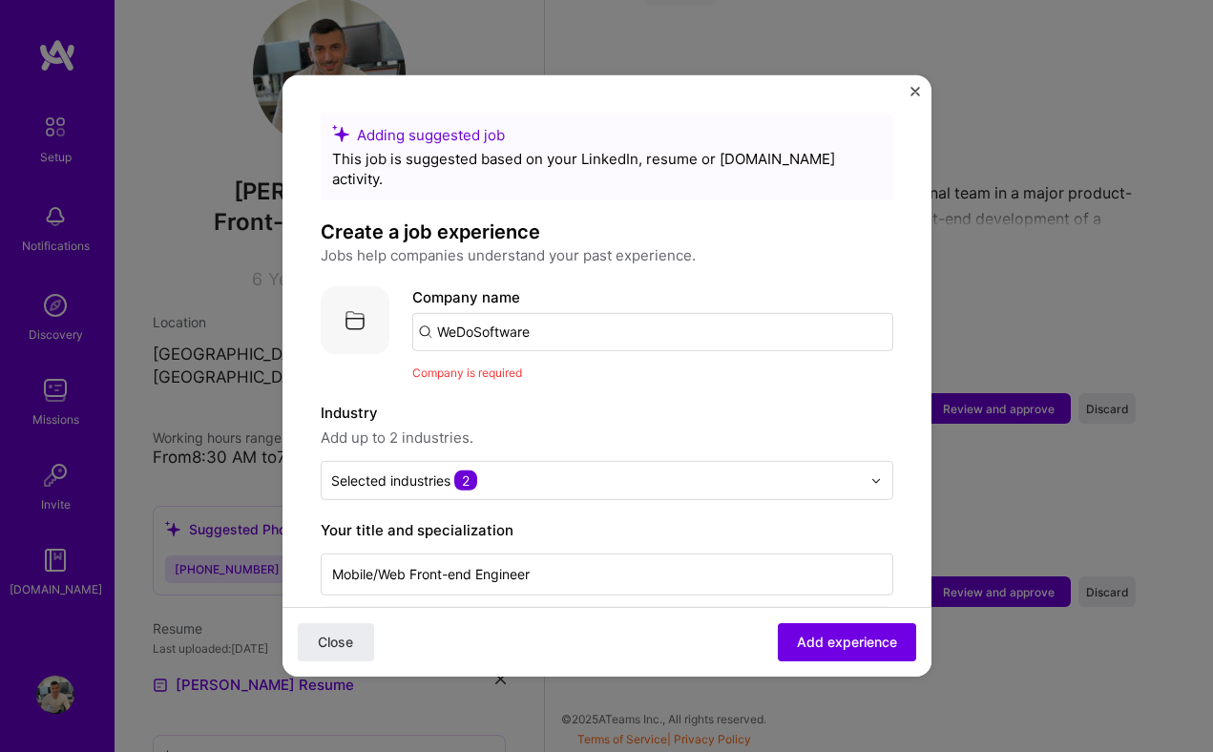
scroll to position [0, 0]
click at [576, 313] on input "WeDoSoftware" at bounding box center [652, 332] width 481 height 38
click at [539, 369] on span "WeDoSoftware" at bounding box center [520, 379] width 101 height 20
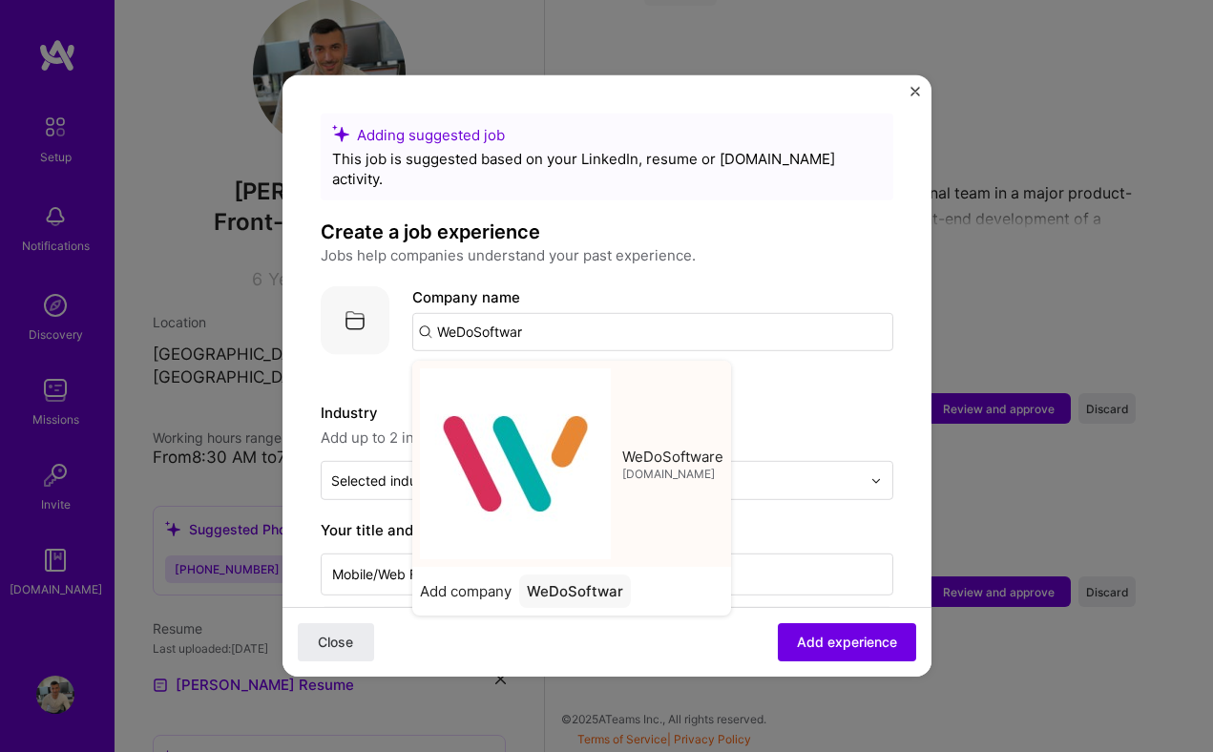
type input "WeDoSoftware"
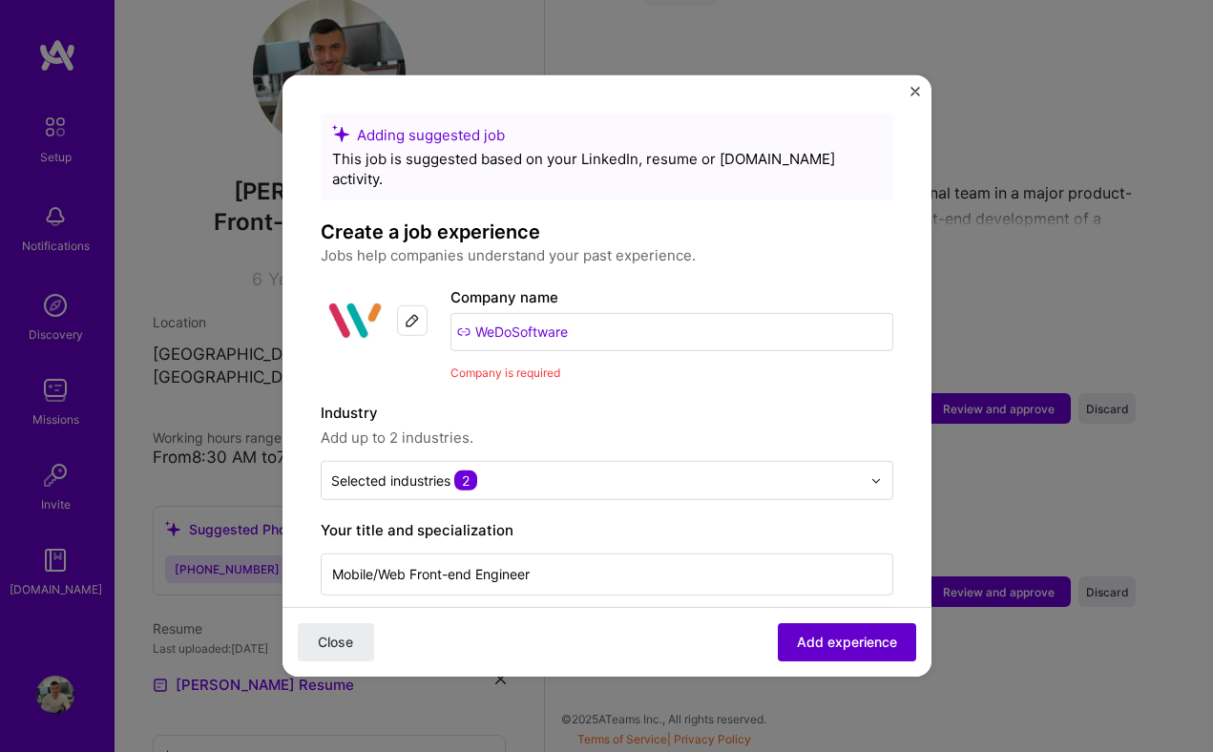
click at [849, 647] on span "Add experience" at bounding box center [847, 642] width 100 height 19
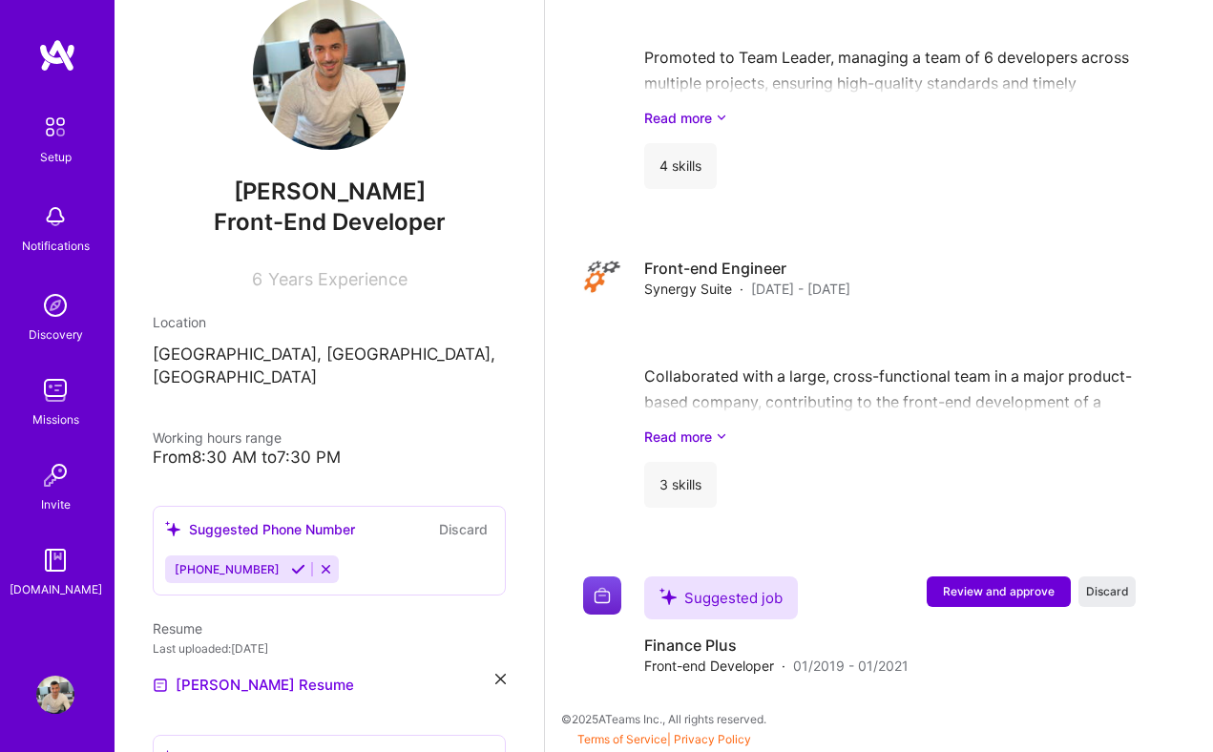
scroll to position [2165, 0]
click at [978, 591] on span "Review and approve" at bounding box center [999, 591] width 112 height 16
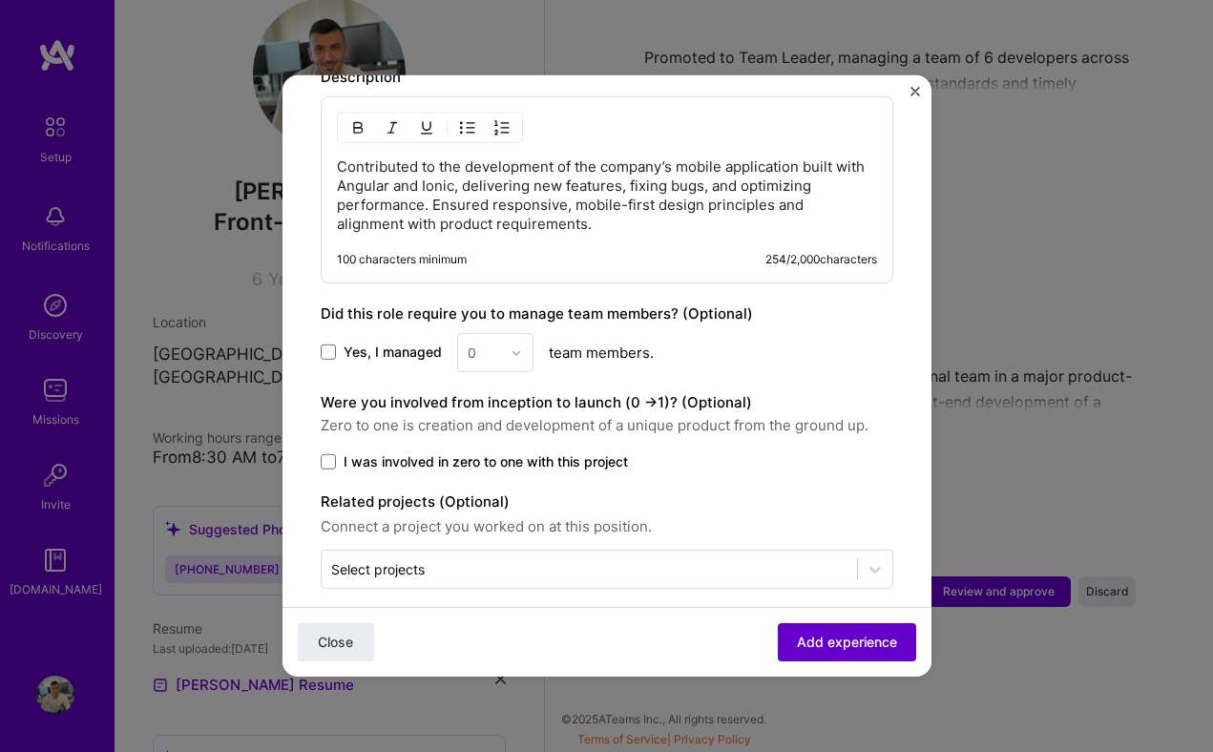
click at [852, 648] on span "Add experience" at bounding box center [847, 642] width 100 height 19
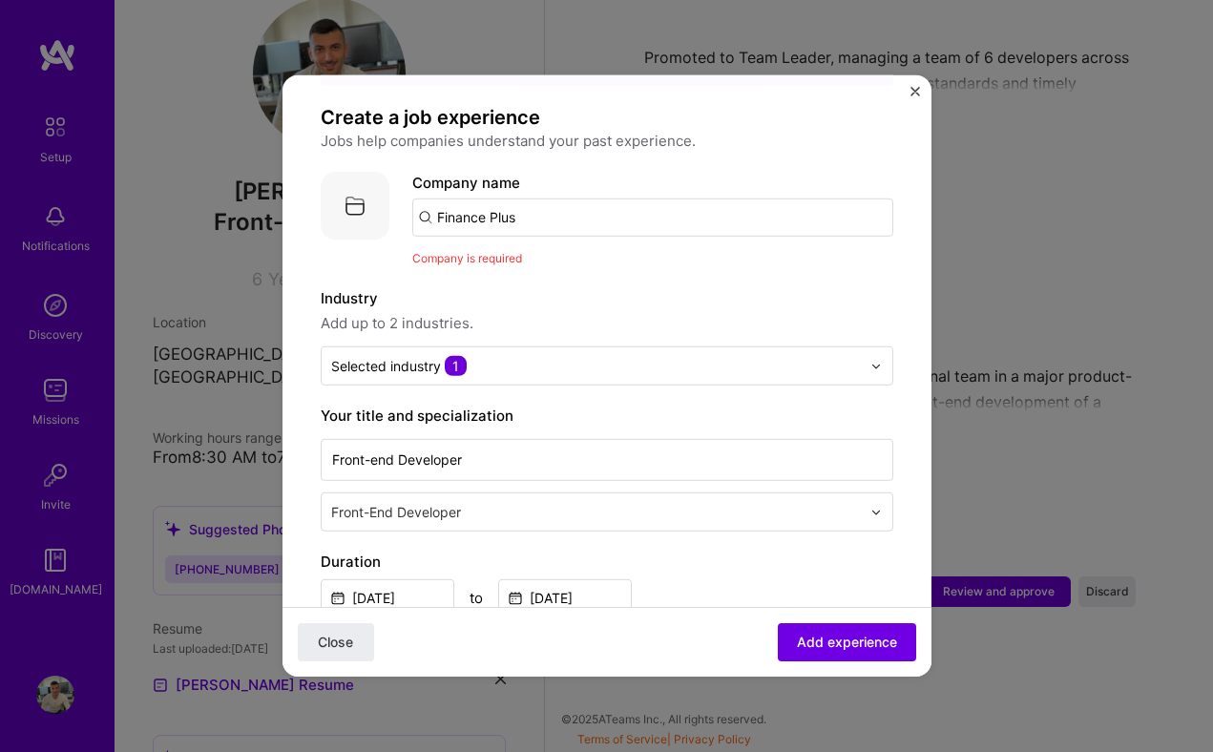
scroll to position [113, 0]
click at [533, 202] on input "Finance Plus" at bounding box center [652, 219] width 481 height 38
type input "Finance Plus"
click at [518, 248] on div "Add company Finance Plus" at bounding box center [555, 272] width 286 height 49
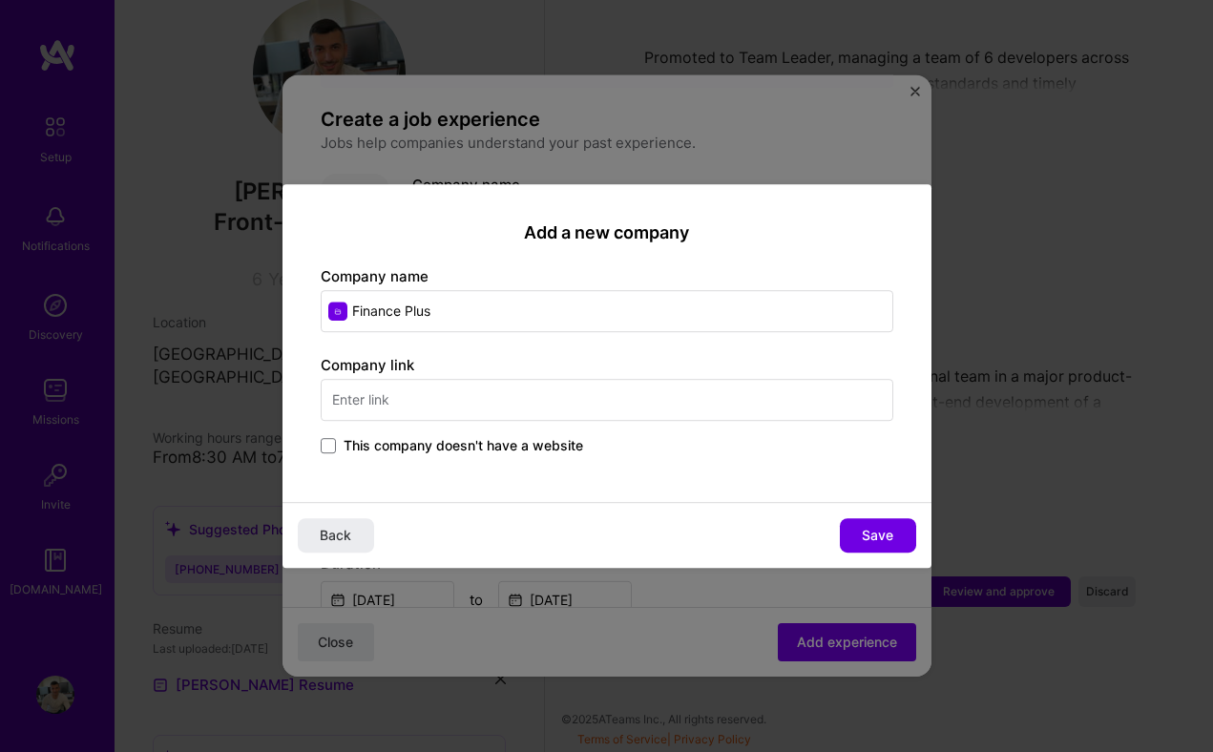
click at [438, 401] on input "text" at bounding box center [607, 400] width 573 height 42
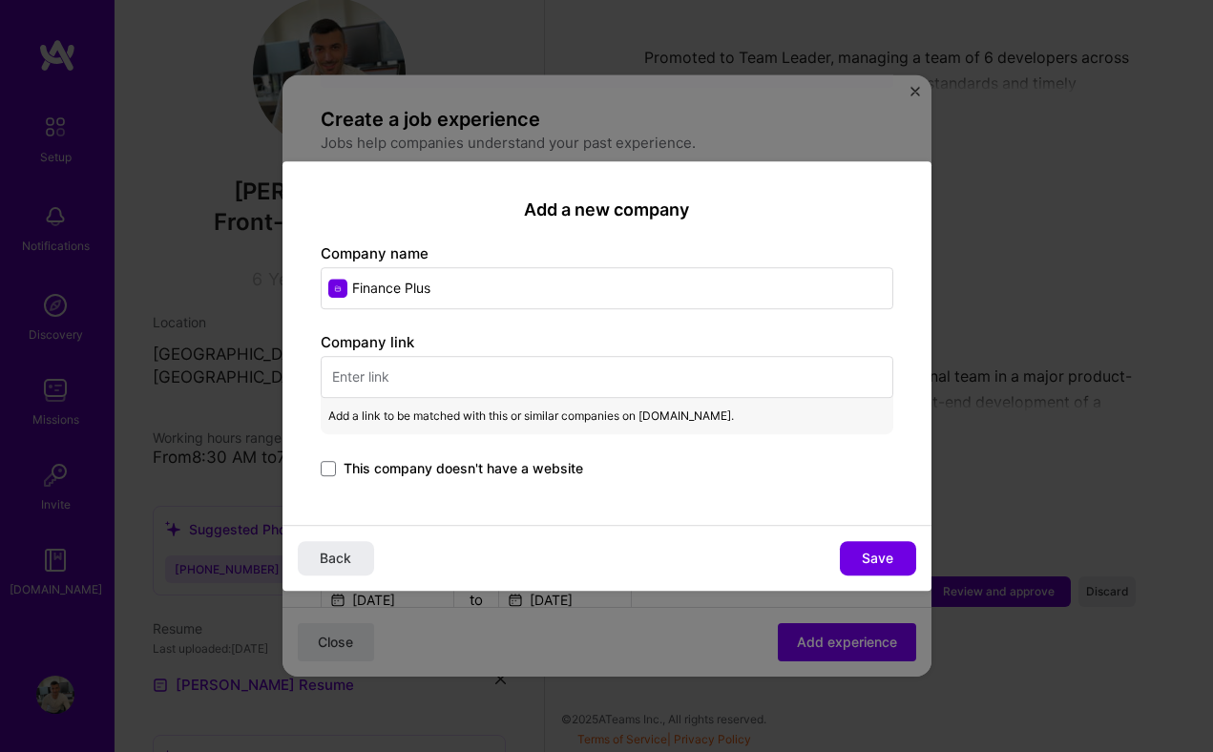
paste input "[URL][DOMAIN_NAME]"
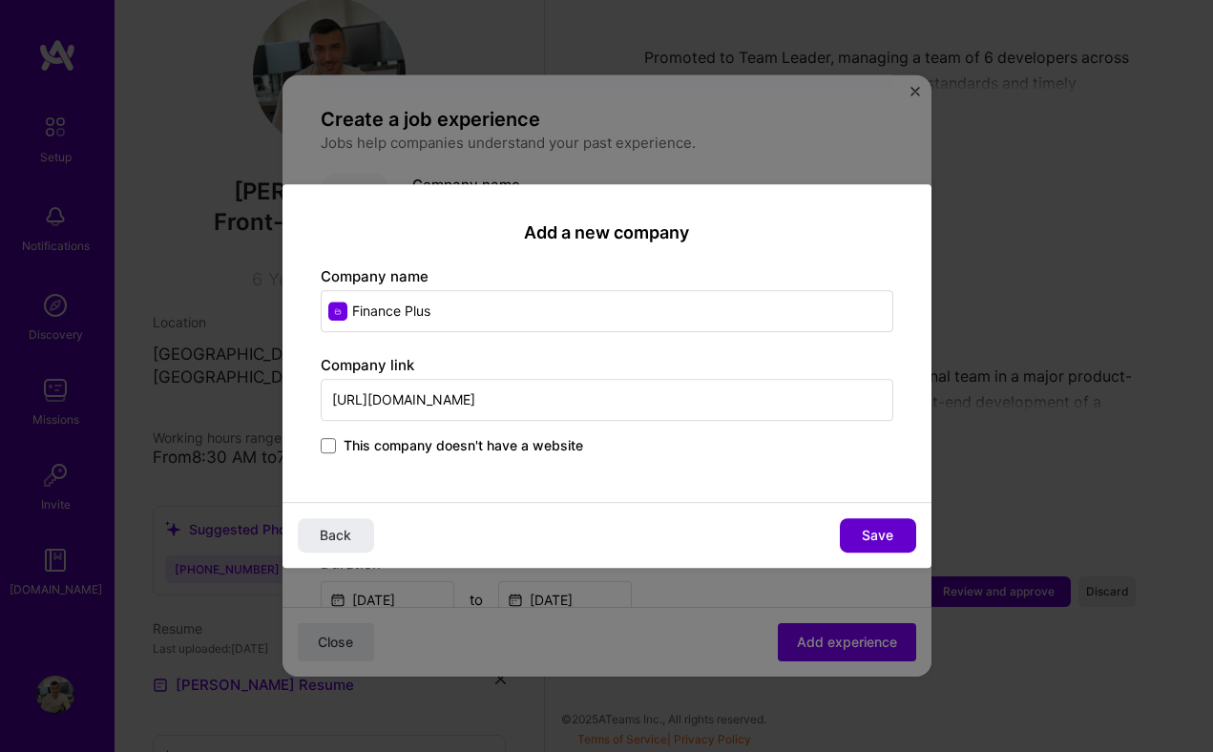
type input "[URL][DOMAIN_NAME]"
click at [876, 527] on span "Save" at bounding box center [877, 535] width 31 height 19
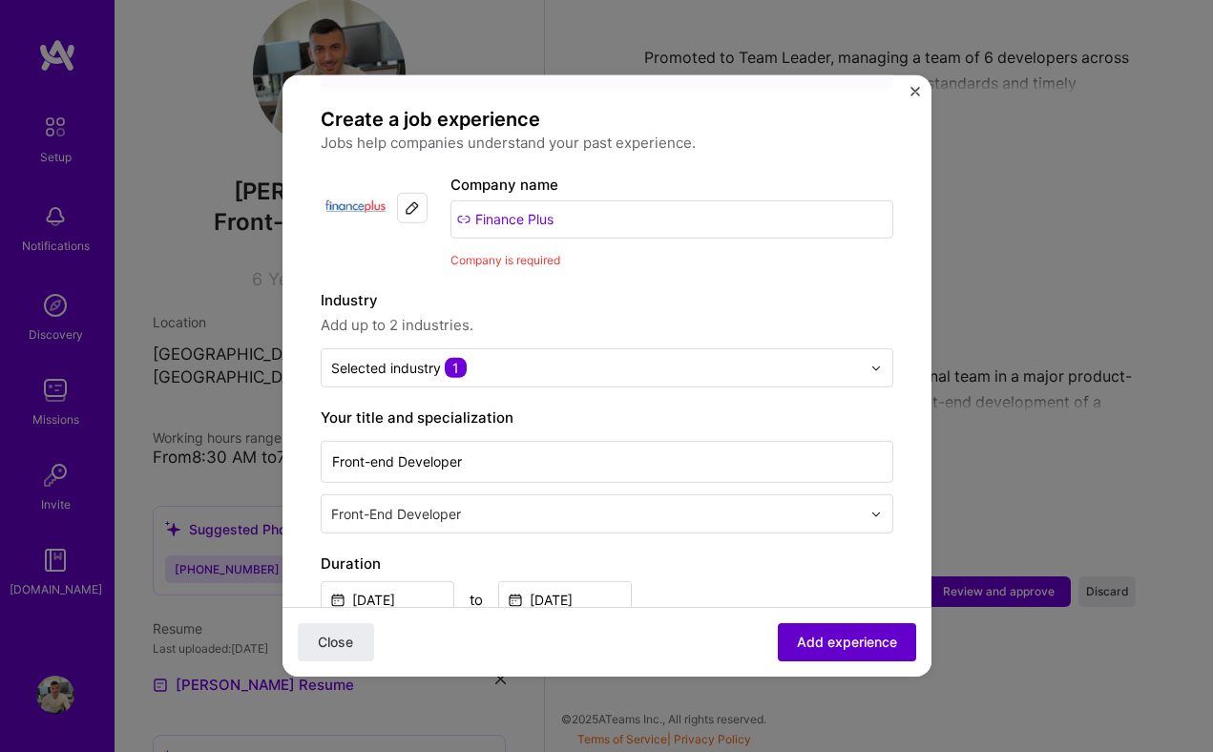
click at [838, 640] on span "Add experience" at bounding box center [847, 642] width 100 height 19
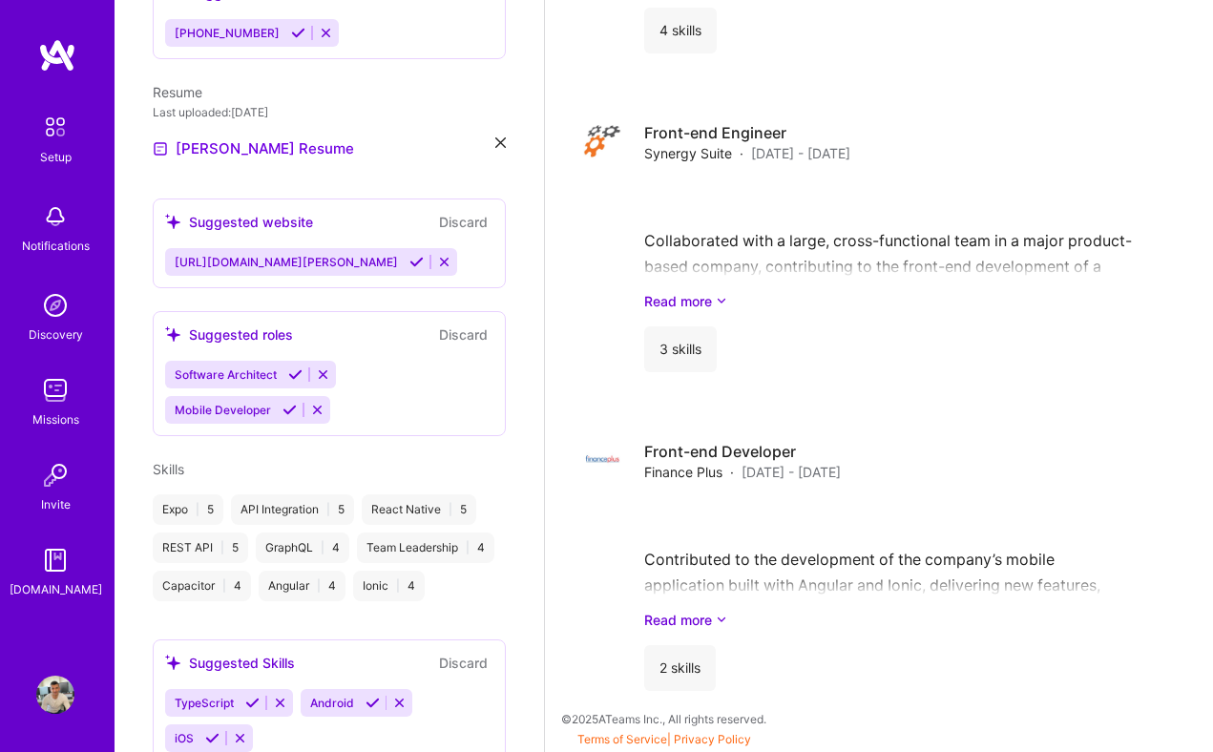
scroll to position [576, 0]
click at [181, 495] on div "Expo | 5" at bounding box center [188, 510] width 71 height 31
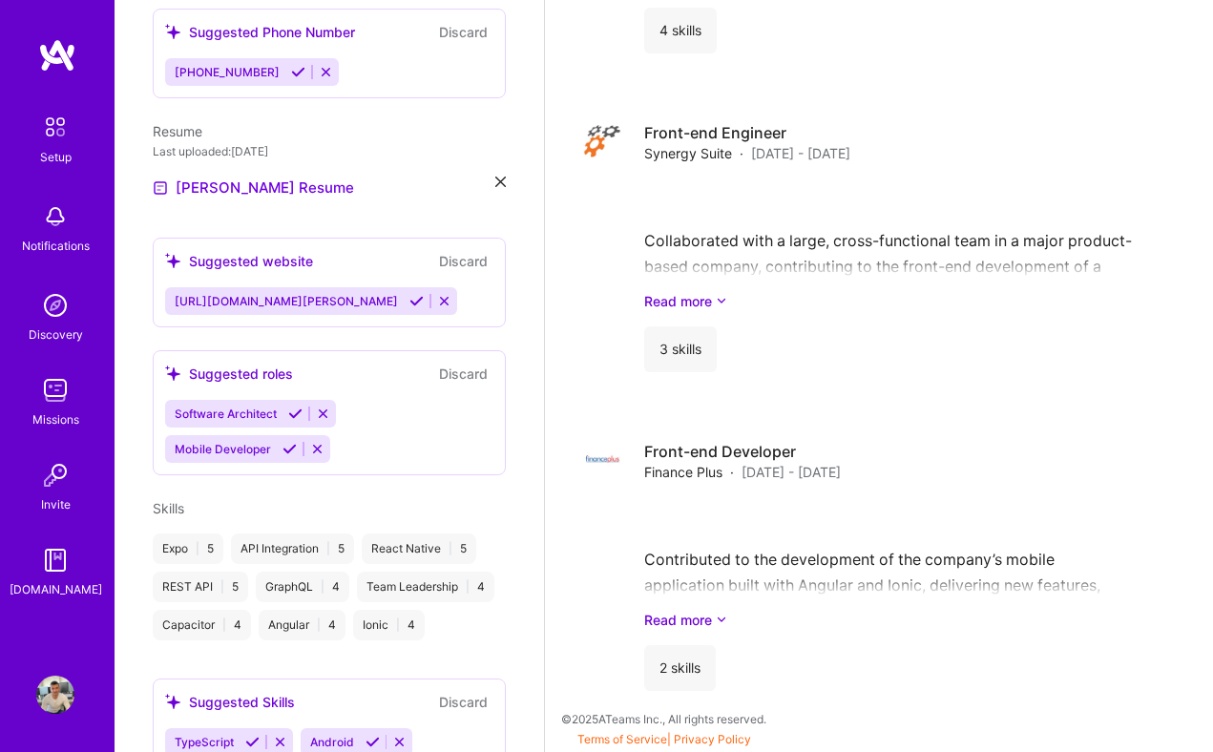
scroll to position [536, 0]
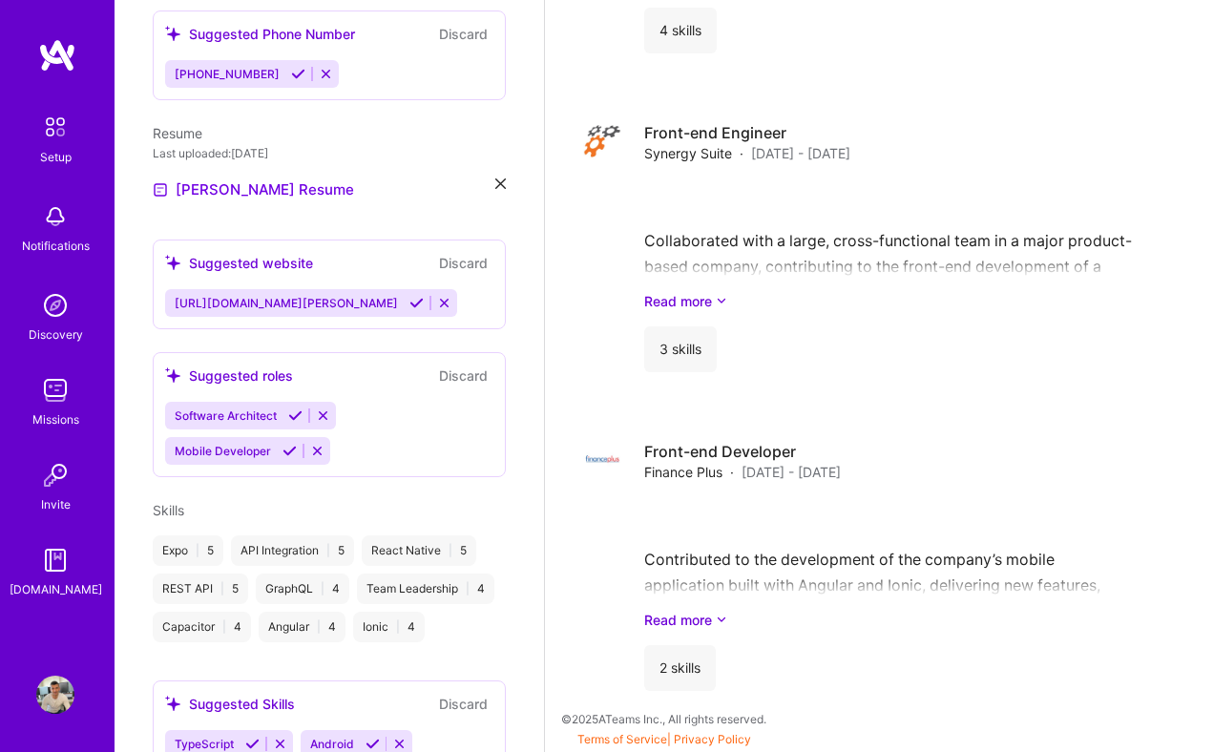
click at [293, 409] on icon at bounding box center [295, 416] width 14 height 14
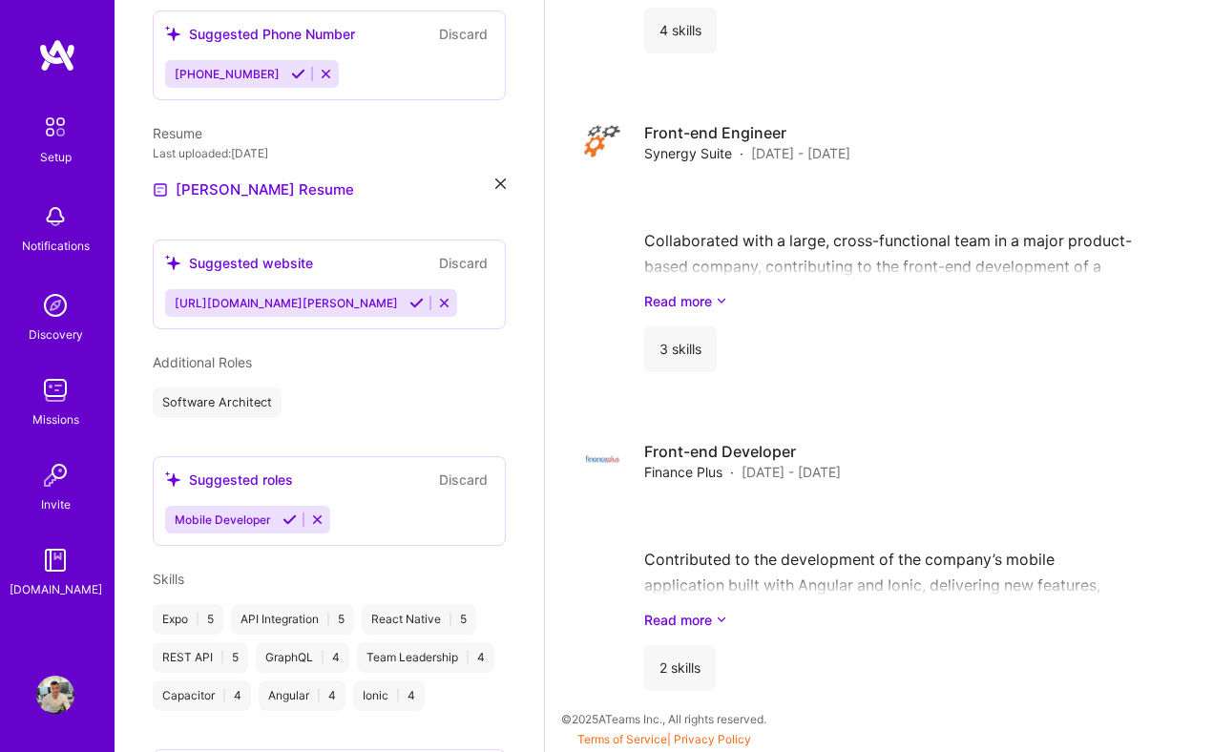
click at [292, 399] on div "Software Architect" at bounding box center [329, 403] width 353 height 31
click at [284, 513] on icon at bounding box center [290, 520] width 14 height 14
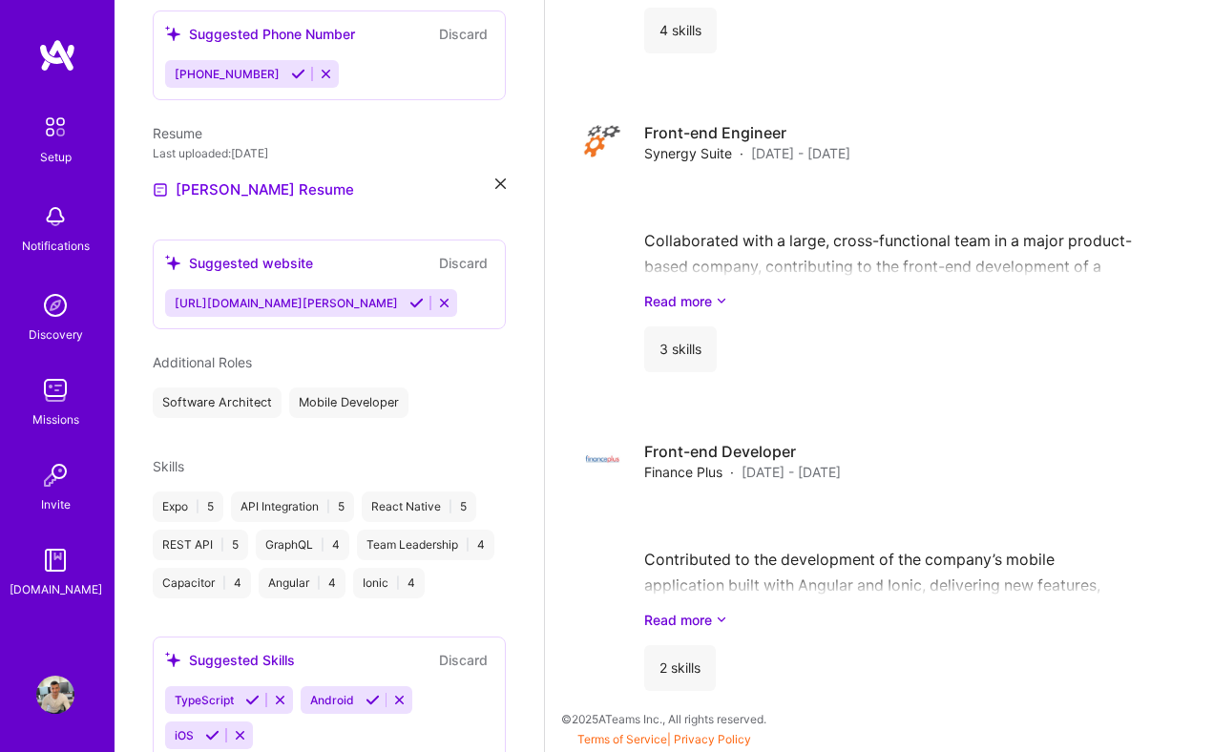
scroll to position [494, 0]
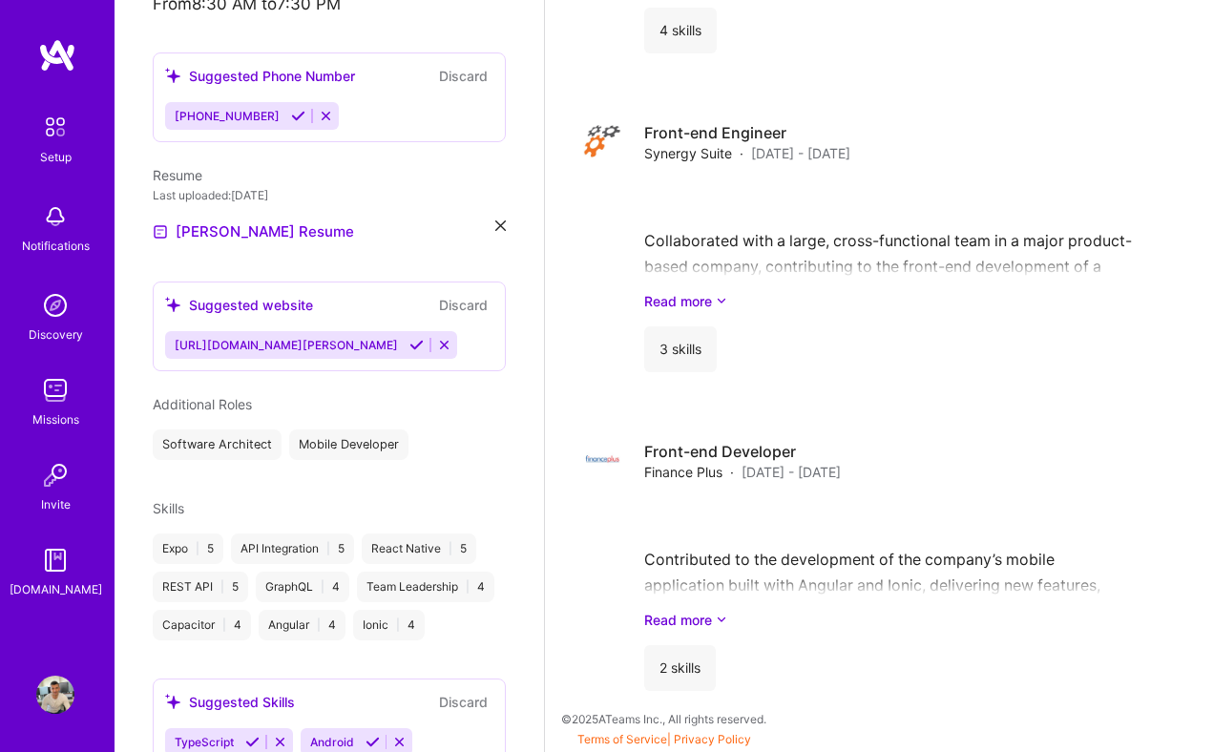
click at [412, 338] on icon at bounding box center [416, 345] width 14 height 14
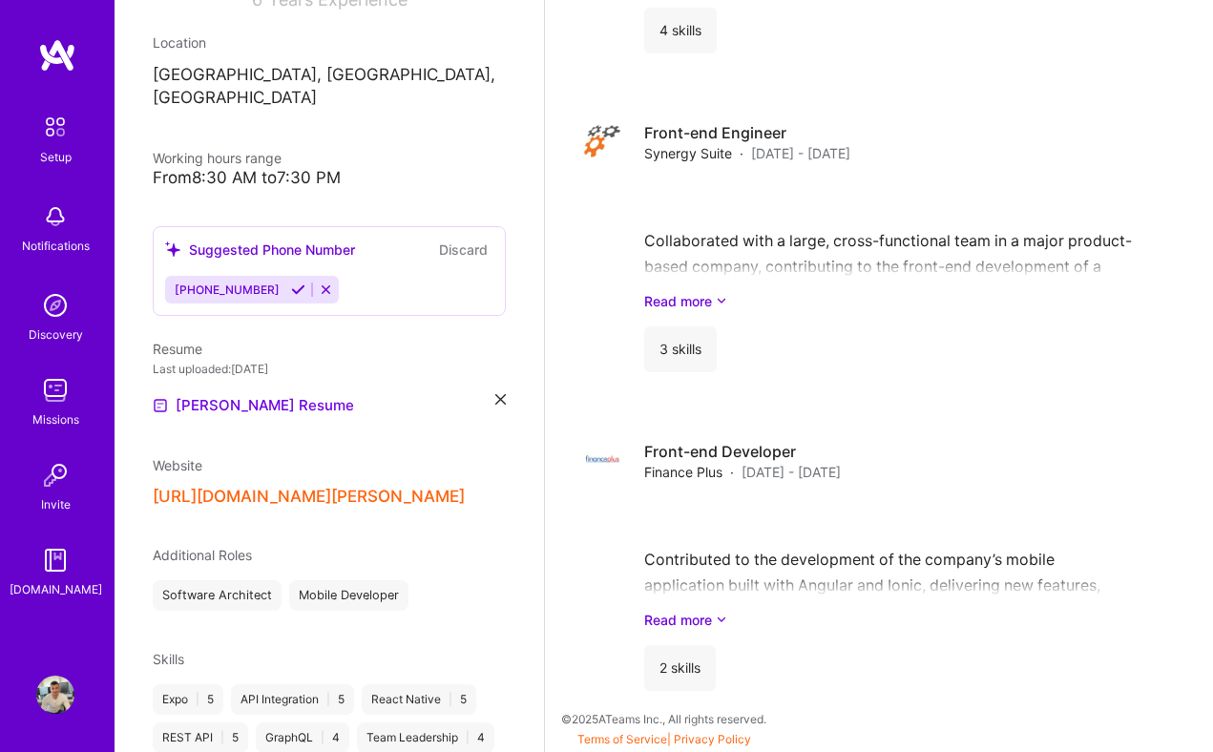
scroll to position [309, 0]
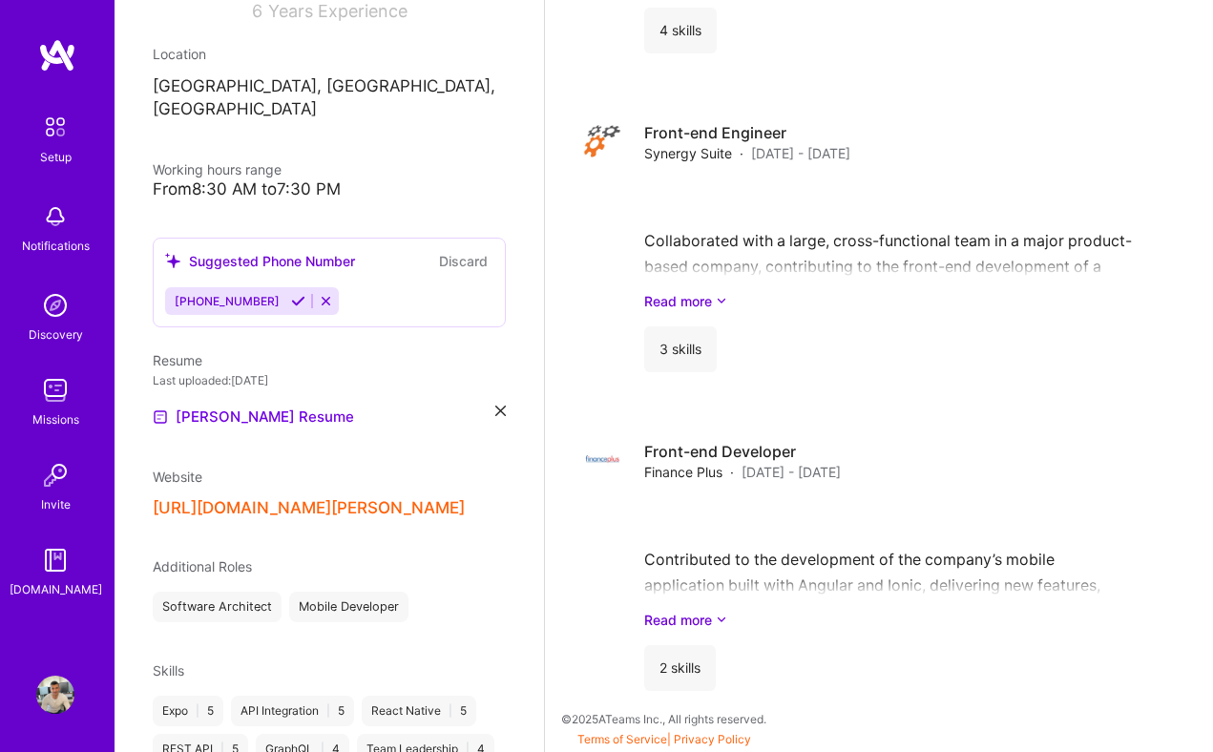
click at [291, 294] on icon at bounding box center [298, 301] width 14 height 14
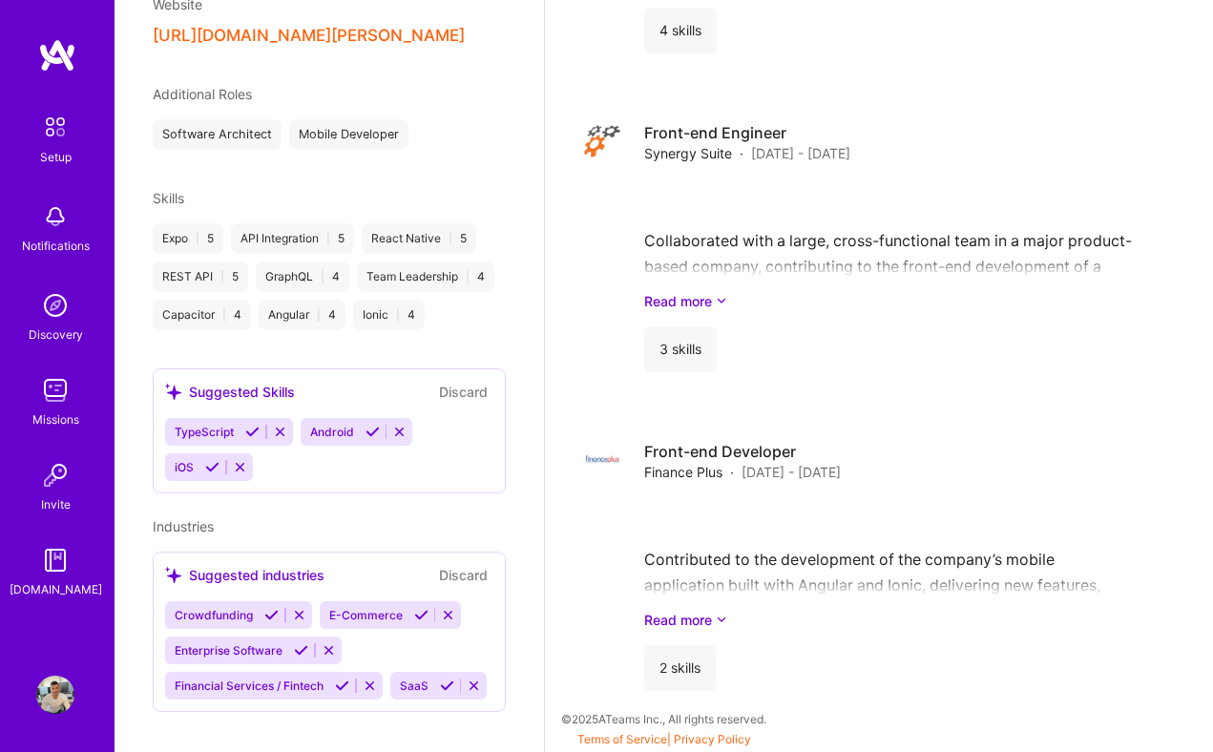
scroll to position [764, 0]
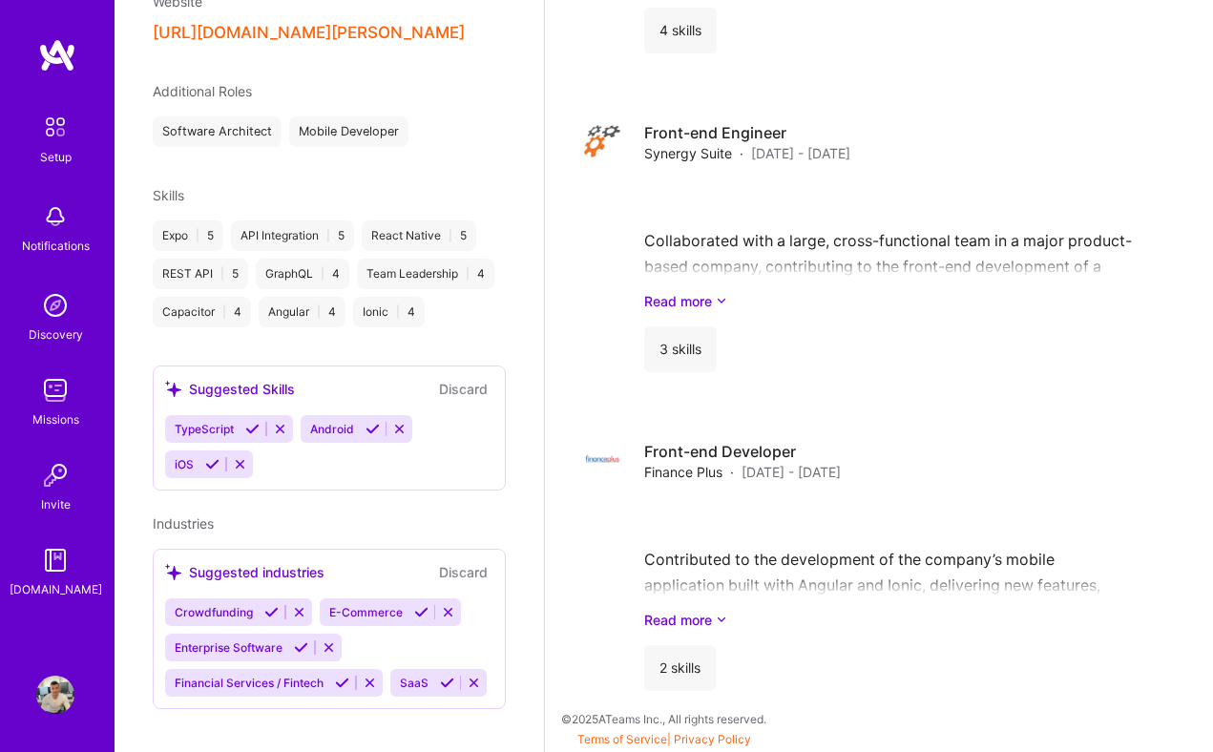
click at [215, 457] on icon at bounding box center [212, 464] width 14 height 14
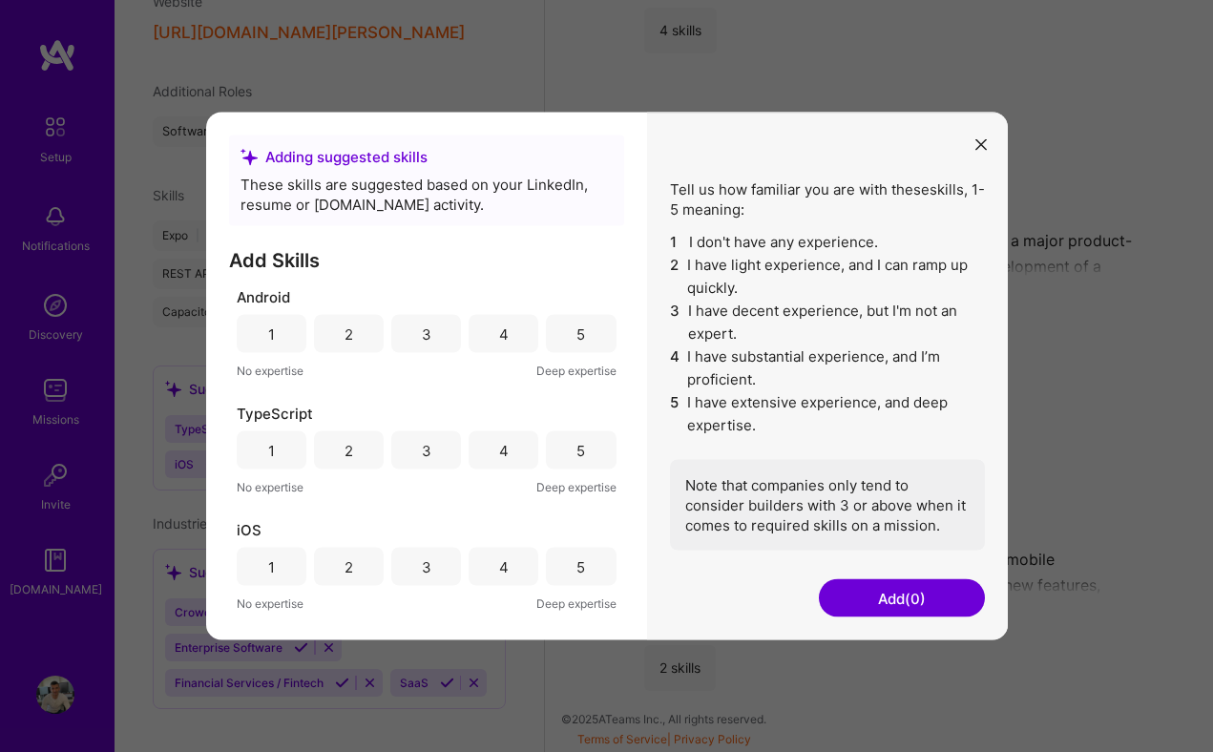
click at [514, 452] on div "4" at bounding box center [504, 450] width 70 height 38
click at [505, 577] on div "4" at bounding box center [504, 567] width 70 height 38
click at [506, 309] on div "Android 1 2 3 4 5 No expertise Deep expertise" at bounding box center [427, 334] width 380 height 94
click at [505, 336] on div "4" at bounding box center [504, 334] width 10 height 20
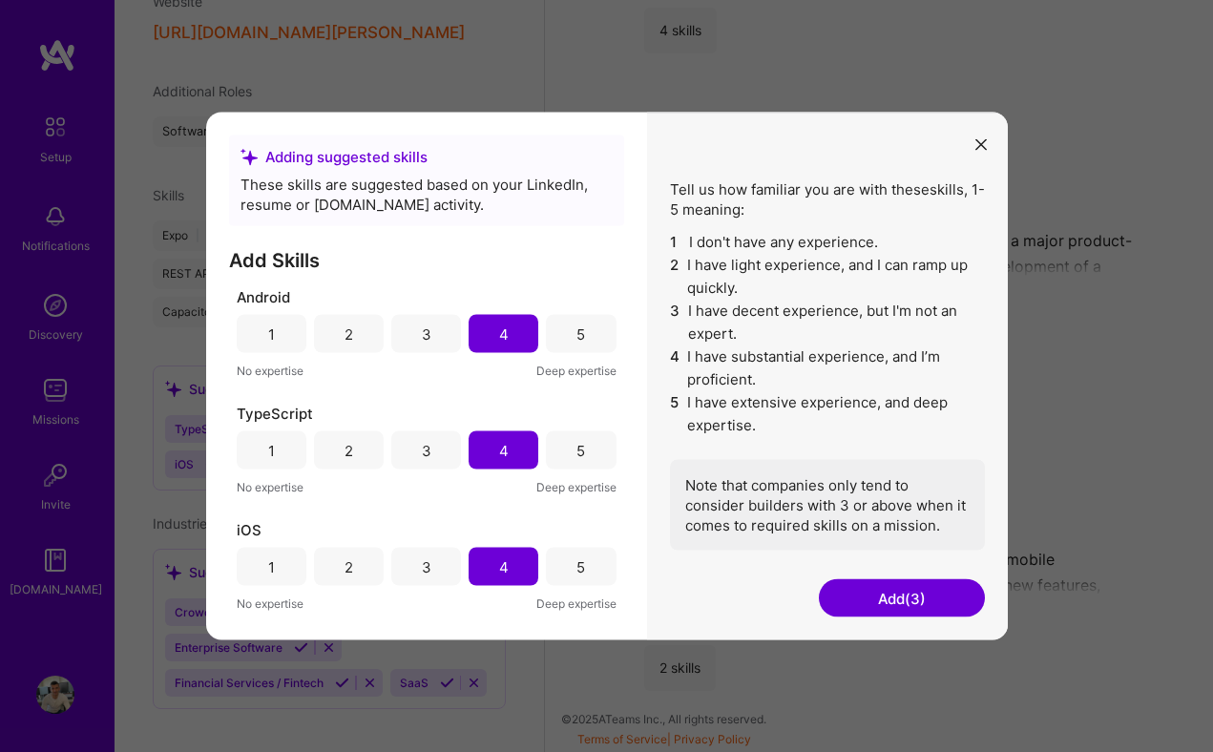
click at [874, 592] on button "Add (3)" at bounding box center [902, 598] width 166 height 38
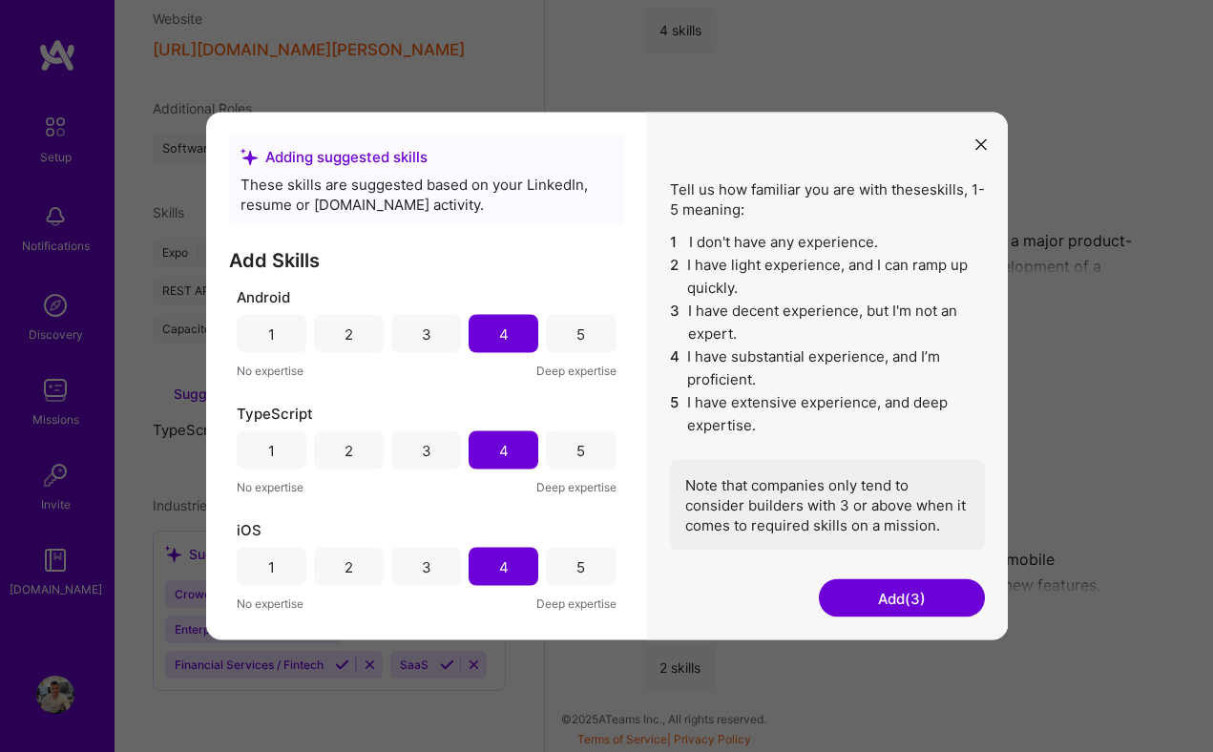
scroll to position [613, 0]
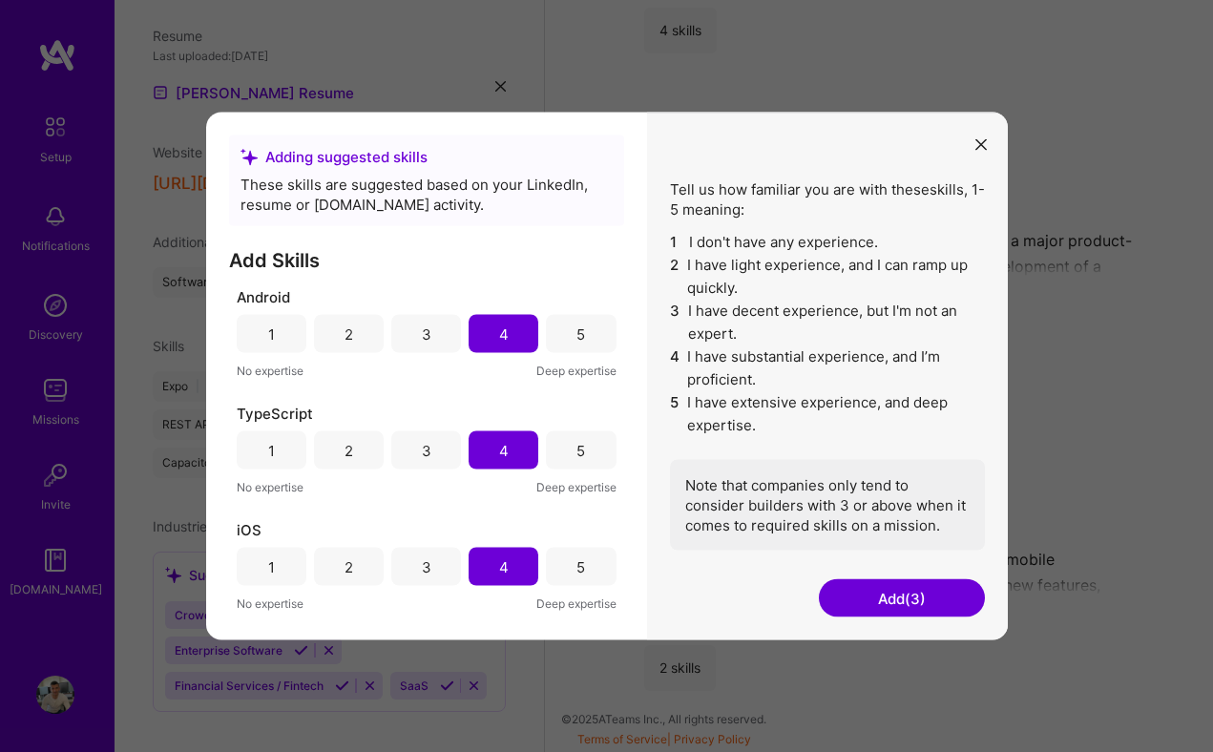
click at [869, 597] on button "Add (3)" at bounding box center [902, 598] width 166 height 38
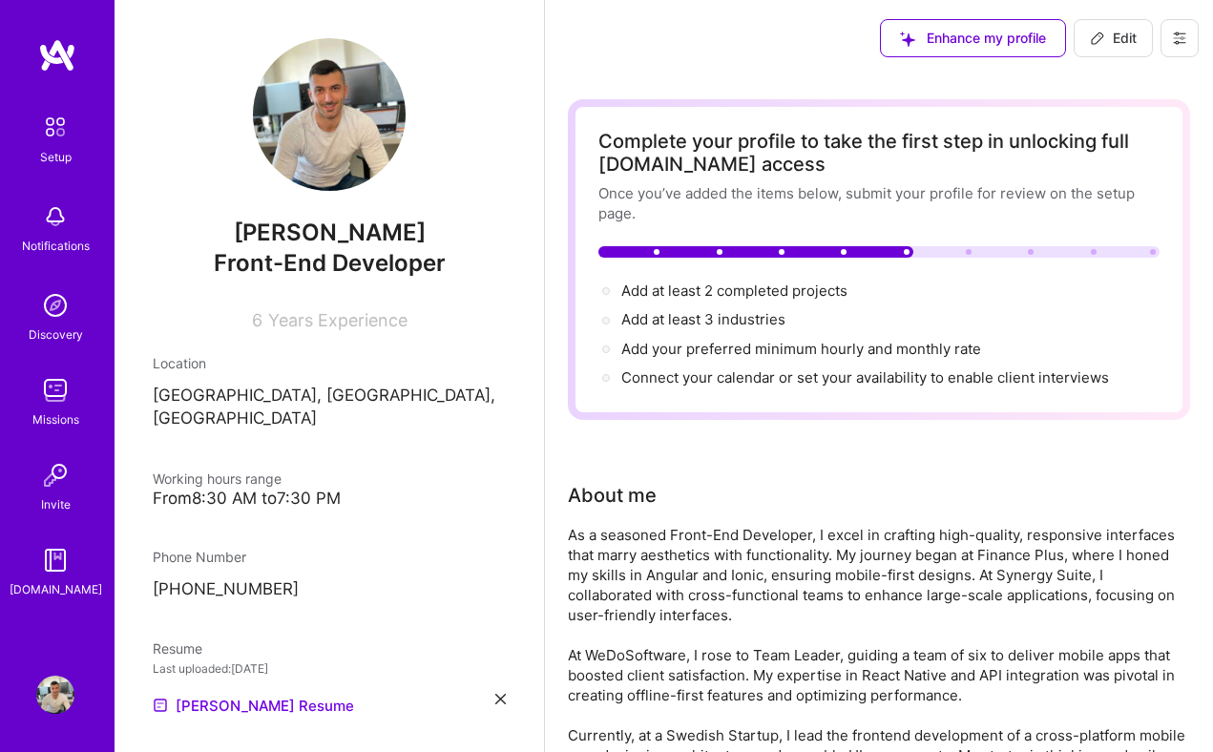
scroll to position [0, 0]
click at [745, 295] on span "Add at least 2 completed projects →" at bounding box center [742, 291] width 243 height 18
select select "ME"
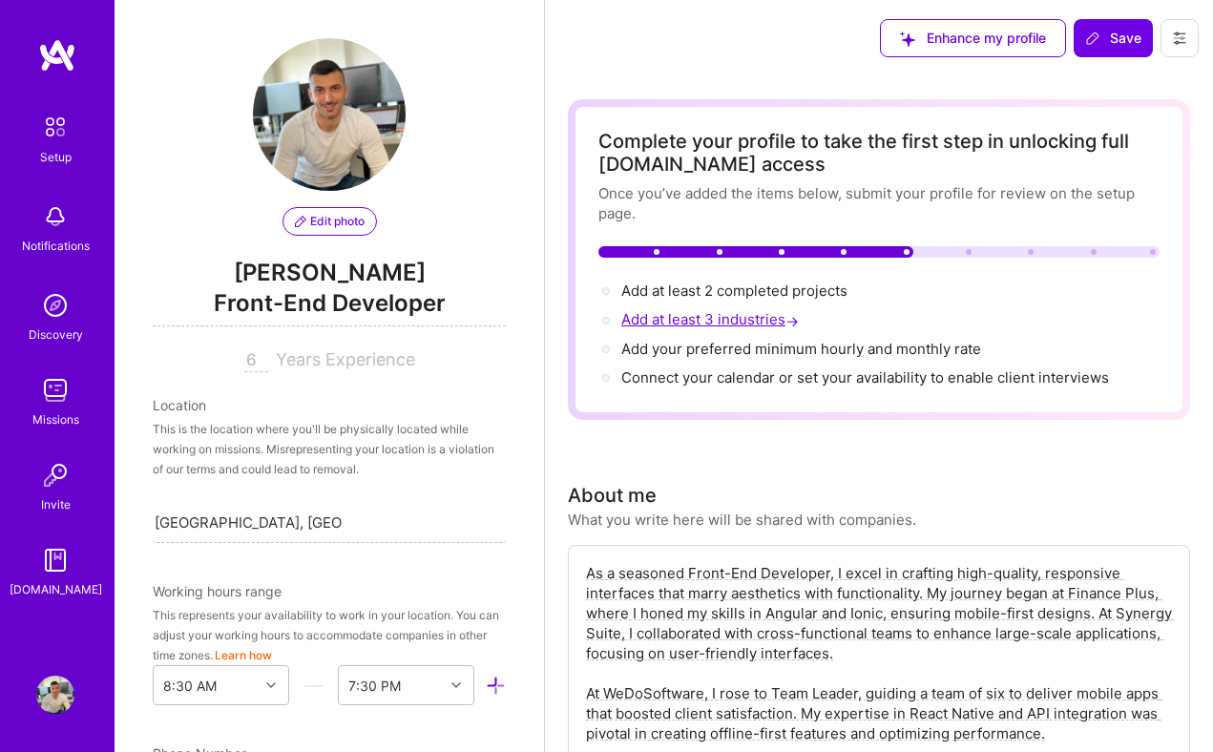
click at [713, 321] on span "Add at least 3 industries →" at bounding box center [711, 319] width 181 height 18
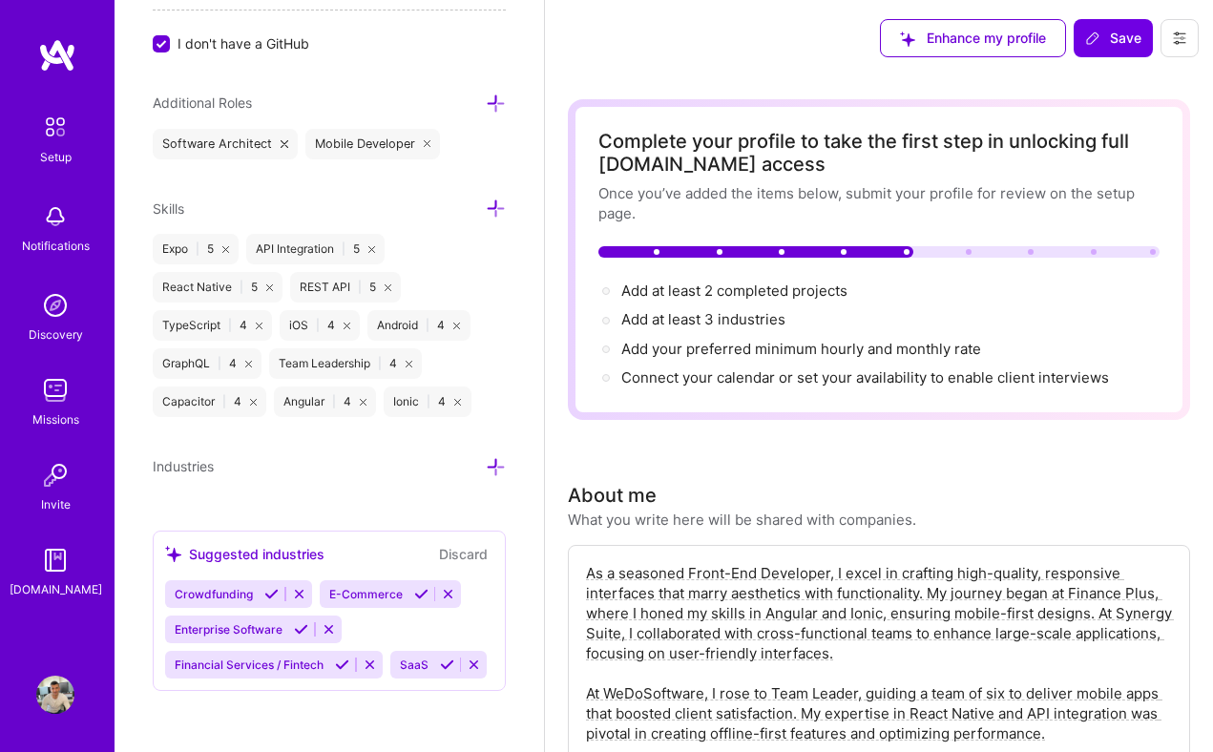
click at [303, 627] on icon at bounding box center [301, 629] width 14 height 14
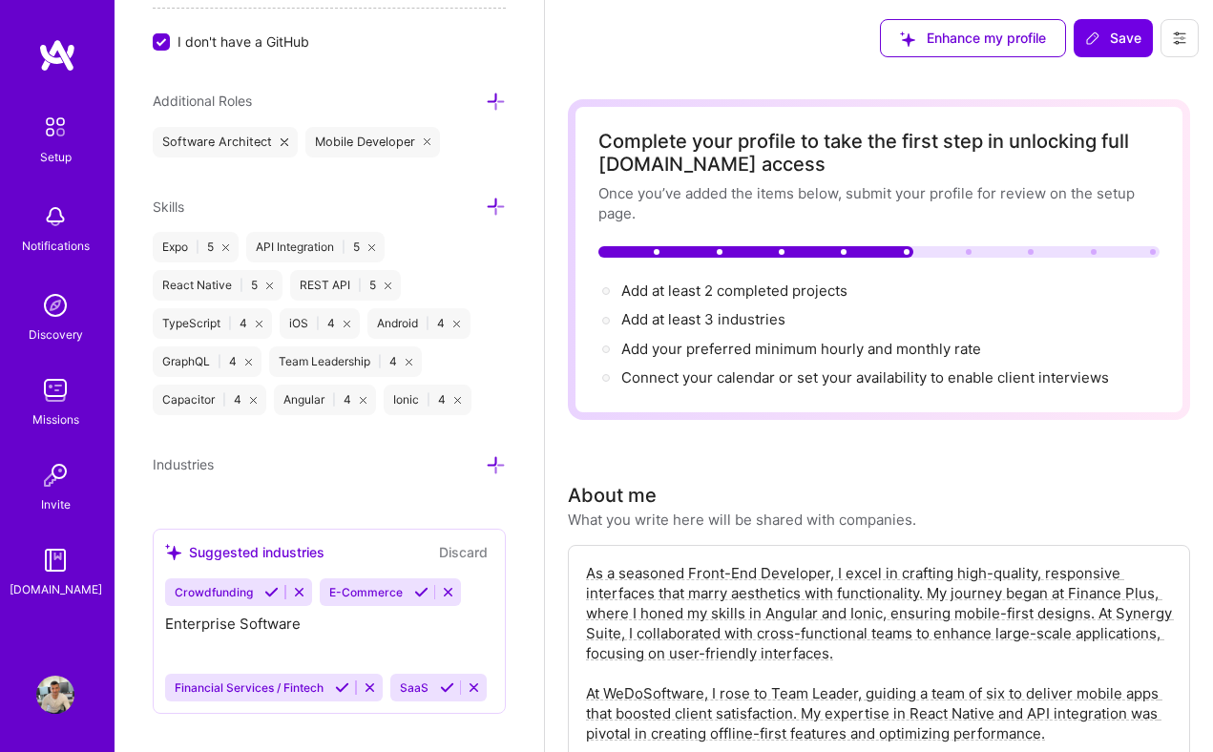
scroll to position [1218, 0]
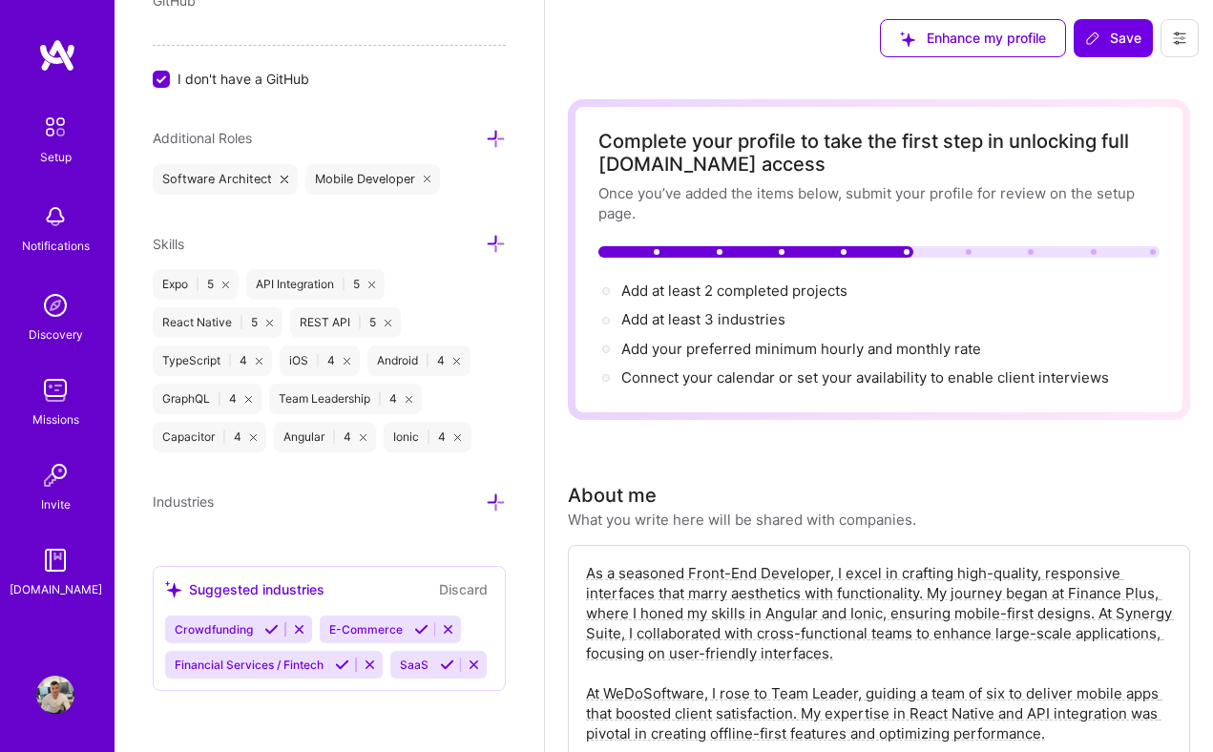
click at [343, 666] on icon at bounding box center [342, 665] width 14 height 14
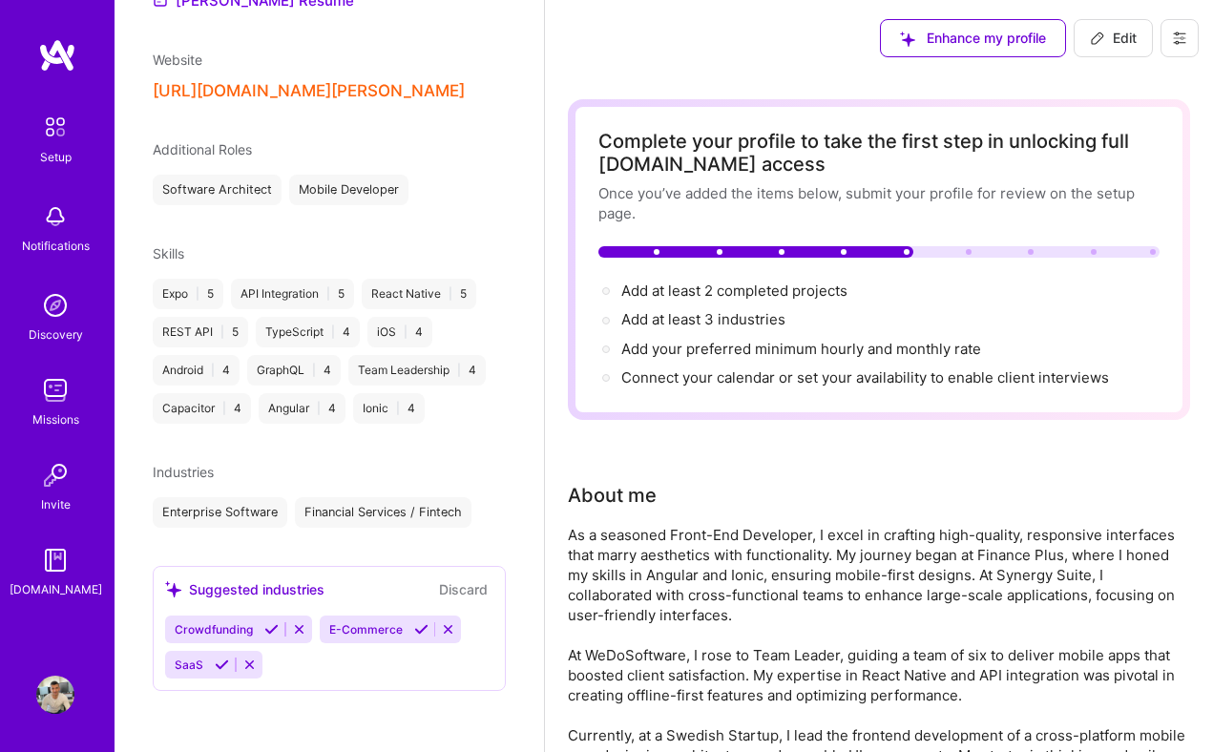
scroll to position [684, 0]
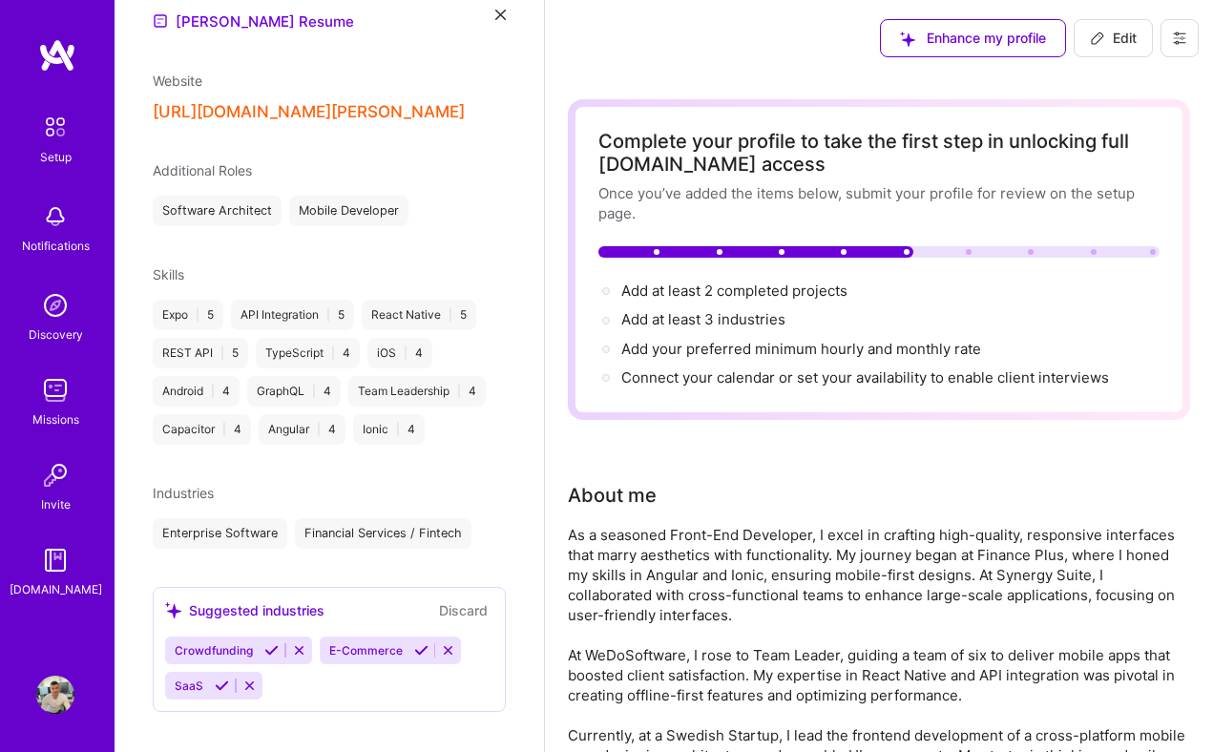
click at [222, 679] on icon at bounding box center [222, 686] width 14 height 14
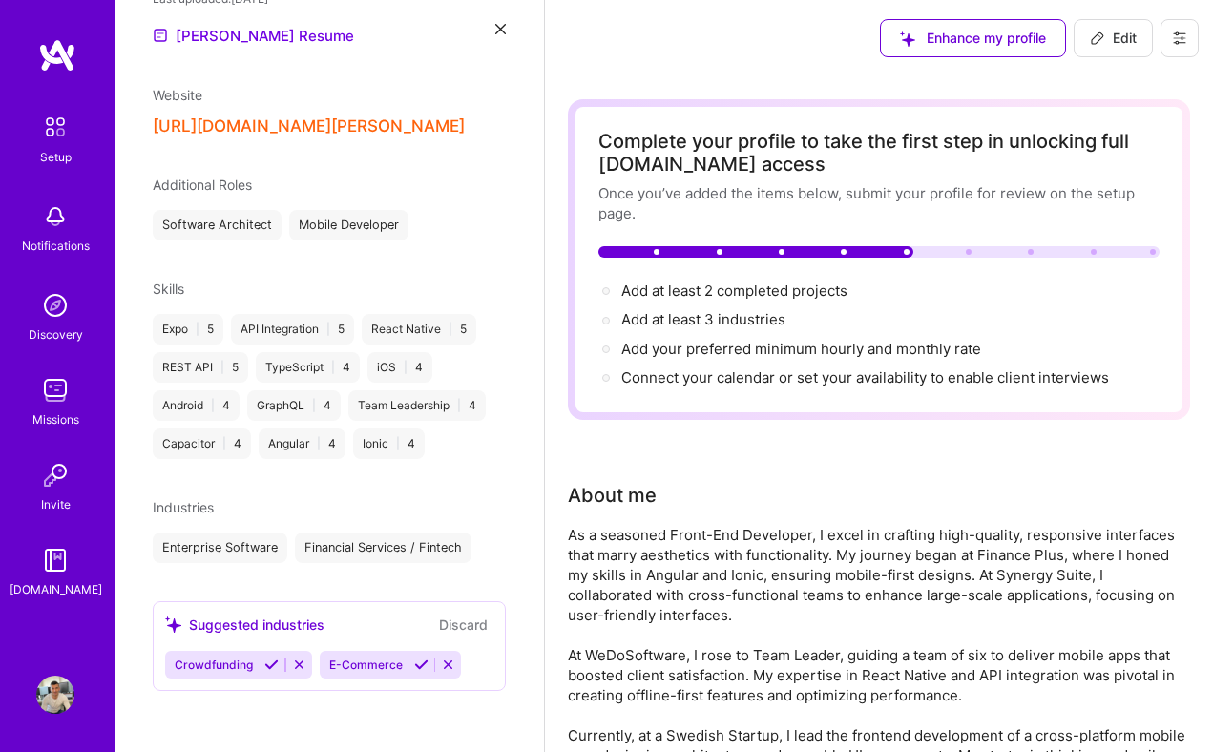
scroll to position [649, 0]
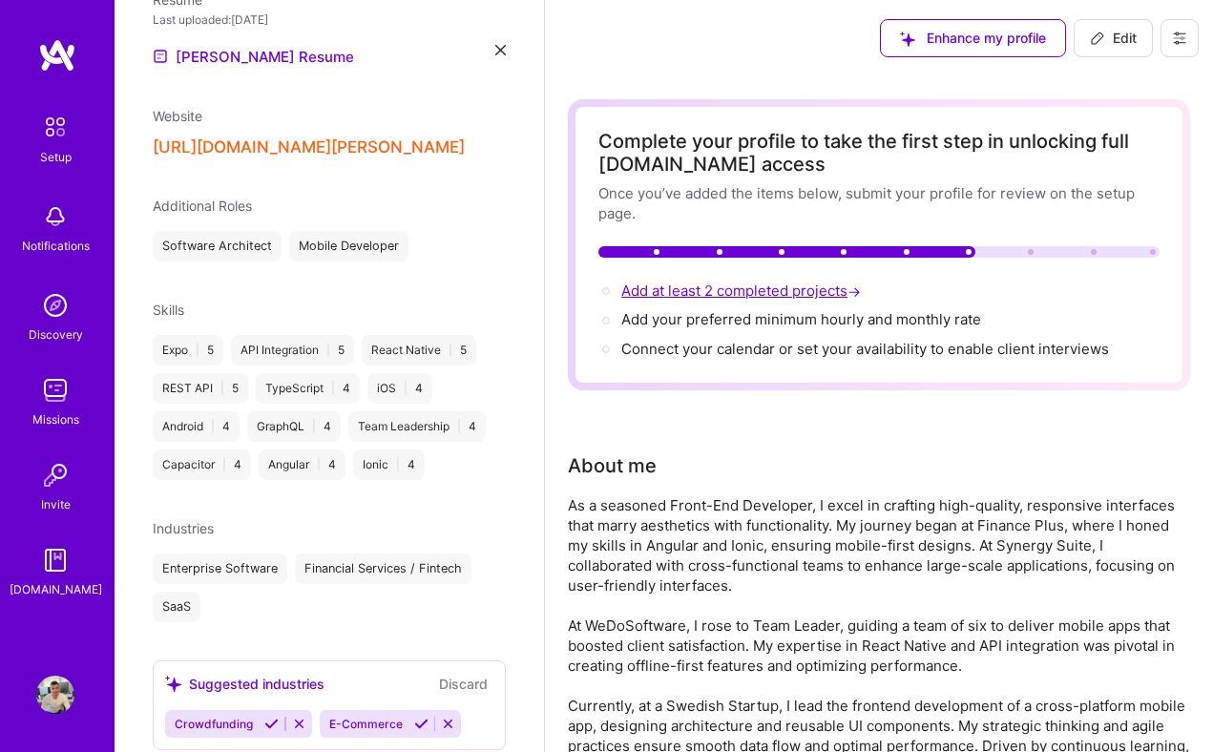
click at [759, 294] on span "Add at least 2 completed projects →" at bounding box center [742, 291] width 243 height 18
select select "ME"
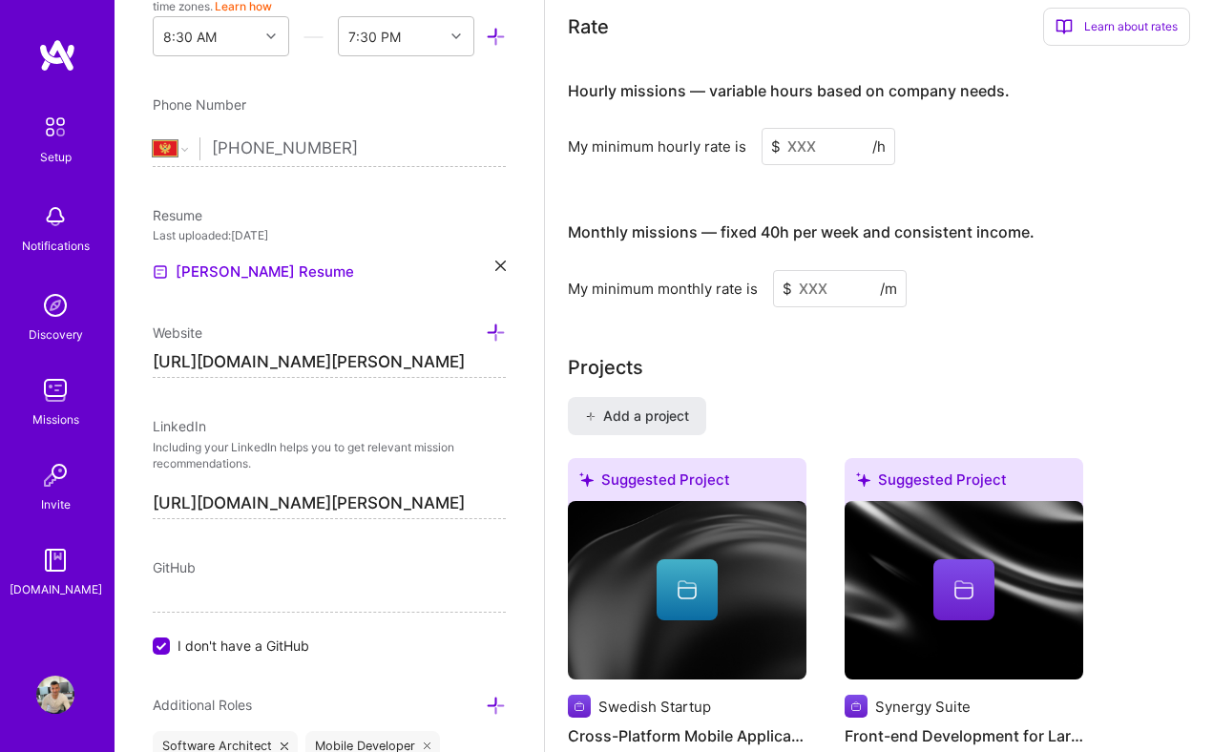
scroll to position [1721, 0]
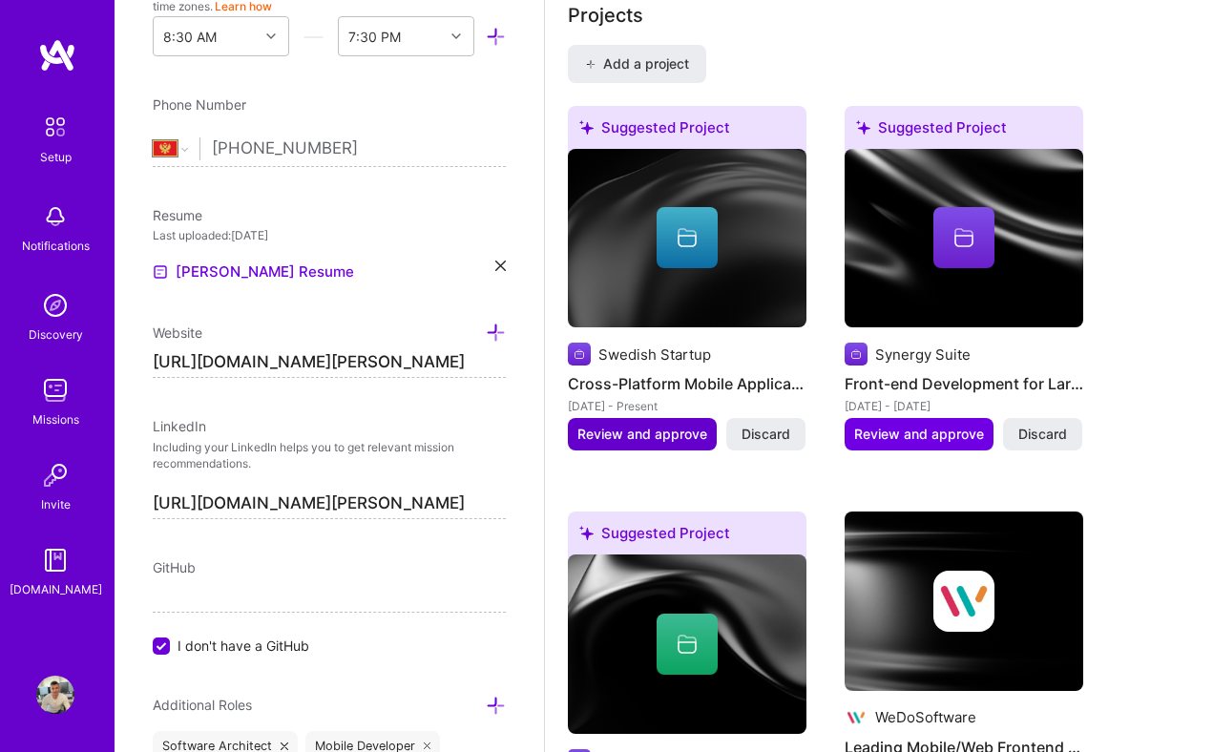
click at [672, 432] on span "Review and approve" at bounding box center [642, 434] width 130 height 19
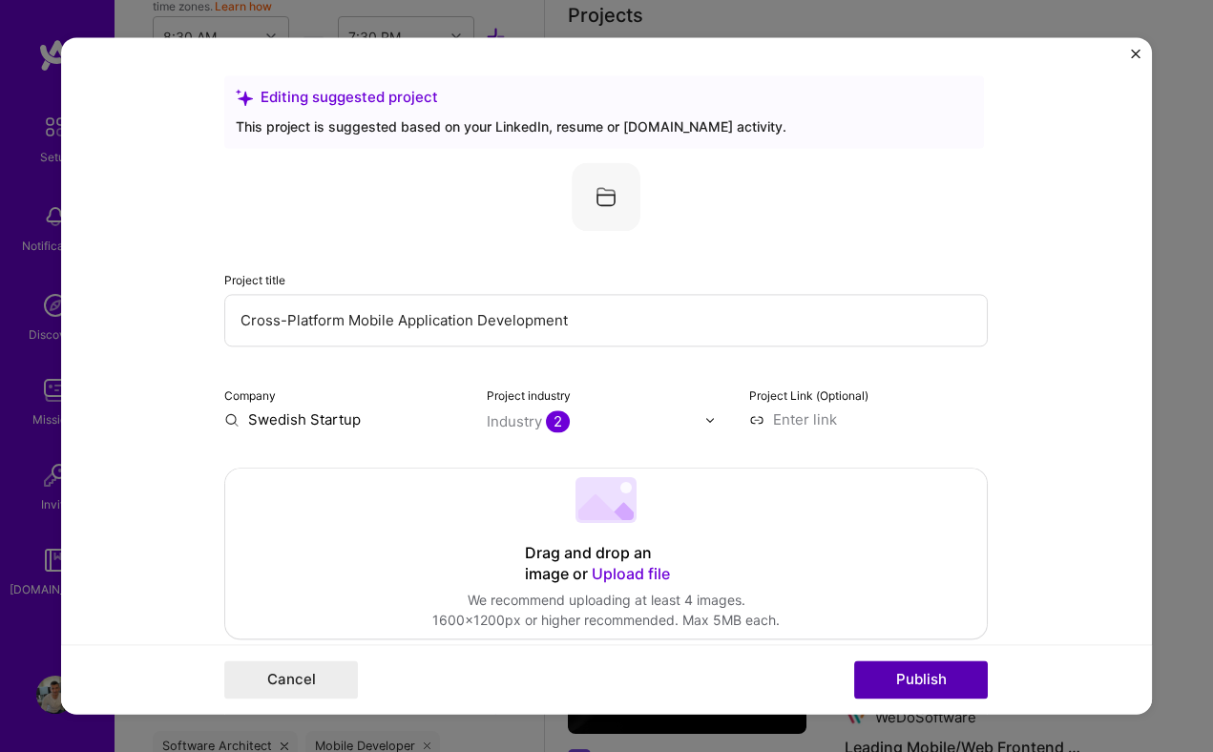
click at [925, 675] on button "Publish" at bounding box center [921, 680] width 134 height 38
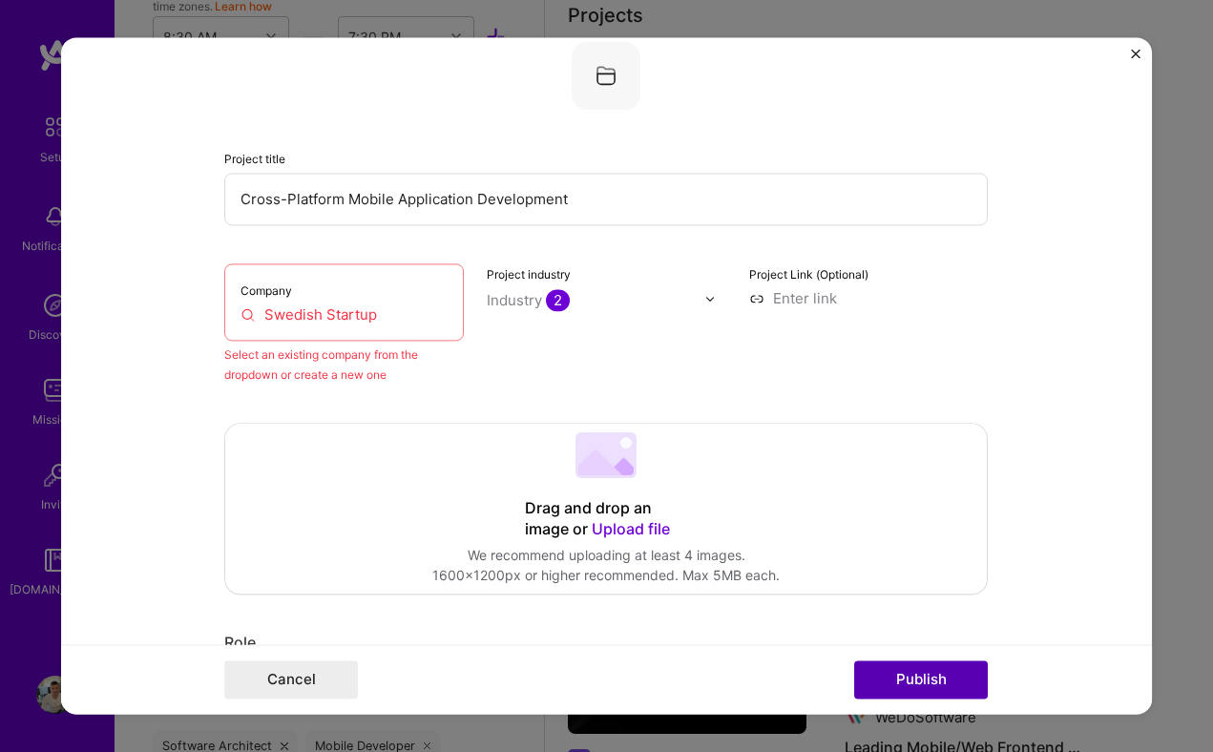
scroll to position [125, 0]
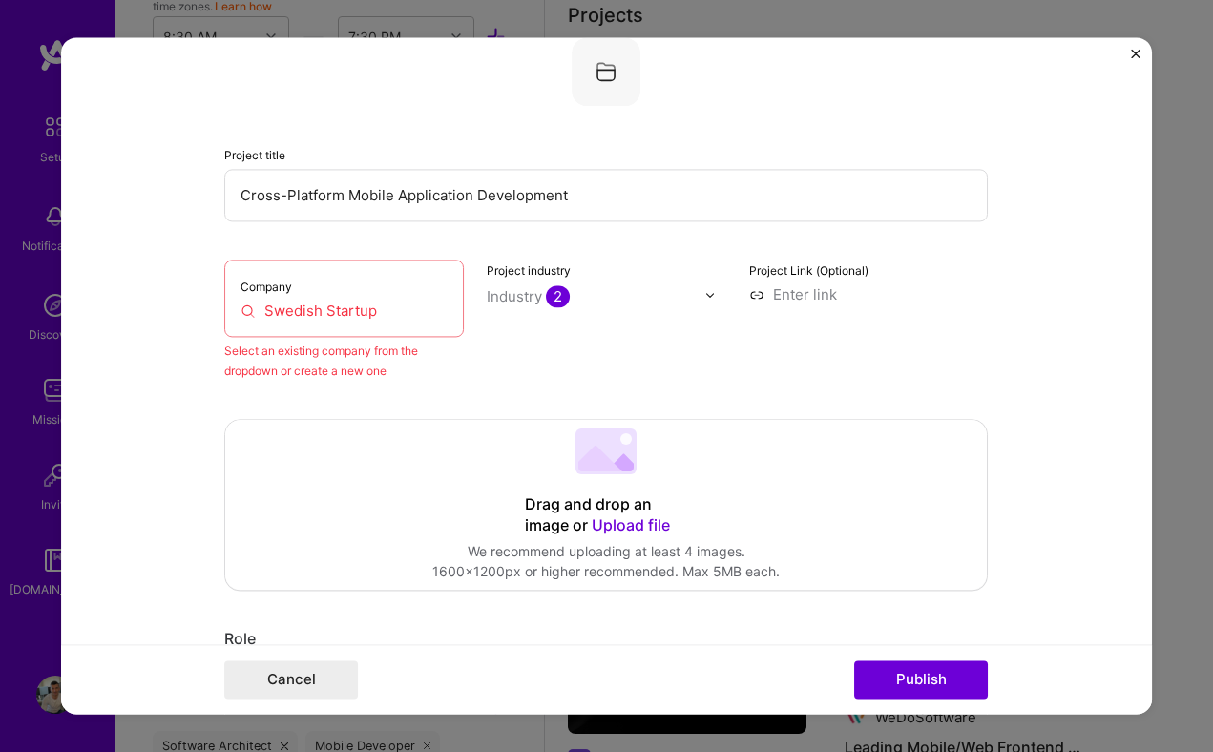
click at [440, 312] on input "Swedish Startup" at bounding box center [344, 311] width 207 height 20
click at [444, 312] on input "Swedish Startup" at bounding box center [344, 311] width 207 height 20
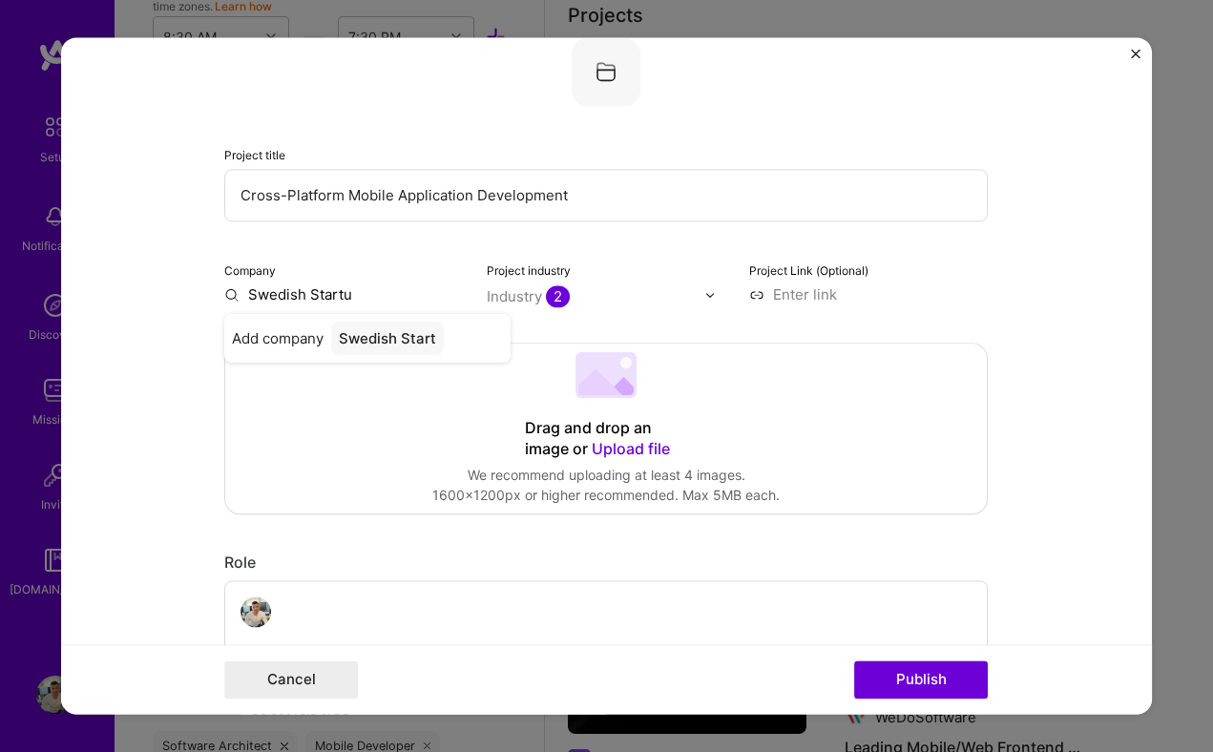
type input "Swedish Startup"
click at [339, 331] on div "Swedish Startup" at bounding box center [396, 338] width 130 height 33
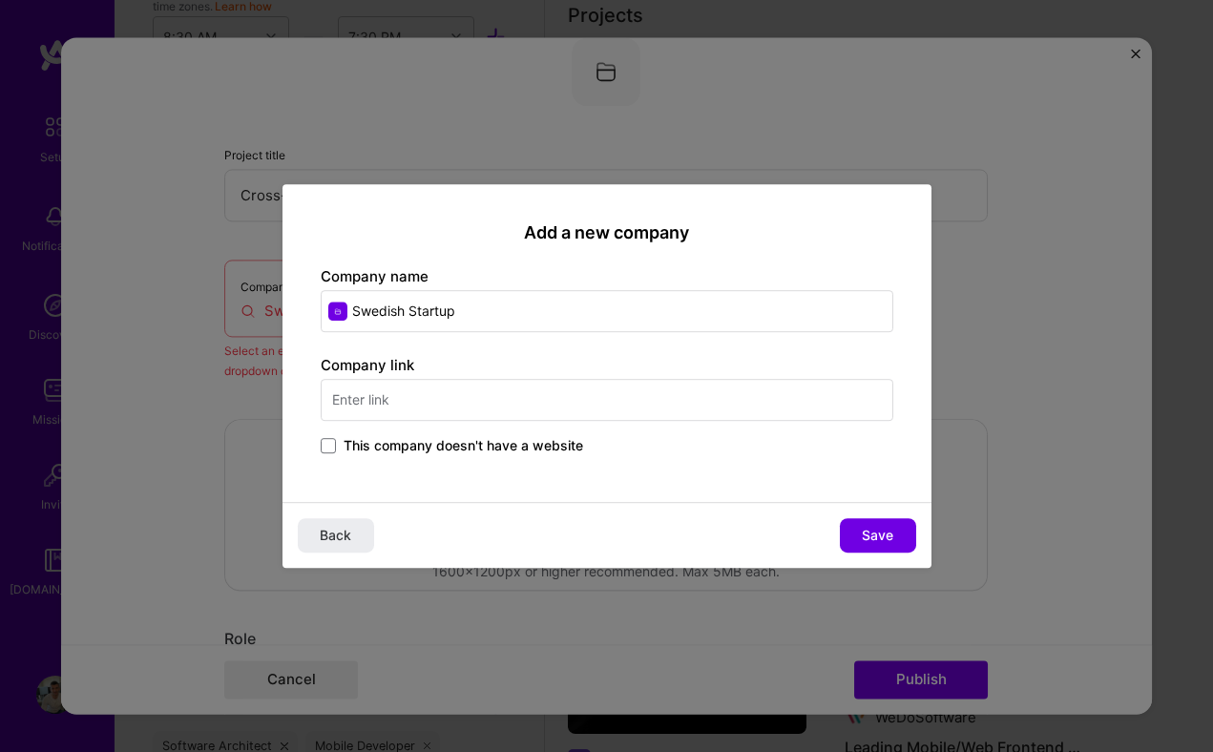
click at [352, 444] on span "This company doesn't have a website" at bounding box center [464, 445] width 240 height 19
click at [0, 0] on input "This company doesn't have a website" at bounding box center [0, 0] width 0 height 0
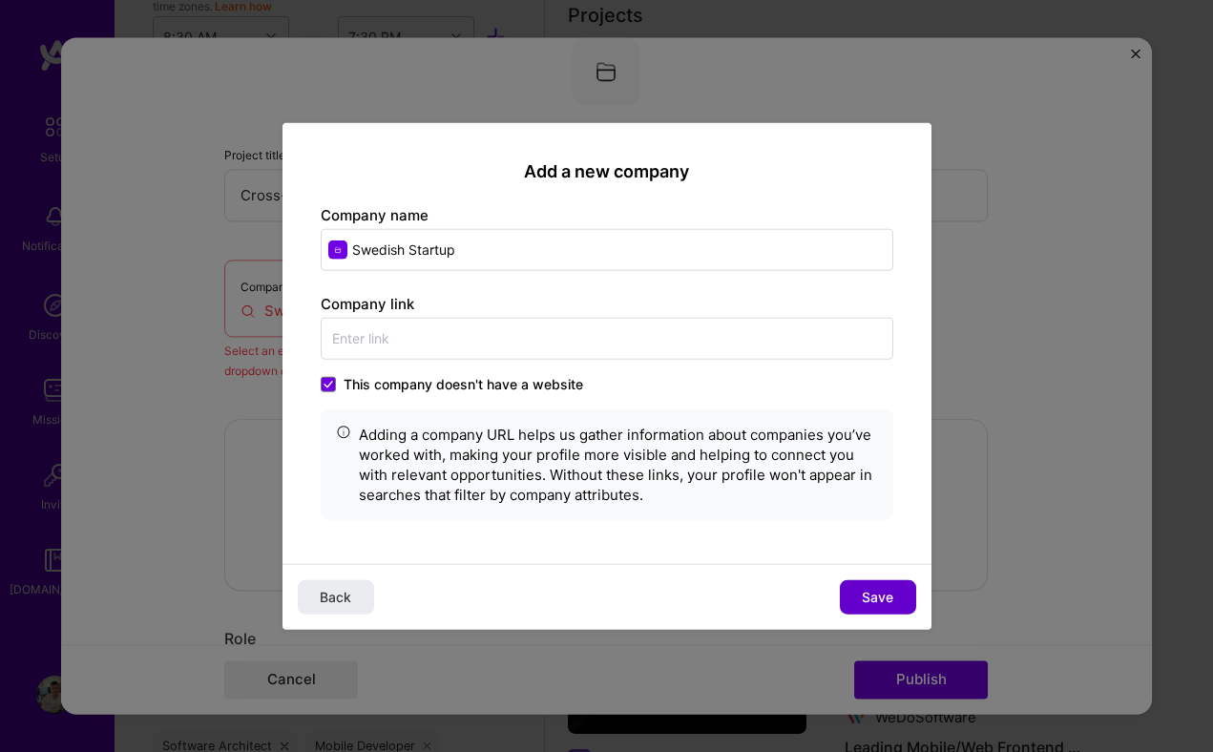
click at [868, 589] on span "Save" at bounding box center [877, 596] width 31 height 19
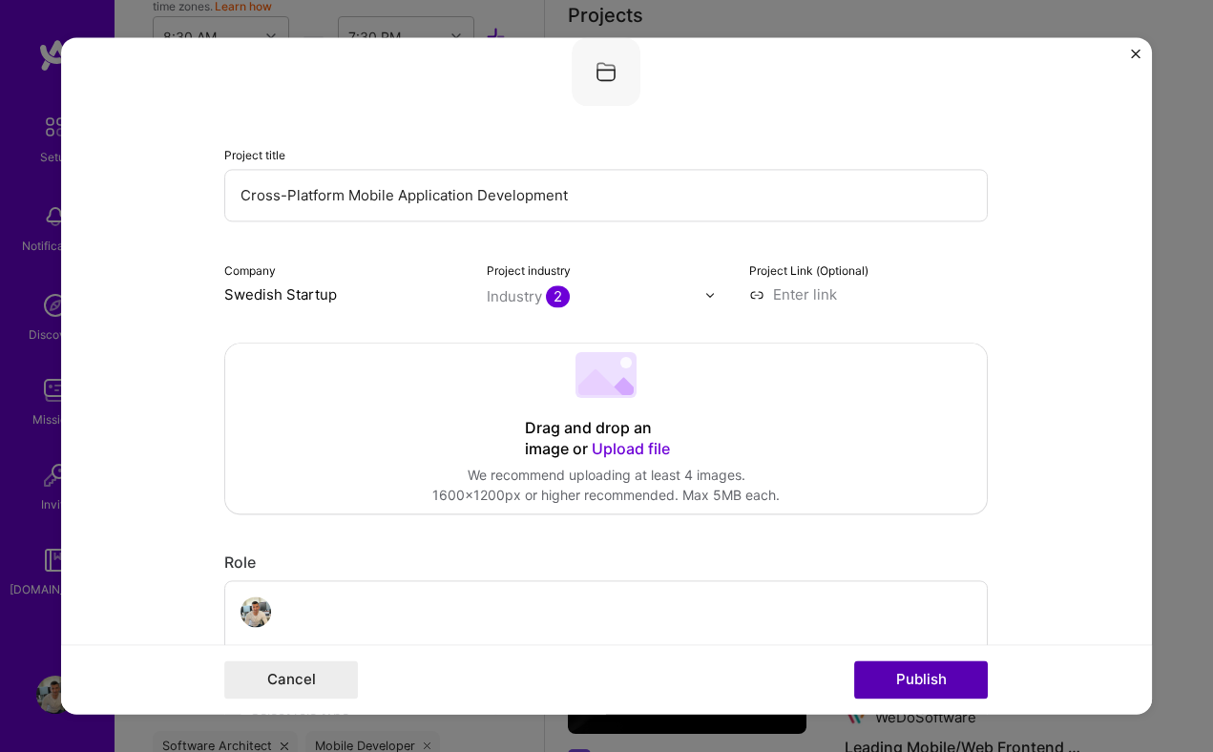
click at [897, 670] on button "Publish" at bounding box center [921, 680] width 134 height 38
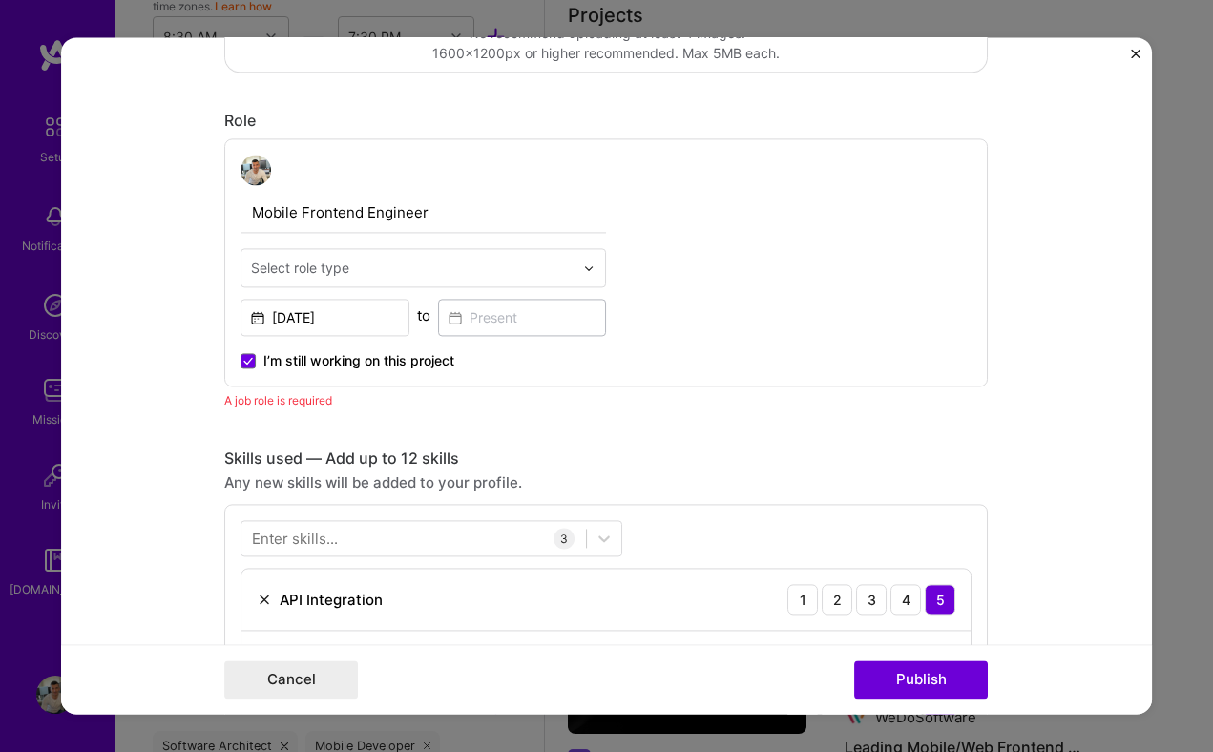
scroll to position [542, 0]
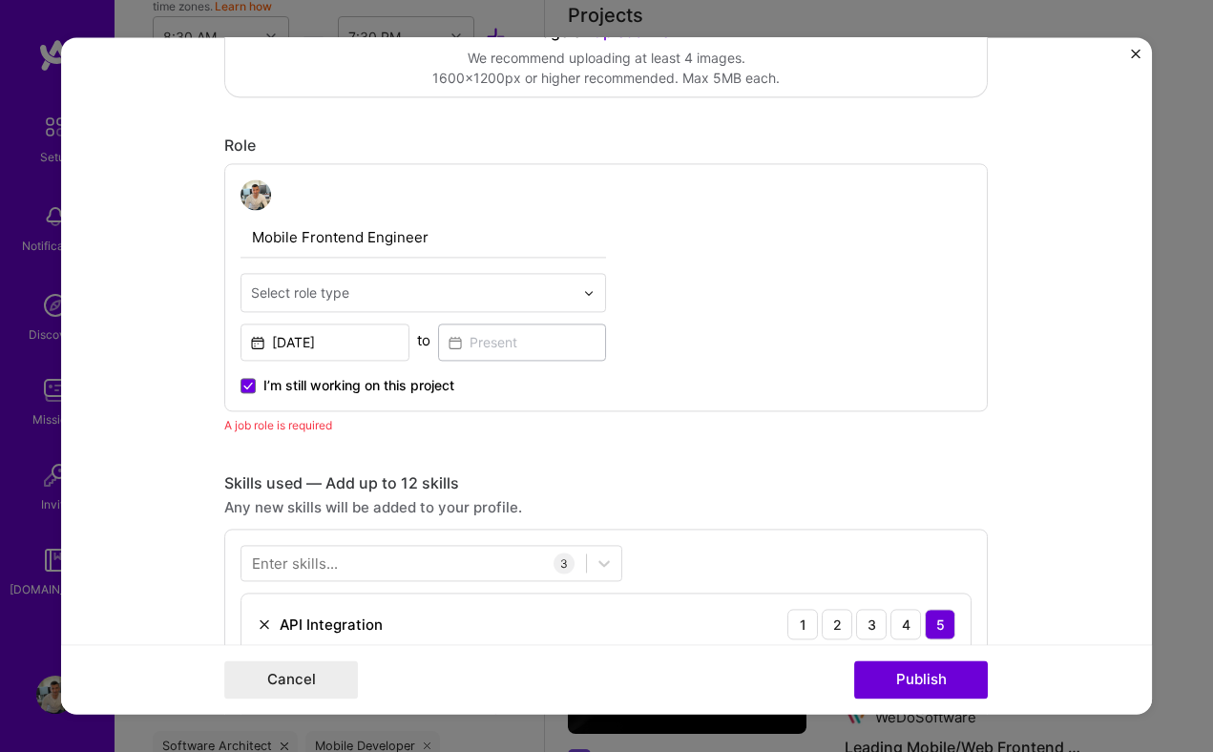
click at [328, 297] on div "Select role type" at bounding box center [300, 293] width 98 height 20
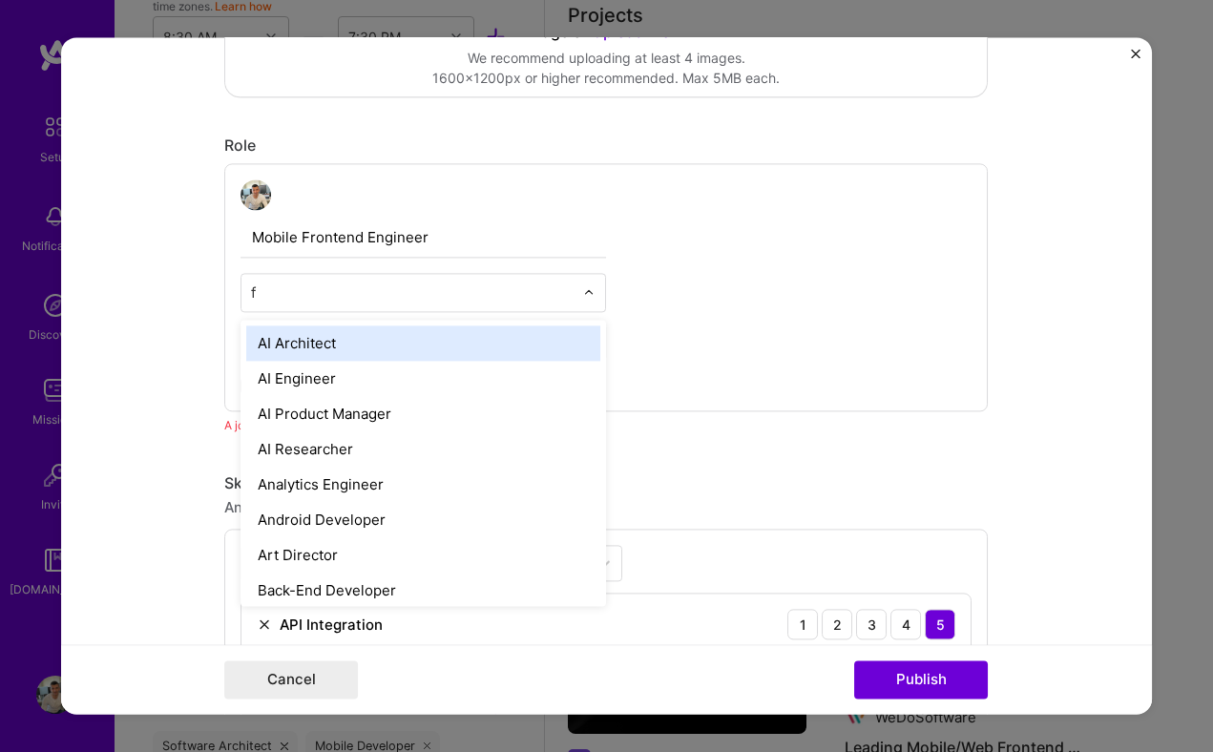
type input "fr"
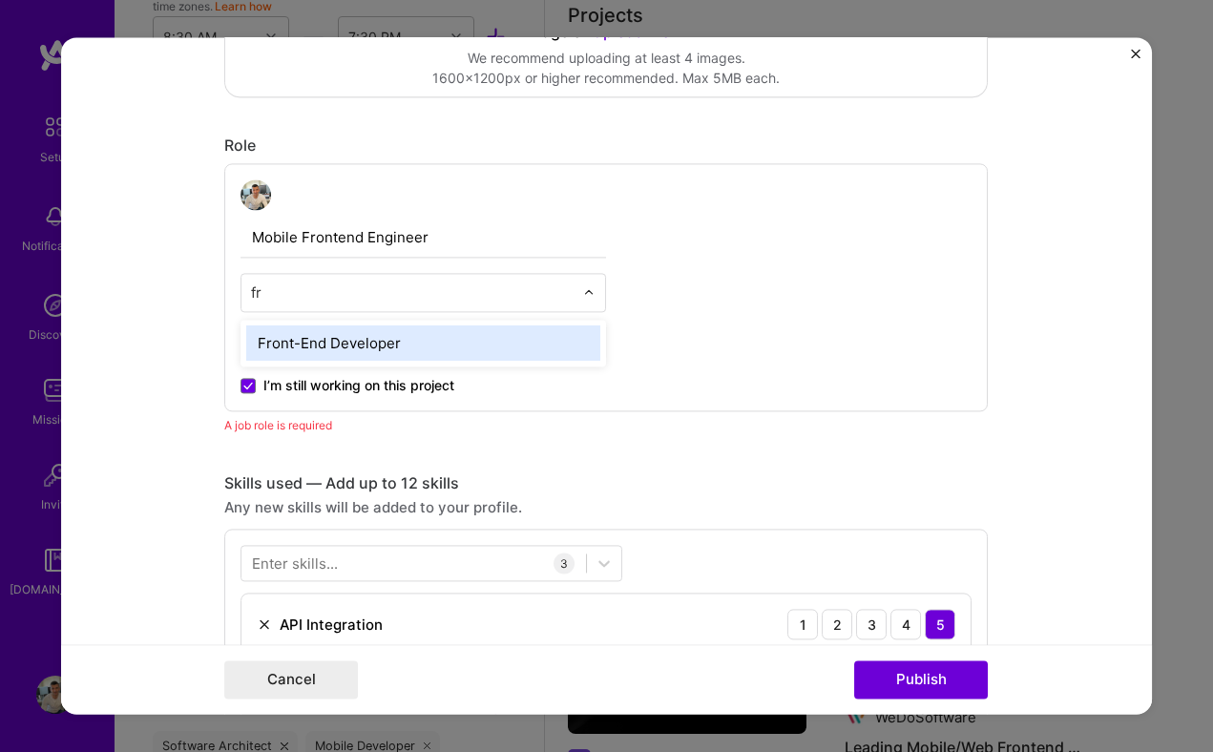
click at [318, 335] on div "Front-End Developer" at bounding box center [423, 342] width 354 height 35
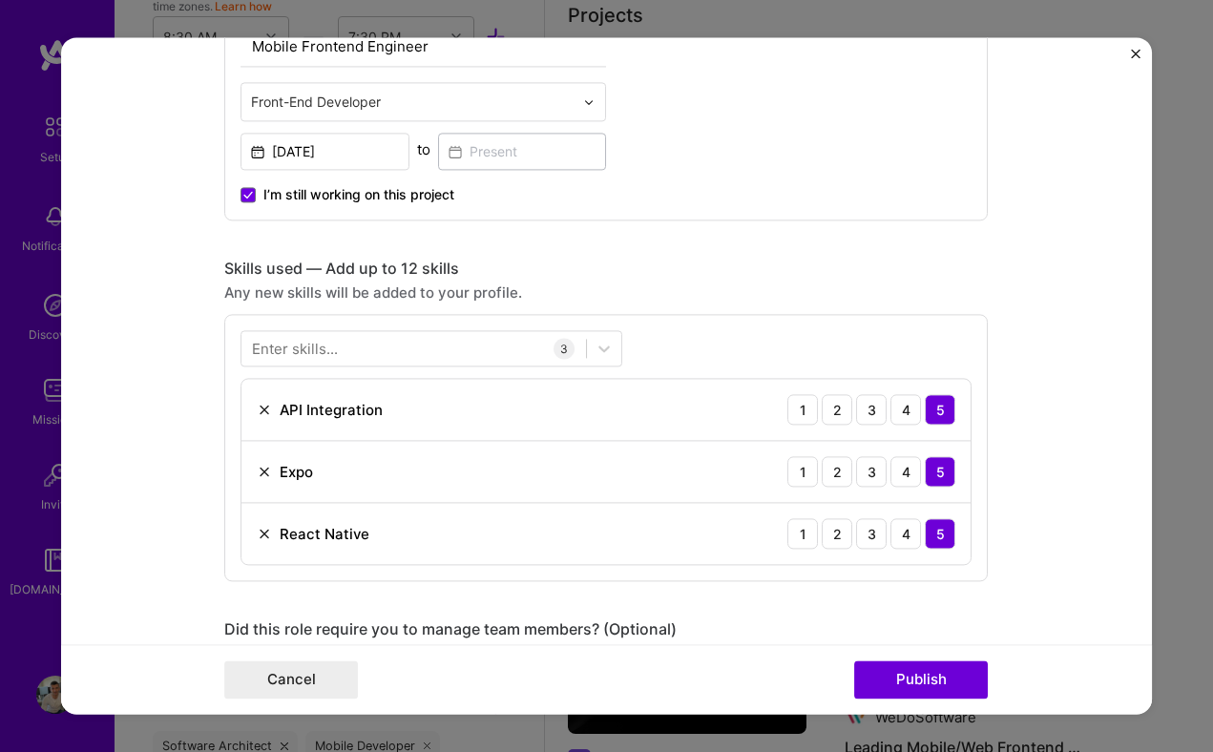
scroll to position [731, 0]
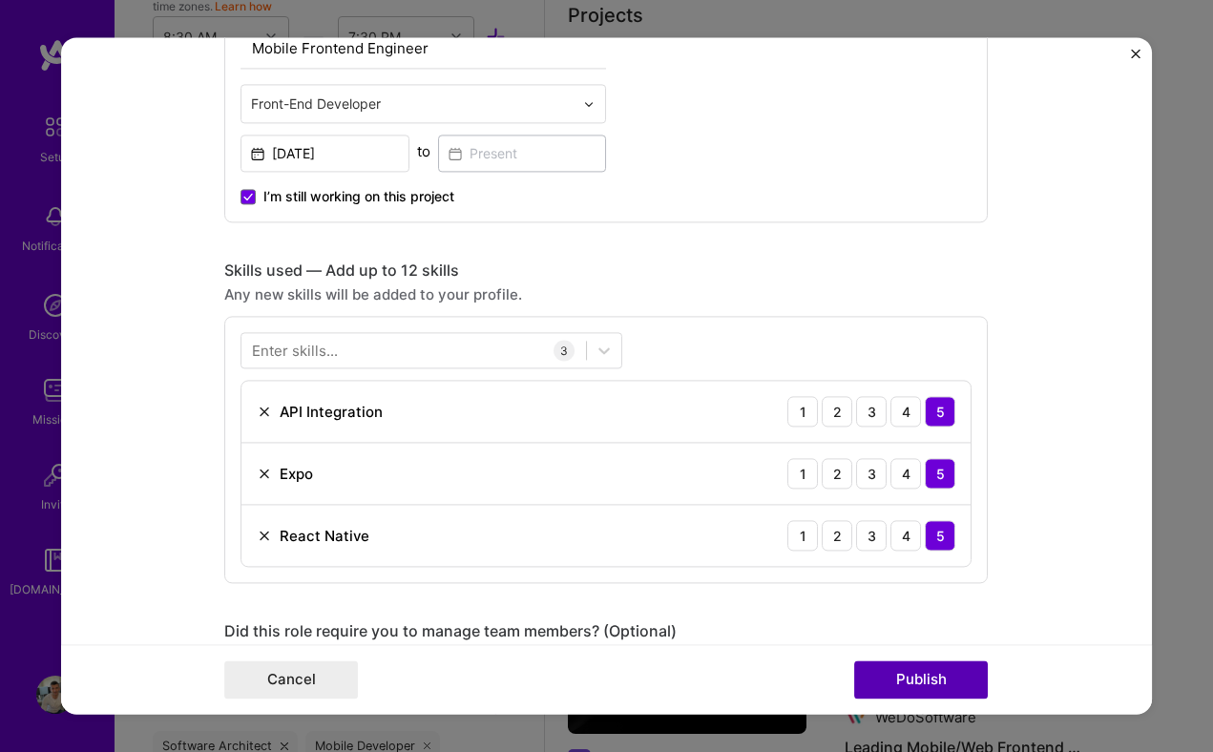
click at [898, 681] on button "Publish" at bounding box center [921, 680] width 134 height 38
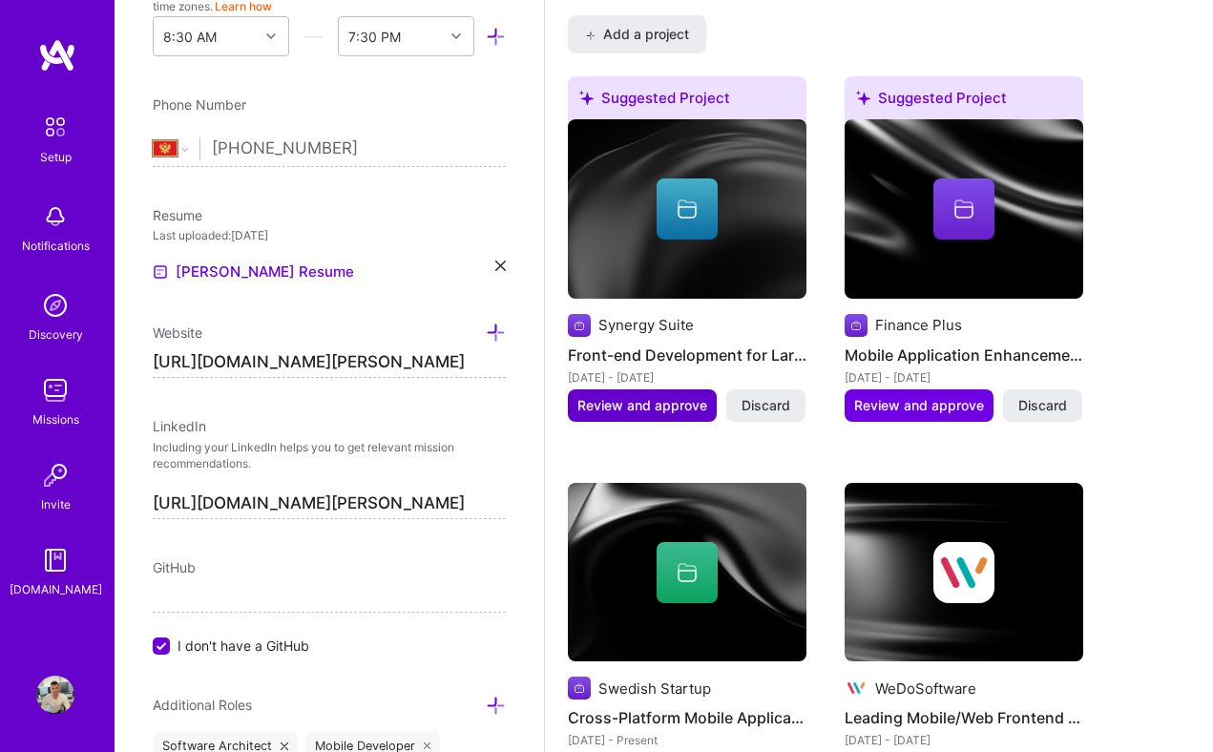
click at [649, 403] on span "Review and approve" at bounding box center [642, 405] width 130 height 19
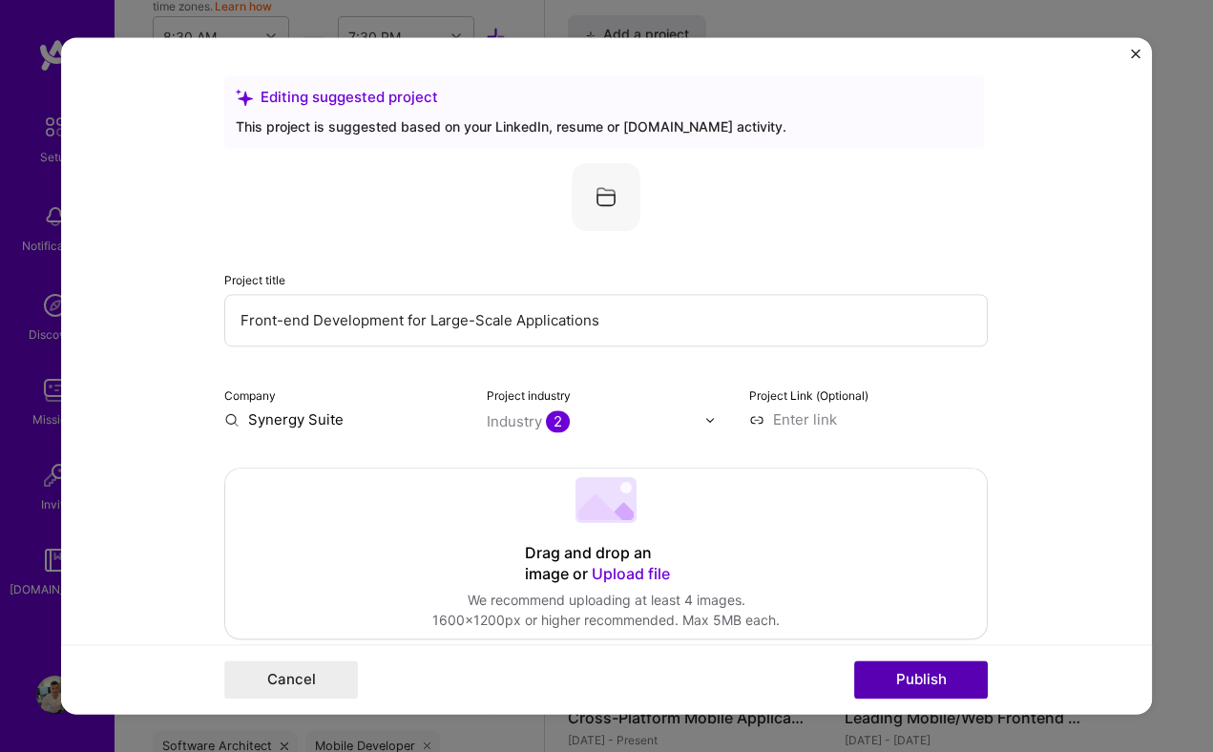
click at [905, 679] on button "Publish" at bounding box center [921, 680] width 134 height 38
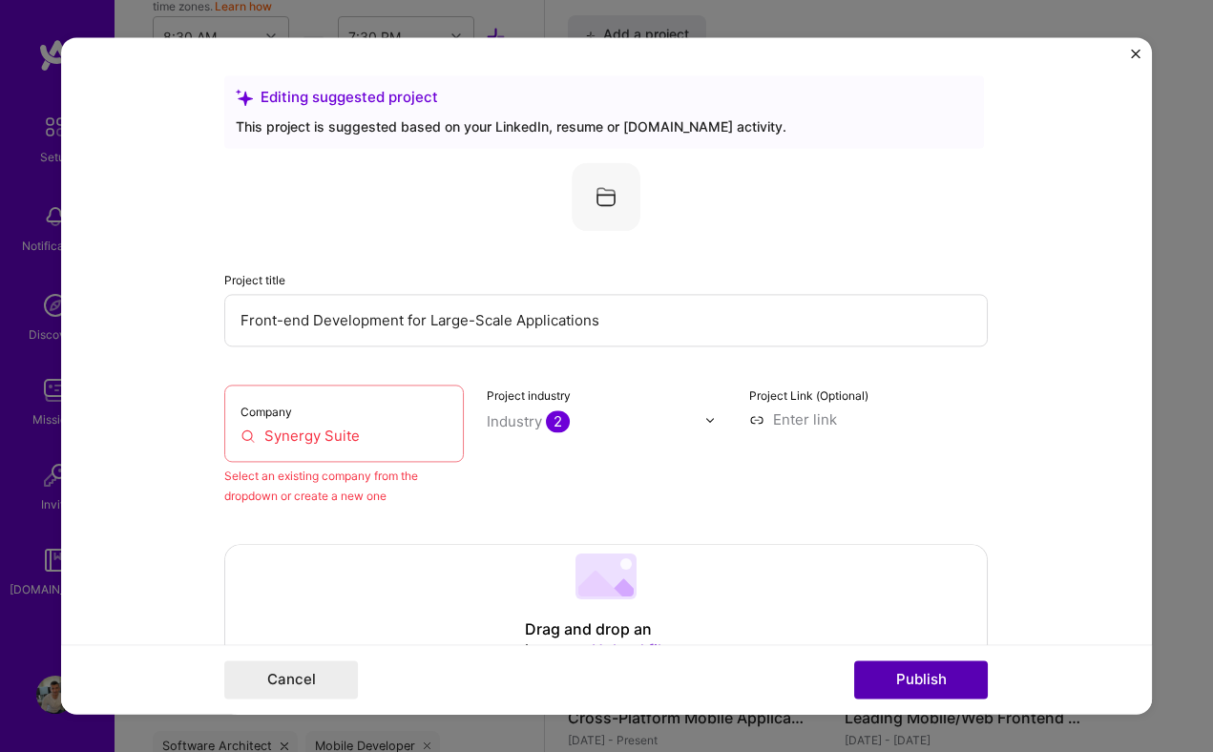
scroll to position [125, 0]
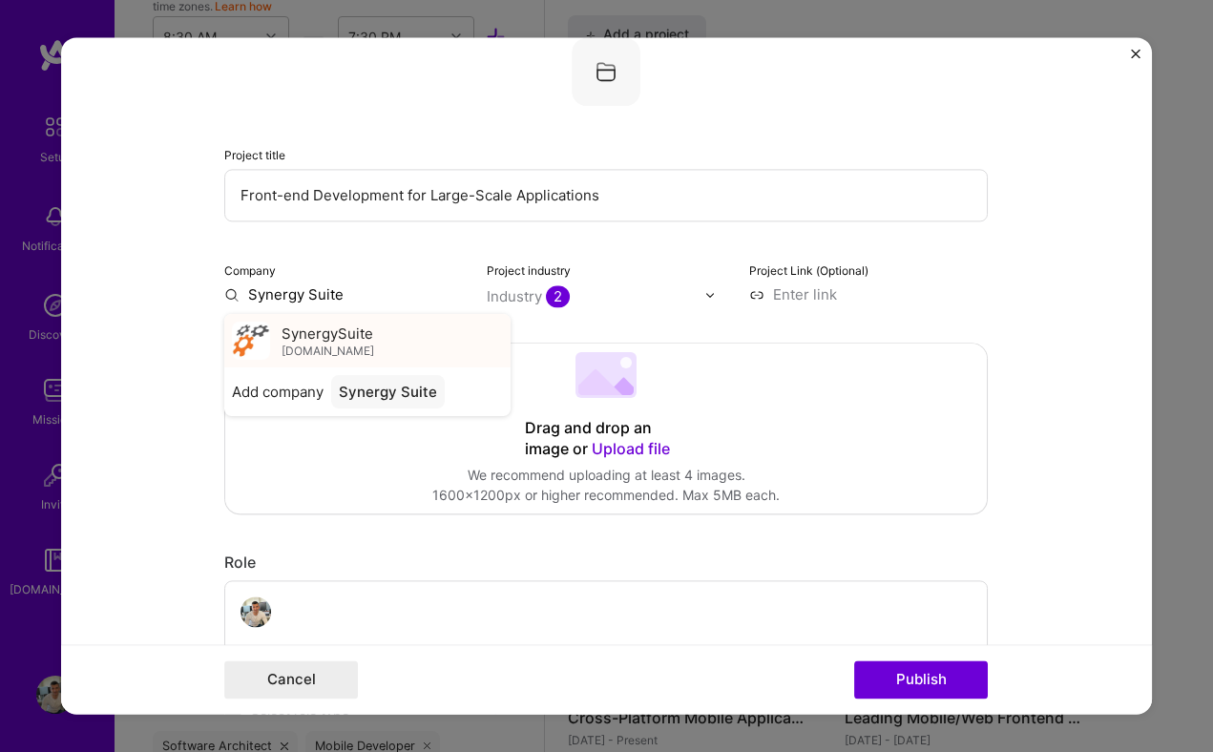
click at [327, 333] on span "SynergySuite" at bounding box center [328, 334] width 92 height 20
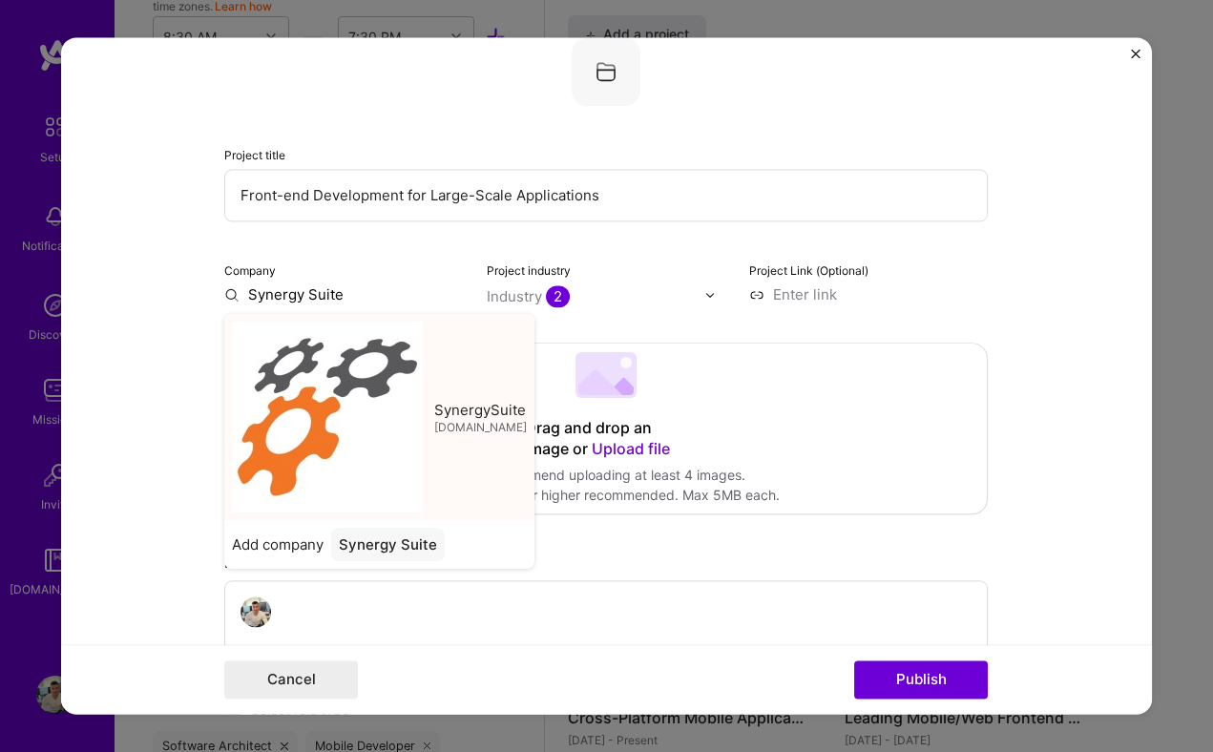
type input "SynergySuite"
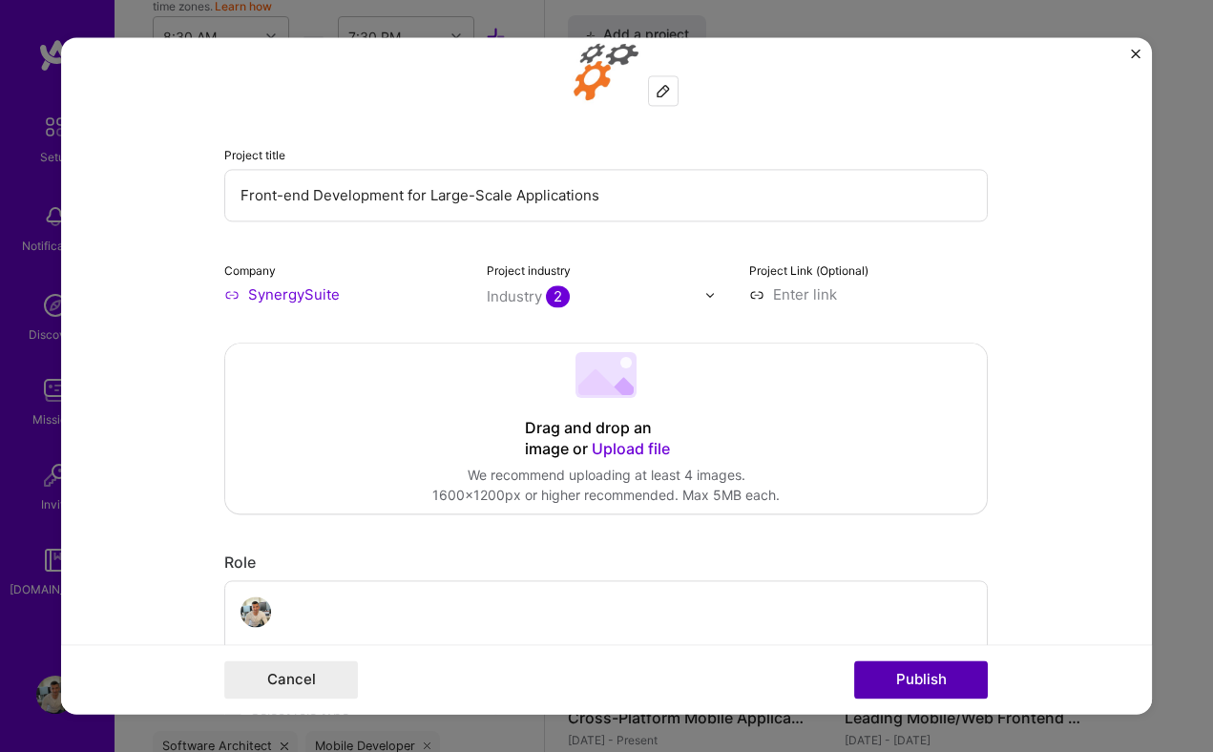
click at [947, 682] on button "Publish" at bounding box center [921, 680] width 134 height 38
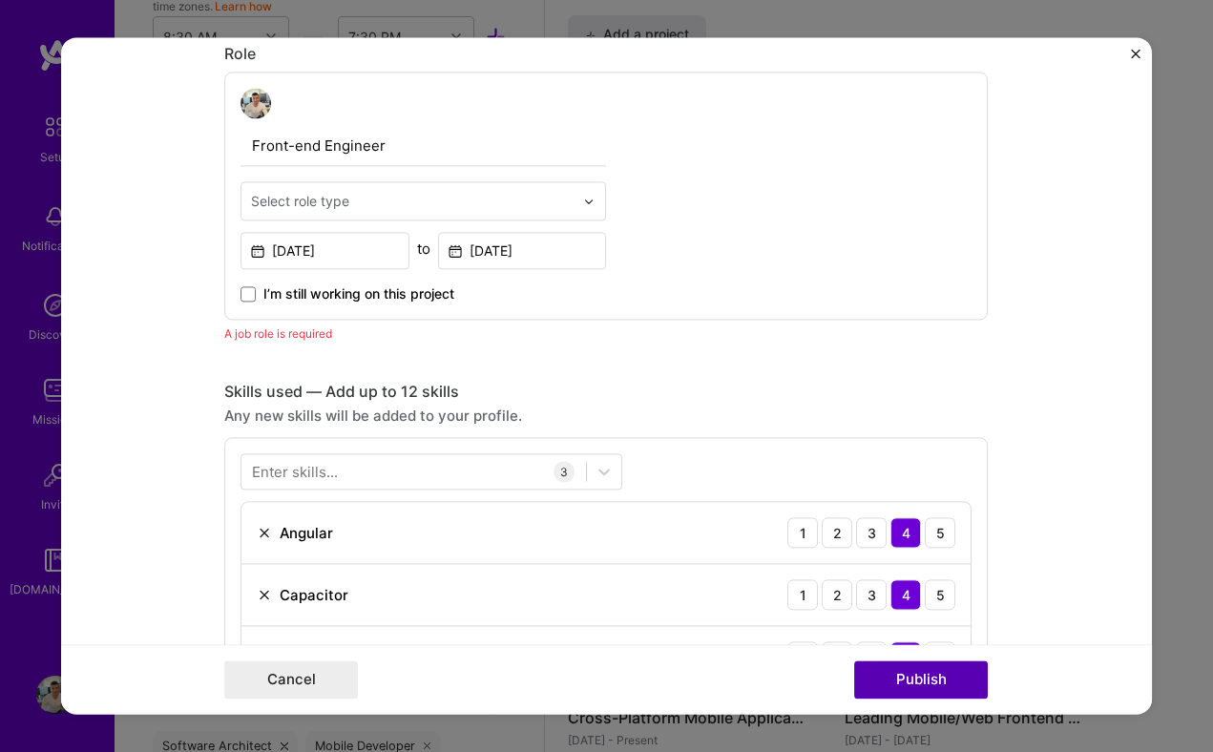
scroll to position [640, 0]
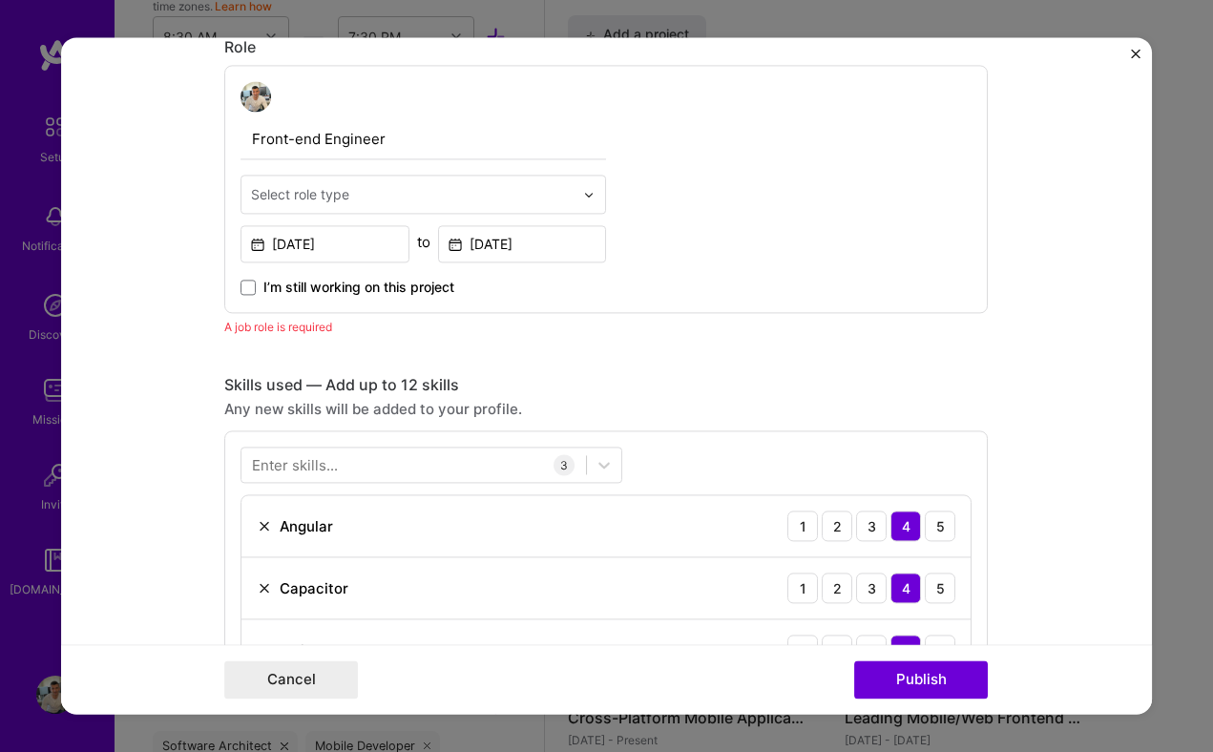
click at [367, 196] on input "text" at bounding box center [412, 194] width 323 height 20
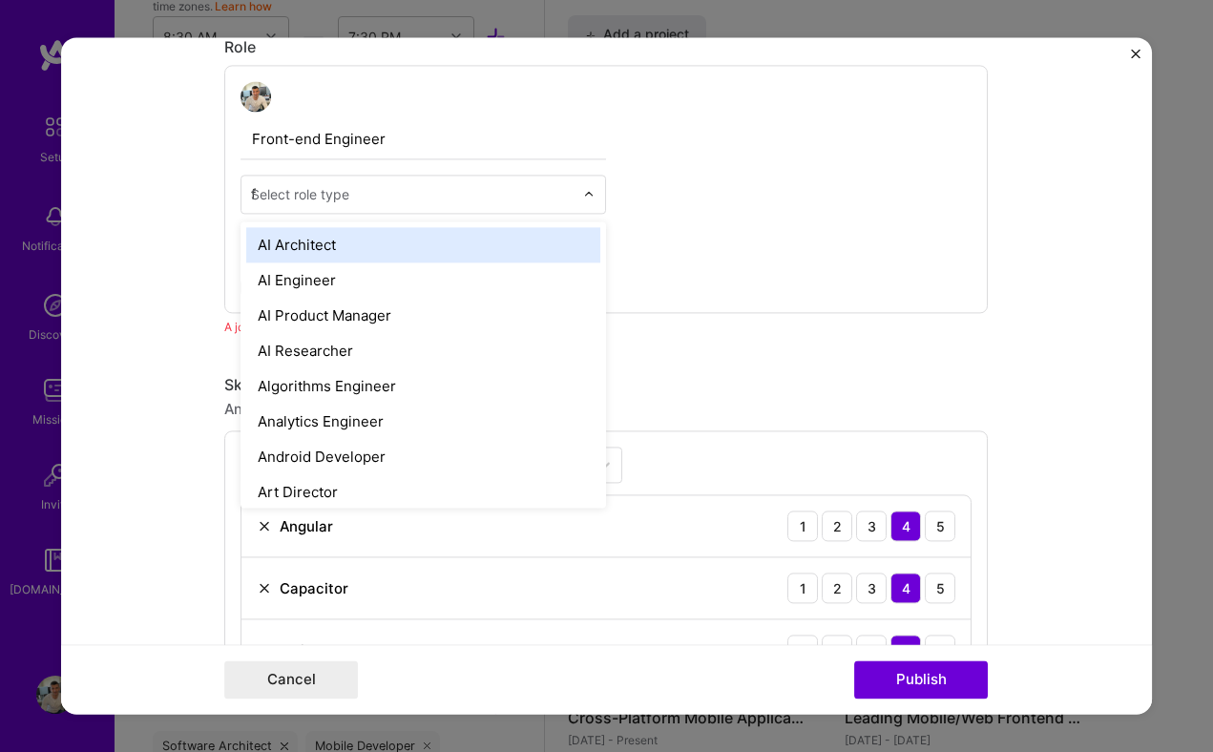
type input "fr"
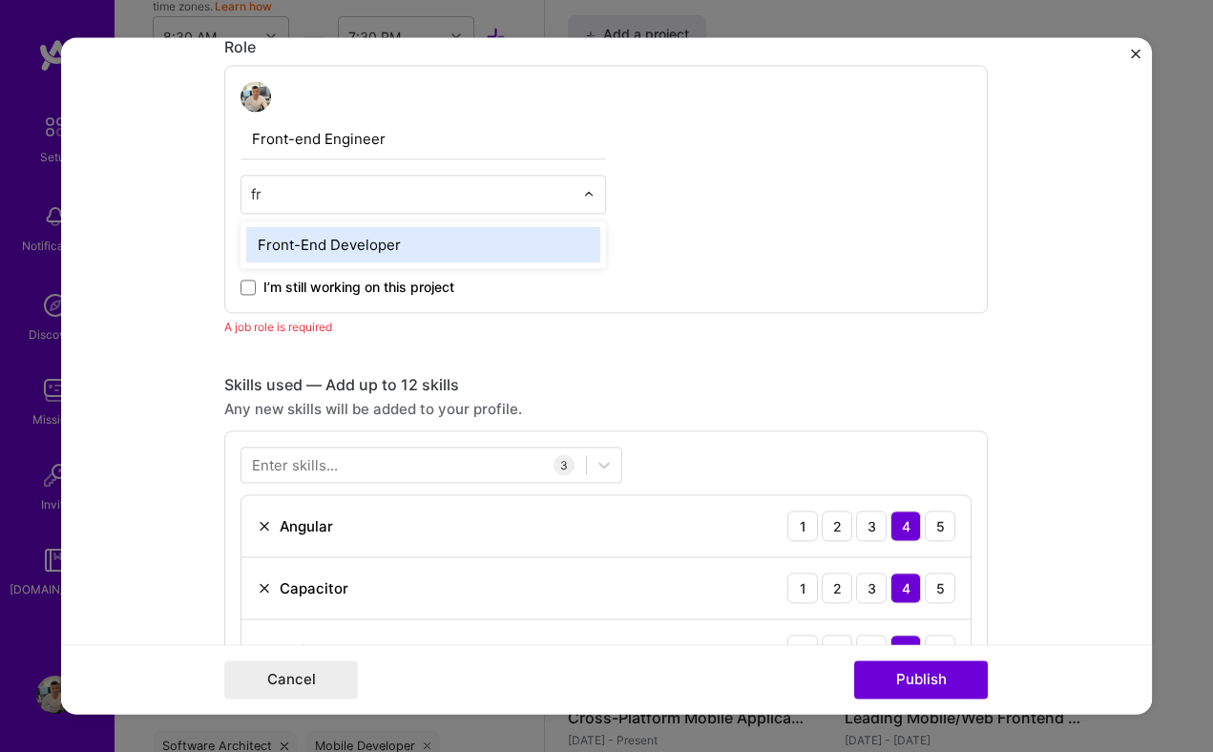
click at [317, 256] on div "Front-End Developer" at bounding box center [423, 244] width 354 height 35
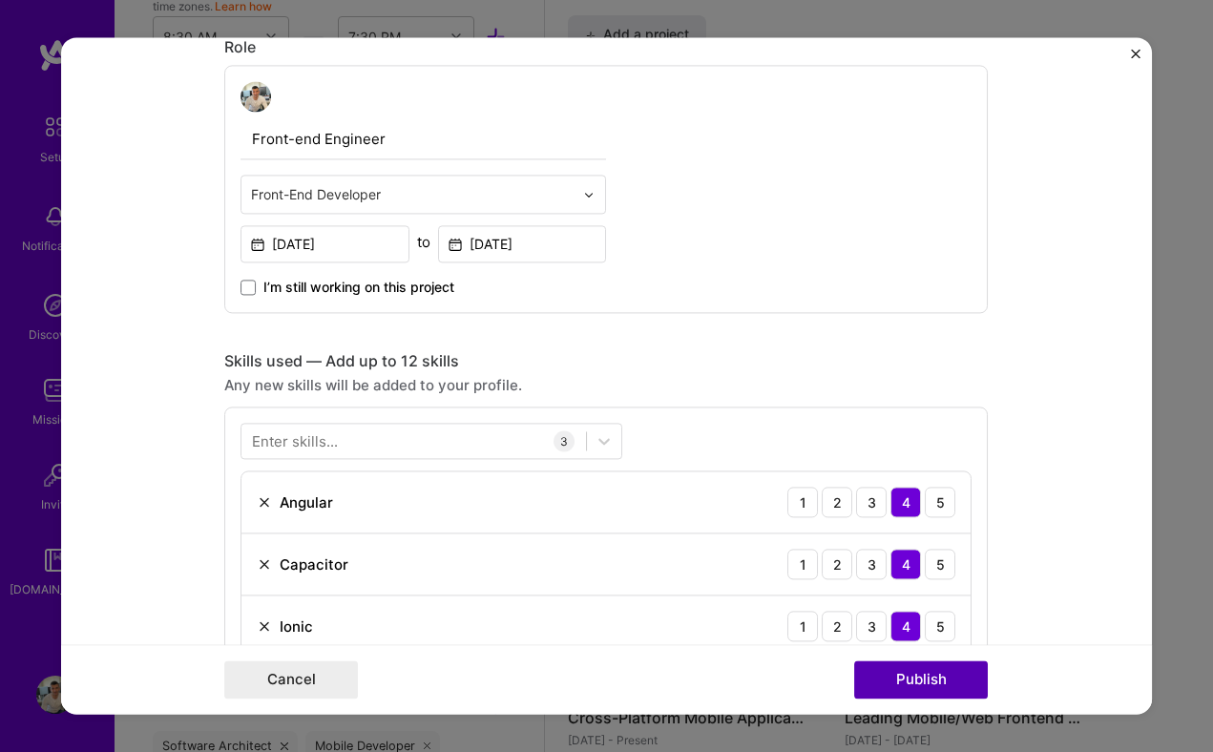
click at [891, 672] on button "Publish" at bounding box center [921, 680] width 134 height 38
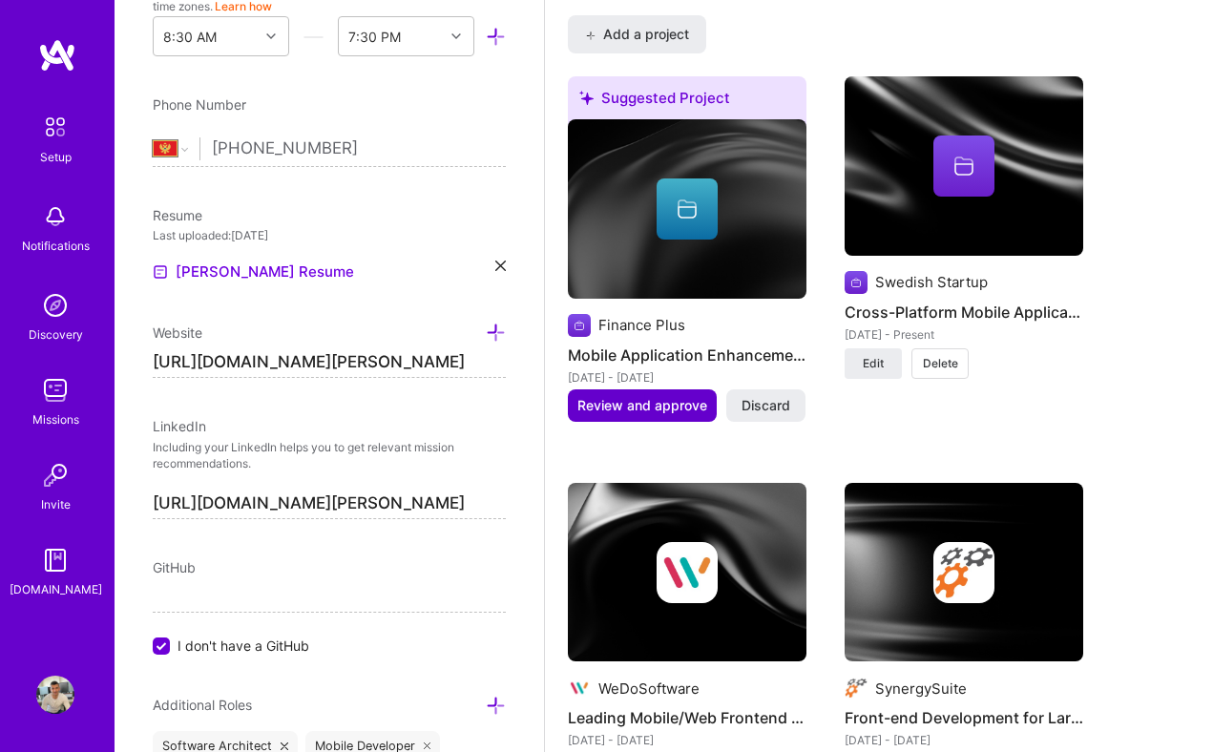
click at [642, 397] on span "Review and approve" at bounding box center [642, 405] width 130 height 19
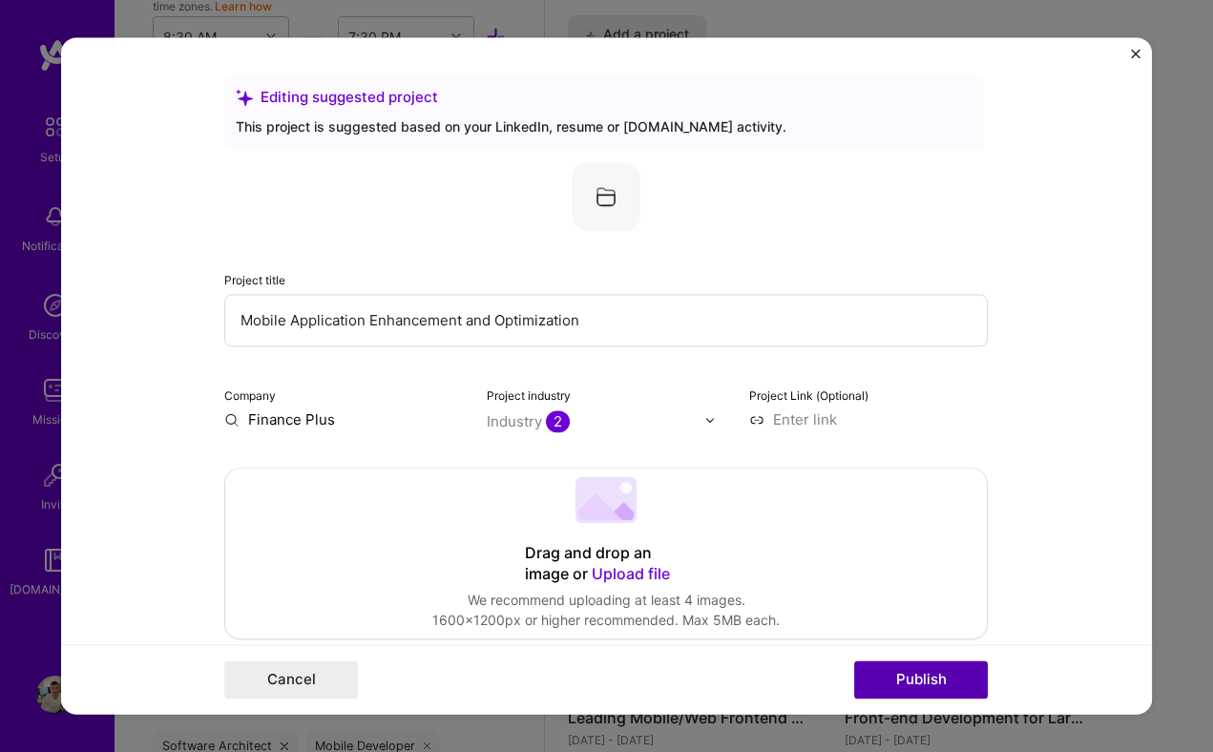
click at [898, 671] on button "Publish" at bounding box center [921, 680] width 134 height 38
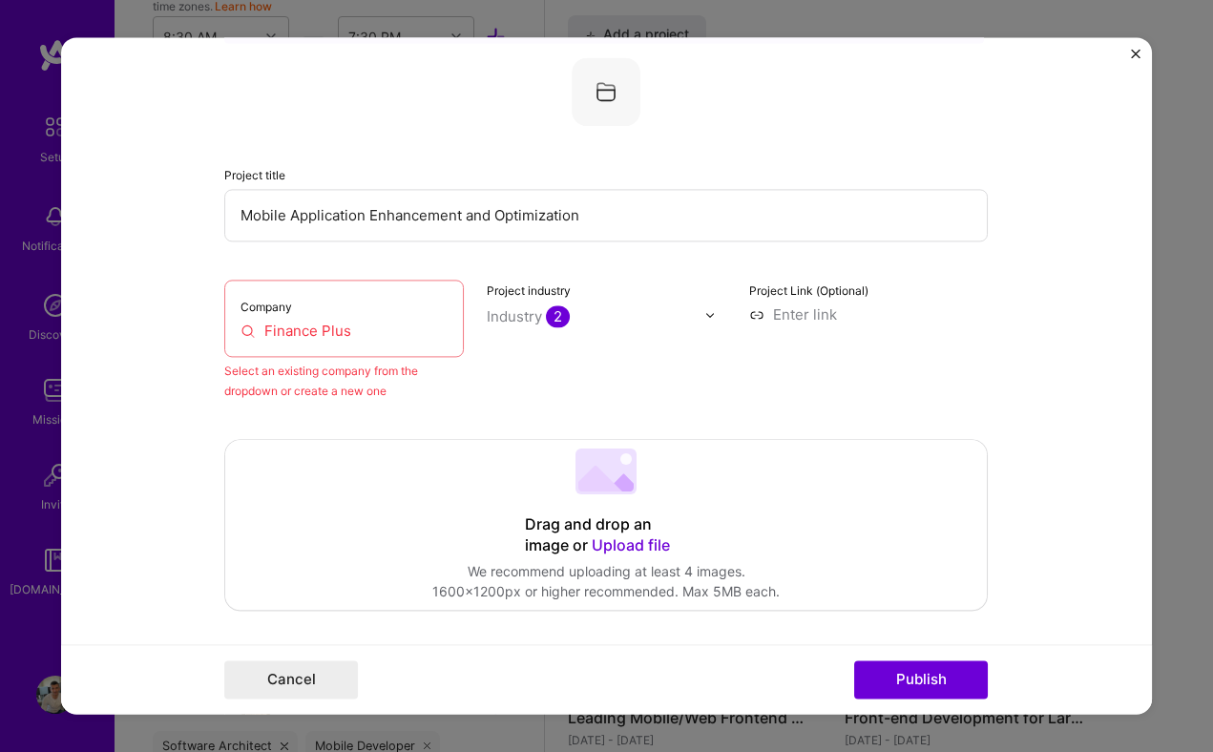
scroll to position [125, 0]
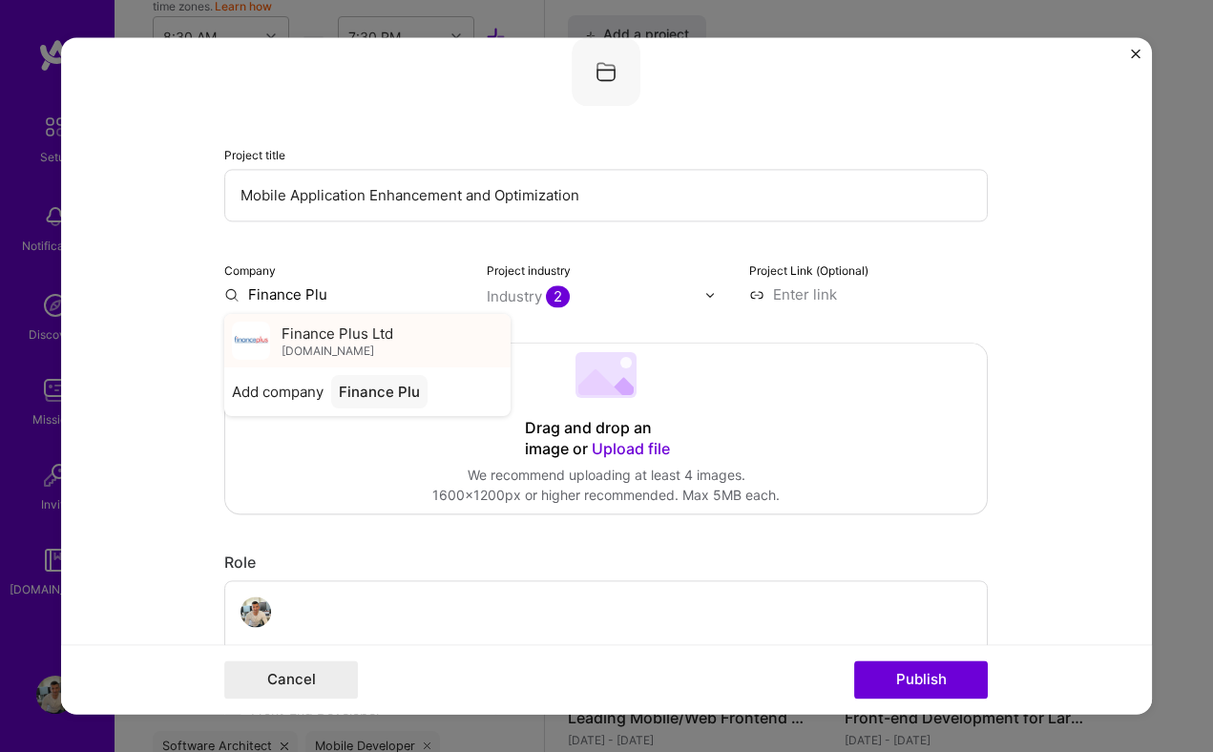
click at [298, 332] on span "Finance Plus Ltd" at bounding box center [338, 334] width 112 height 20
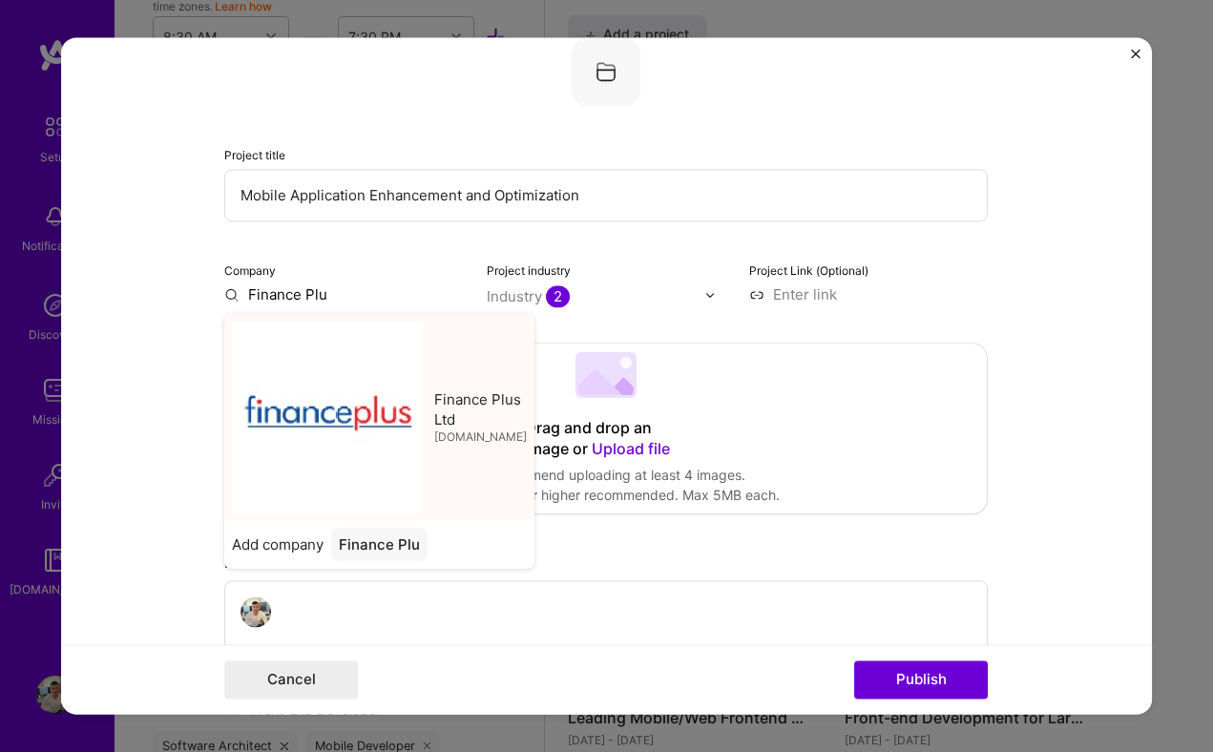
type input "Finance Plus Ltd"
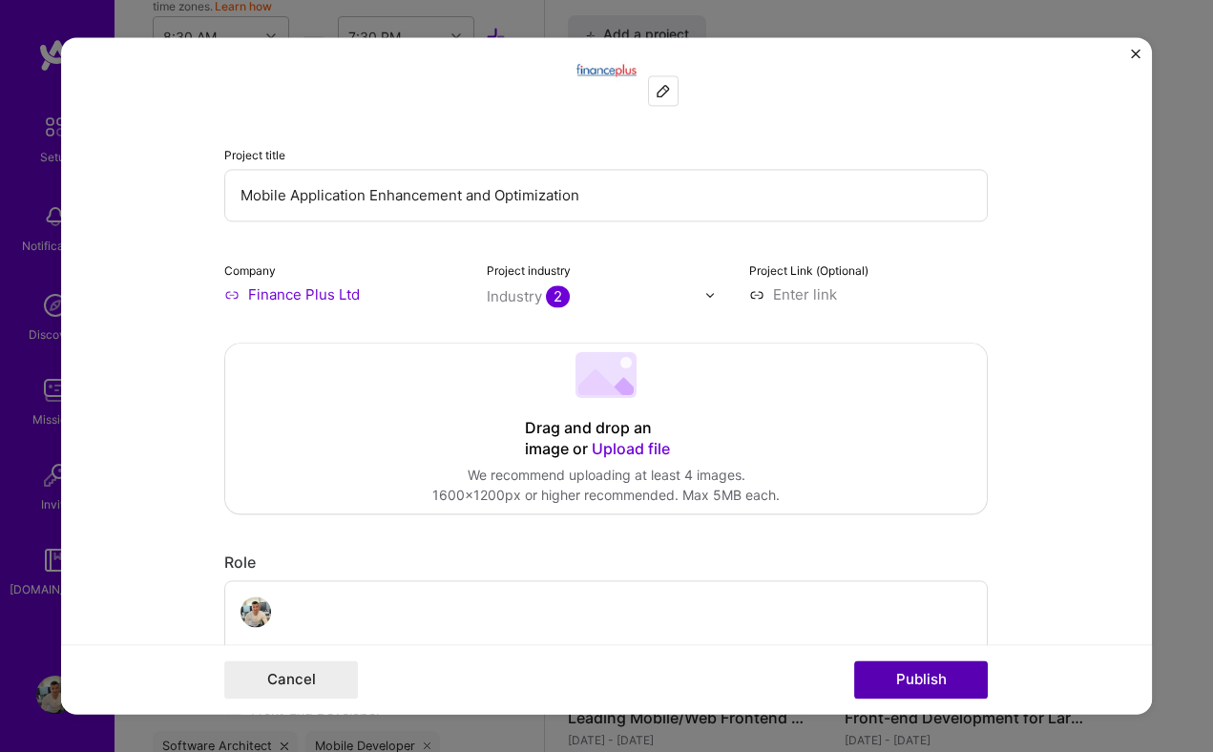
click at [921, 674] on button "Publish" at bounding box center [921, 680] width 134 height 38
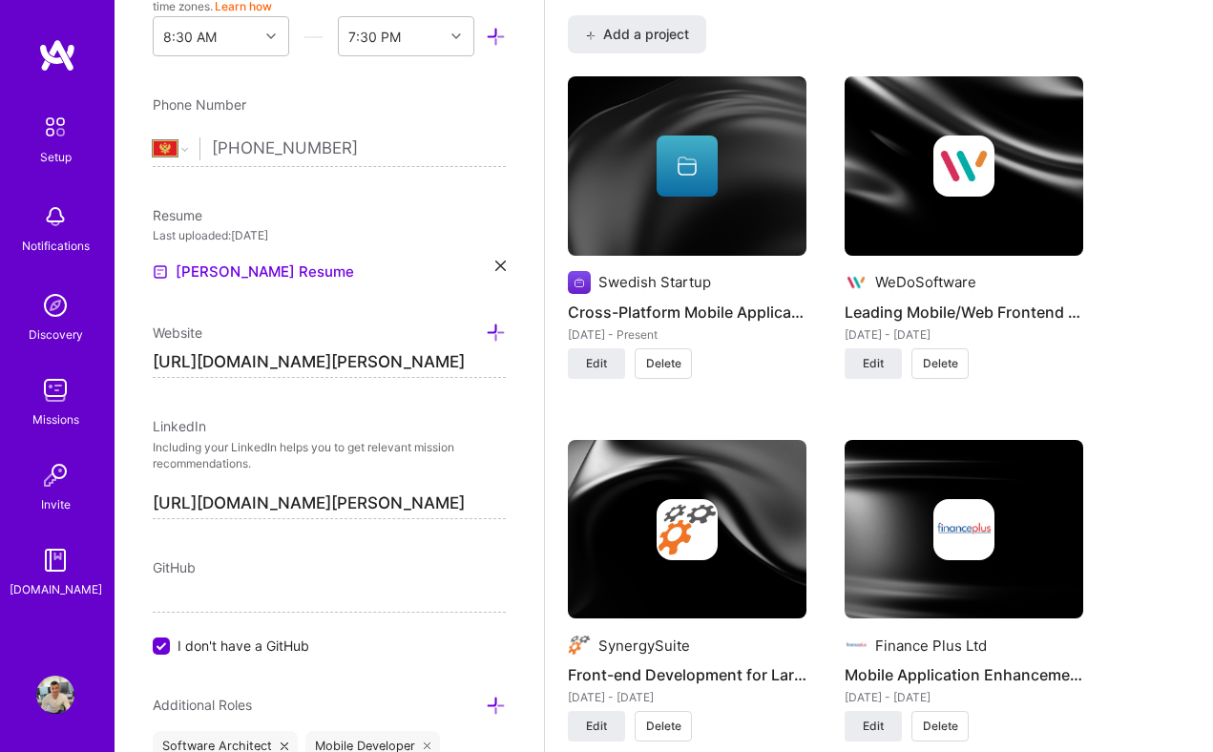
click at [901, 680] on h4 "Mobile Application Enhancement and Optimization" at bounding box center [964, 674] width 239 height 25
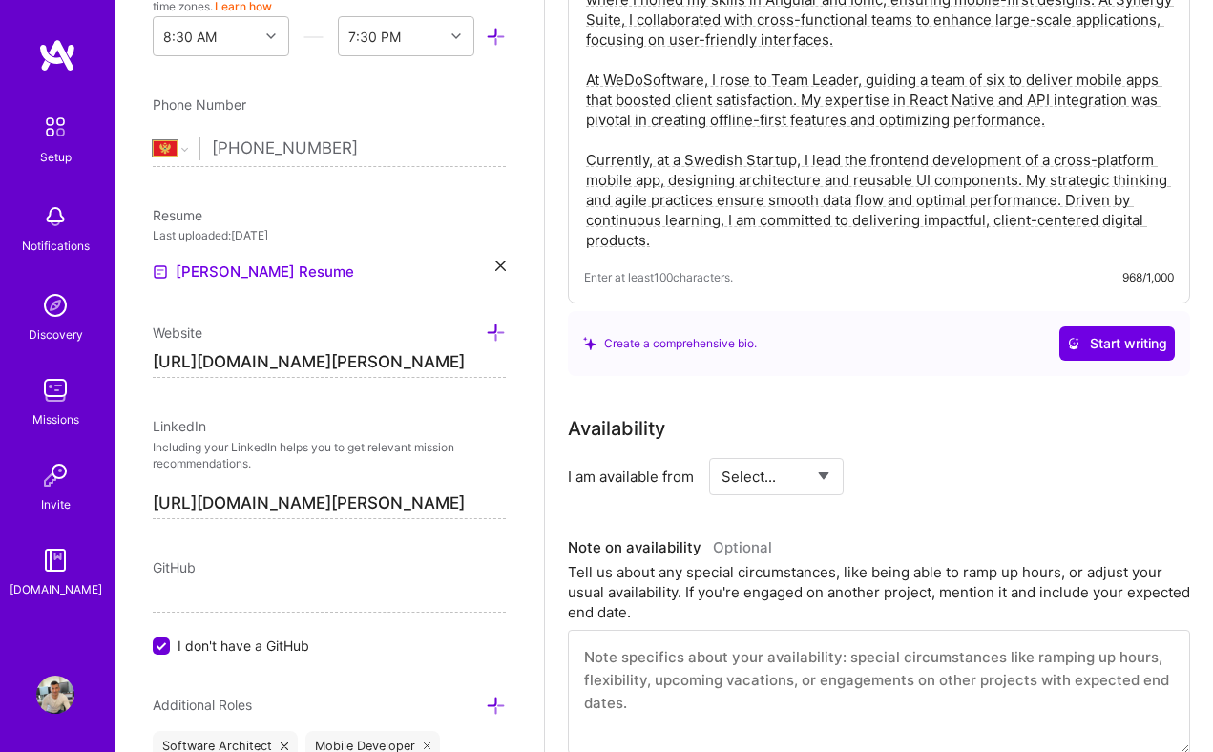
scroll to position [558, 0]
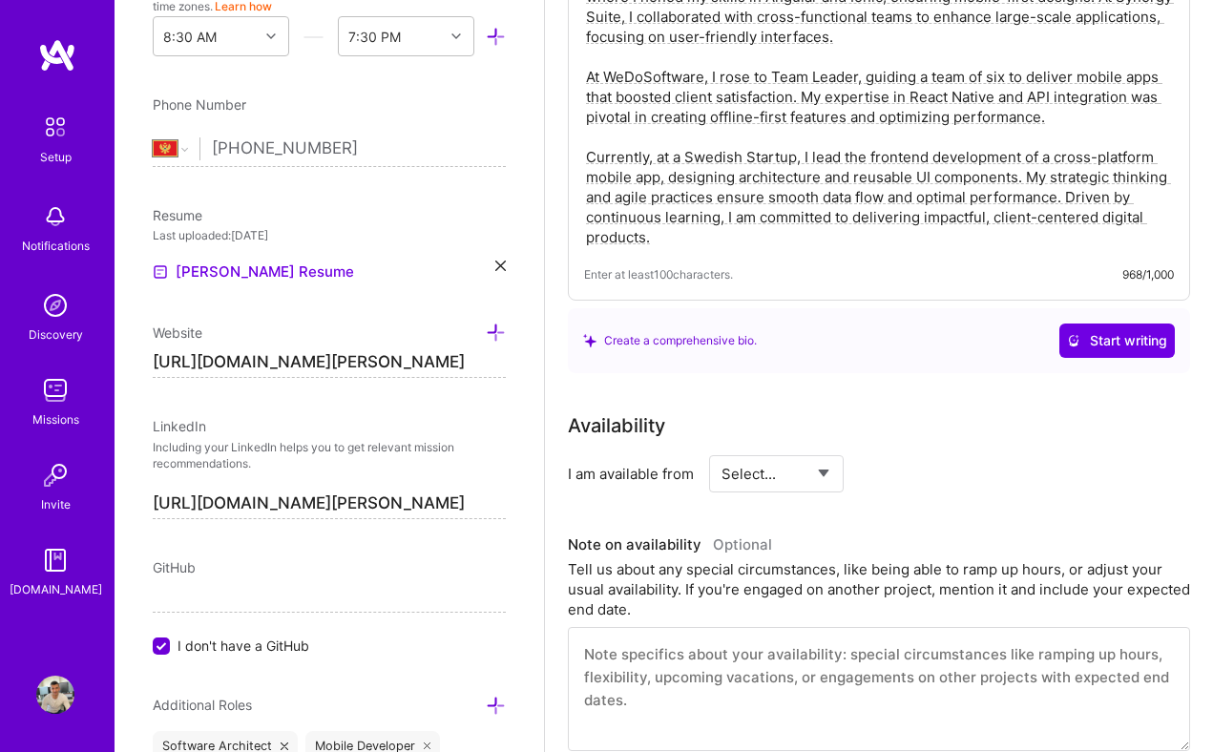
select select "Right Now"
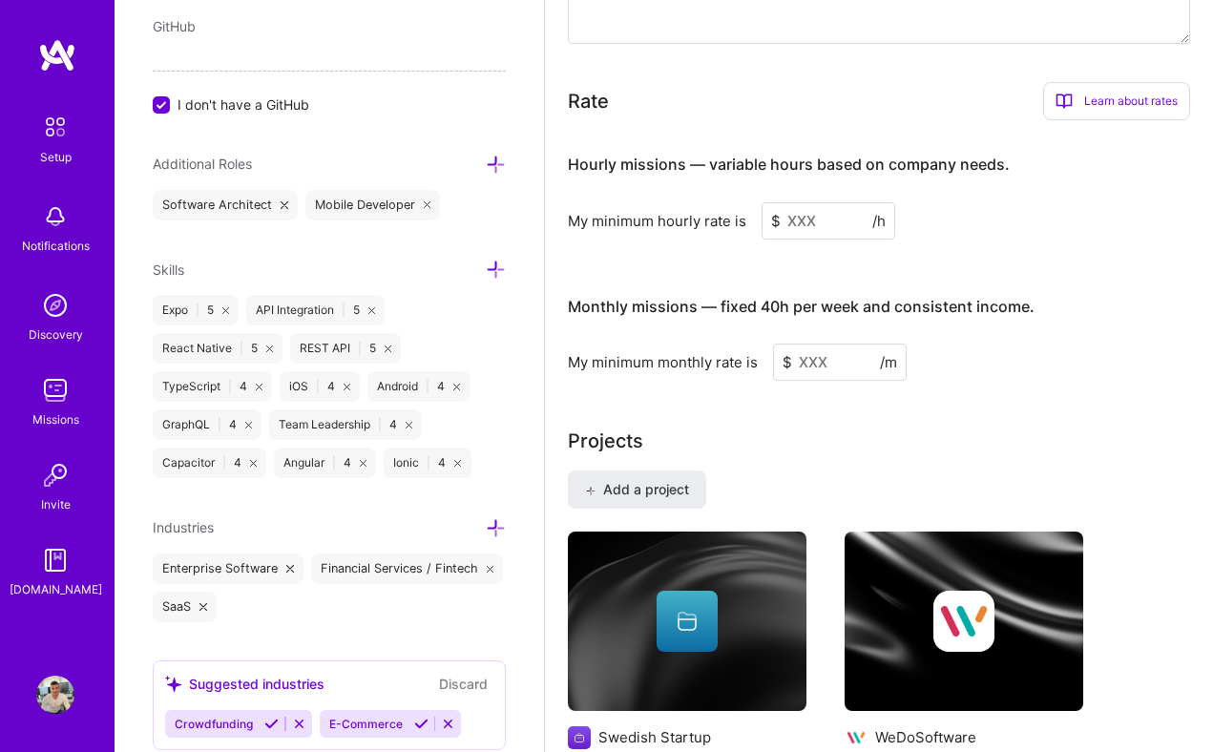
scroll to position [1194, 0]
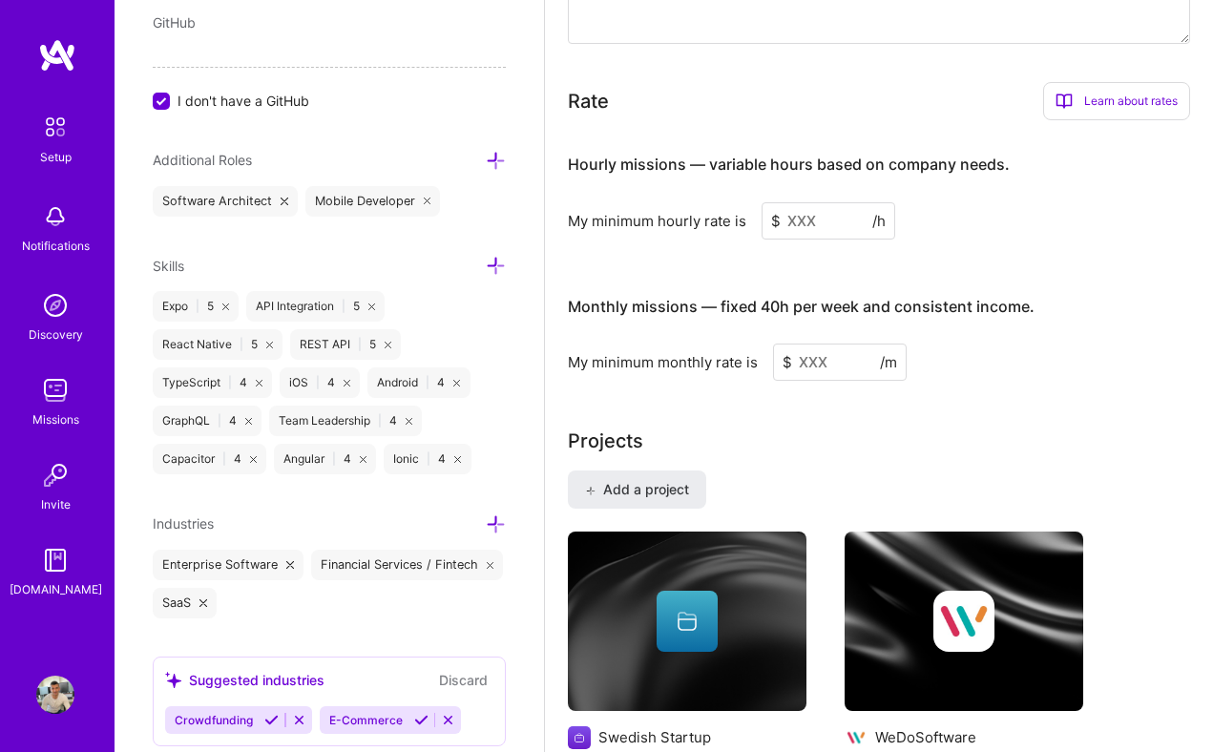
click at [492, 157] on icon at bounding box center [496, 161] width 20 height 20
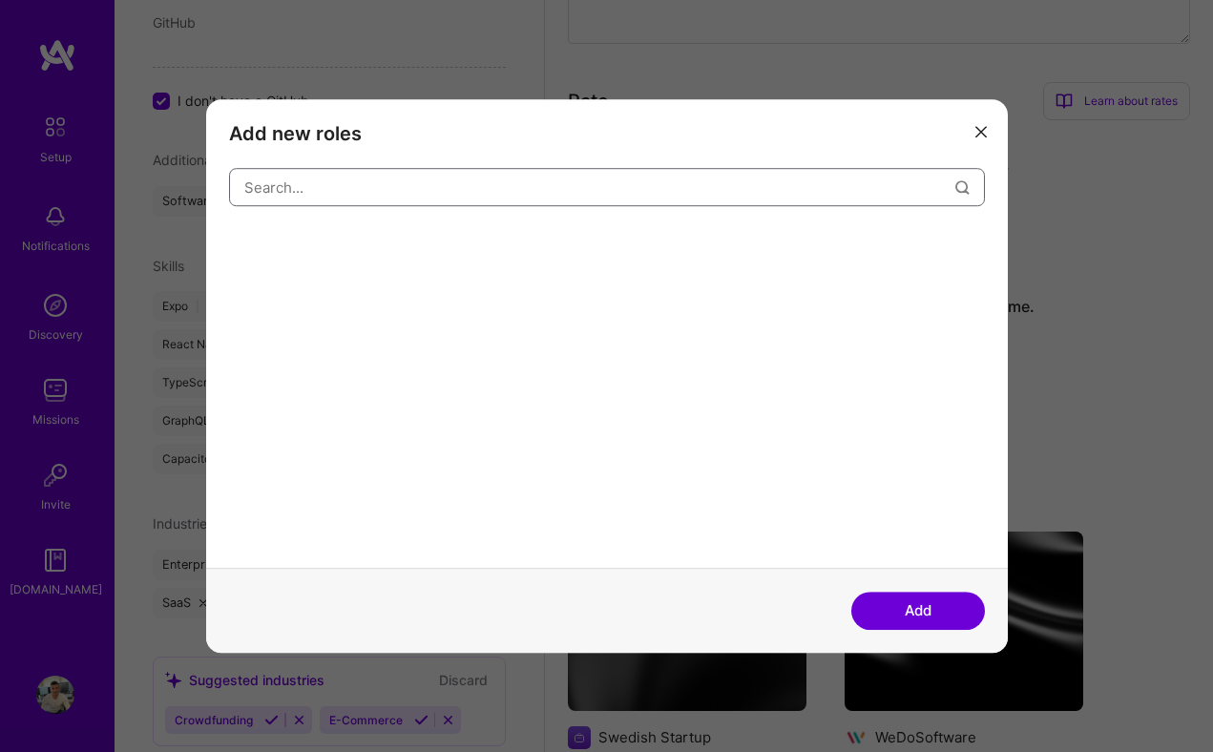
click at [476, 198] on input "modal" at bounding box center [599, 187] width 711 height 49
type input "f"
type input "F"
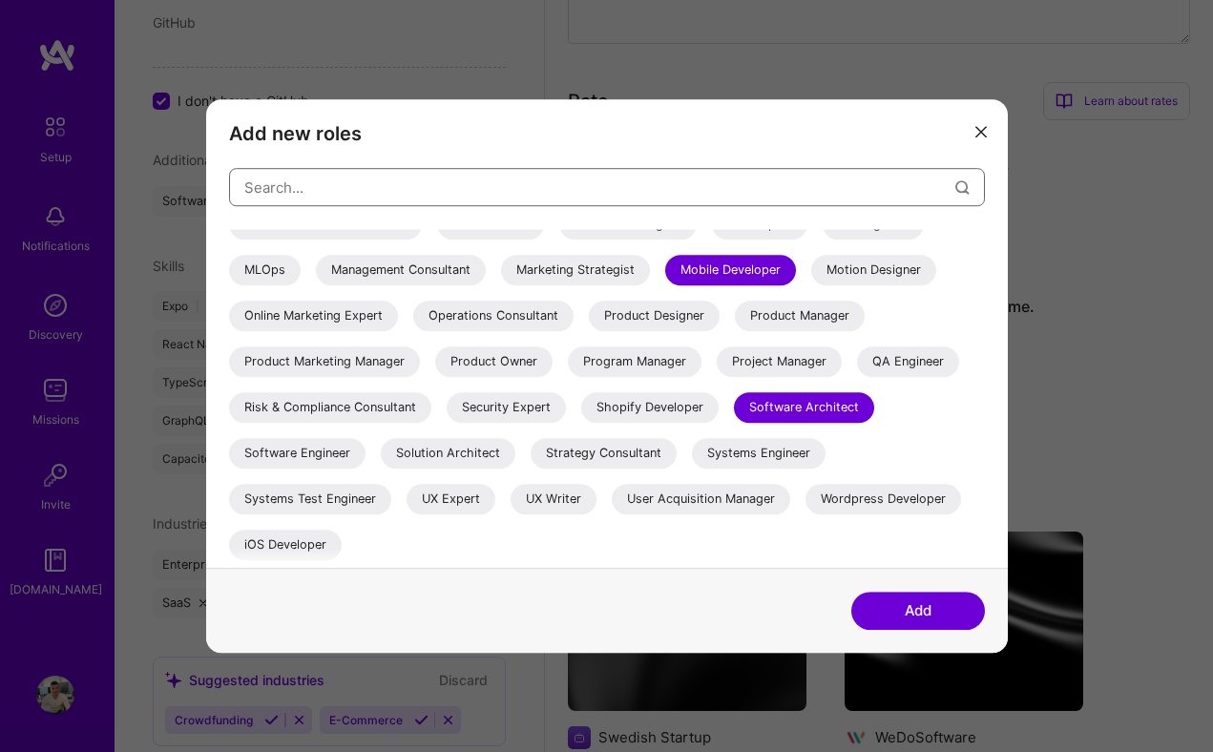
scroll to position [387, 0]
click at [975, 137] on icon "modal" at bounding box center [980, 131] width 11 height 11
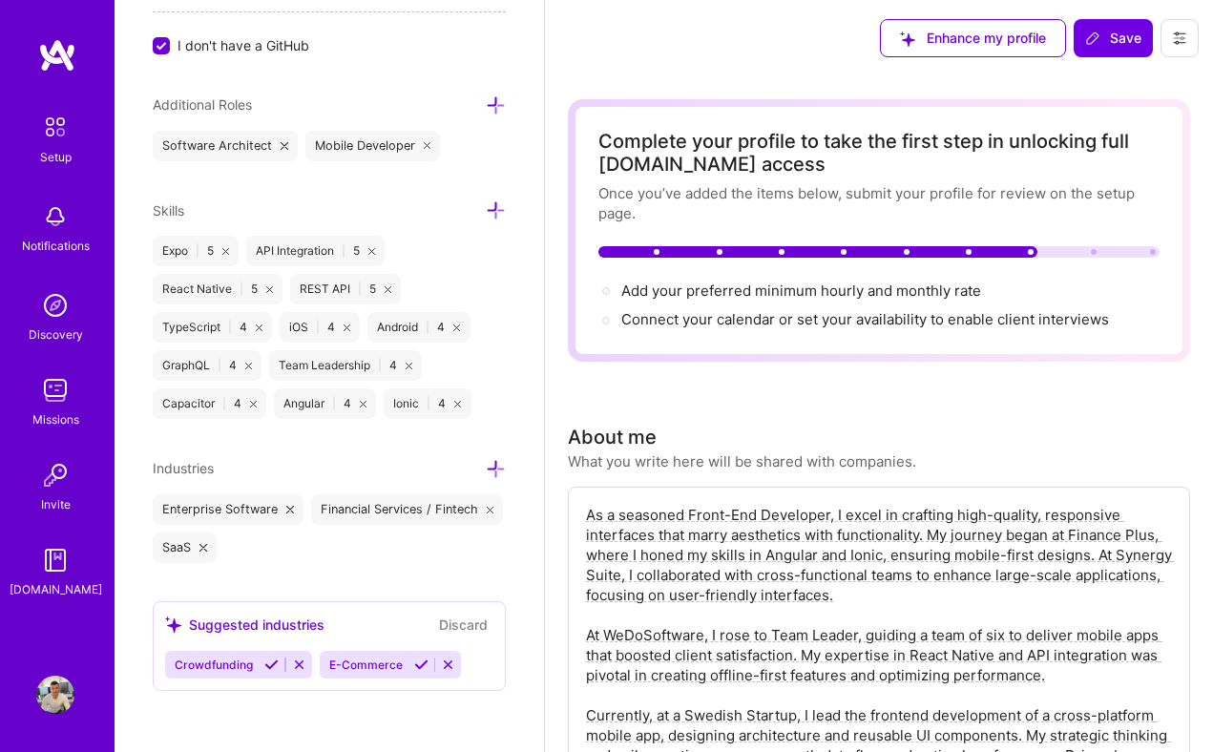
scroll to position [0, 0]
click at [734, 291] on span "Add your preferred minimum hourly and monthly rate →" at bounding box center [809, 291] width 377 height 18
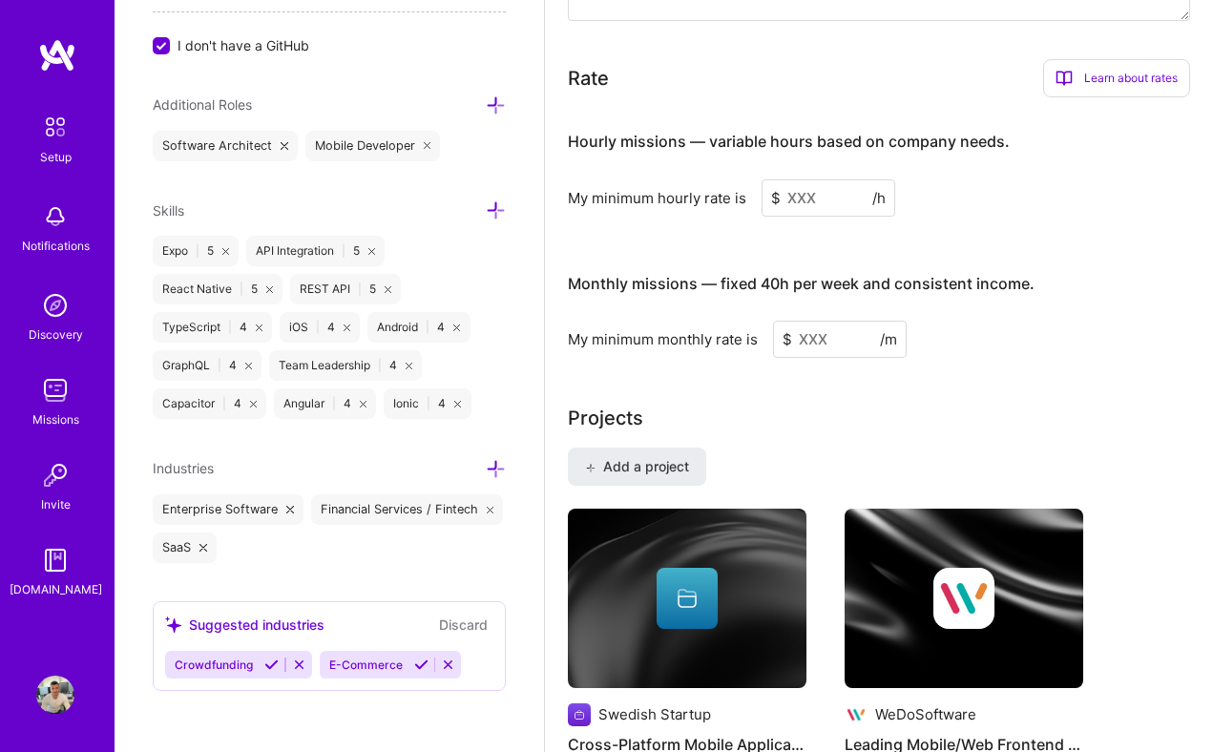
scroll to position [1287, 0]
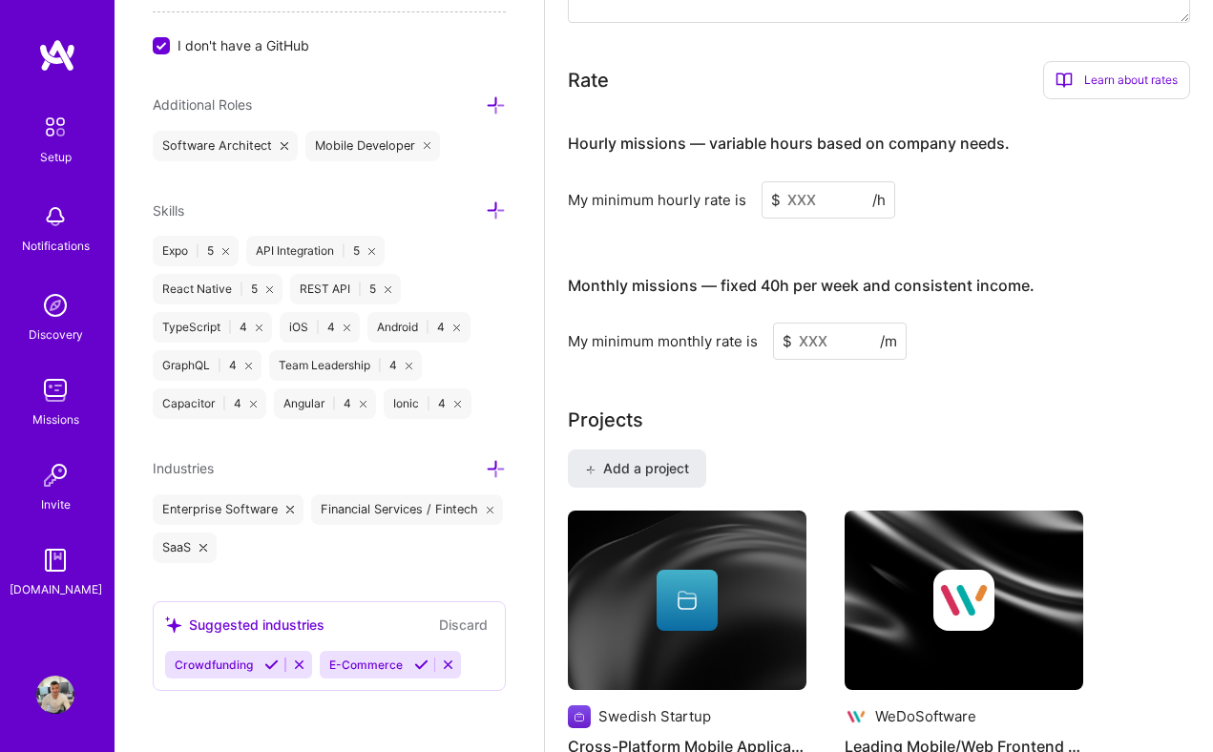
click at [819, 199] on input at bounding box center [829, 199] width 134 height 37
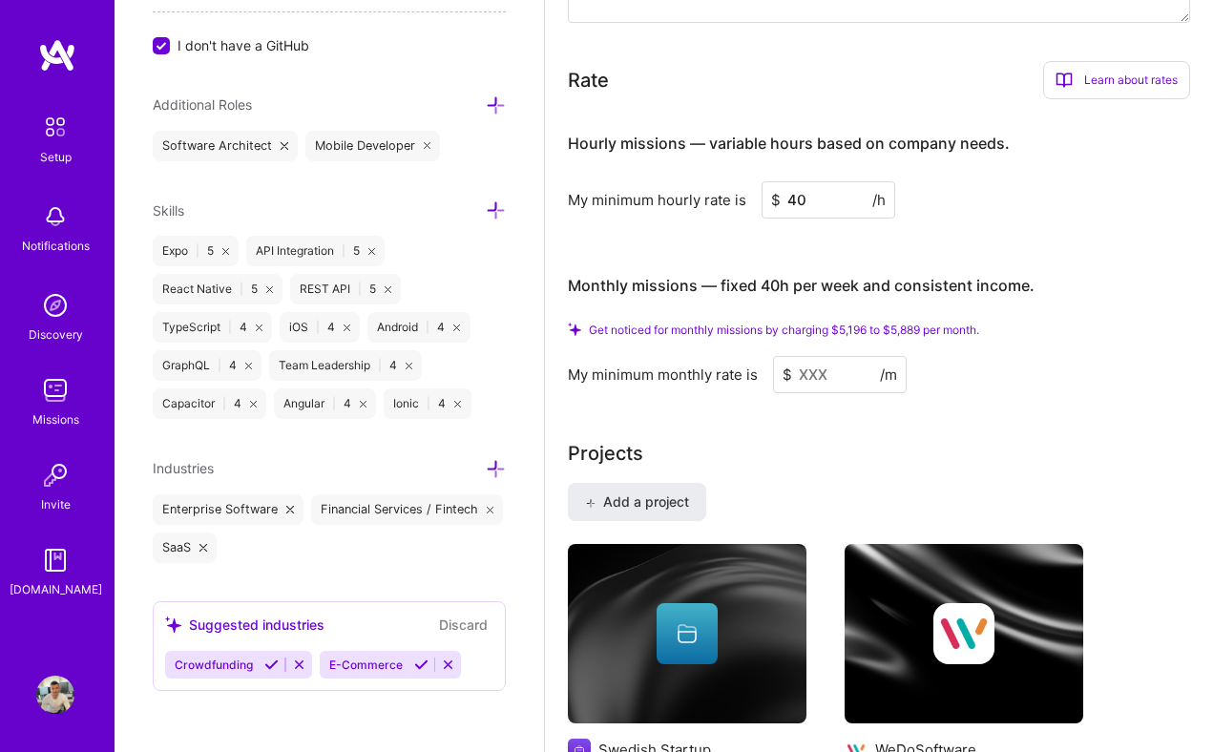
type input "40"
click at [845, 376] on input at bounding box center [840, 374] width 134 height 37
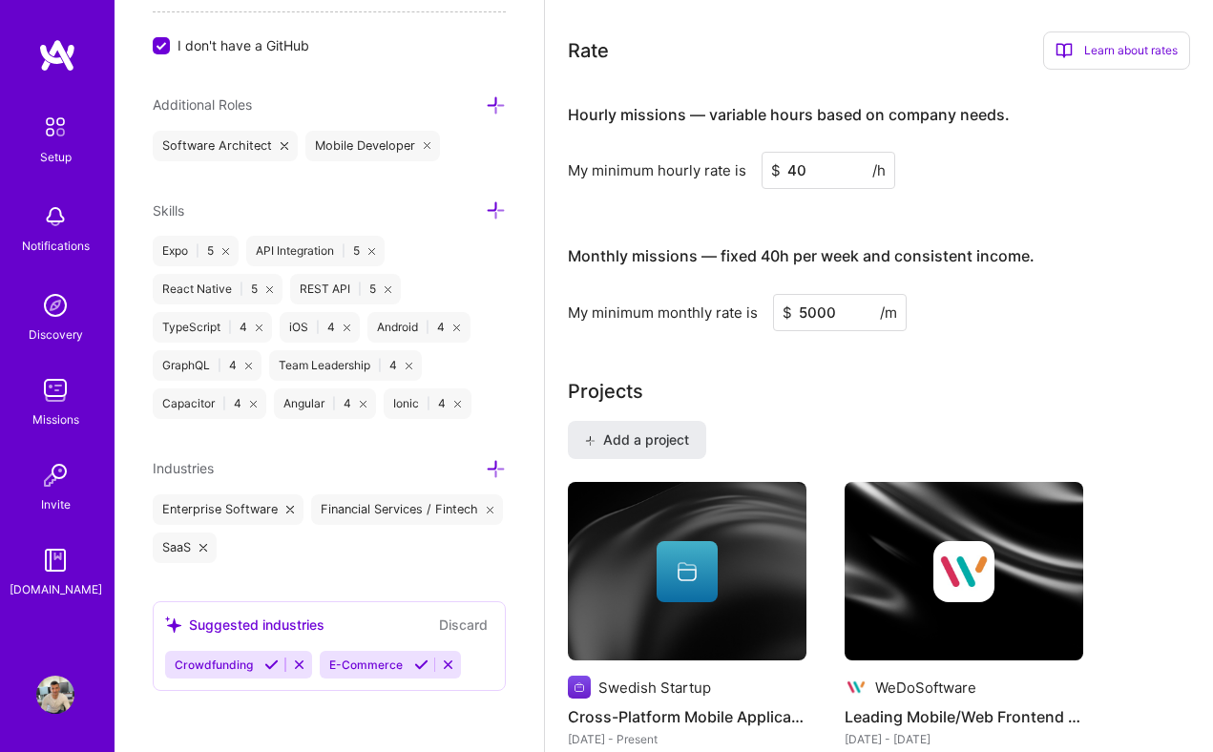
type input "5000"
click at [984, 362] on div "Complete your profile to take the first step in unlocking full [DOMAIN_NAME] ac…" at bounding box center [879, 689] width 622 height 3753
drag, startPoint x: 835, startPoint y: 313, endPoint x: 799, endPoint y: 313, distance: 36.3
click at [799, 313] on input "5000" at bounding box center [840, 312] width 134 height 37
click at [1015, 303] on div "My minimum monthly rate is $ 5000 /m" at bounding box center [879, 312] width 622 height 37
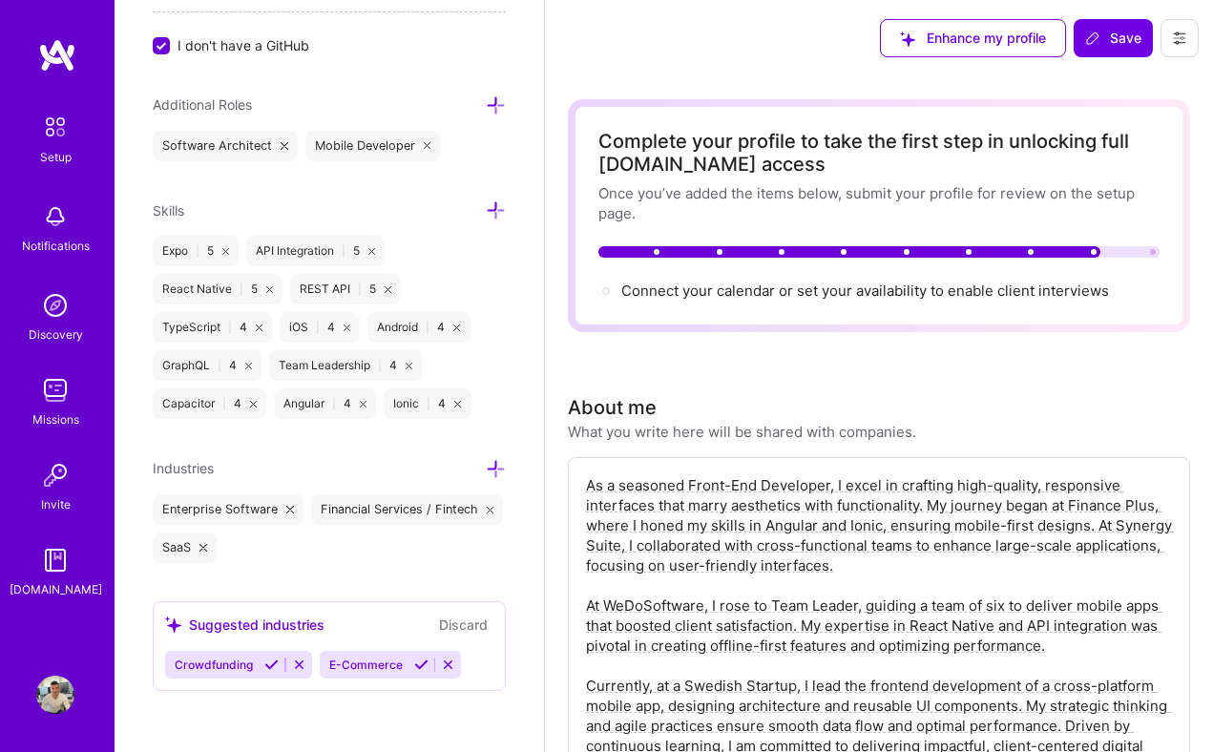
scroll to position [0, 0]
click at [979, 288] on span "Connect your calendar or set your availability to enable client interviews →" at bounding box center [873, 291] width 505 height 18
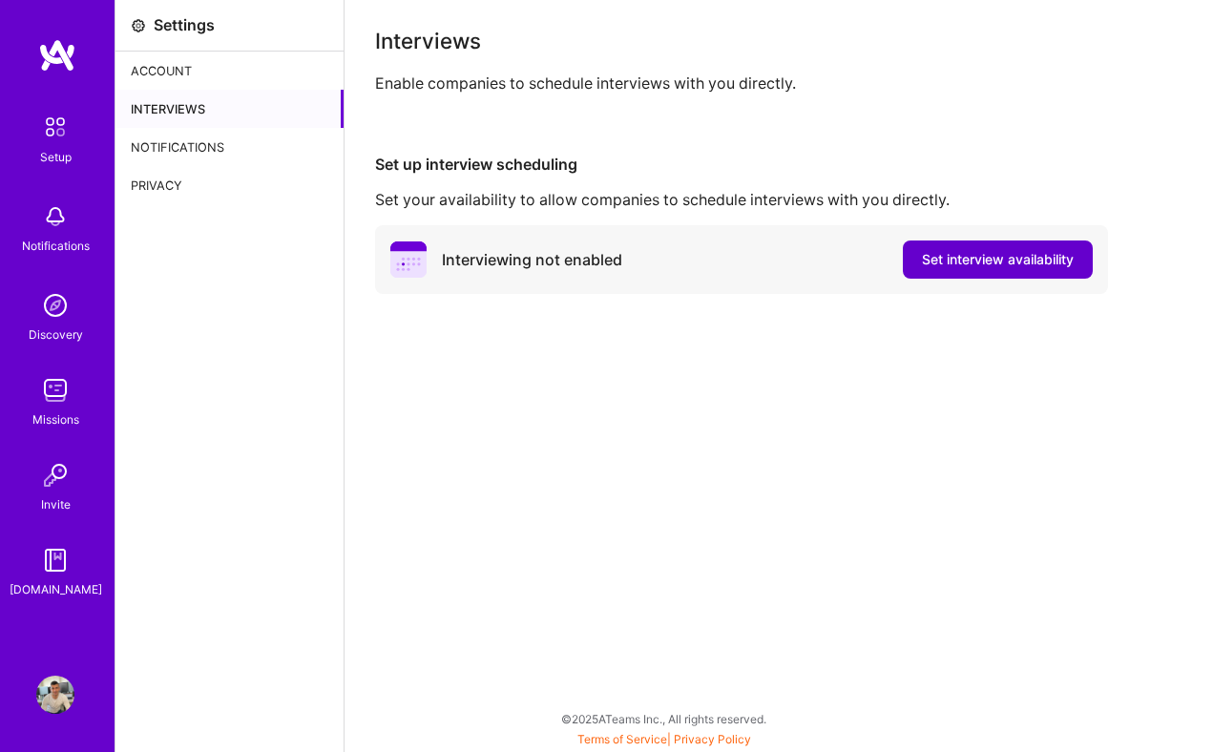
click at [956, 258] on span "Set interview availability" at bounding box center [998, 259] width 152 height 19
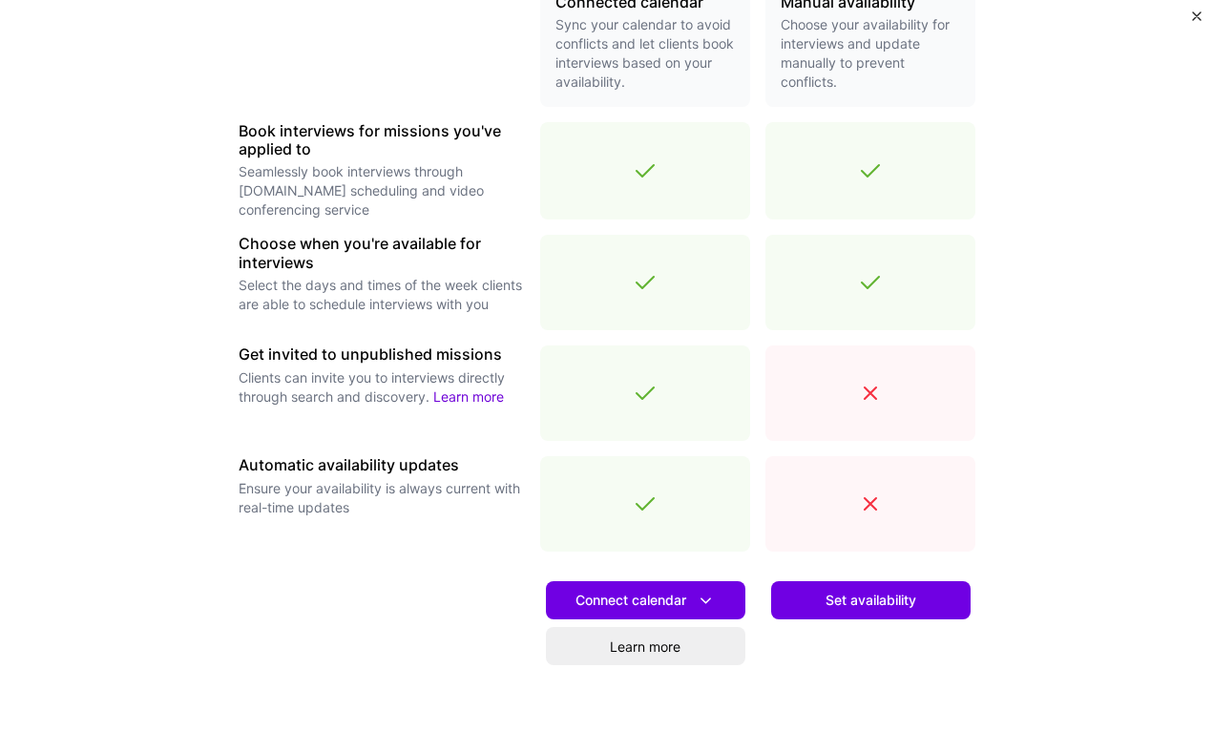
scroll to position [496, 0]
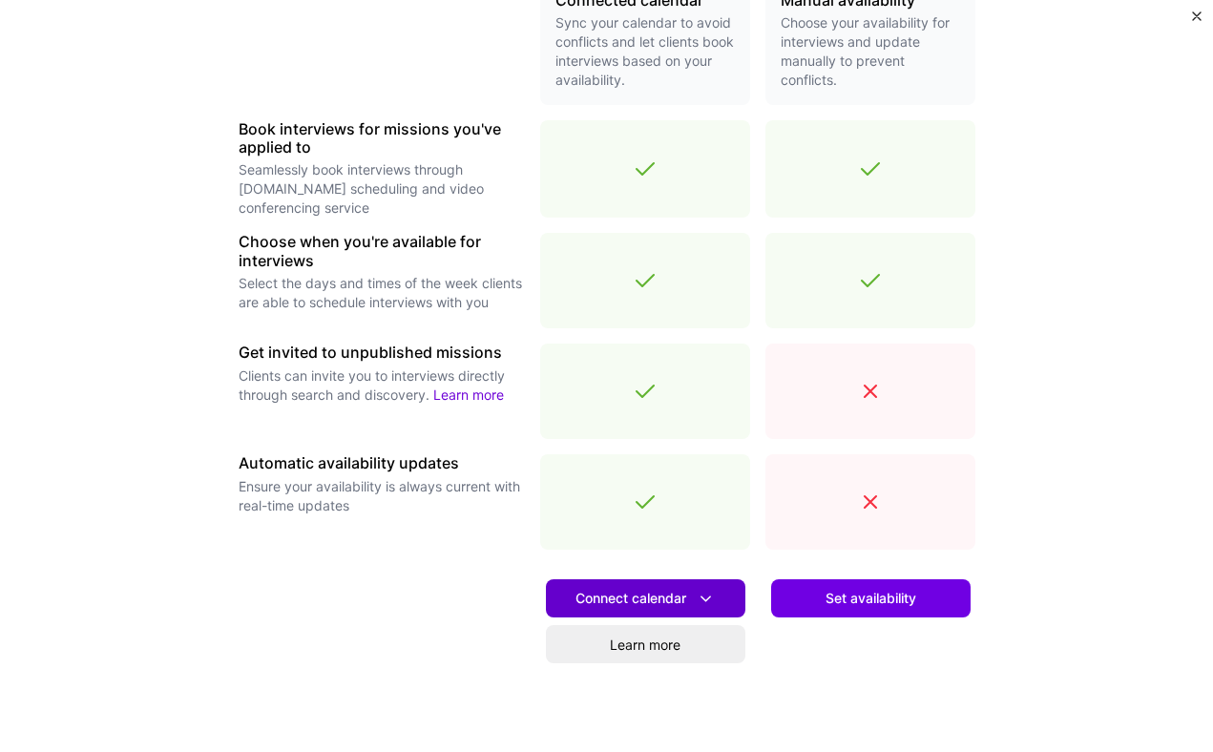
click at [616, 600] on span "Connect calendar" at bounding box center [646, 599] width 140 height 20
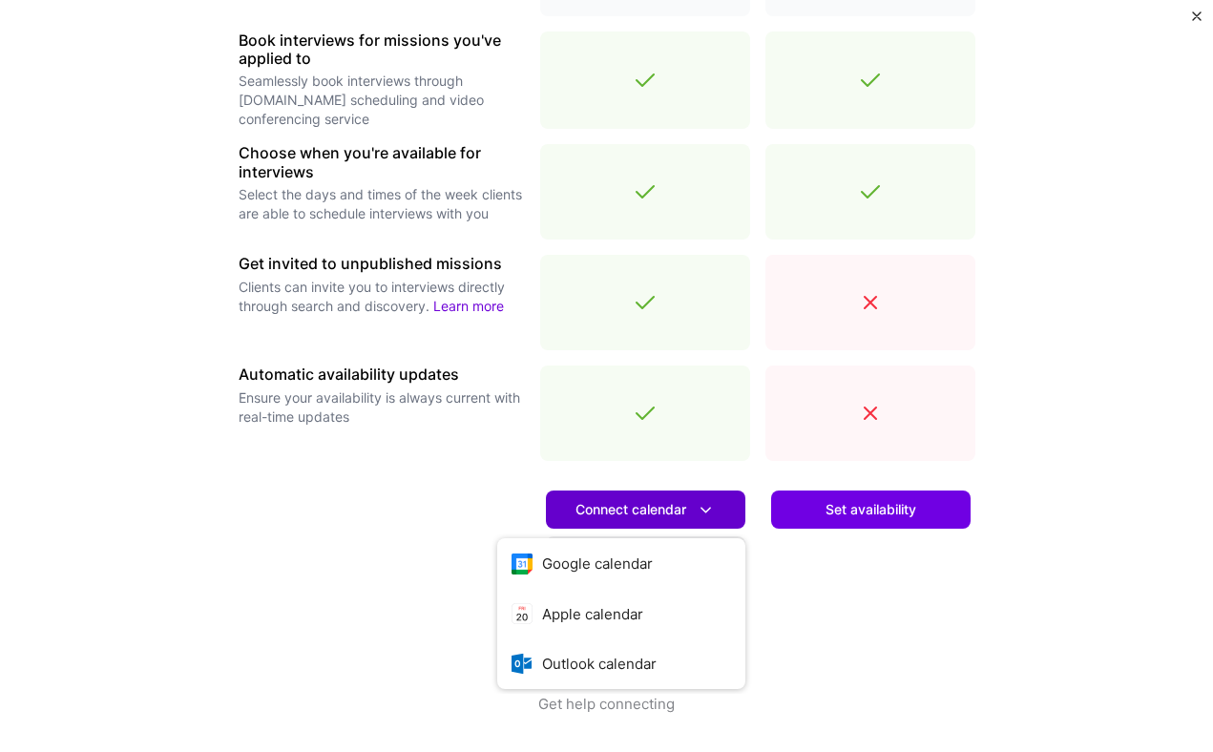
scroll to position [585, 0]
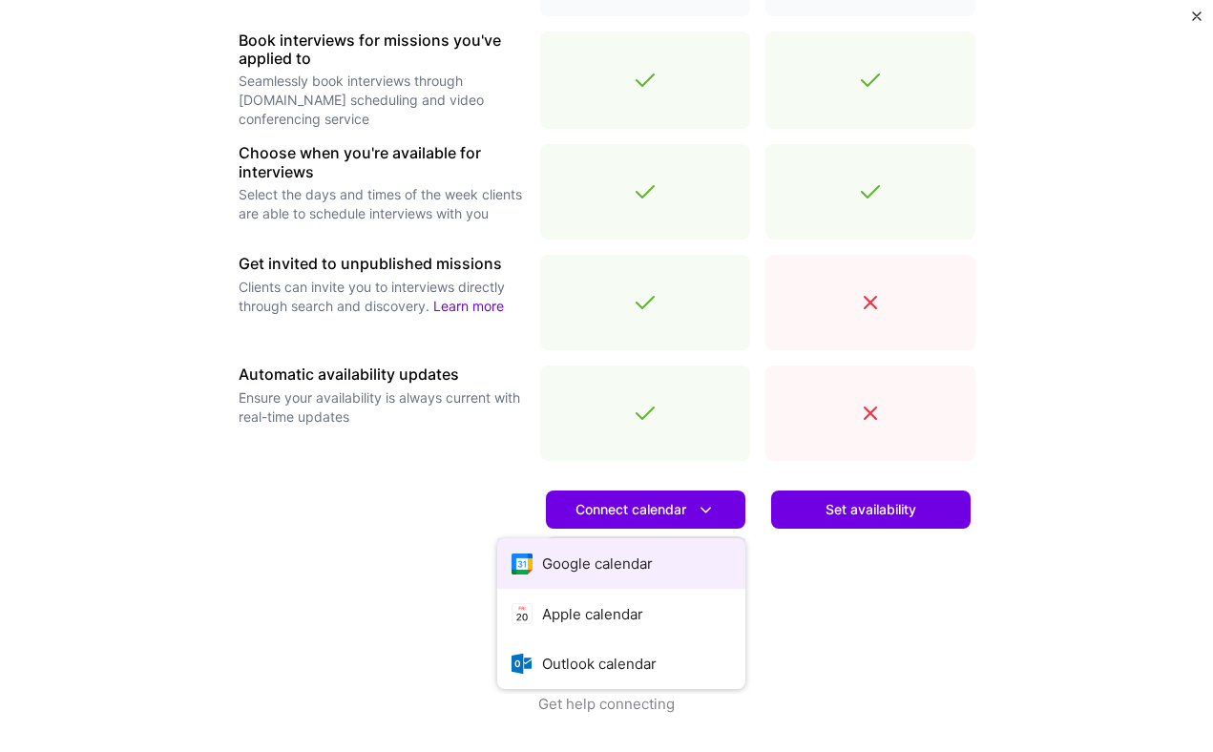
click at [593, 555] on button "Google calendar" at bounding box center [621, 563] width 248 height 51
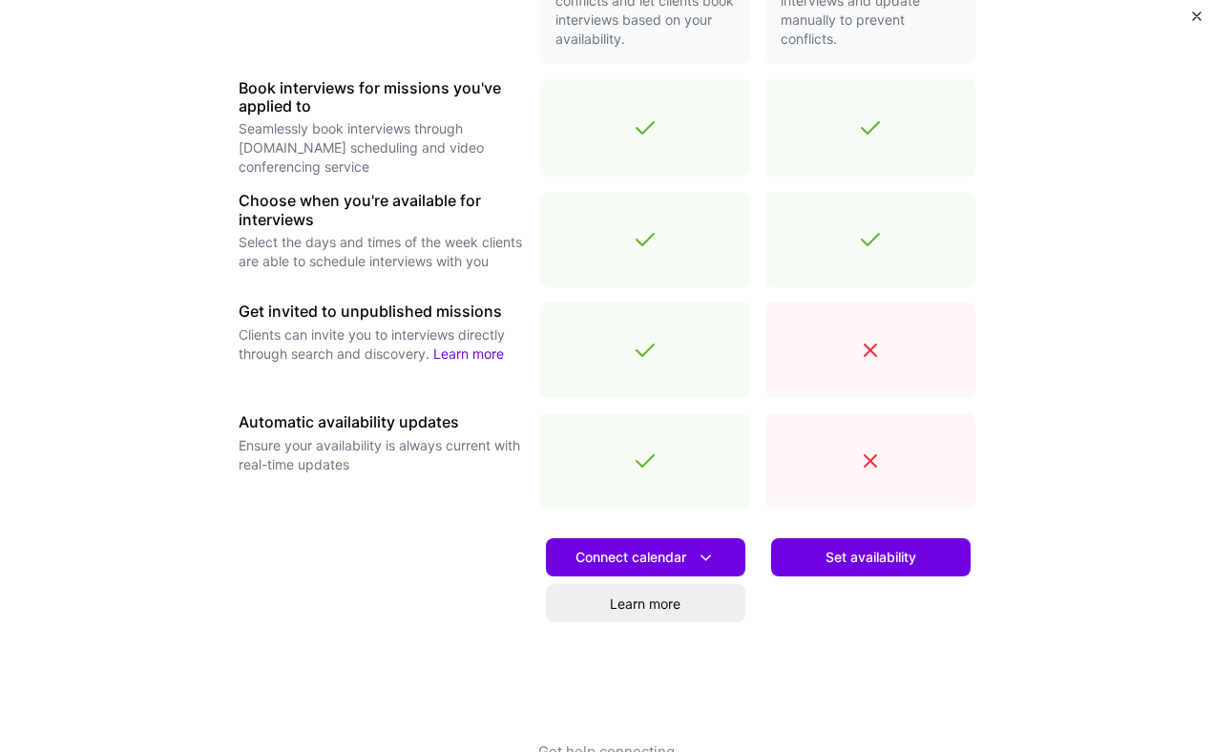
scroll to position [542, 0]
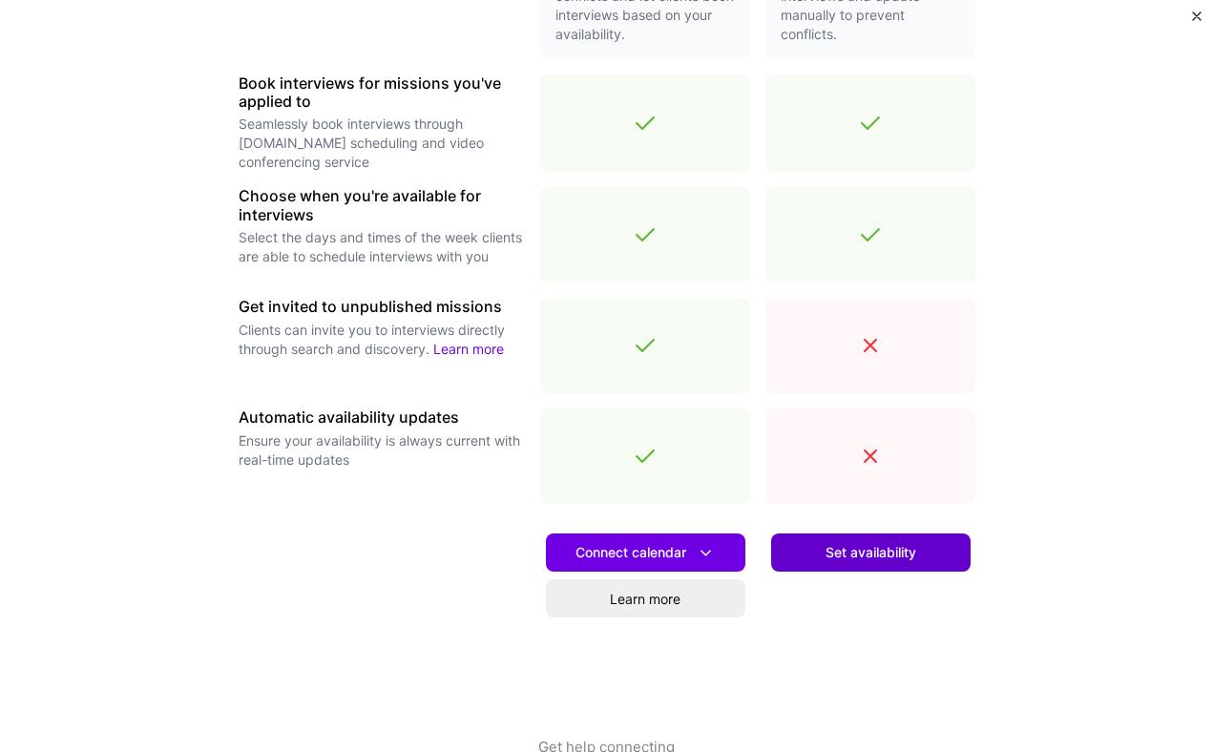
click at [896, 551] on span "Set availability" at bounding box center [871, 552] width 91 height 19
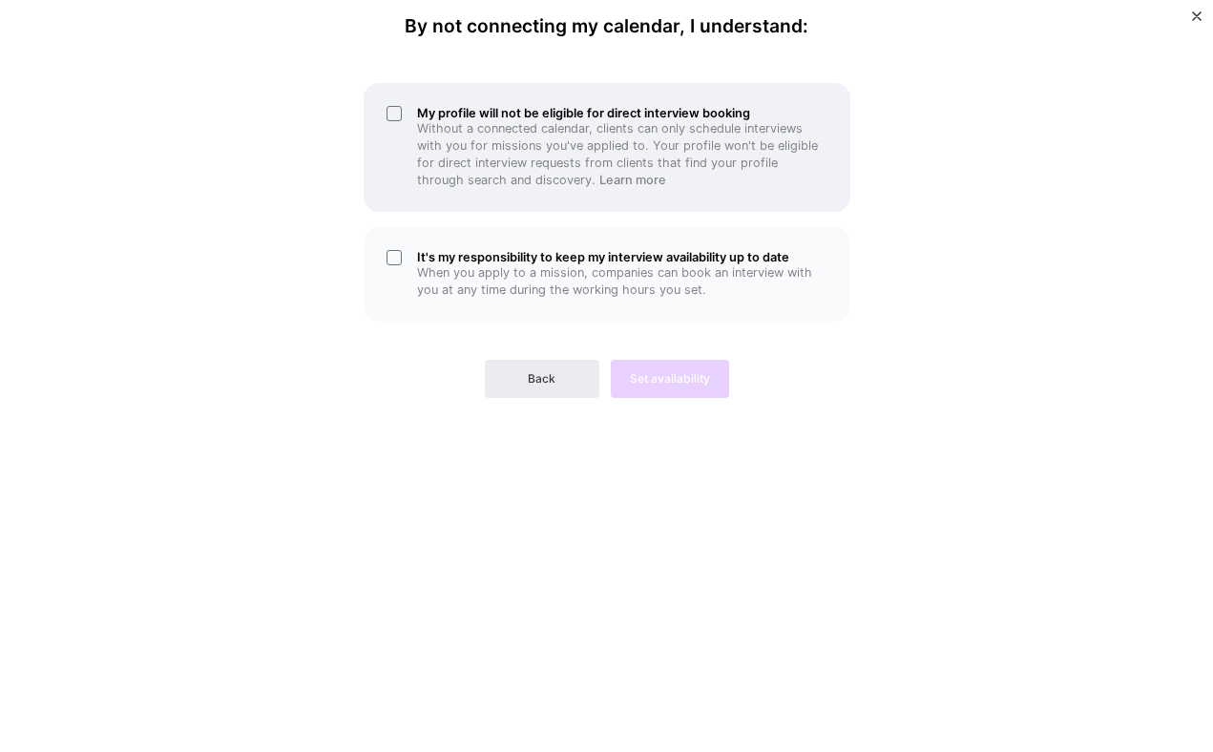
scroll to position [0, 0]
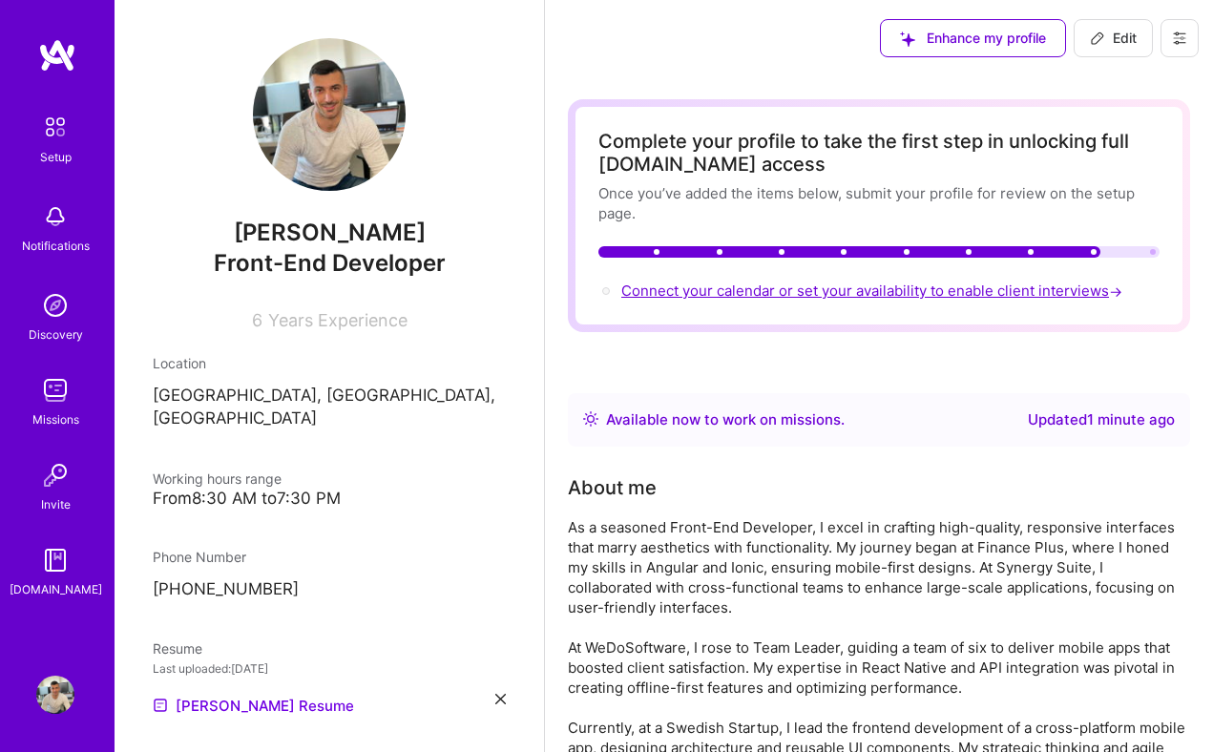
click at [807, 292] on span "Connect your calendar or set your availability to enable client interviews →" at bounding box center [873, 291] width 505 height 18
click at [761, 290] on span "Connect your calendar or set your availability to enable client interviews →" at bounding box center [873, 291] width 505 height 18
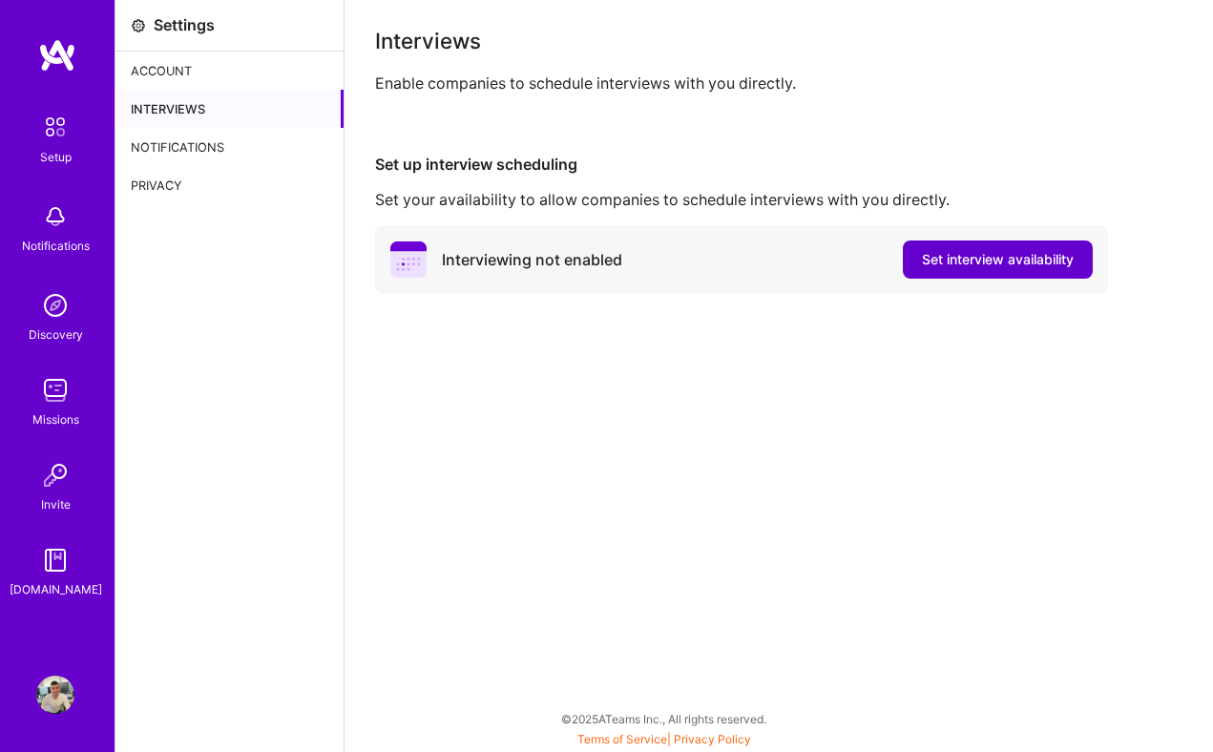
click at [963, 258] on span "Set interview availability" at bounding box center [998, 259] width 152 height 19
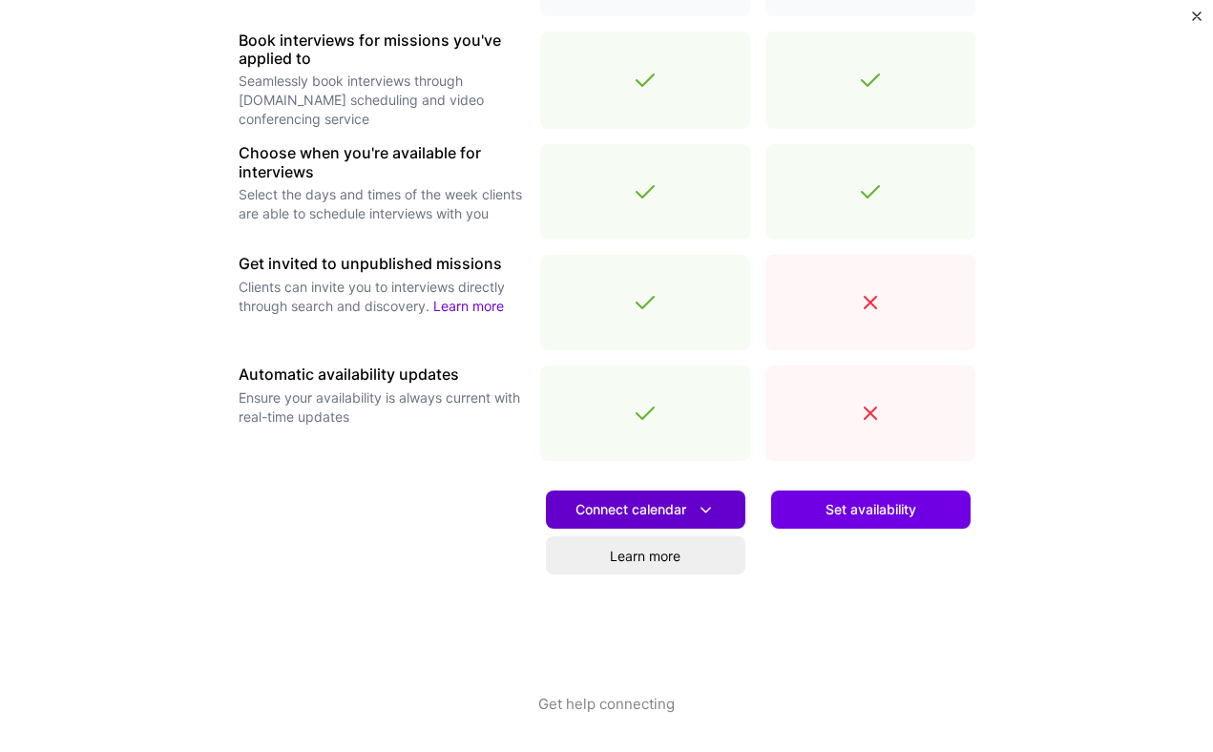
scroll to position [585, 0]
click at [602, 511] on span "Connect calendar" at bounding box center [646, 510] width 140 height 20
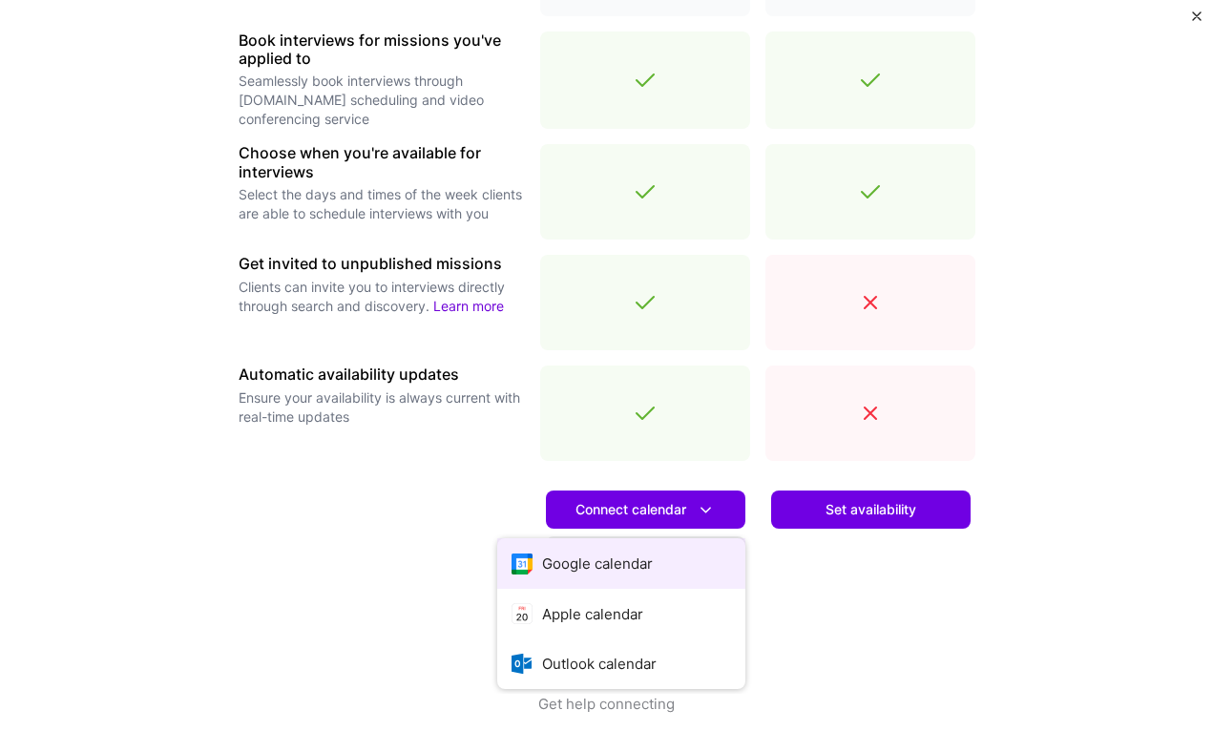
click at [575, 564] on button "Google calendar" at bounding box center [621, 563] width 248 height 51
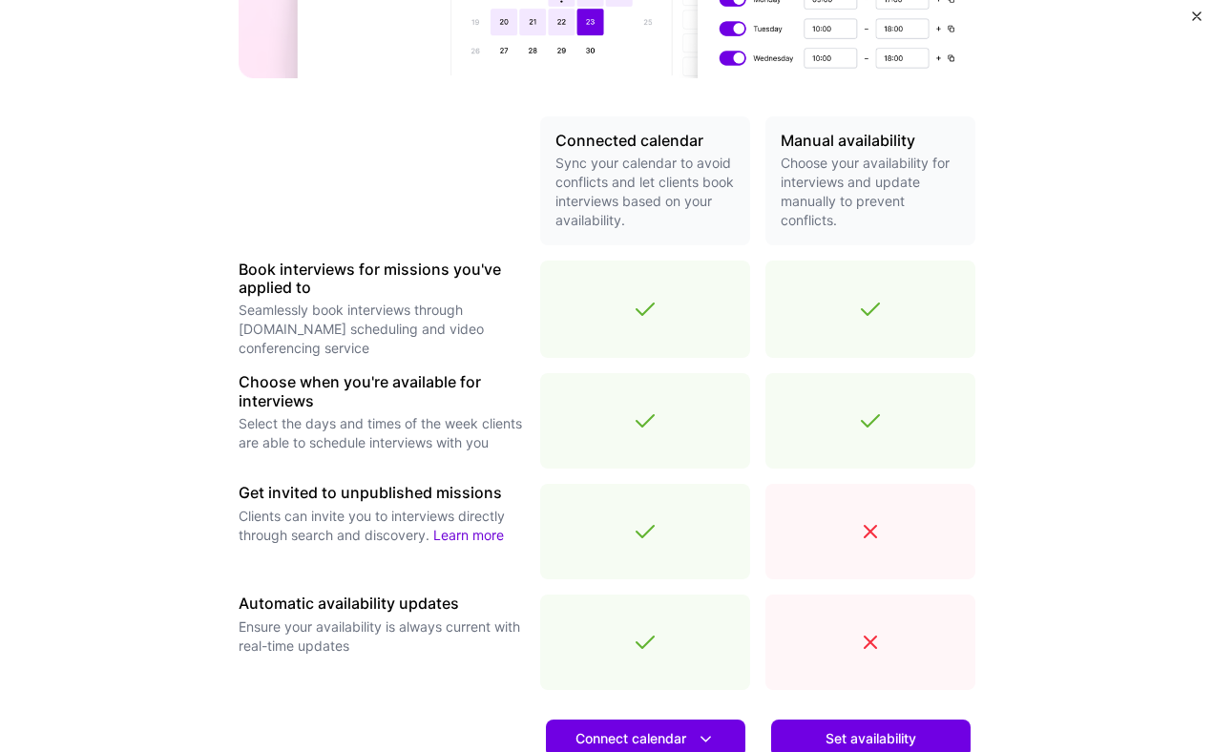
scroll to position [535, 0]
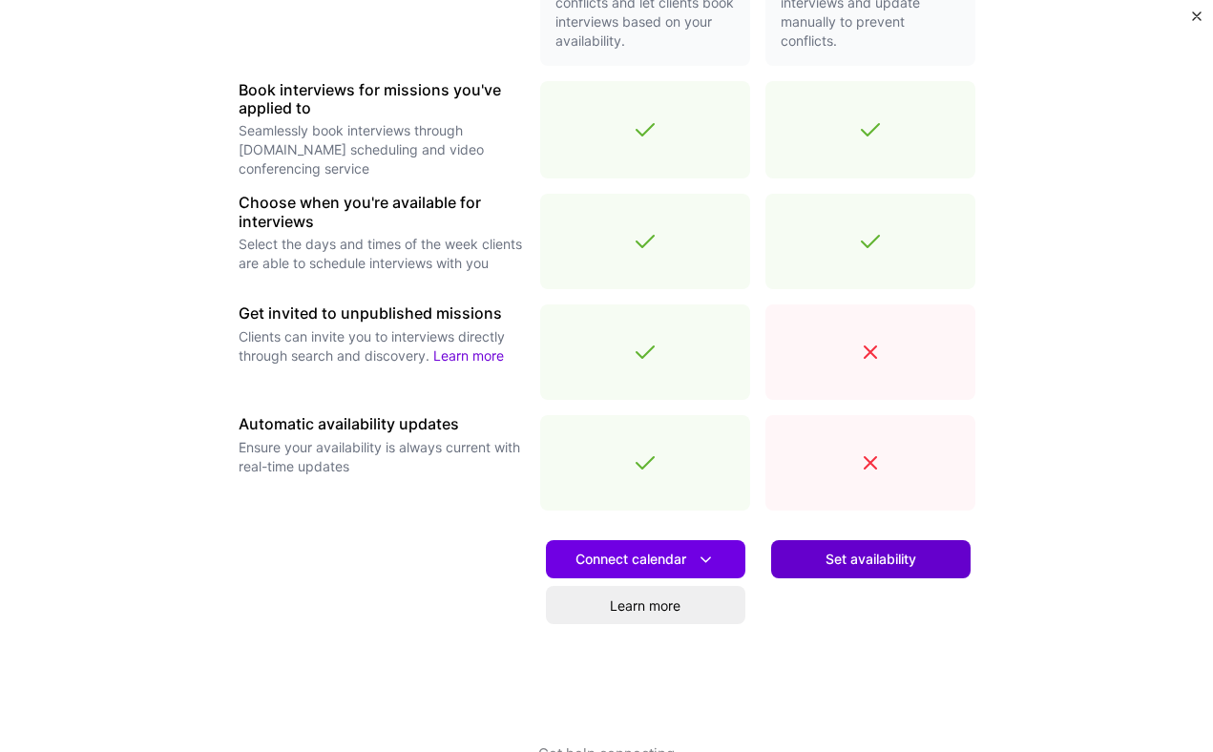
click at [870, 559] on span "Set availability" at bounding box center [871, 559] width 91 height 19
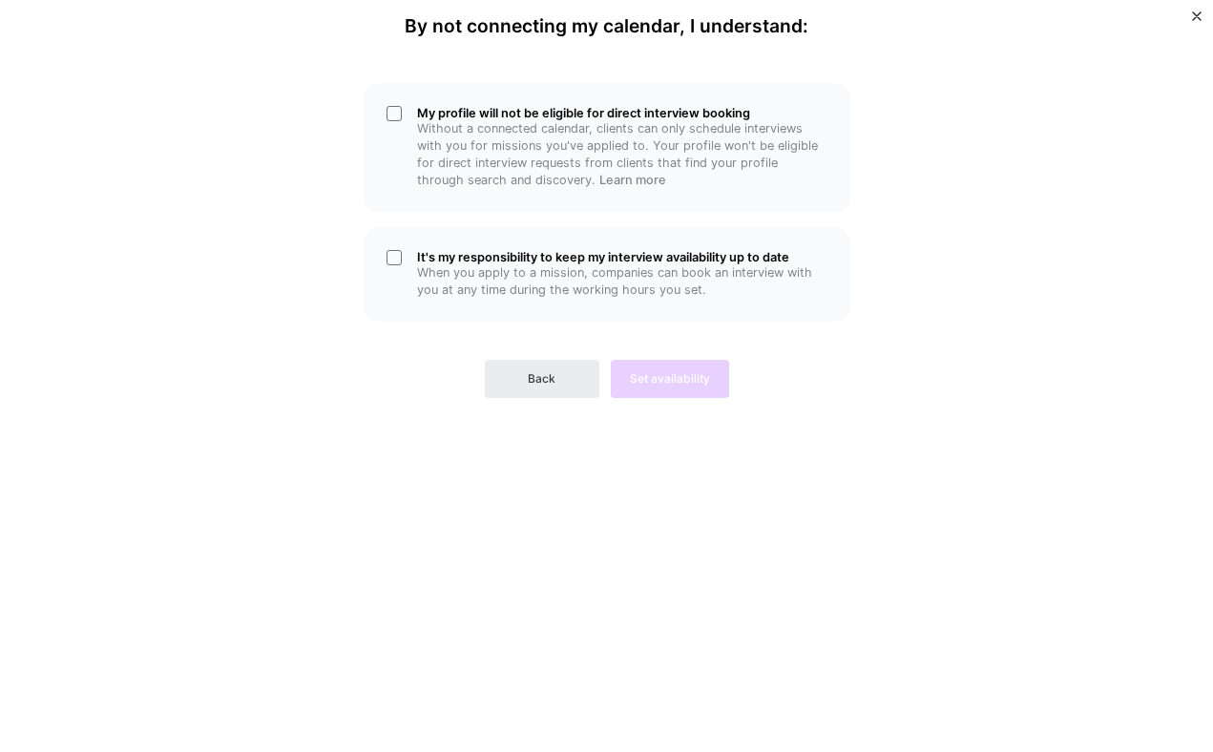
scroll to position [0, 0]
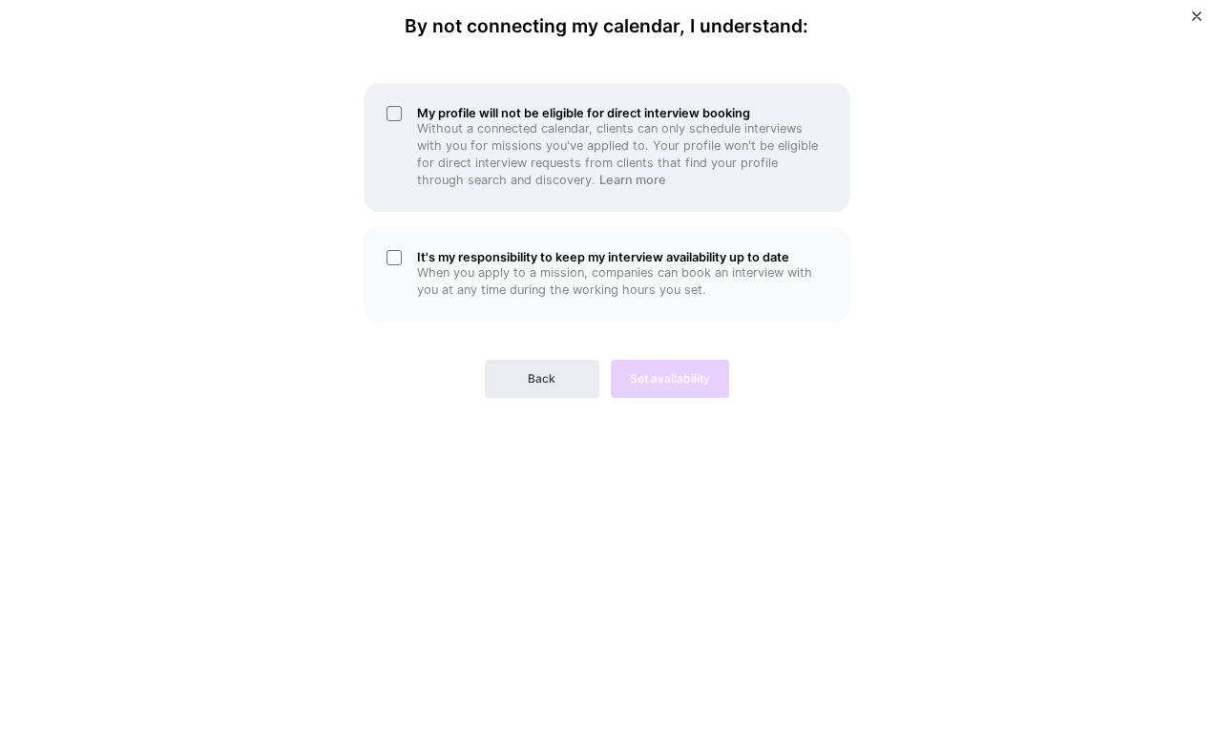
click at [397, 114] on div "My profile will not be eligible for direct interview booking Without a connecte…" at bounding box center [607, 147] width 487 height 129
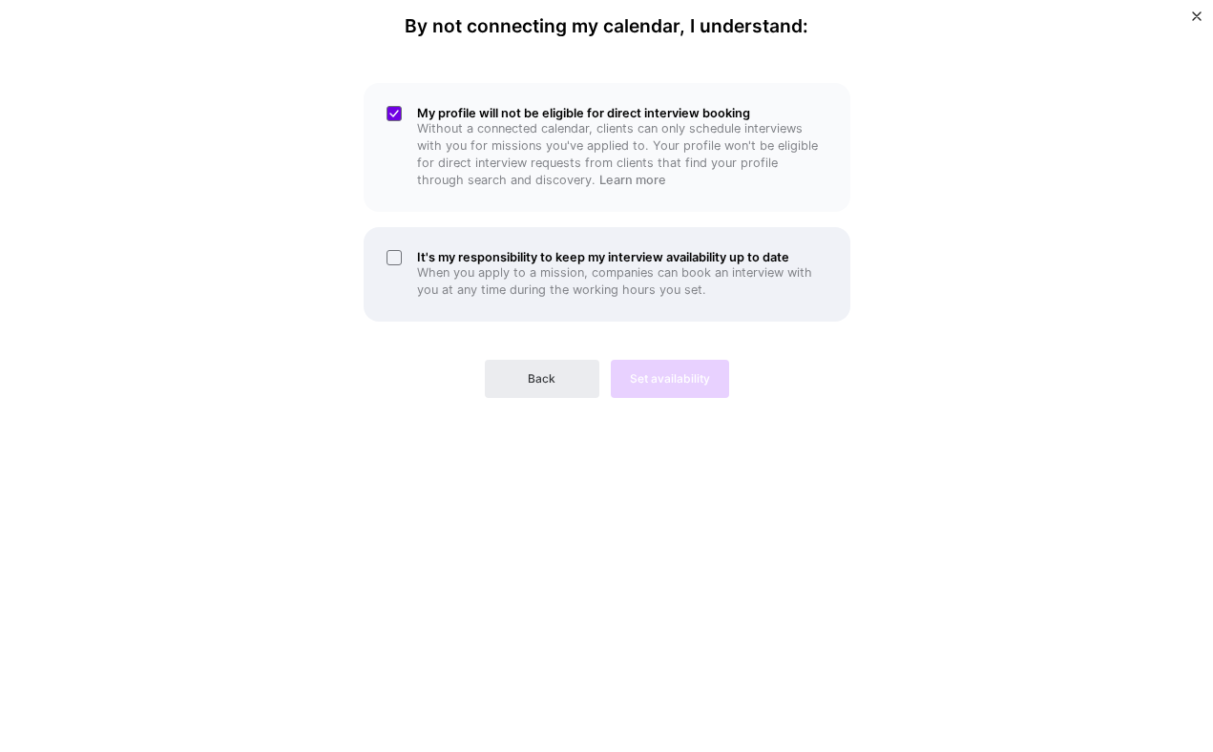
click at [394, 251] on div "It's my responsibility to keep my interview availability up to date When you ap…" at bounding box center [607, 274] width 487 height 94
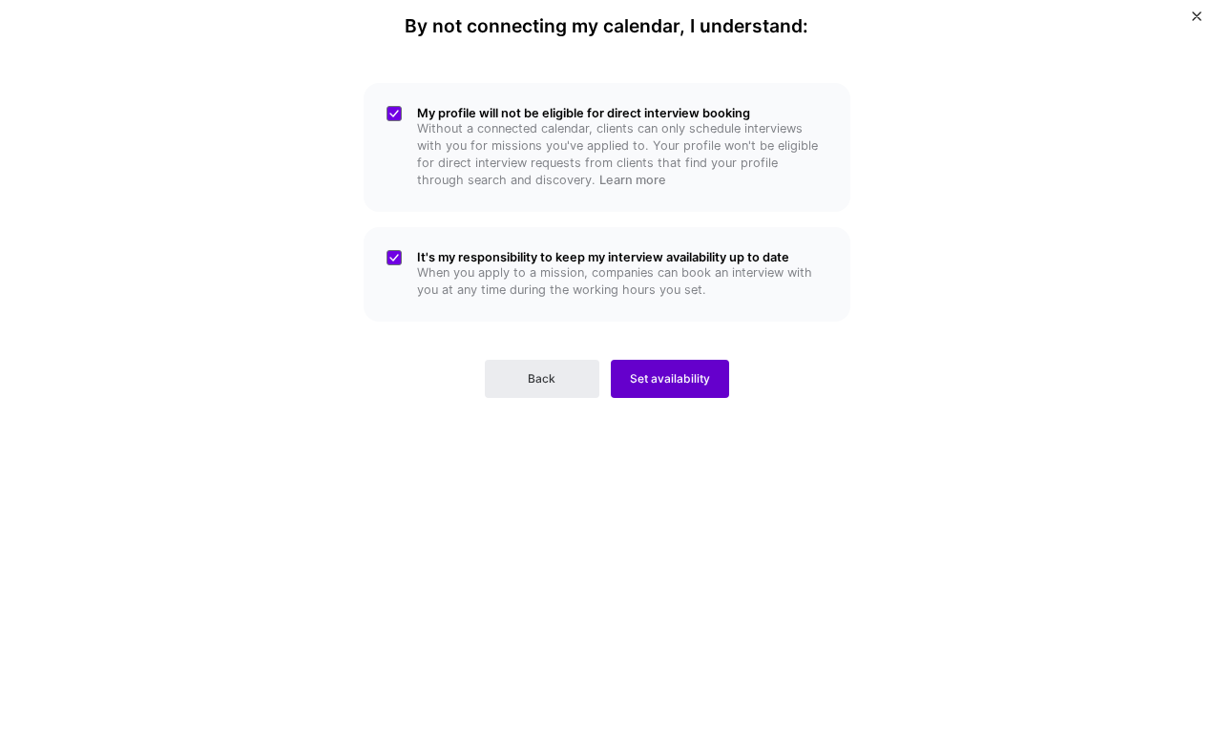
click at [678, 371] on span "Set availability" at bounding box center [670, 378] width 80 height 17
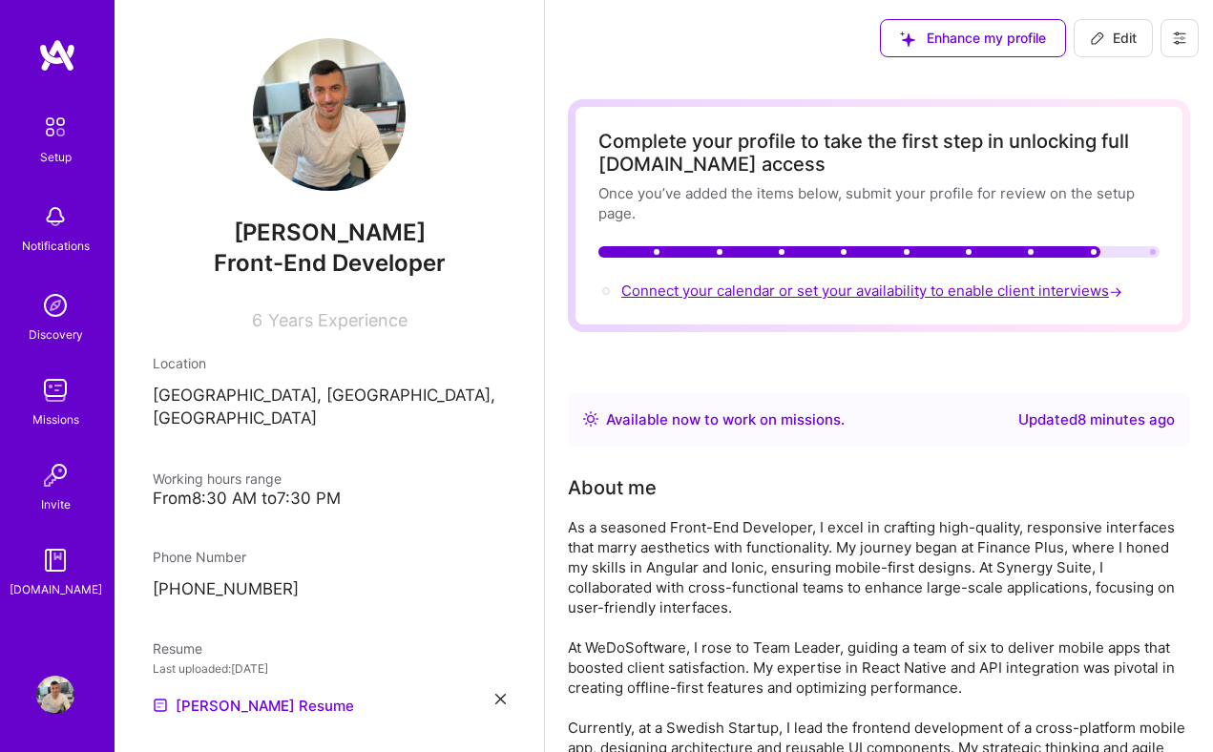
click at [799, 283] on span "Connect your calendar or set your availability to enable client interviews →" at bounding box center [873, 291] width 505 height 18
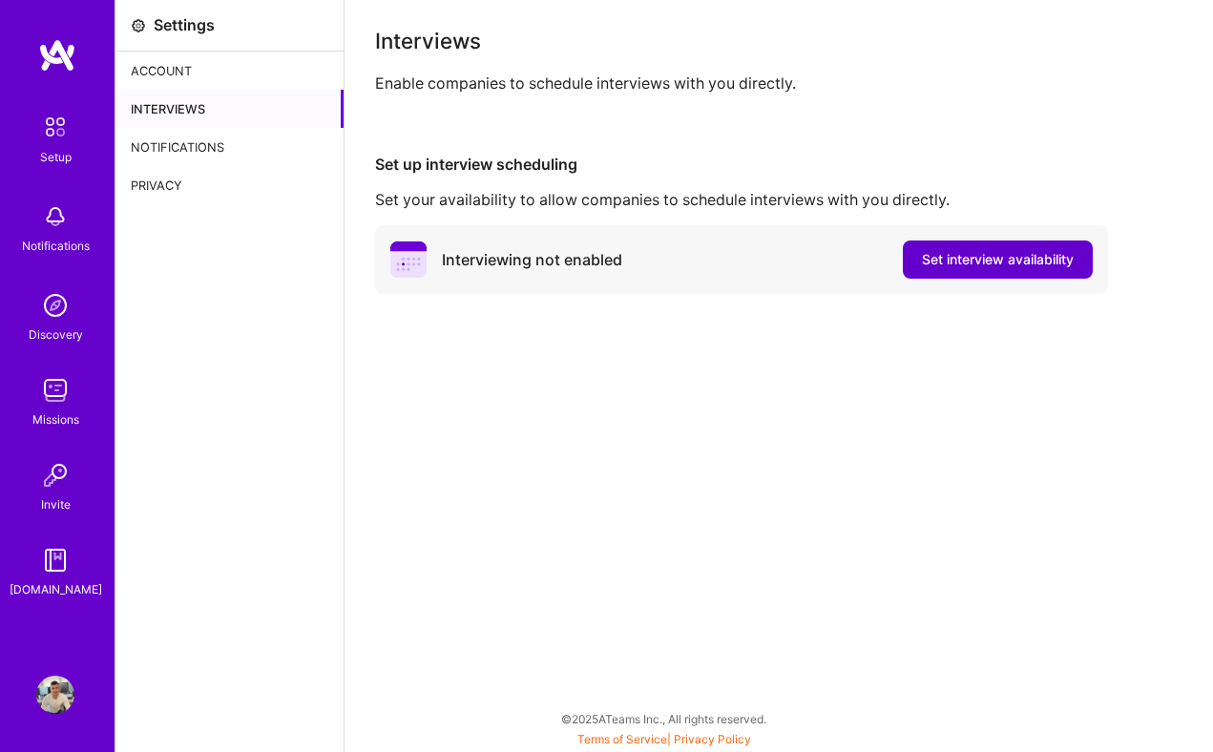
click at [946, 255] on span "Set interview availability" at bounding box center [998, 259] width 152 height 19
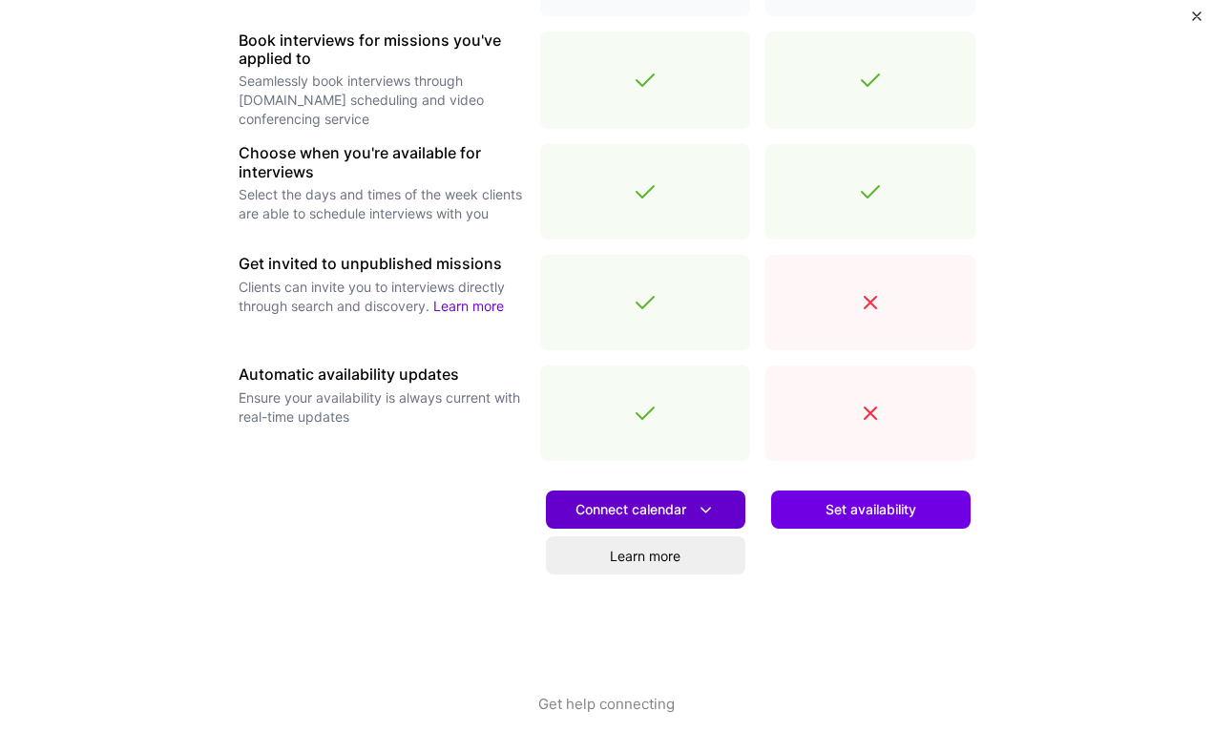
scroll to position [585, 0]
click at [589, 500] on span "Connect calendar" at bounding box center [646, 510] width 140 height 20
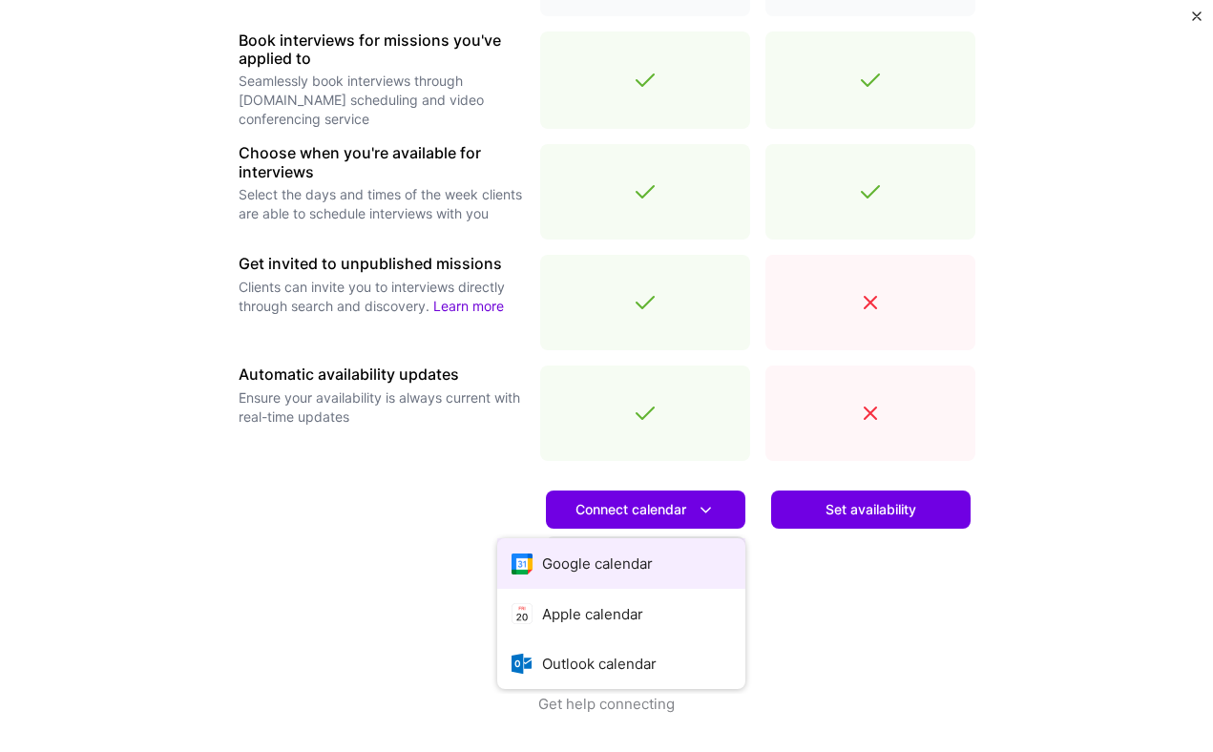
click at [552, 564] on button "Google calendar" at bounding box center [621, 563] width 248 height 51
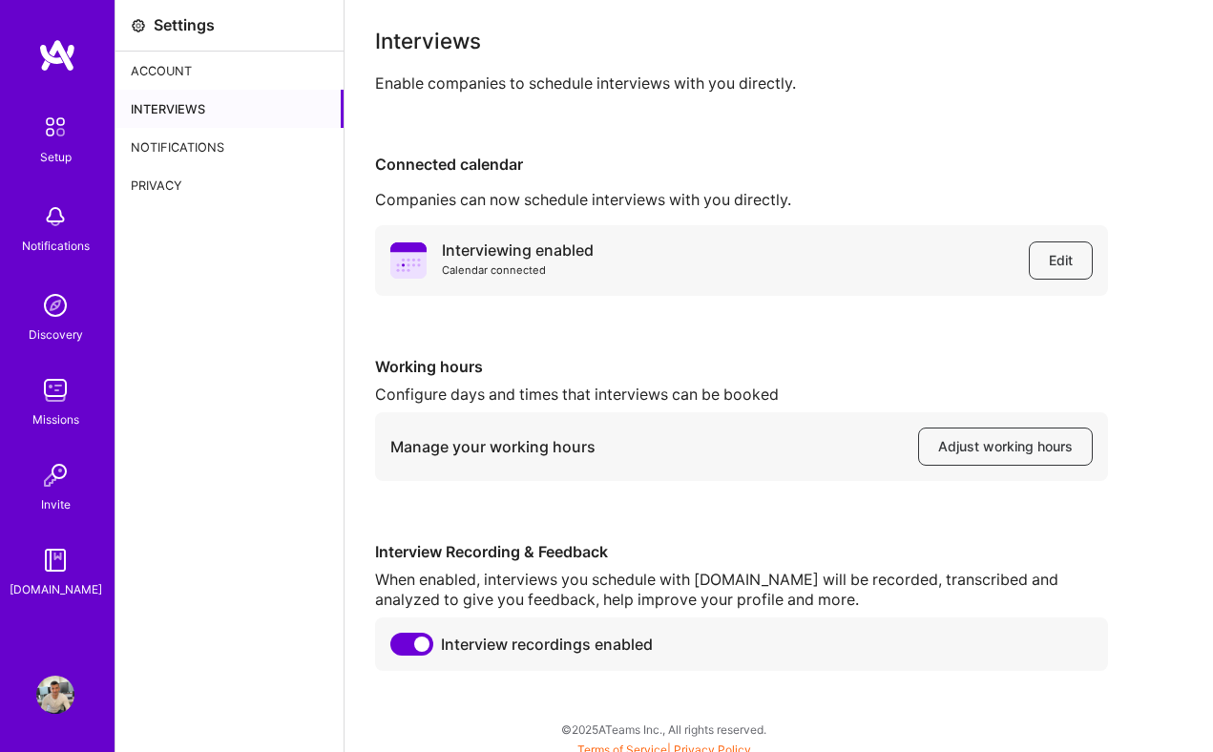
click at [59, 128] on img at bounding box center [55, 127] width 40 height 40
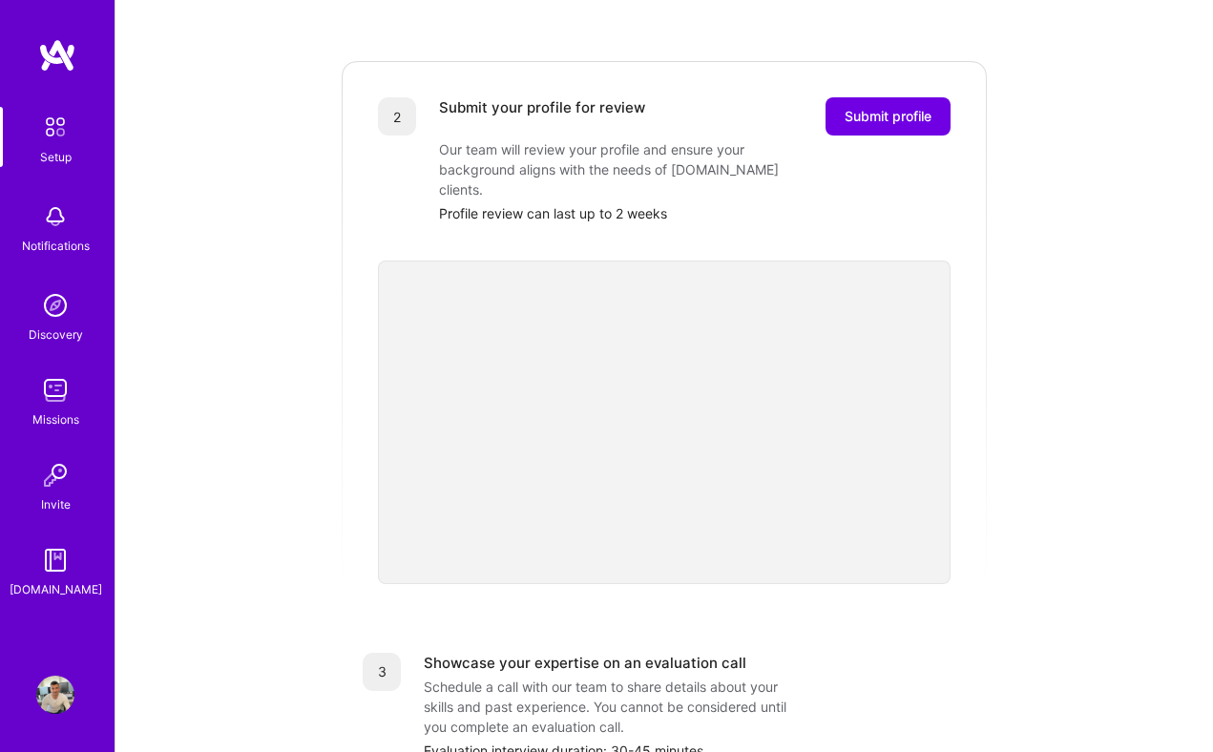
scroll to position [380, 0]
click at [911, 109] on span "Submit profile" at bounding box center [888, 118] width 87 height 19
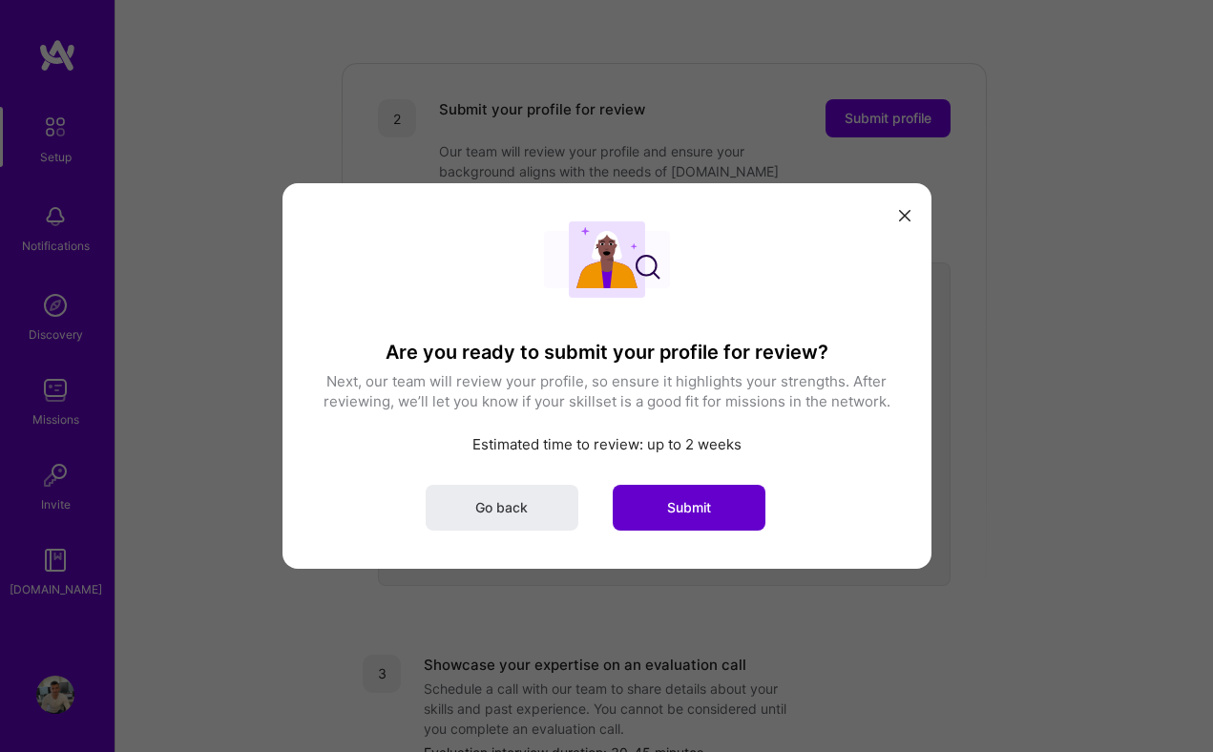
click at [692, 511] on span "Submit" at bounding box center [689, 507] width 44 height 19
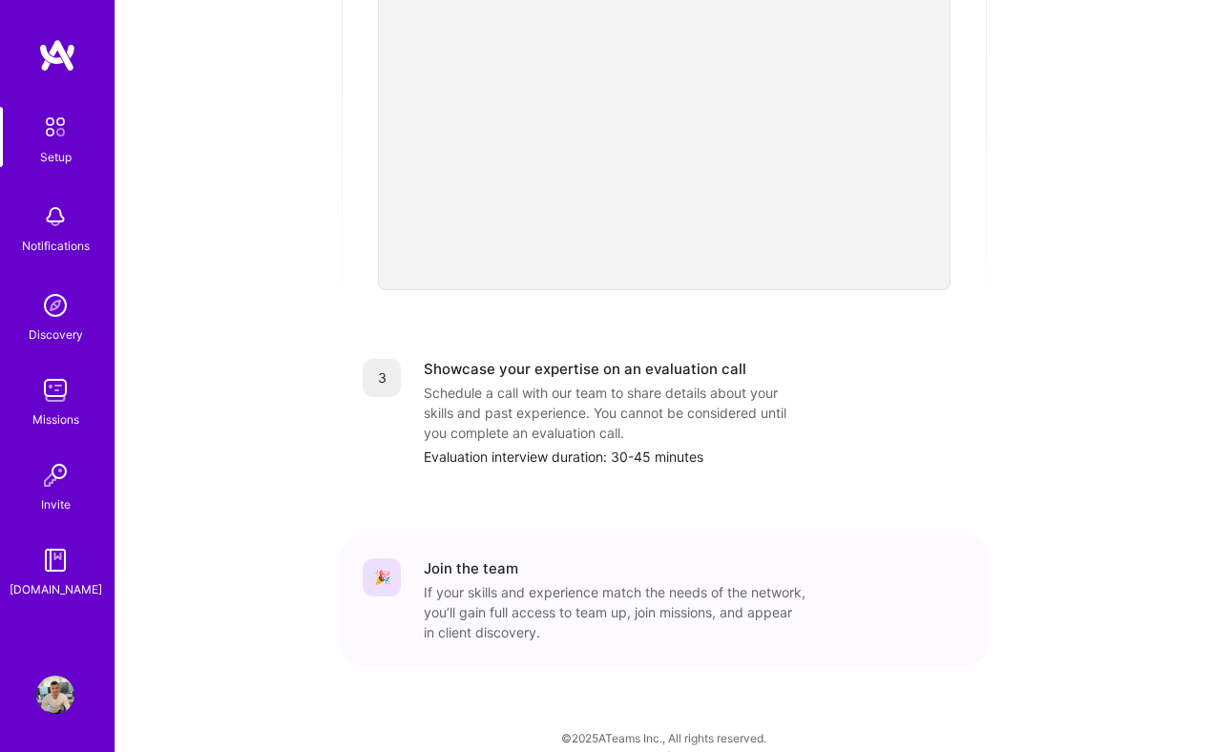
scroll to position [637, 0]
click at [52, 232] on img at bounding box center [55, 217] width 38 height 38
click at [56, 328] on div "Discovery" at bounding box center [56, 335] width 54 height 20
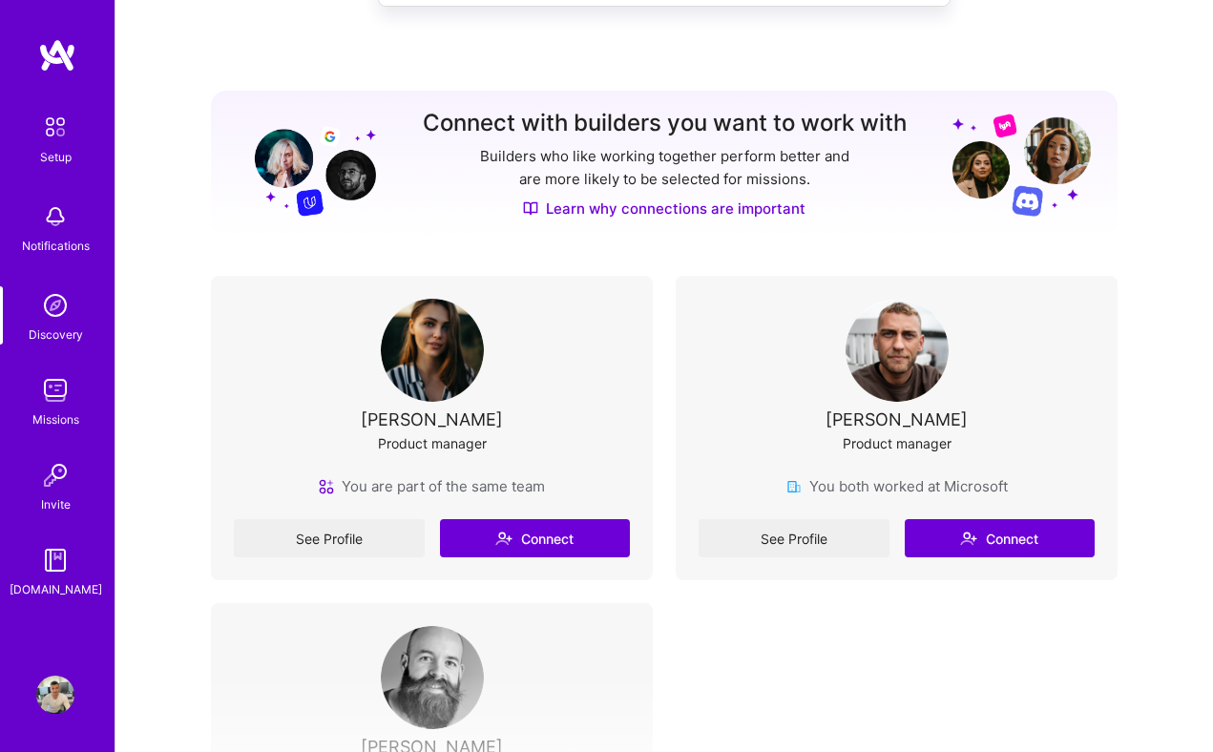
scroll to position [165, 0]
click at [62, 395] on img at bounding box center [55, 390] width 38 height 38
